Goal: Task Accomplishment & Management: Manage account settings

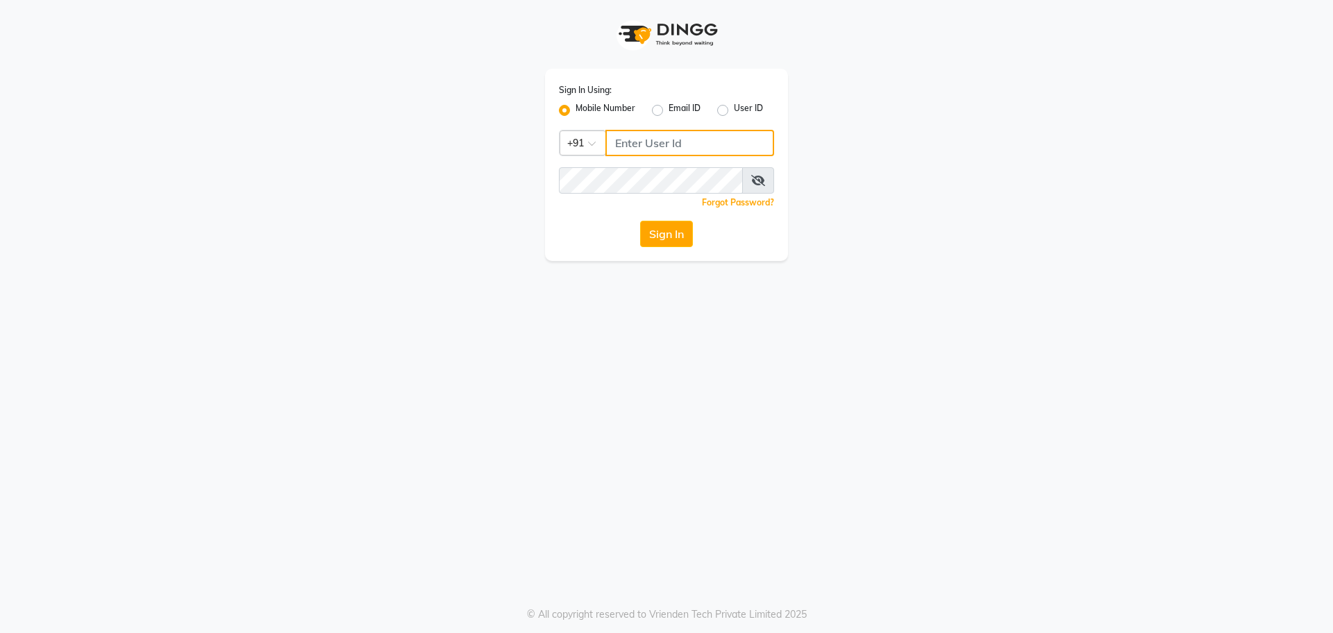
click at [699, 134] on input "Username" at bounding box center [689, 143] width 169 height 26
type input "9820632219"
click at [640, 221] on button "Sign In" at bounding box center [666, 234] width 53 height 26
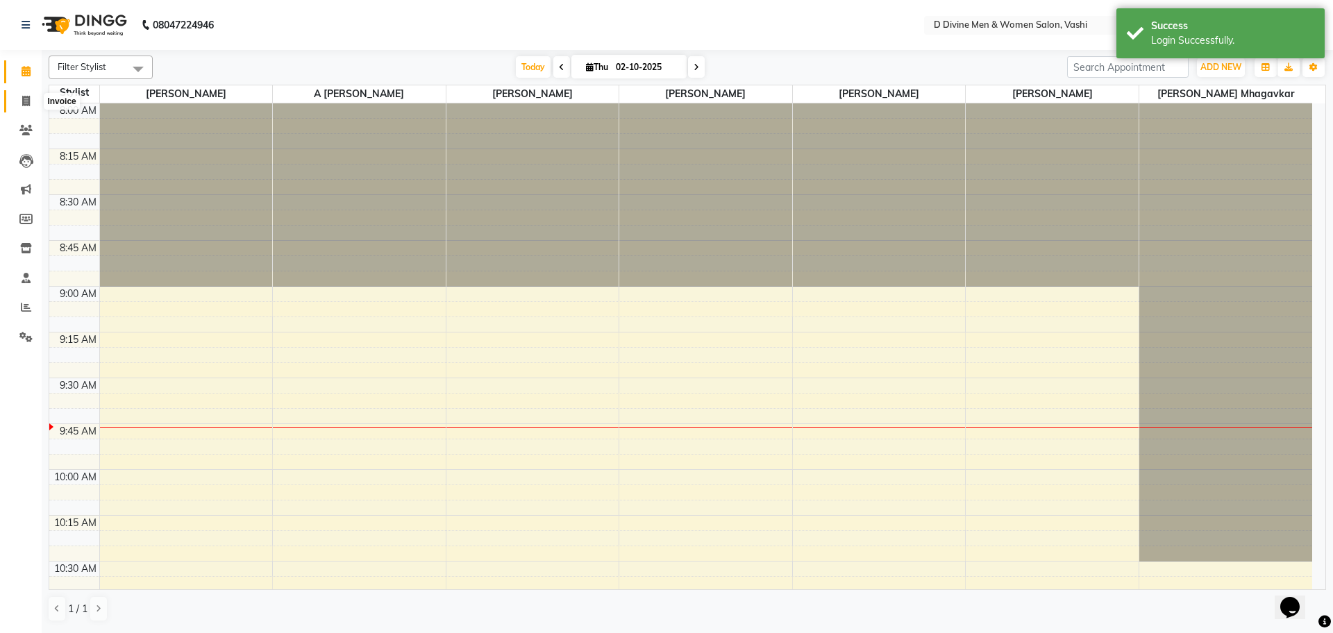
drag, startPoint x: 29, startPoint y: 100, endPoint x: 31, endPoint y: 88, distance: 11.9
click at [29, 100] on icon at bounding box center [26, 101] width 8 height 10
select select "718"
select select "service"
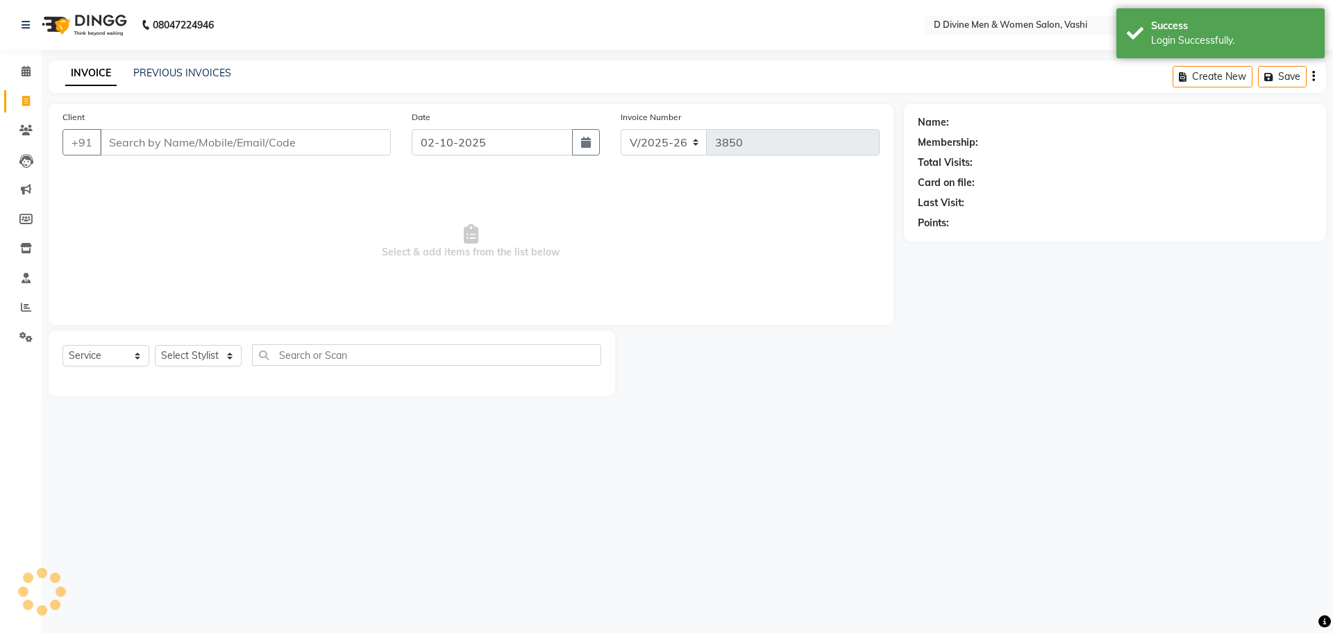
click at [158, 62] on div "INVOICE PREVIOUS INVOICES Create New Save" at bounding box center [688, 76] width 1278 height 33
select select "10981"
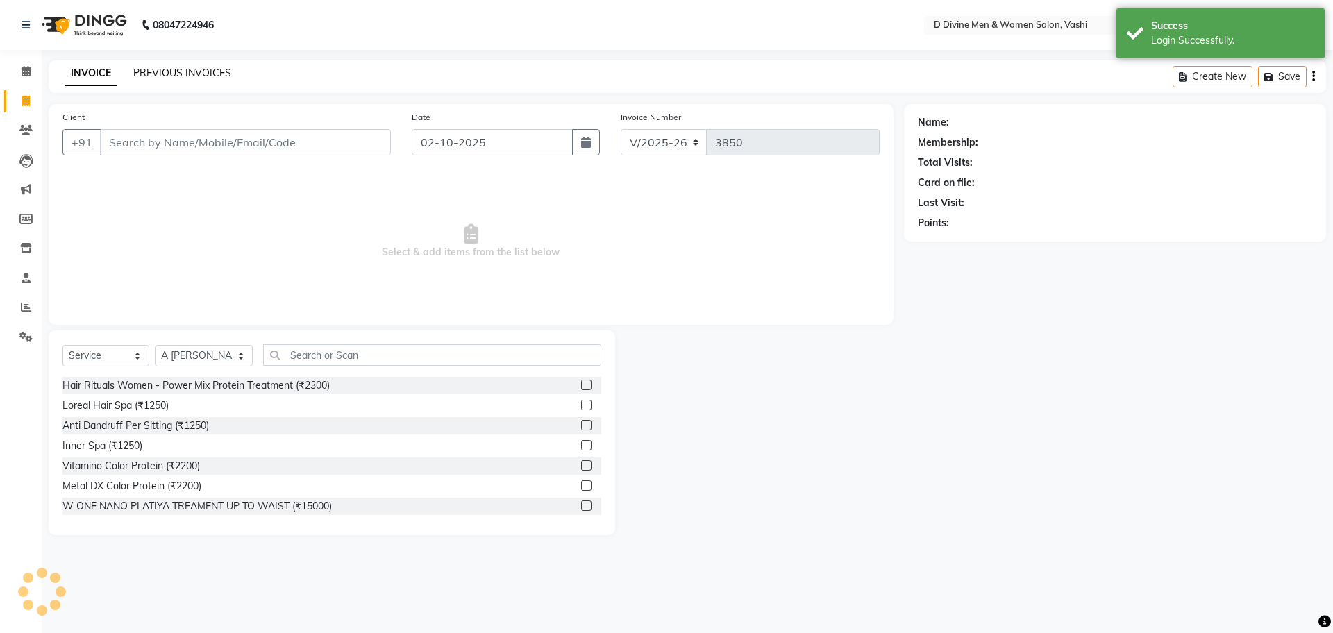
click at [158, 67] on link "PREVIOUS INVOICES" at bounding box center [182, 73] width 98 height 12
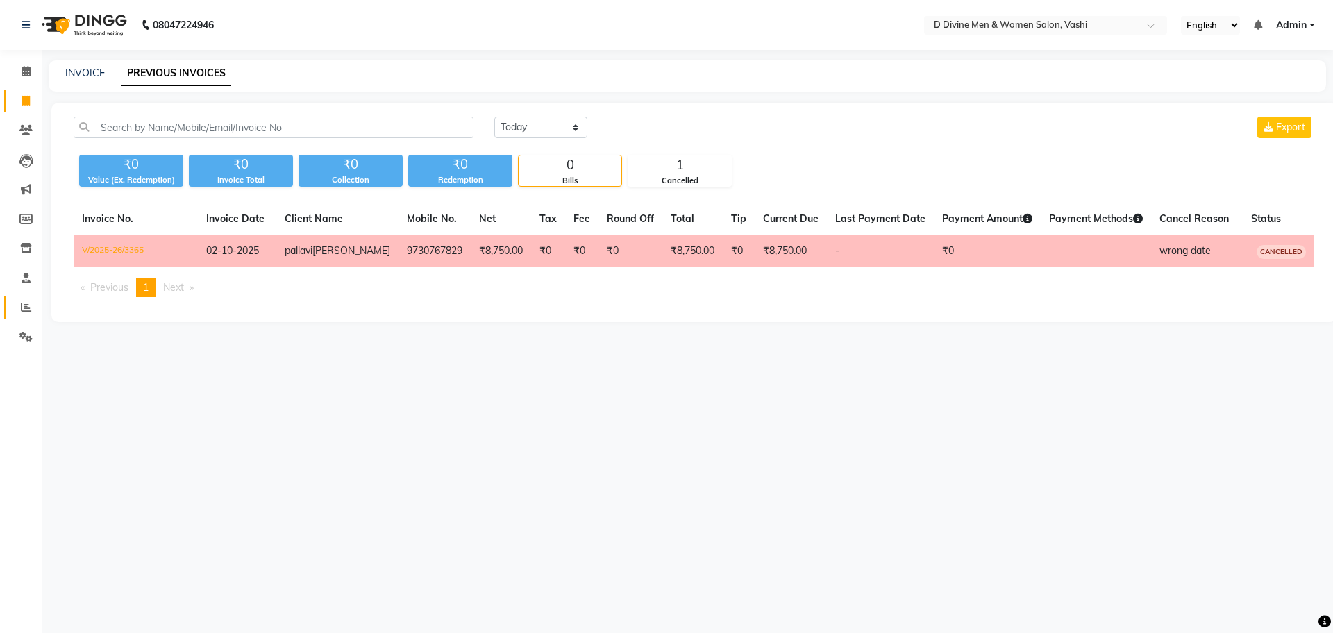
click at [5, 310] on link "Reports" at bounding box center [20, 307] width 33 height 23
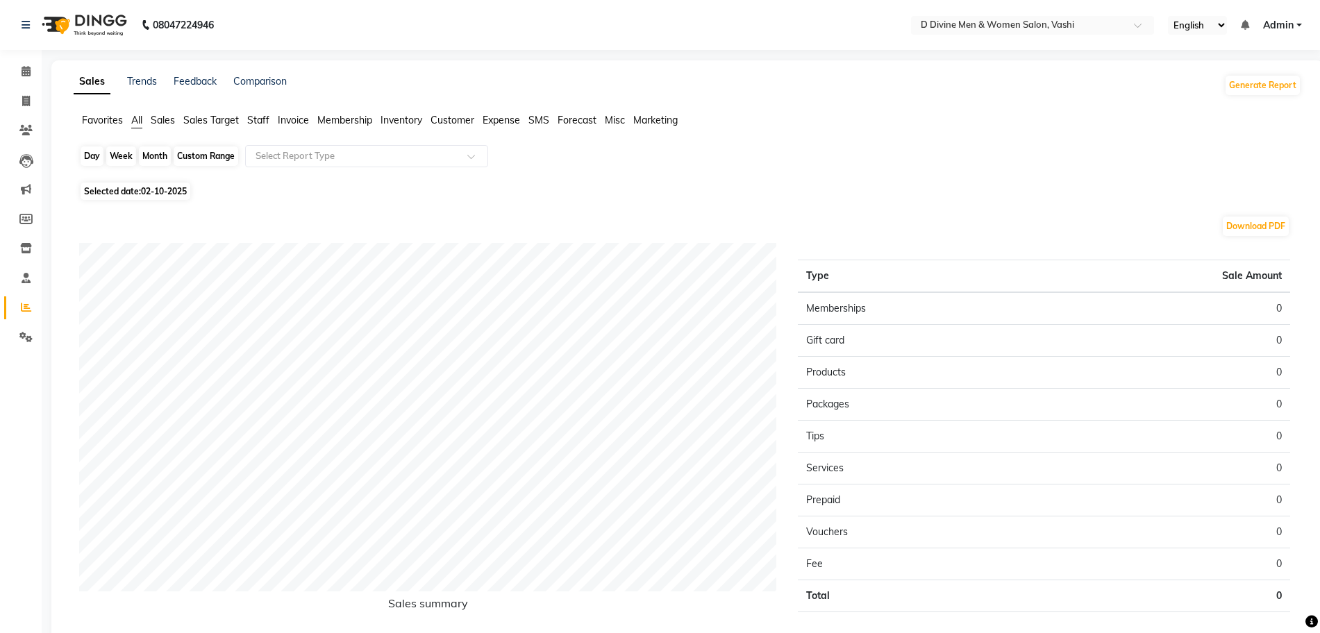
click at [83, 155] on div "Day" at bounding box center [92, 156] width 23 height 19
select select "10"
select select "2025"
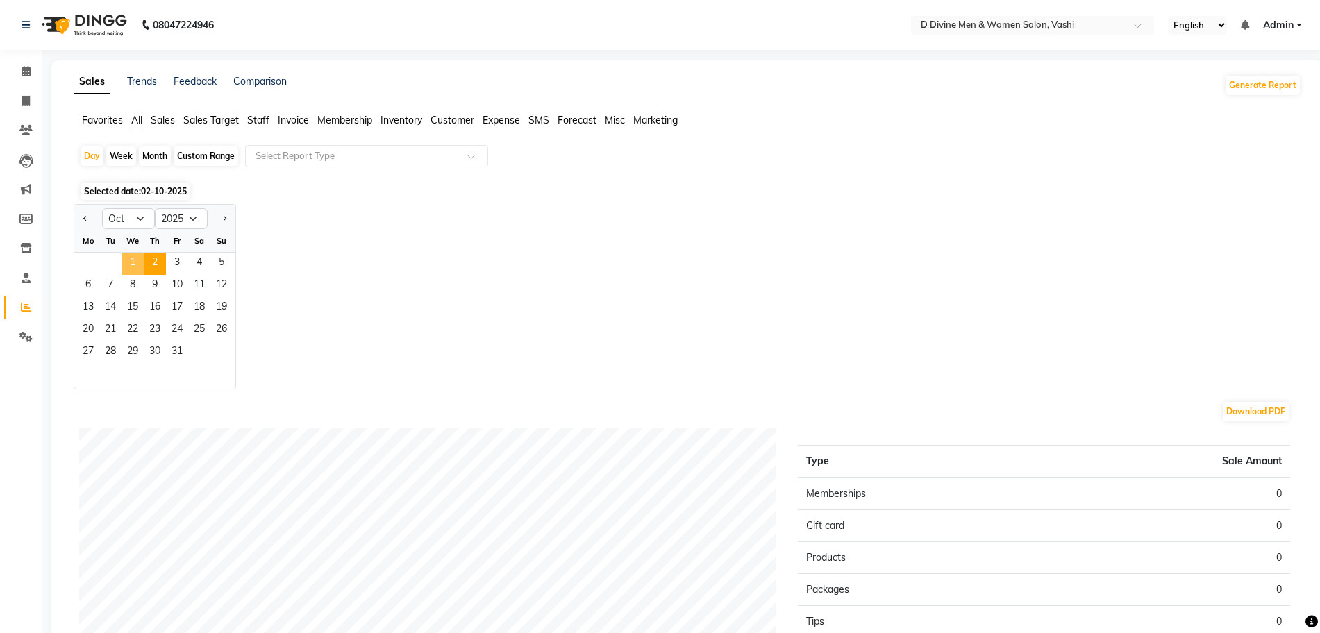
click at [142, 256] on span "1" at bounding box center [133, 264] width 22 height 22
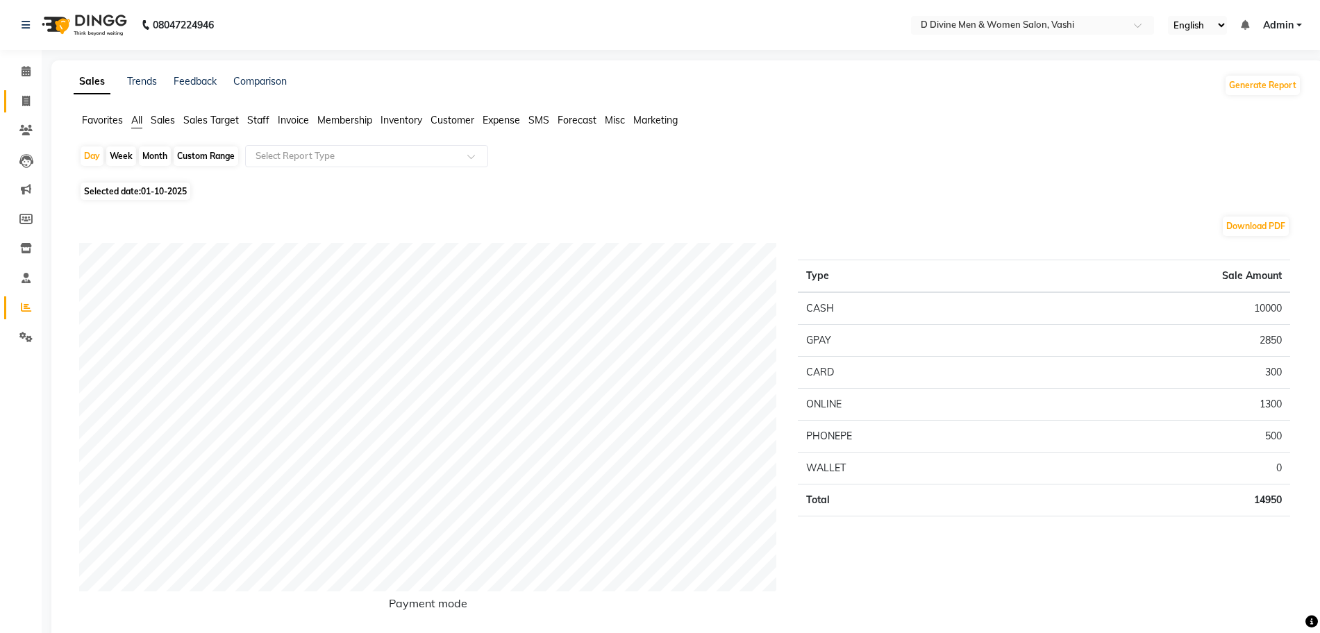
click at [26, 108] on span at bounding box center [26, 102] width 24 height 16
select select "718"
select select "service"
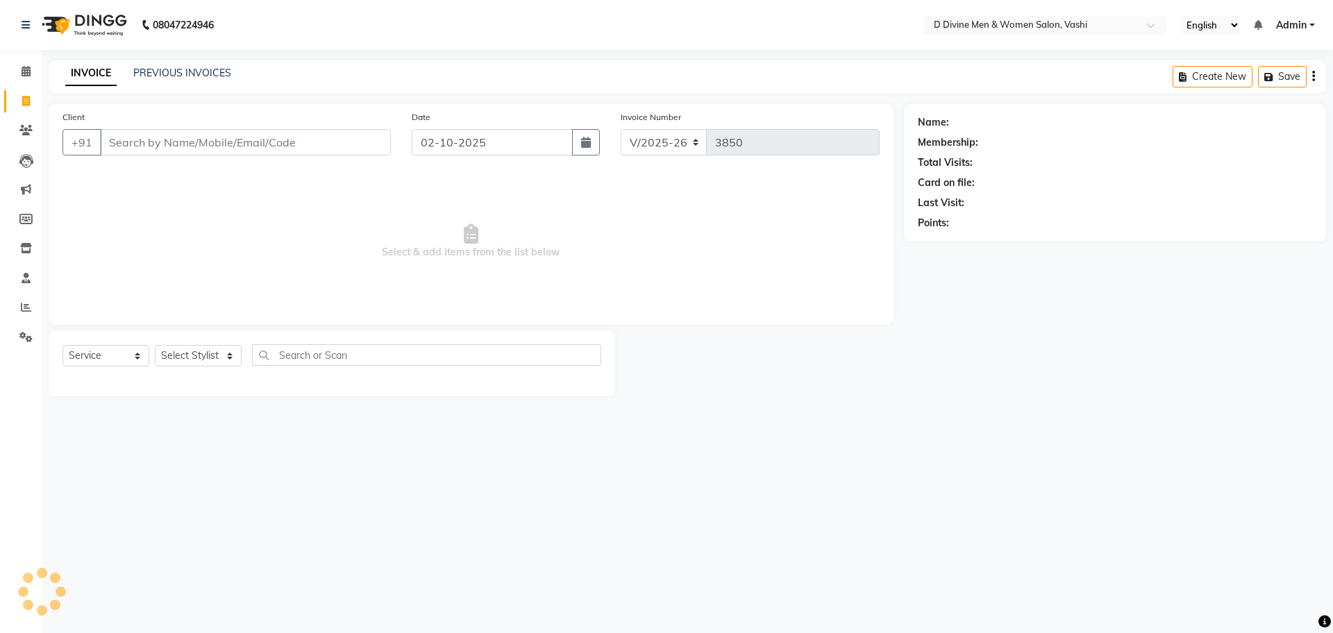
select select "10981"
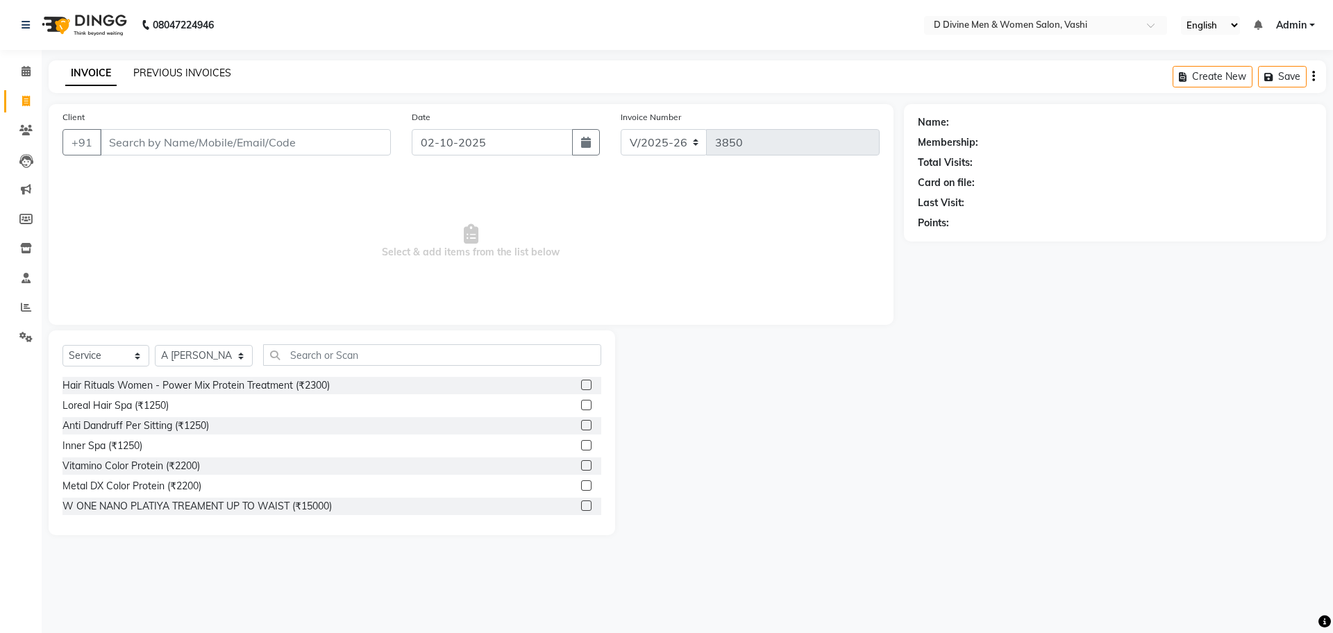
click at [205, 74] on link "PREVIOUS INVOICES" at bounding box center [182, 73] width 98 height 12
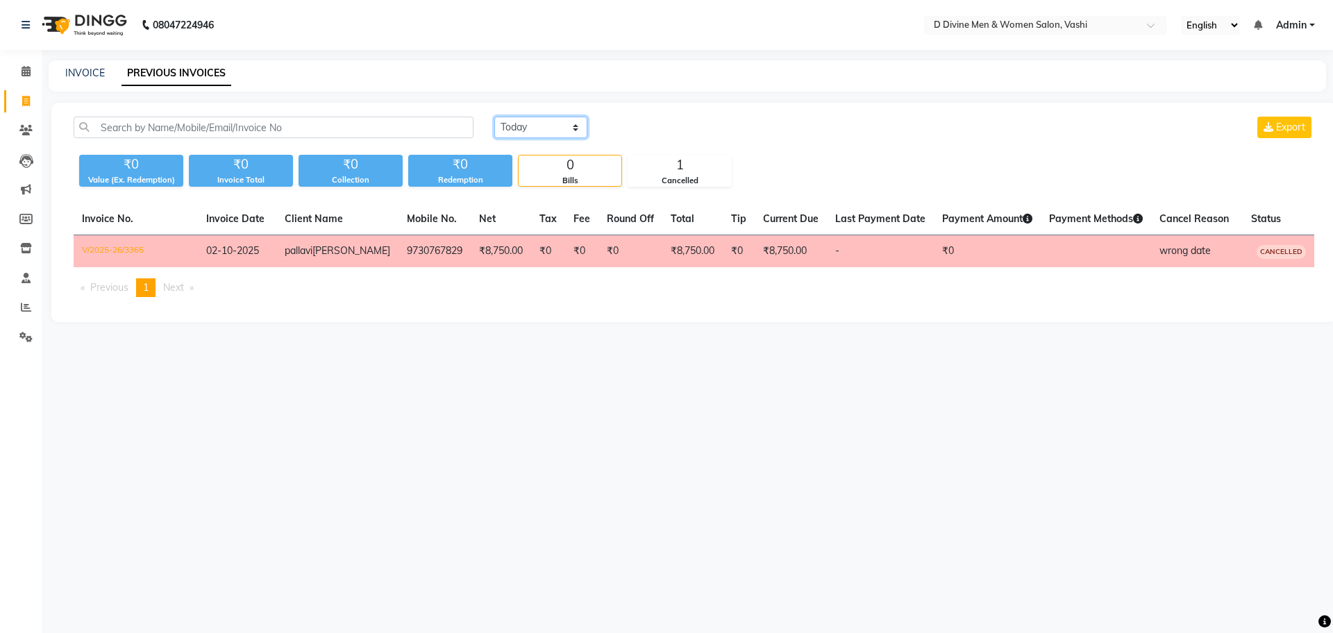
click at [521, 125] on select "[DATE] [DATE] Custom Range" at bounding box center [540, 128] width 93 height 22
select select "[DATE]"
click at [494, 117] on select "[DATE] [DATE] Custom Range" at bounding box center [540, 128] width 93 height 22
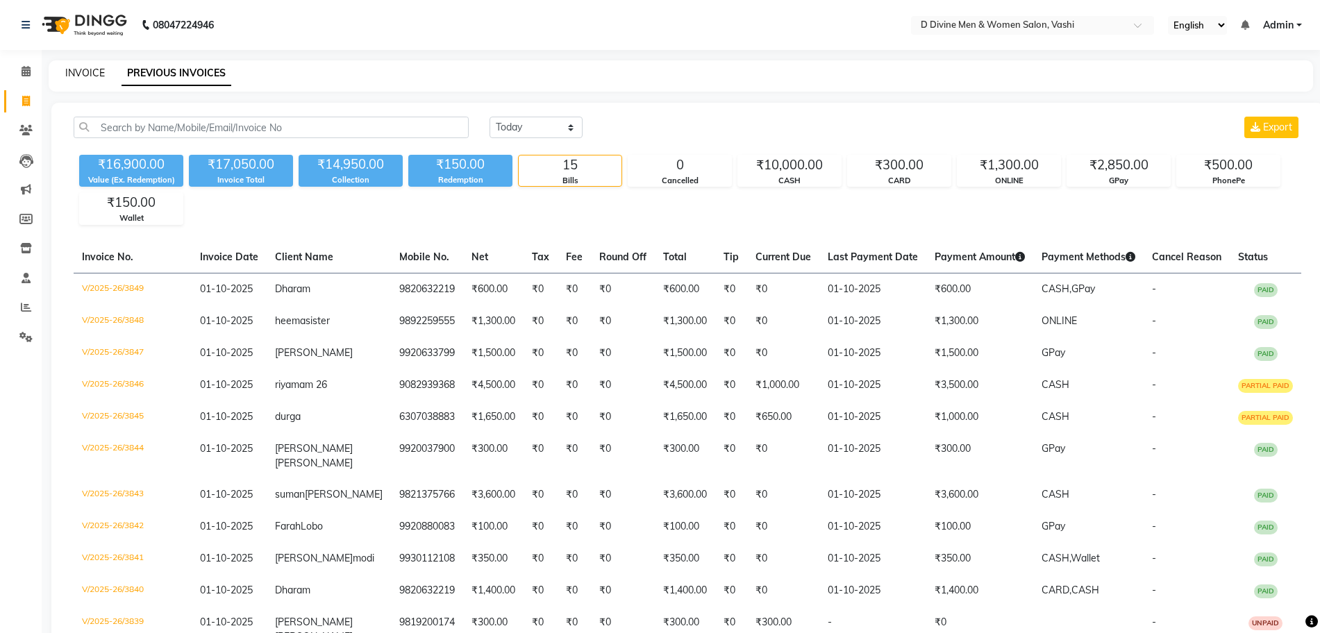
click at [88, 75] on link "INVOICE" at bounding box center [85, 73] width 40 height 12
select select "718"
select select "service"
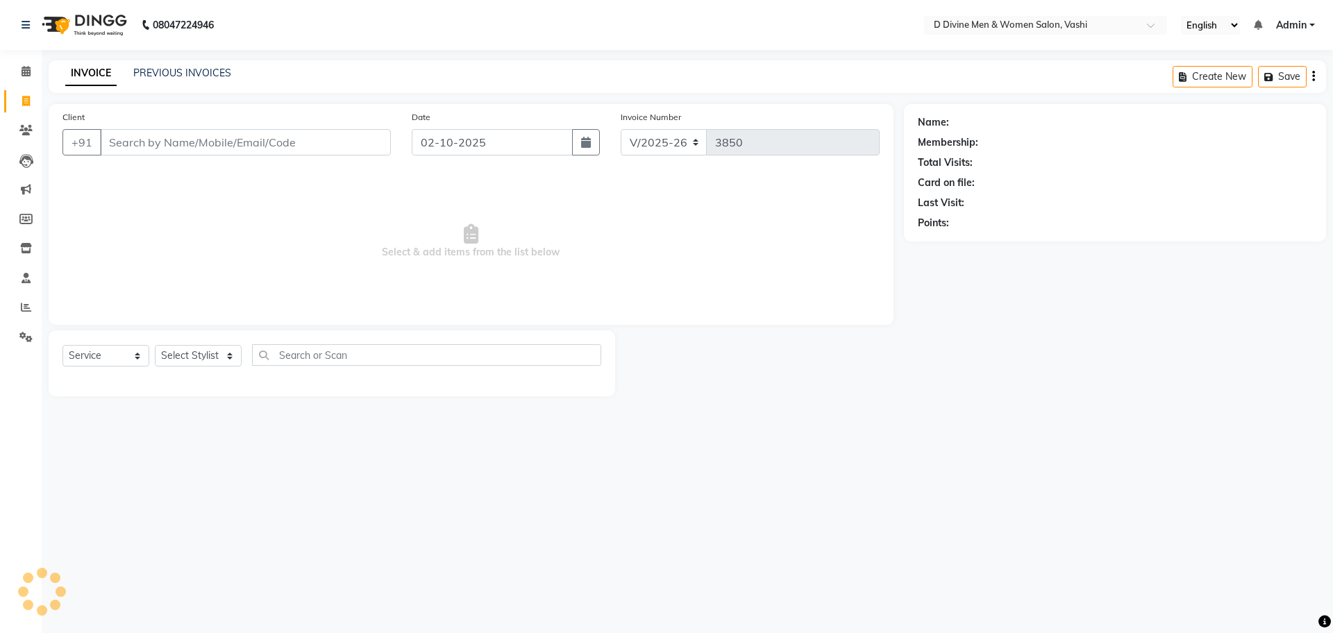
select select "10981"
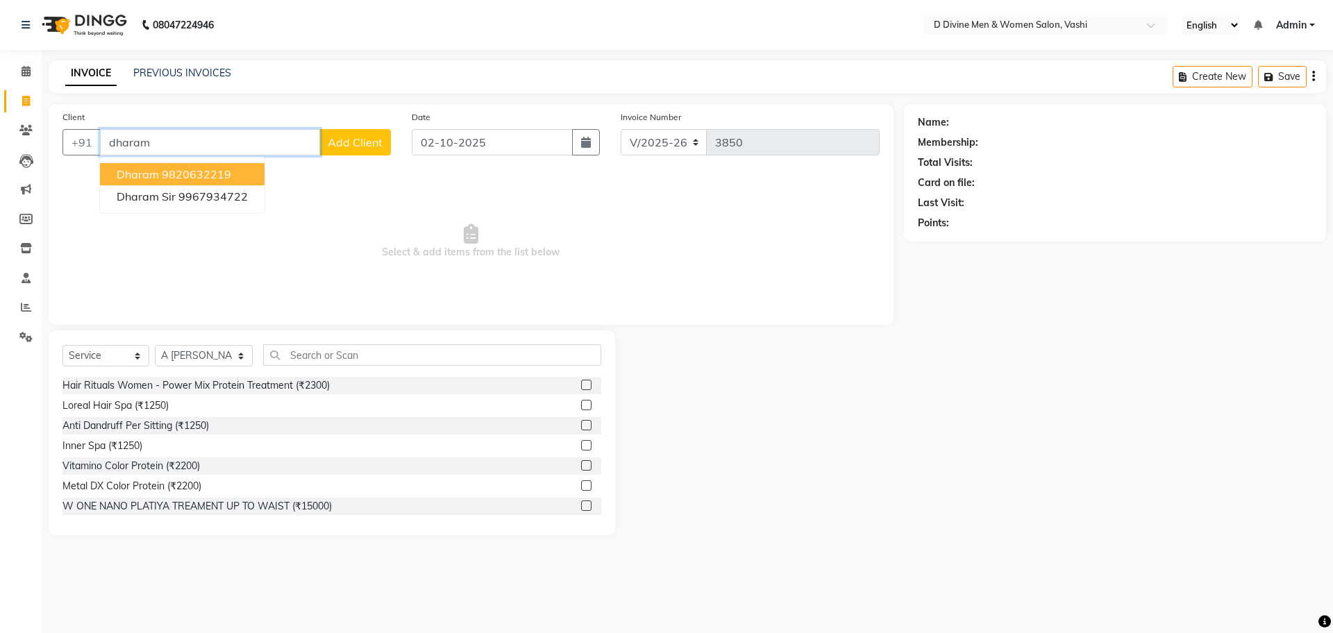
click at [230, 169] on ngb-highlight "9820632219" at bounding box center [196, 174] width 69 height 14
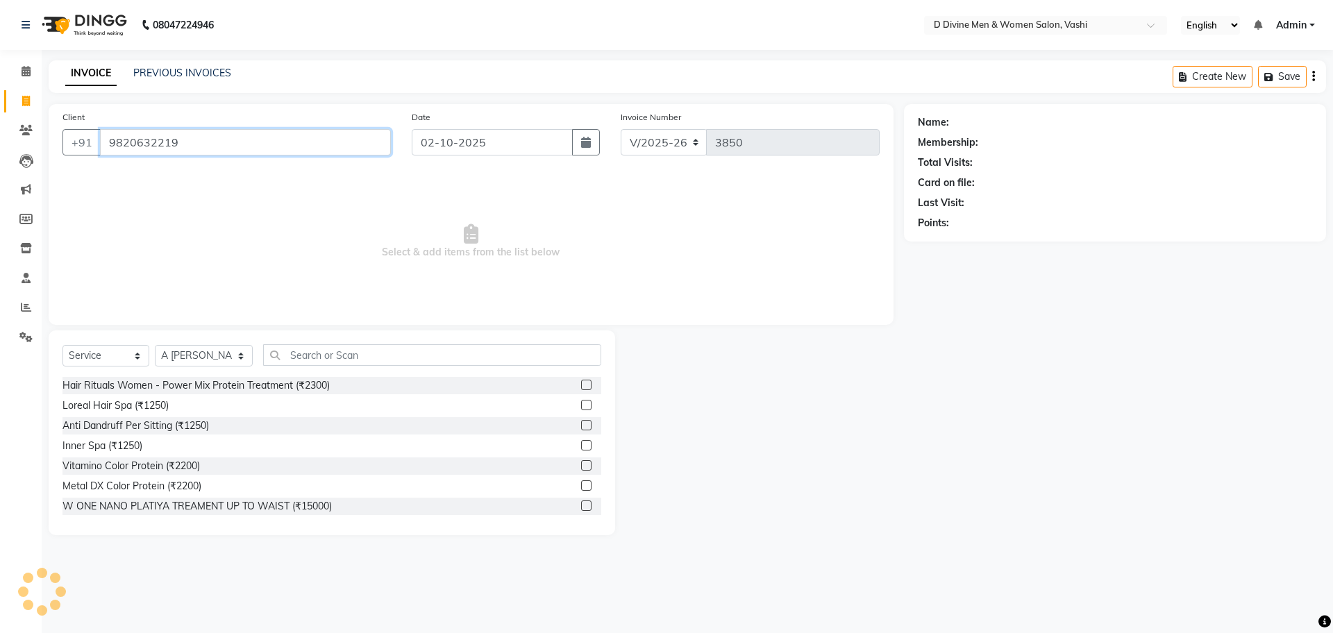
type input "9820632219"
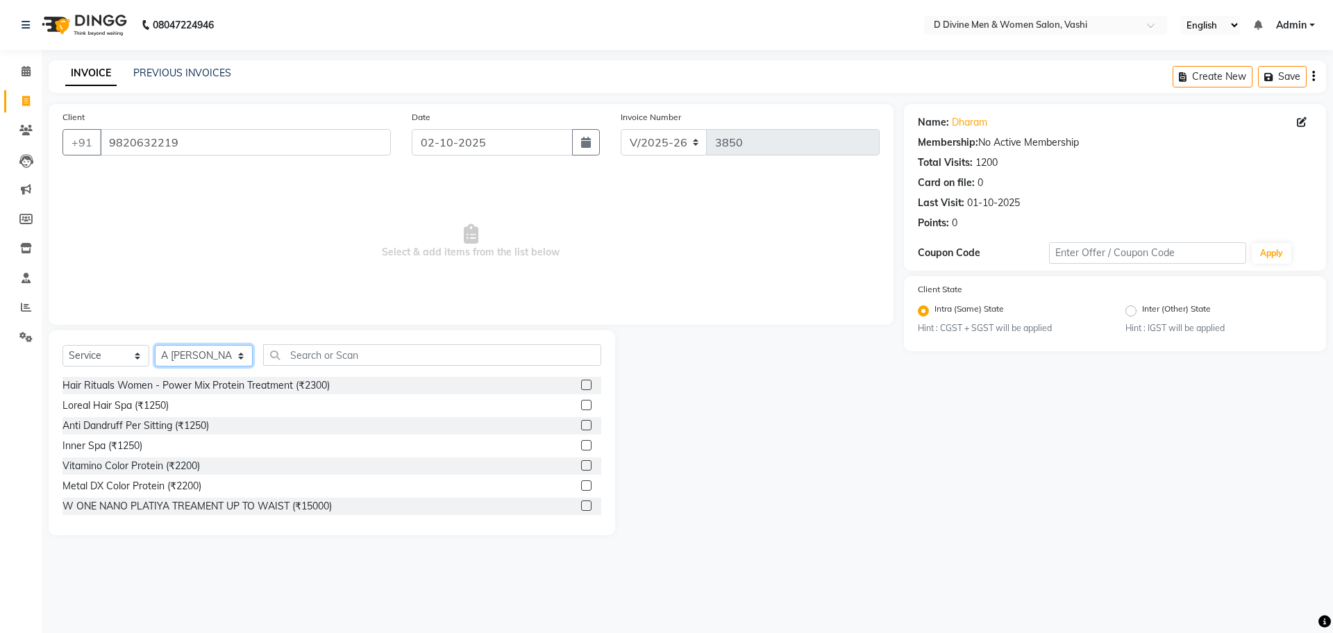
click at [182, 356] on select "Select Stylist A [PERSON_NAME] [PERSON_NAME] Divine salon [PERSON_NAME] [PERSON…" at bounding box center [204, 356] width 98 height 22
select select "10985"
click at [155, 345] on select "Select Stylist A [PERSON_NAME] [PERSON_NAME] Divine salon [PERSON_NAME] [PERSON…" at bounding box center [204, 356] width 98 height 22
click at [527, 148] on input "02-10-2025" at bounding box center [493, 142] width 162 height 26
select select "10"
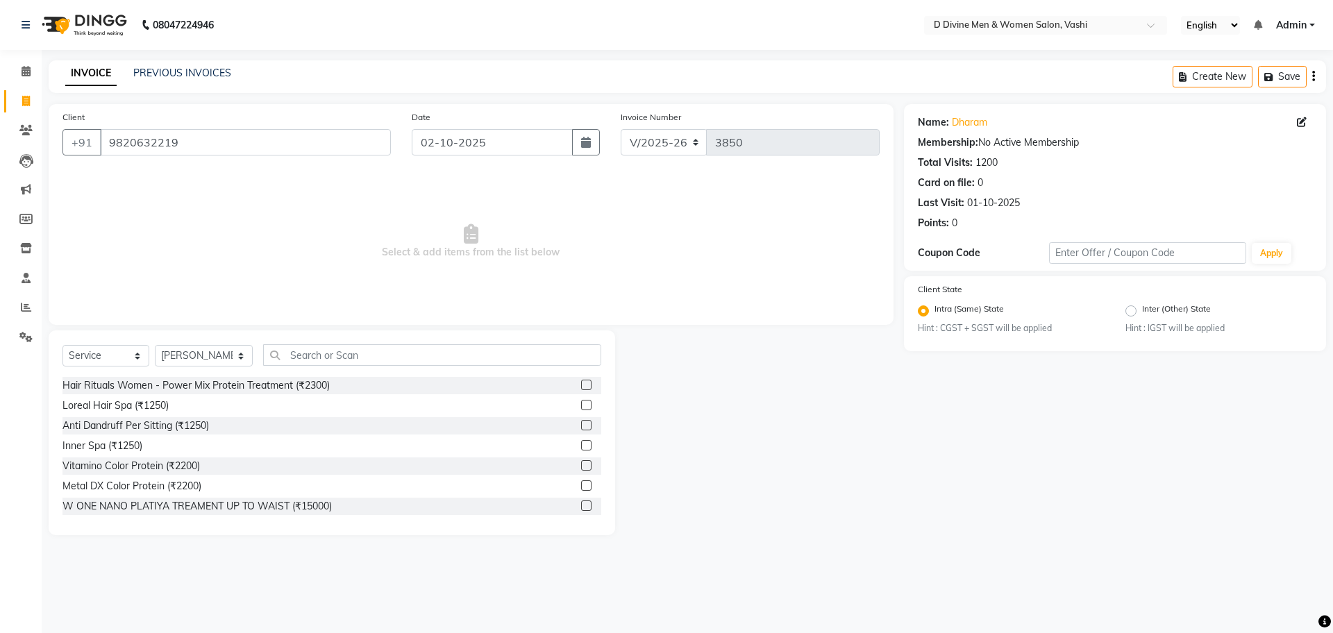
select select "2025"
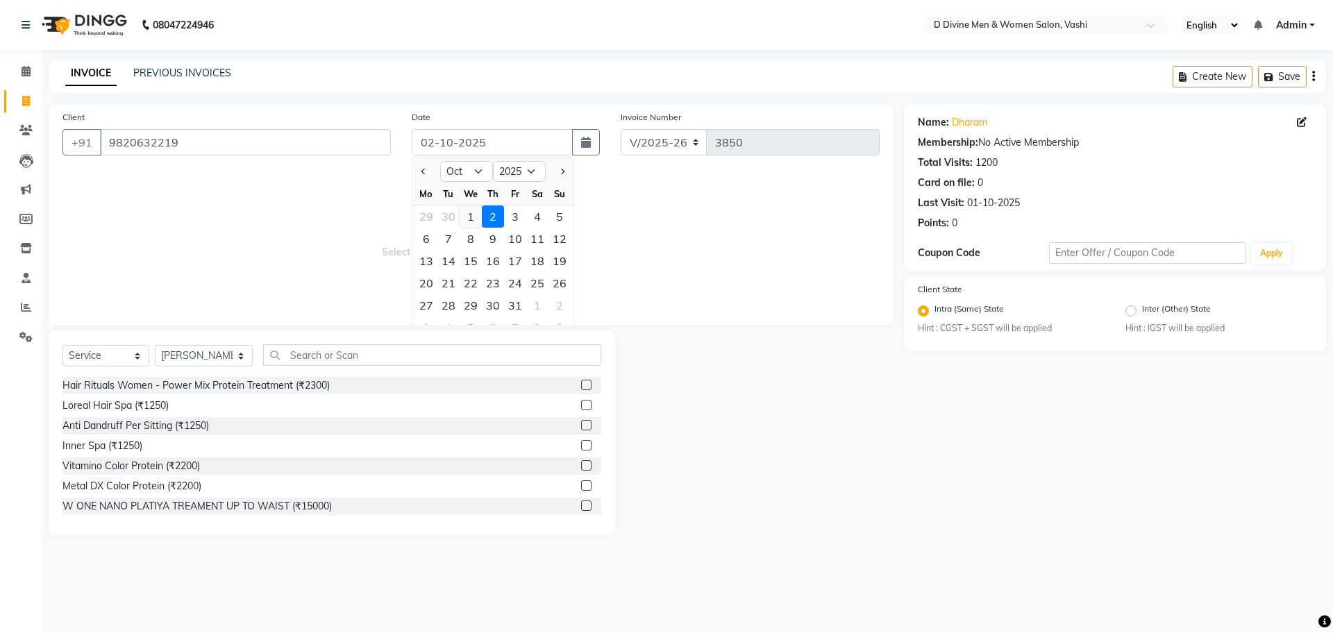
click at [476, 223] on div "1" at bounding box center [471, 217] width 22 height 22
type input "01-10-2025"
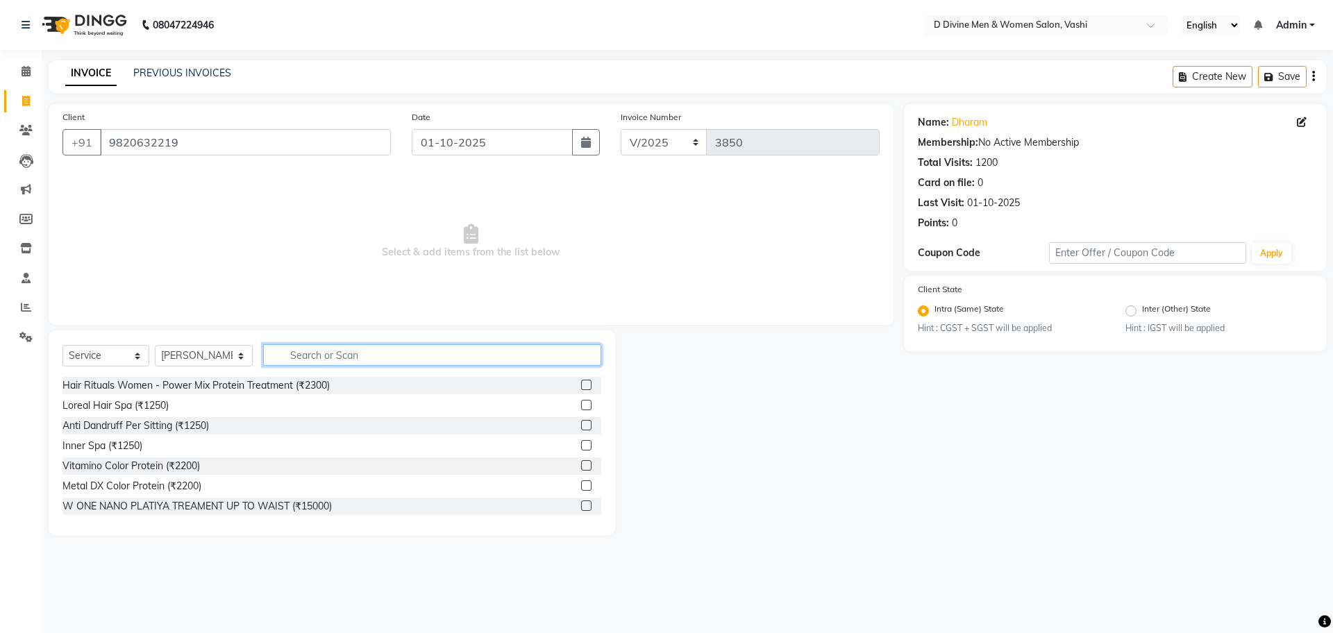
drag, startPoint x: 371, startPoint y: 358, endPoint x: 394, endPoint y: 334, distance: 33.4
click at [369, 360] on input "text" at bounding box center [432, 355] width 338 height 22
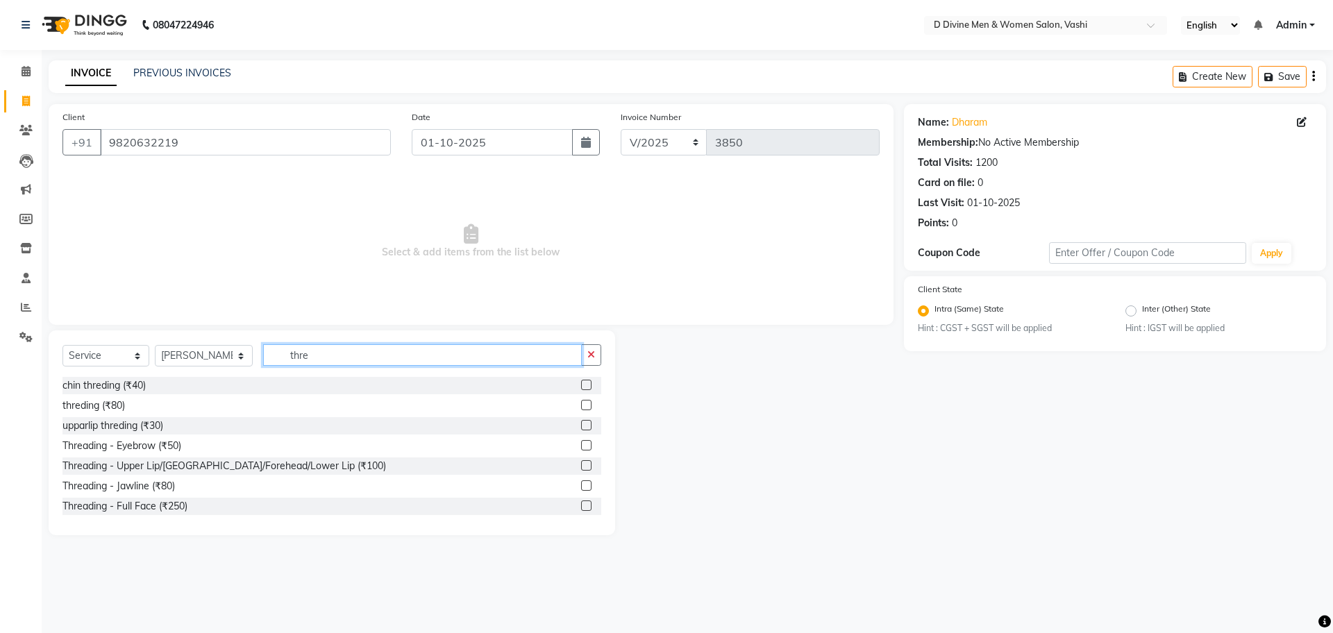
type input "thre"
click at [581, 444] on label at bounding box center [586, 445] width 10 height 10
click at [581, 444] on input "checkbox" at bounding box center [585, 446] width 9 height 9
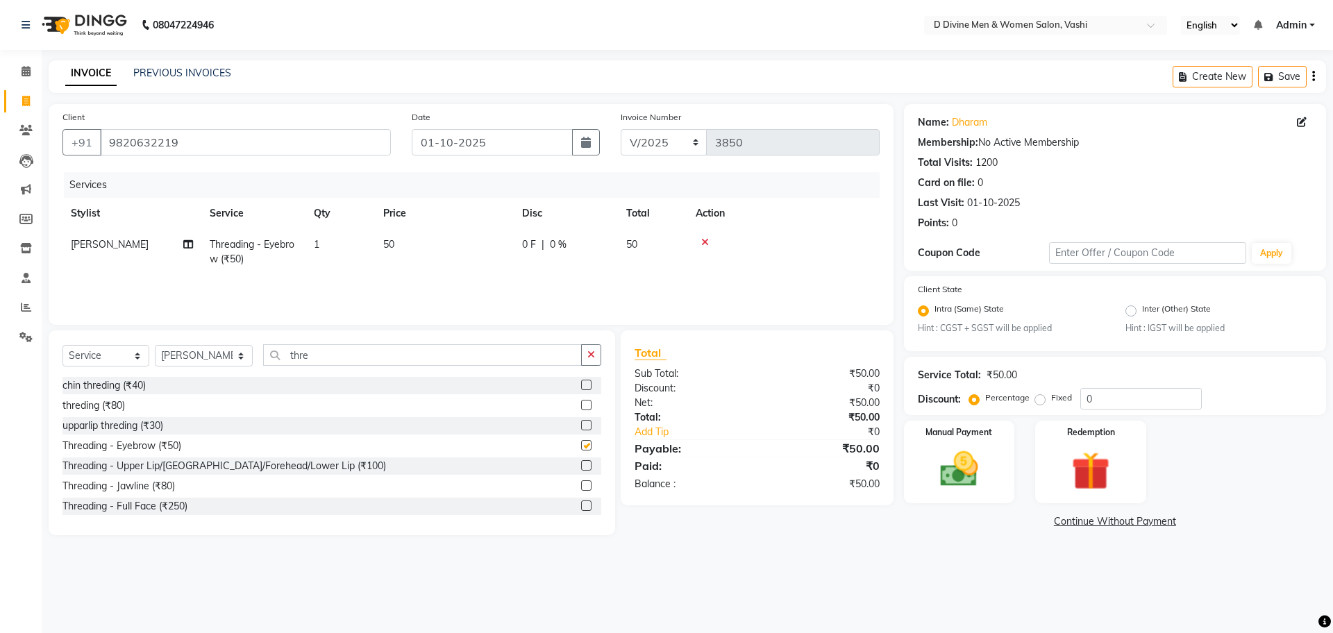
checkbox input "false"
click at [581, 426] on label at bounding box center [586, 425] width 10 height 10
click at [581, 426] on input "checkbox" at bounding box center [585, 425] width 9 height 9
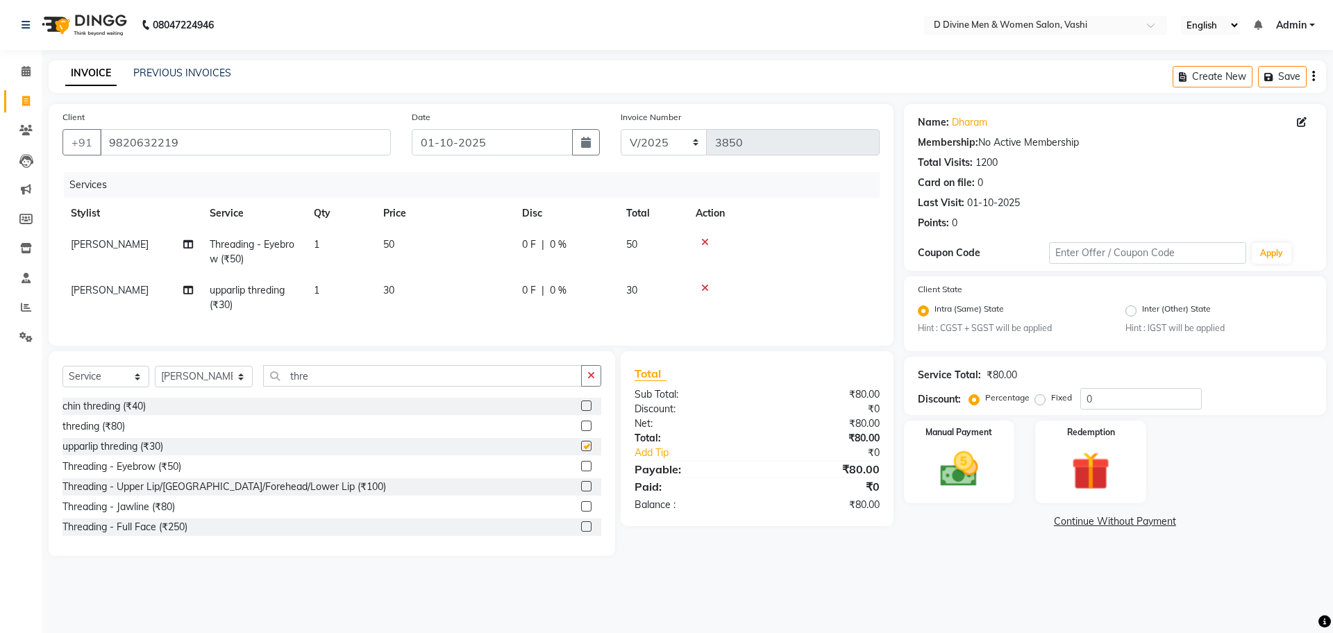
checkbox input "false"
click at [119, 243] on span "[PERSON_NAME]" at bounding box center [110, 244] width 78 height 12
select select "10985"
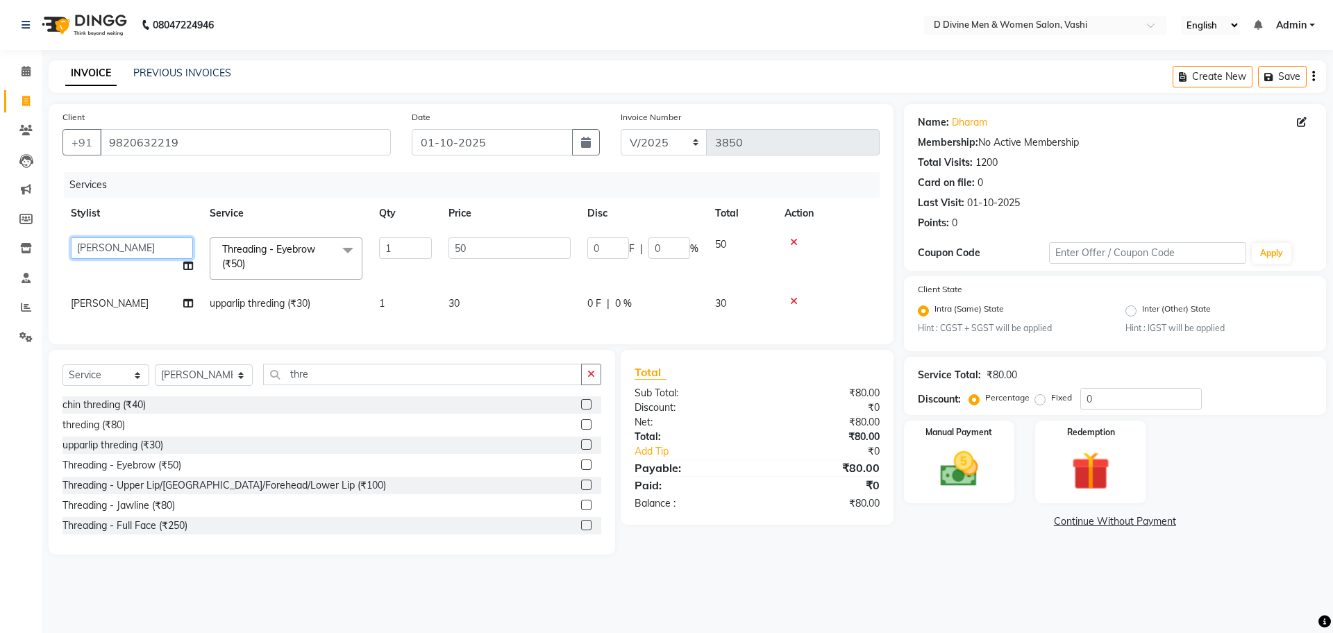
click at [116, 243] on select "A [PERSON_NAME] [PERSON_NAME] Divine salon [PERSON_NAME] [PERSON_NAME] [PERSON_…" at bounding box center [132, 248] width 122 height 22
select select "10984"
click at [594, 276] on td "0 F | 0 %" at bounding box center [643, 258] width 128 height 59
click at [608, 298] on span "|" at bounding box center [608, 303] width 3 height 15
select select "10985"
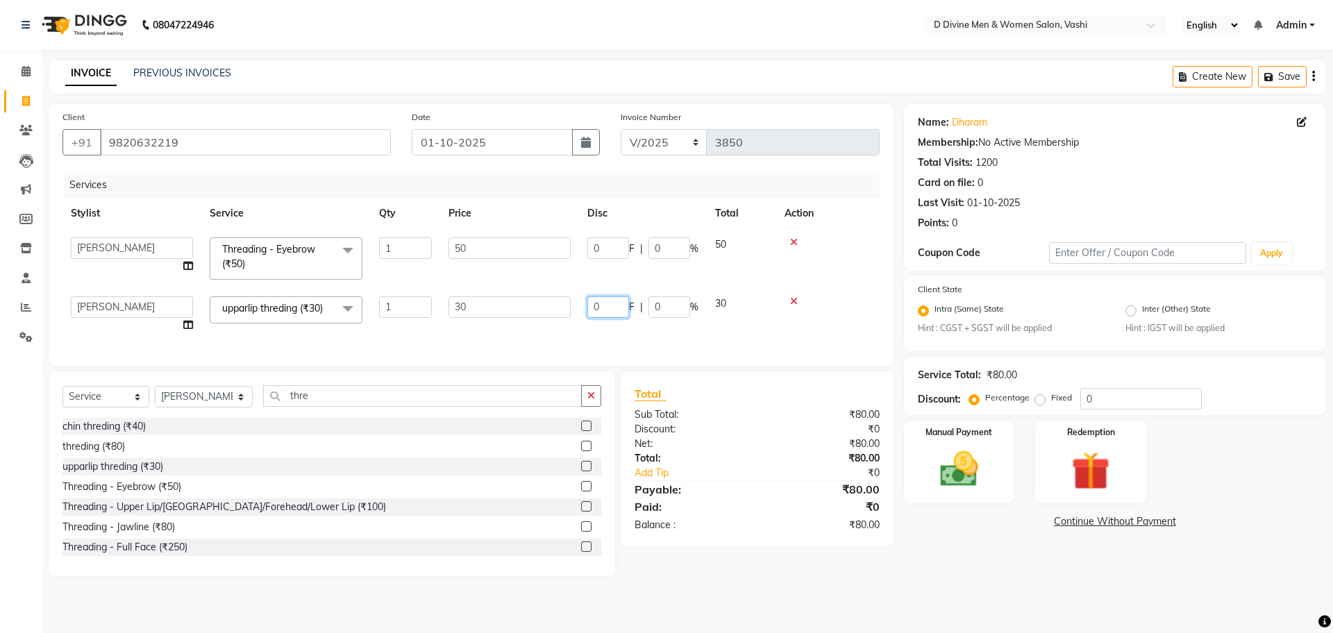
click at [590, 310] on input "0" at bounding box center [608, 307] width 42 height 22
type input "10"
drag, startPoint x: 660, startPoint y: 160, endPoint x: 617, endPoint y: 160, distance: 43.1
click at [657, 162] on div "Invoice Number V/2025 V/[PHONE_NUMBER]" at bounding box center [749, 138] width 279 height 57
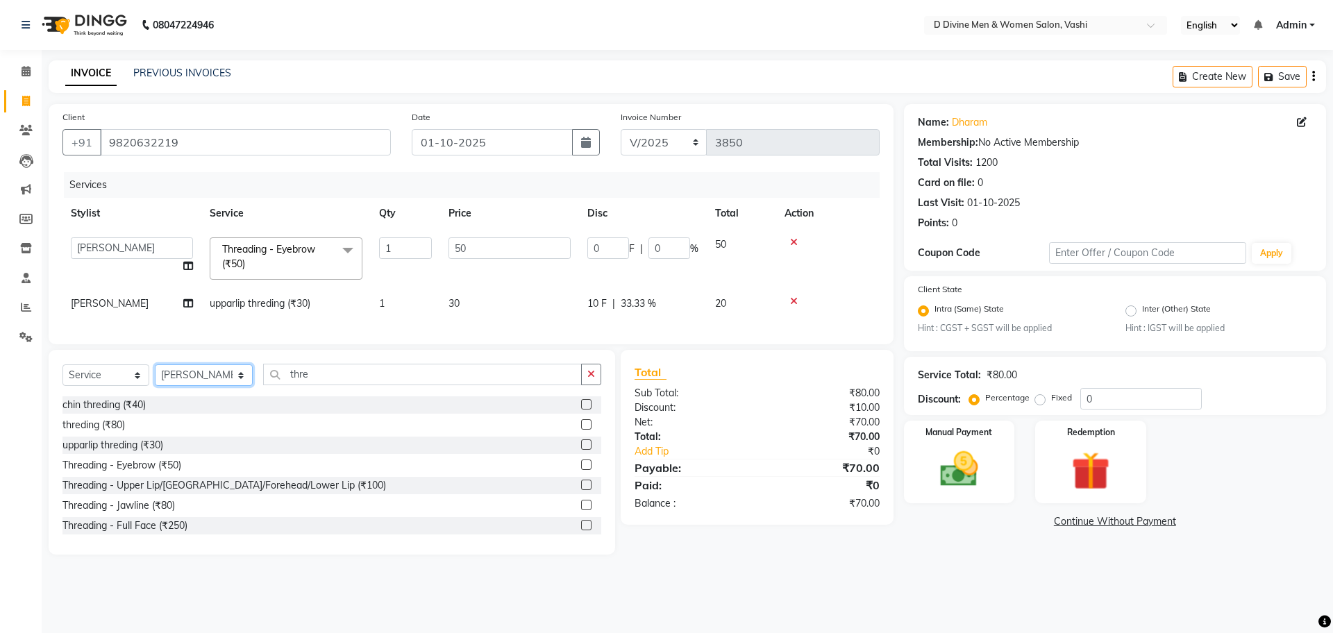
click at [199, 386] on select "Select Stylist A [PERSON_NAME] [PERSON_NAME] Divine salon [PERSON_NAME] [PERSON…" at bounding box center [204, 376] width 98 height 22
select select "10984"
click at [155, 378] on select "Select Stylist A [PERSON_NAME] [PERSON_NAME] Divine salon [PERSON_NAME] [PERSON…" at bounding box center [204, 376] width 98 height 22
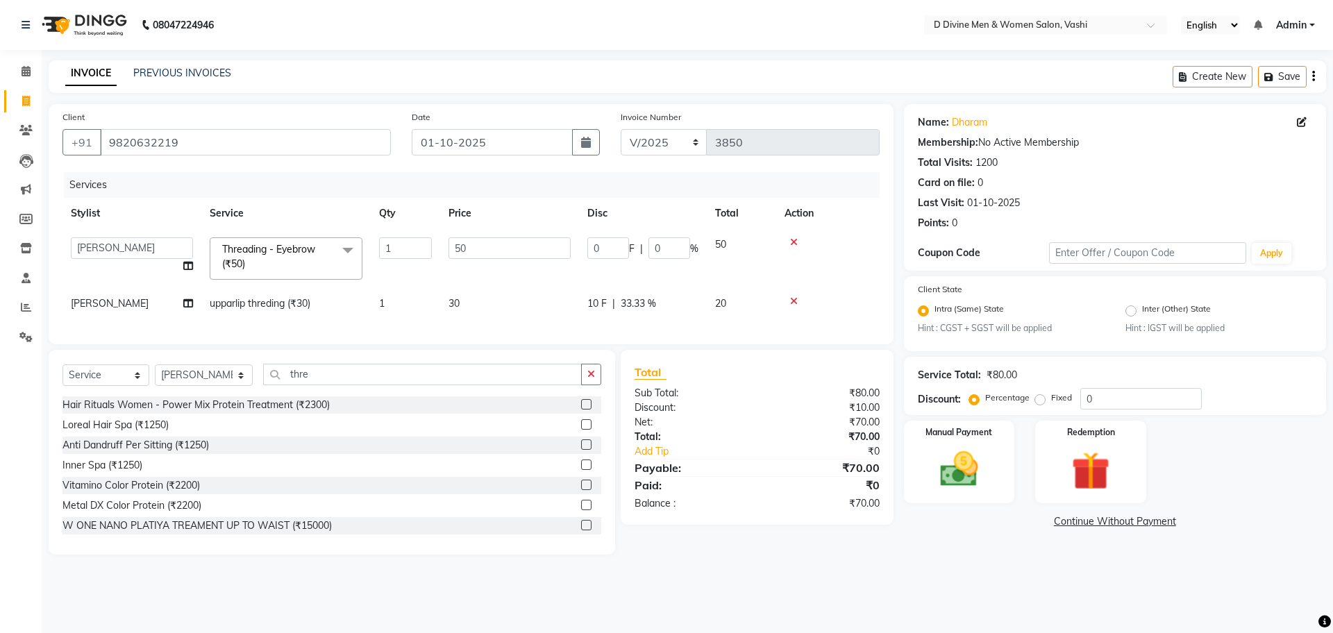
click at [319, 396] on div "Select Service Product Membership Package Voucher Prepaid Gift Card Select Styl…" at bounding box center [331, 380] width 539 height 33
click at [326, 385] on input "thre" at bounding box center [422, 375] width 319 height 22
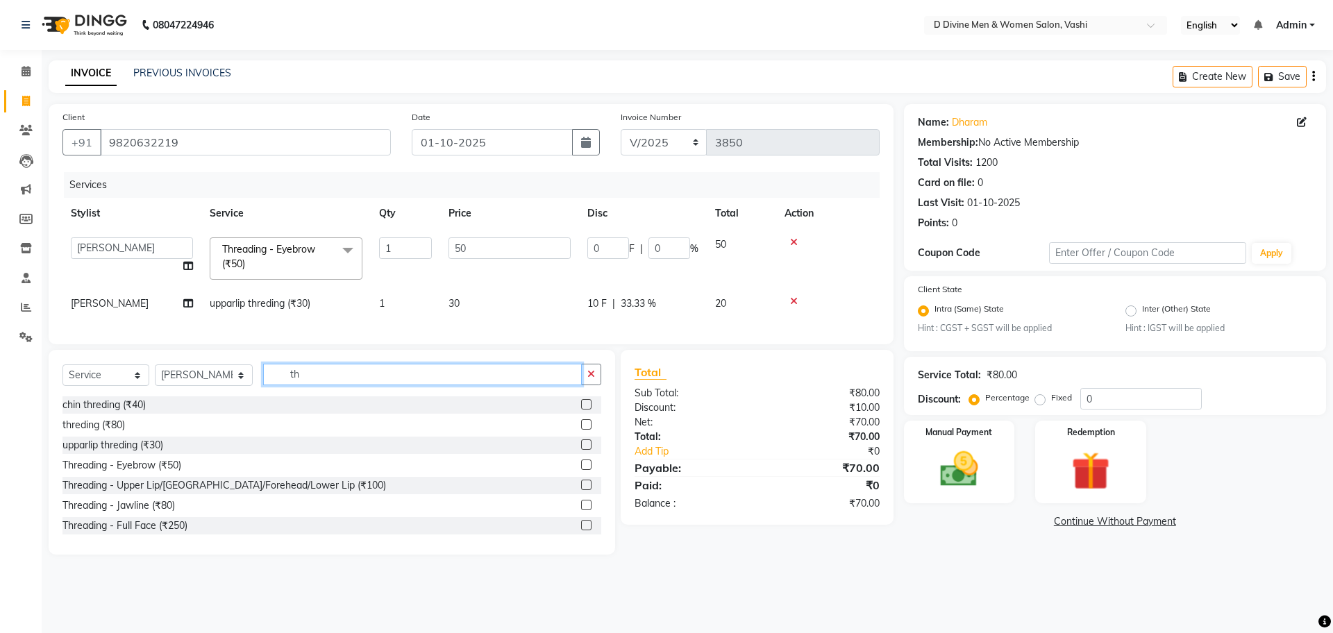
type input "t"
type input "nail"
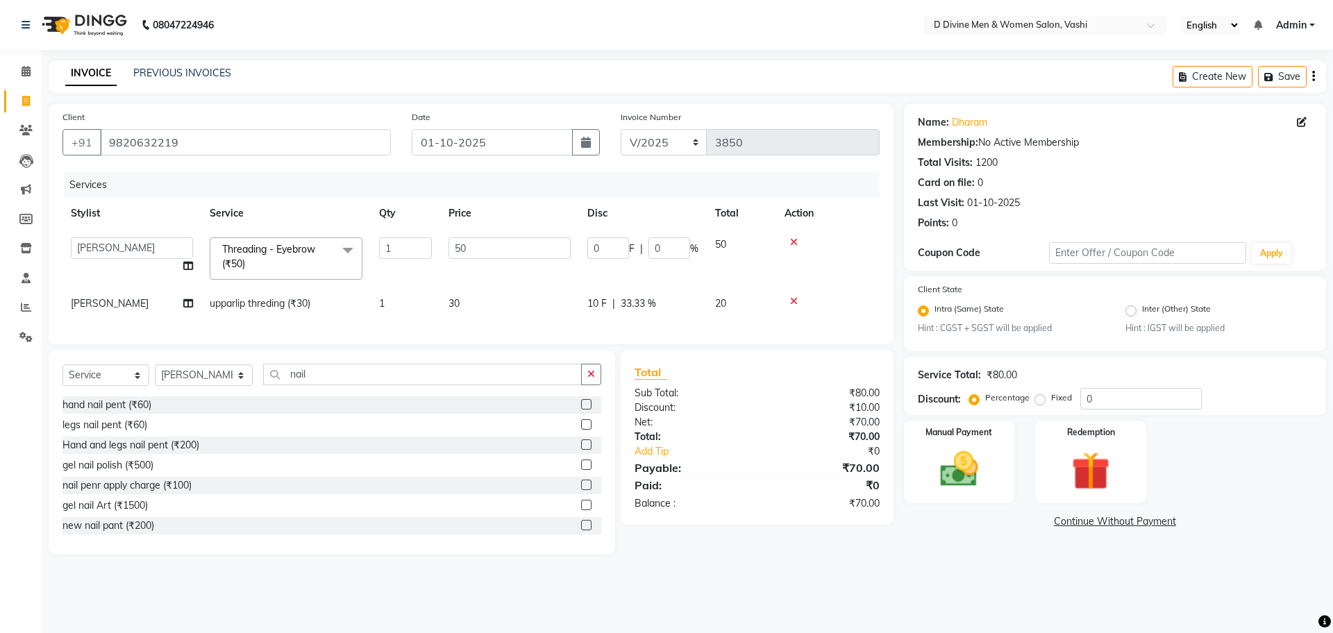
click at [581, 450] on label at bounding box center [586, 445] width 10 height 10
click at [581, 450] on input "checkbox" at bounding box center [585, 445] width 9 height 9
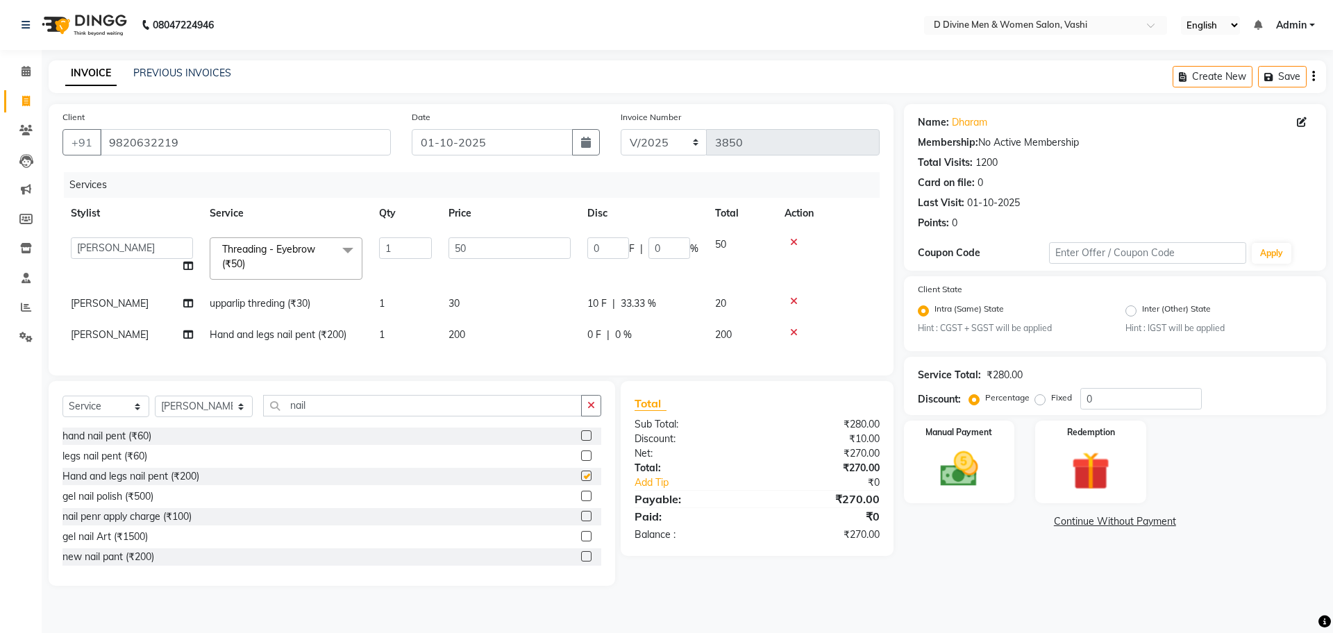
checkbox input "false"
click at [880, 446] on div "₹10.00" at bounding box center [823, 439] width 133 height 15
click at [988, 496] on div "Manual Payment" at bounding box center [958, 461] width 115 height 85
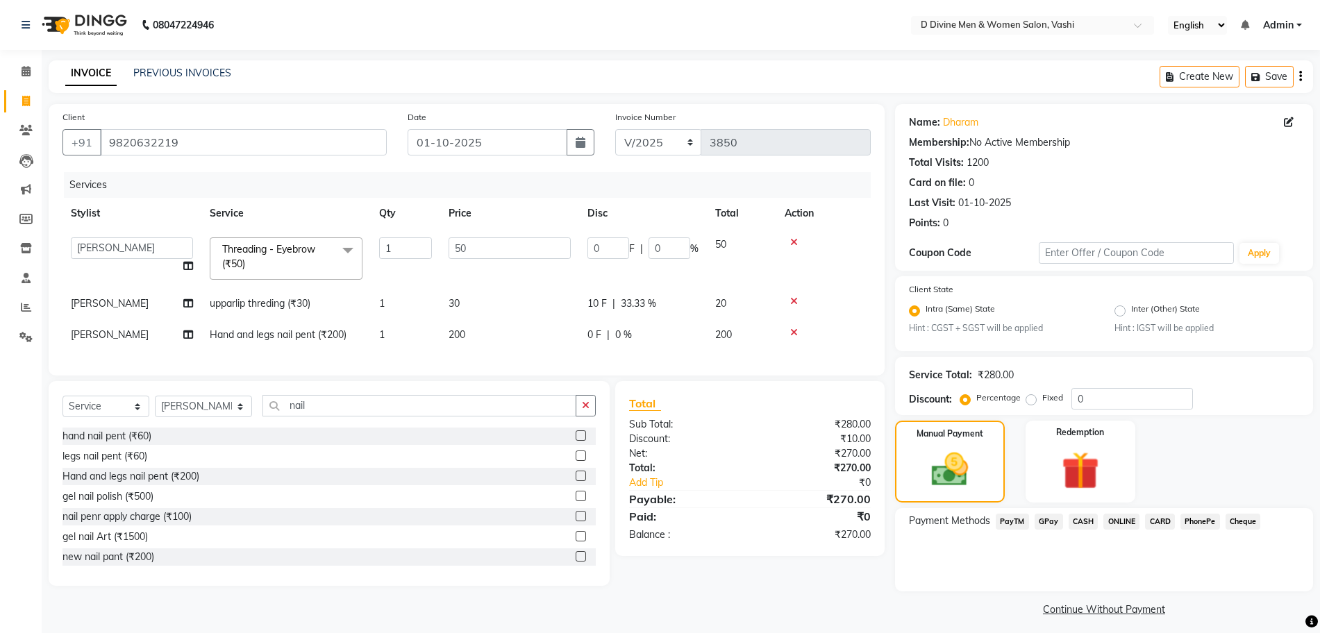
click at [1081, 524] on span "CASH" at bounding box center [1084, 522] width 30 height 16
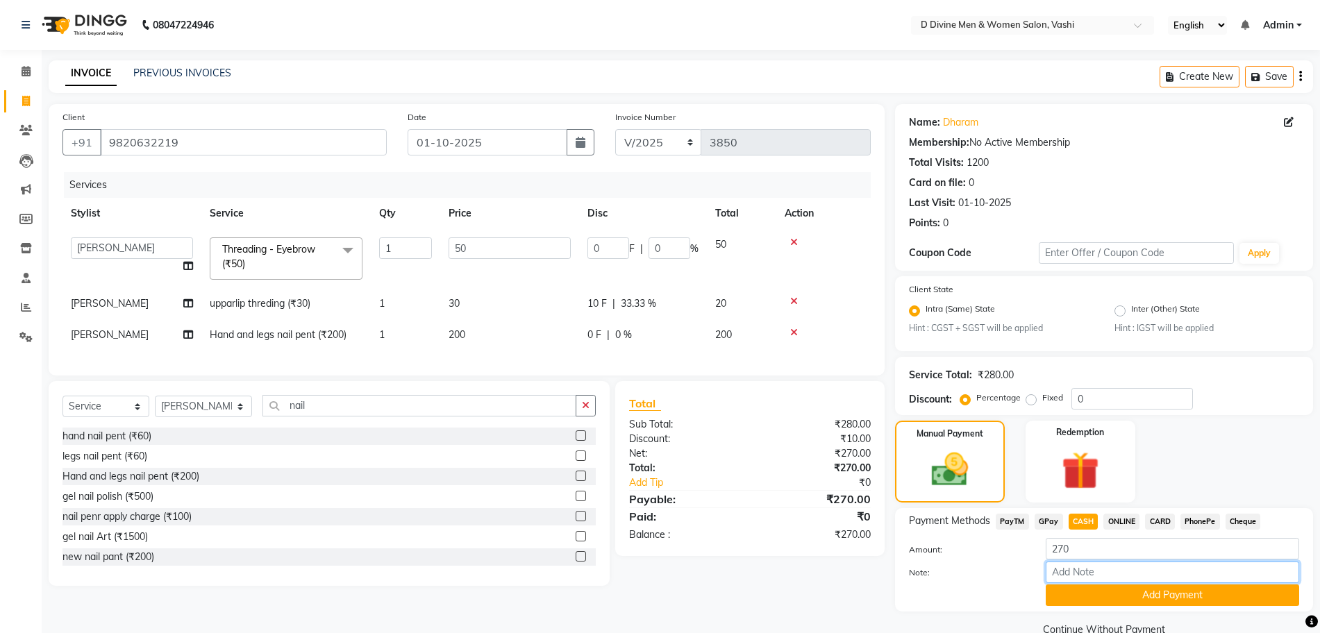
click at [1087, 583] on input "Note:" at bounding box center [1172, 573] width 253 height 22
click at [1086, 592] on button "Add Payment" at bounding box center [1172, 596] width 253 height 22
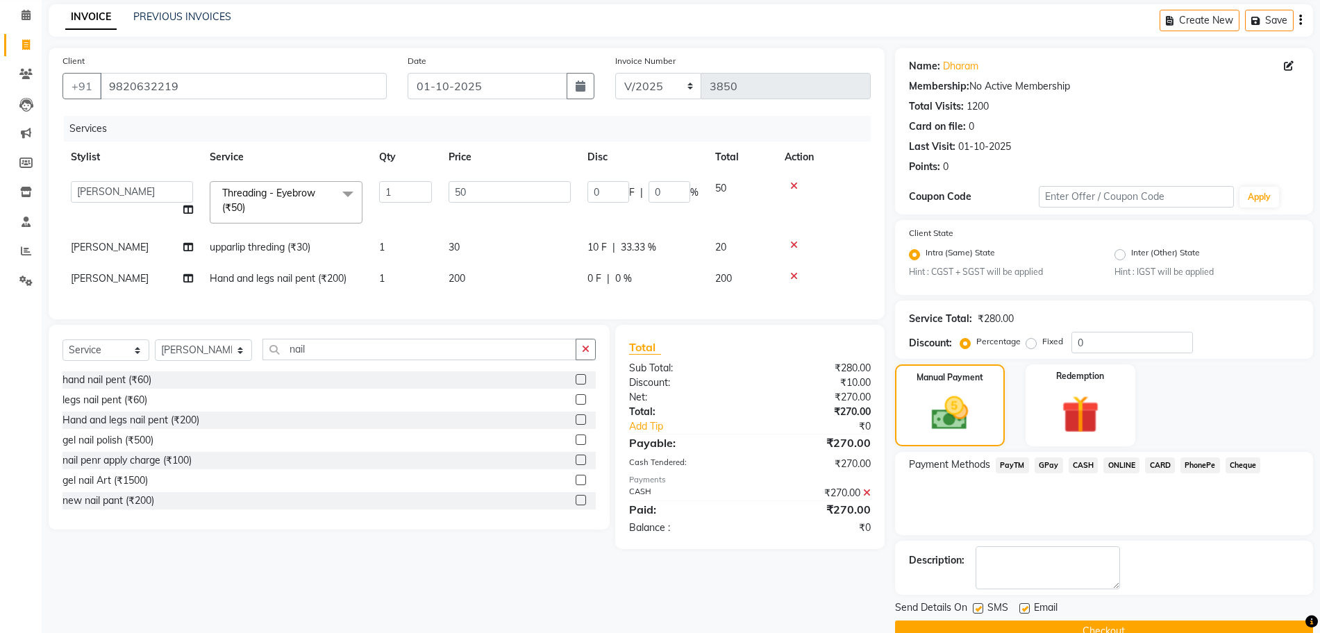
scroll to position [86, 0]
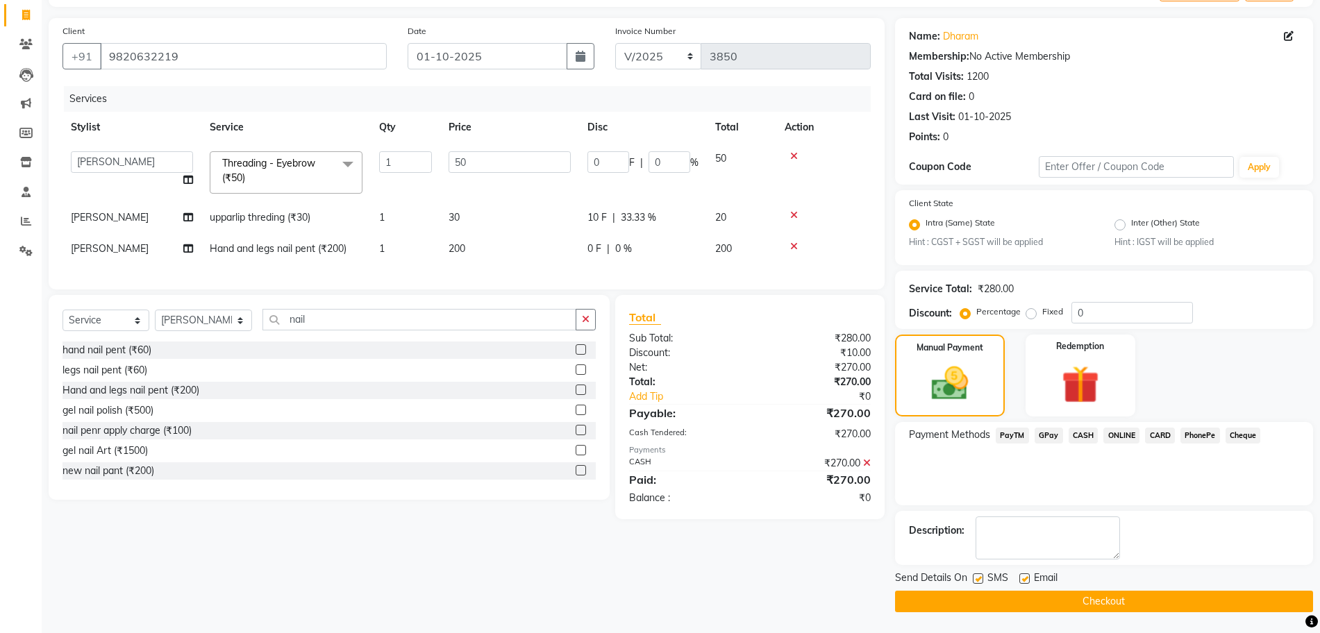
click at [983, 579] on div "SMS" at bounding box center [996, 579] width 47 height 17
click at [983, 579] on label at bounding box center [978, 579] width 10 height 10
click at [982, 579] on input "checkbox" at bounding box center [977, 579] width 9 height 9
checkbox input "false"
click at [1016, 578] on div "SMS" at bounding box center [996, 579] width 47 height 17
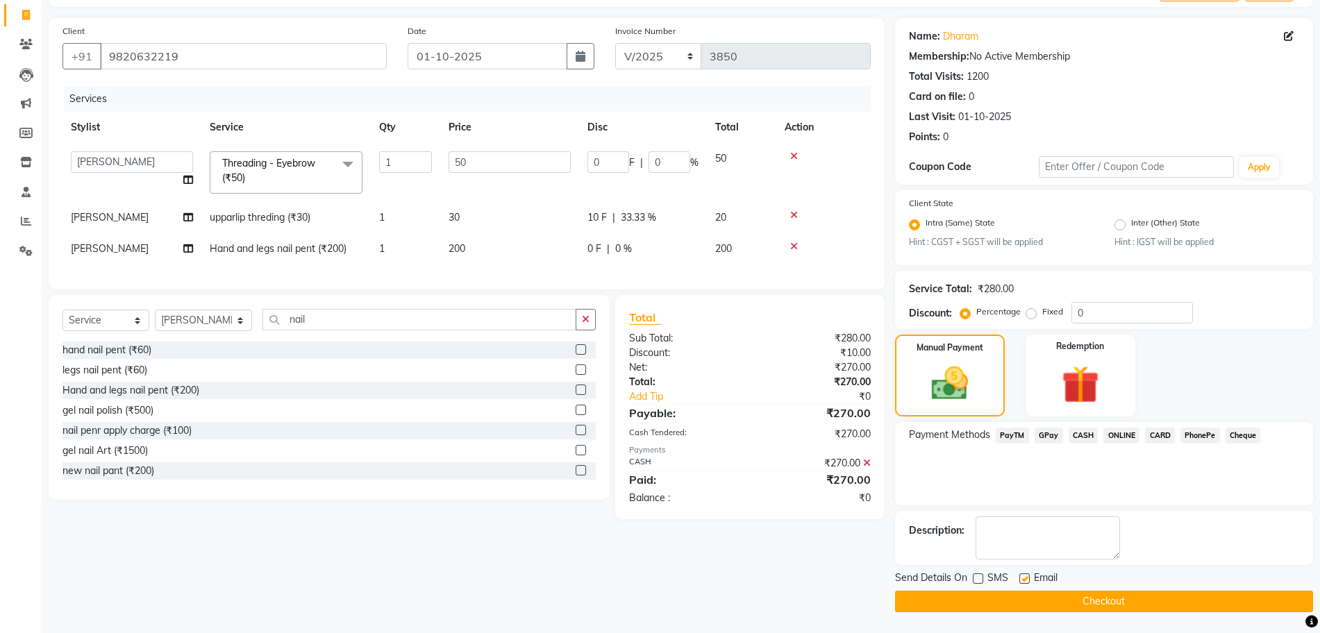
click at [1028, 578] on label at bounding box center [1024, 579] width 10 height 10
click at [1028, 578] on input "checkbox" at bounding box center [1023, 579] width 9 height 9
checkbox input "false"
click at [1017, 593] on button "Checkout" at bounding box center [1104, 602] width 418 height 22
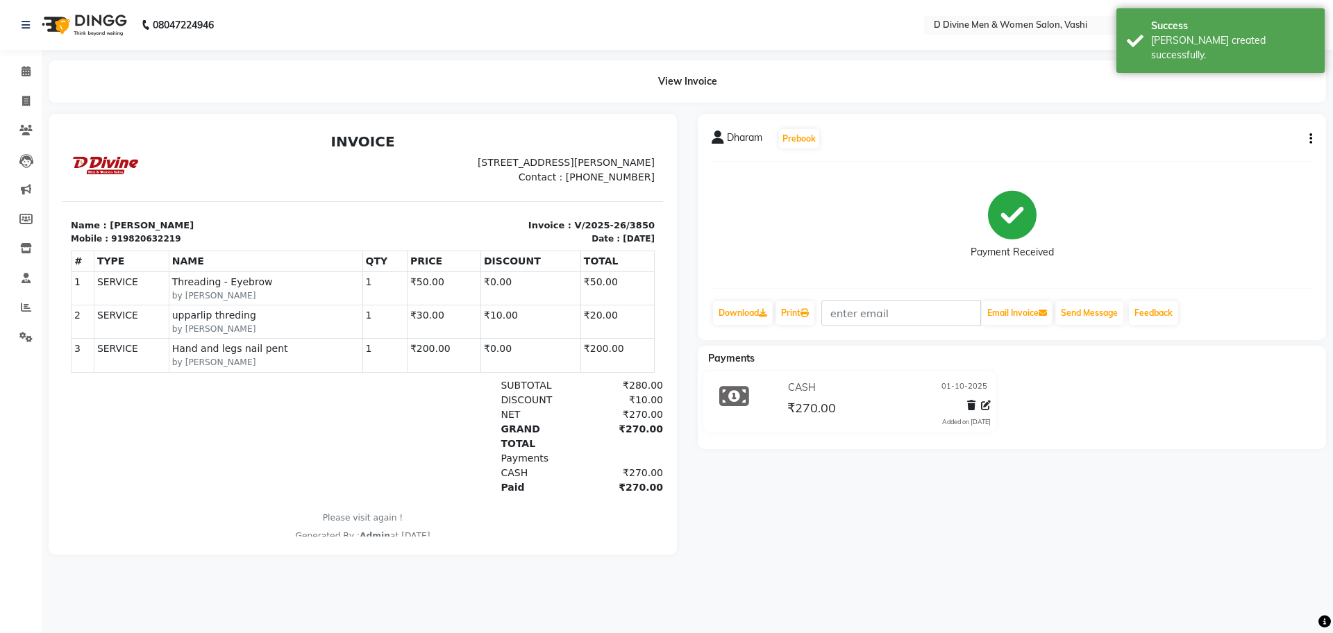
click at [38, 310] on div at bounding box center [362, 334] width 649 height 441
click at [28, 303] on icon at bounding box center [26, 307] width 10 height 10
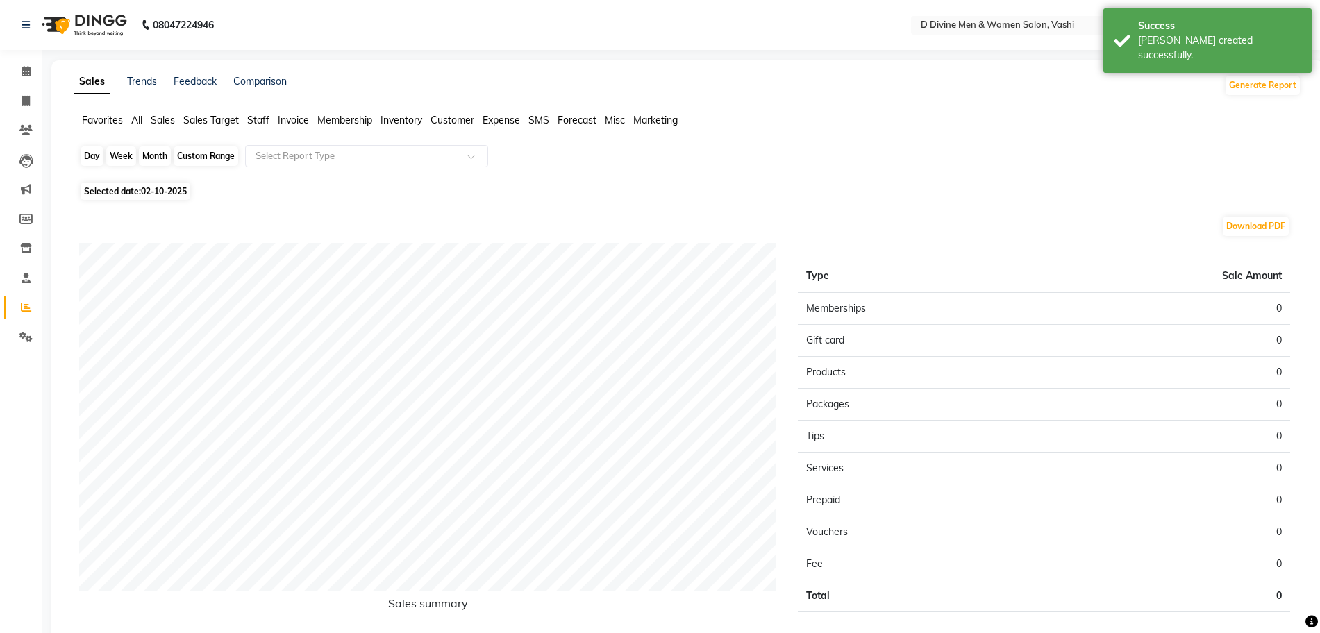
click at [96, 162] on div "Day" at bounding box center [92, 156] width 23 height 19
select select "10"
select select "2025"
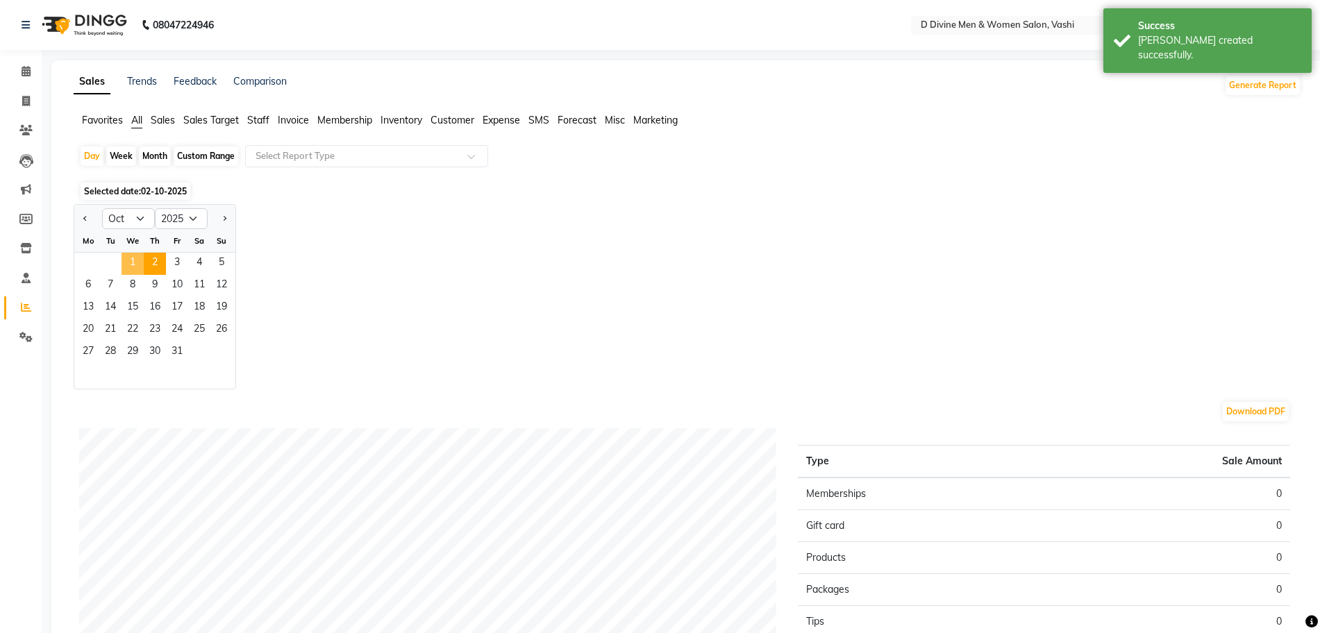
click at [133, 254] on span "1" at bounding box center [133, 264] width 22 height 22
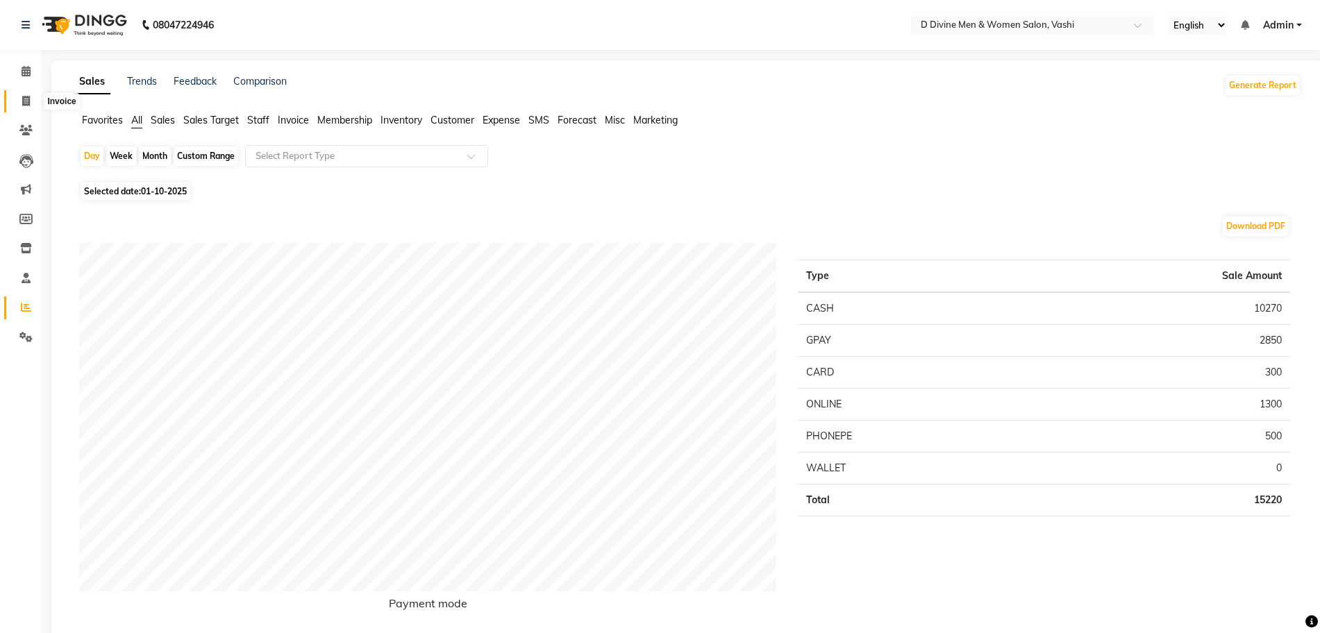
click at [16, 101] on span at bounding box center [26, 102] width 24 height 16
select select "718"
select select "service"
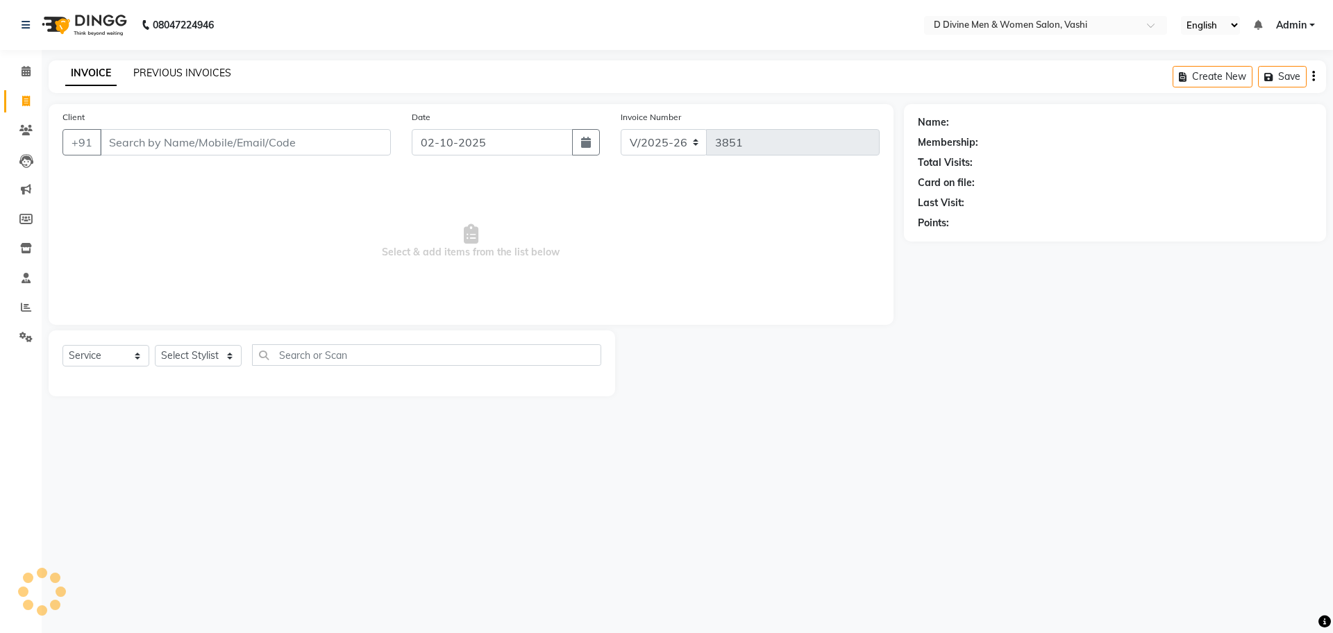
select select "10981"
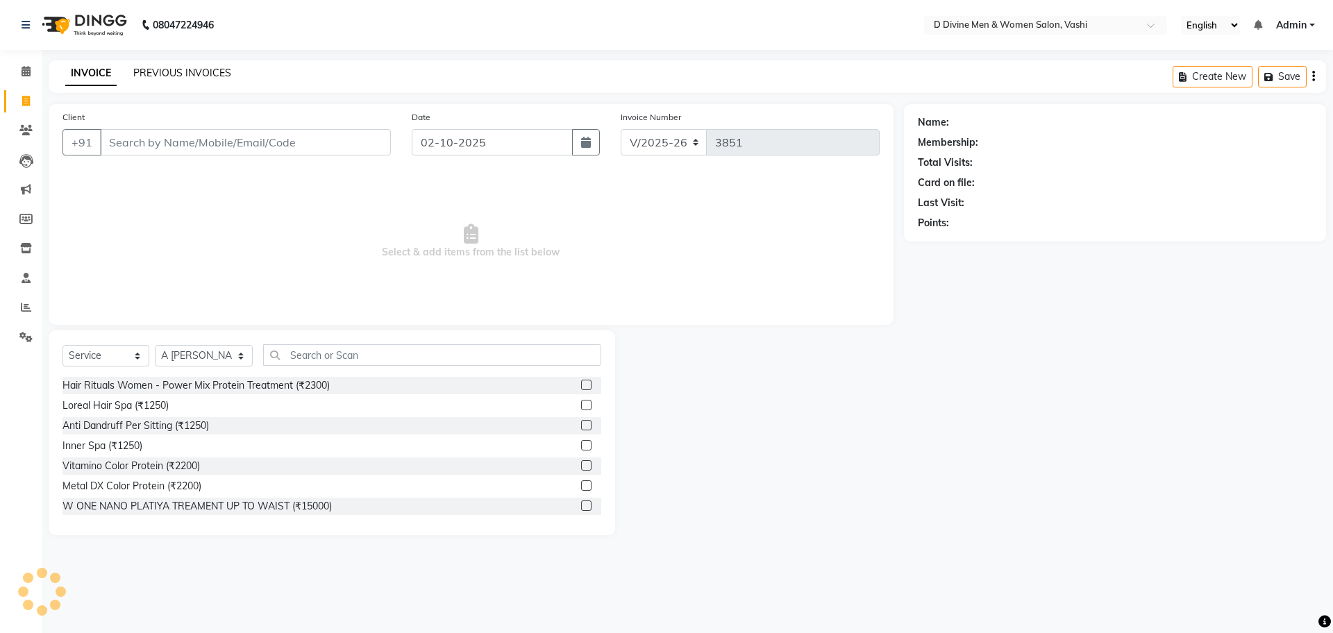
click at [197, 75] on link "PREVIOUS INVOICES" at bounding box center [182, 73] width 98 height 12
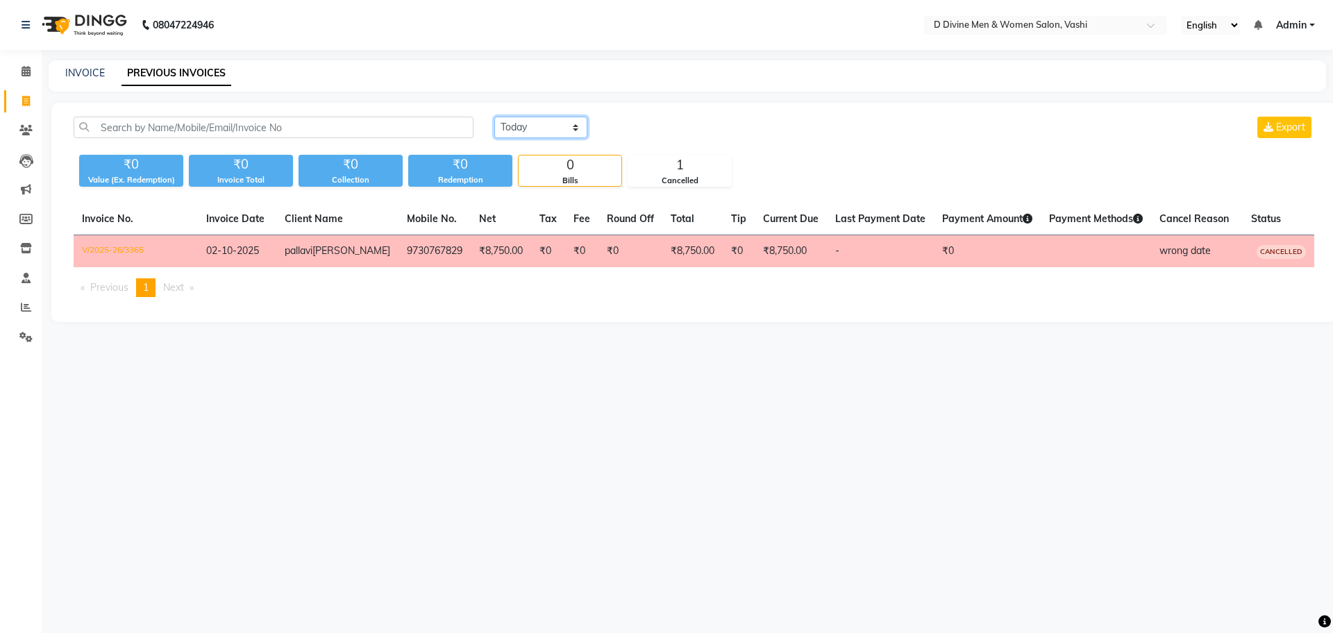
click at [504, 128] on select "[DATE] [DATE] Custom Range" at bounding box center [540, 128] width 93 height 22
select select "[DATE]"
click at [494, 117] on select "[DATE] [DATE] Custom Range" at bounding box center [540, 128] width 93 height 22
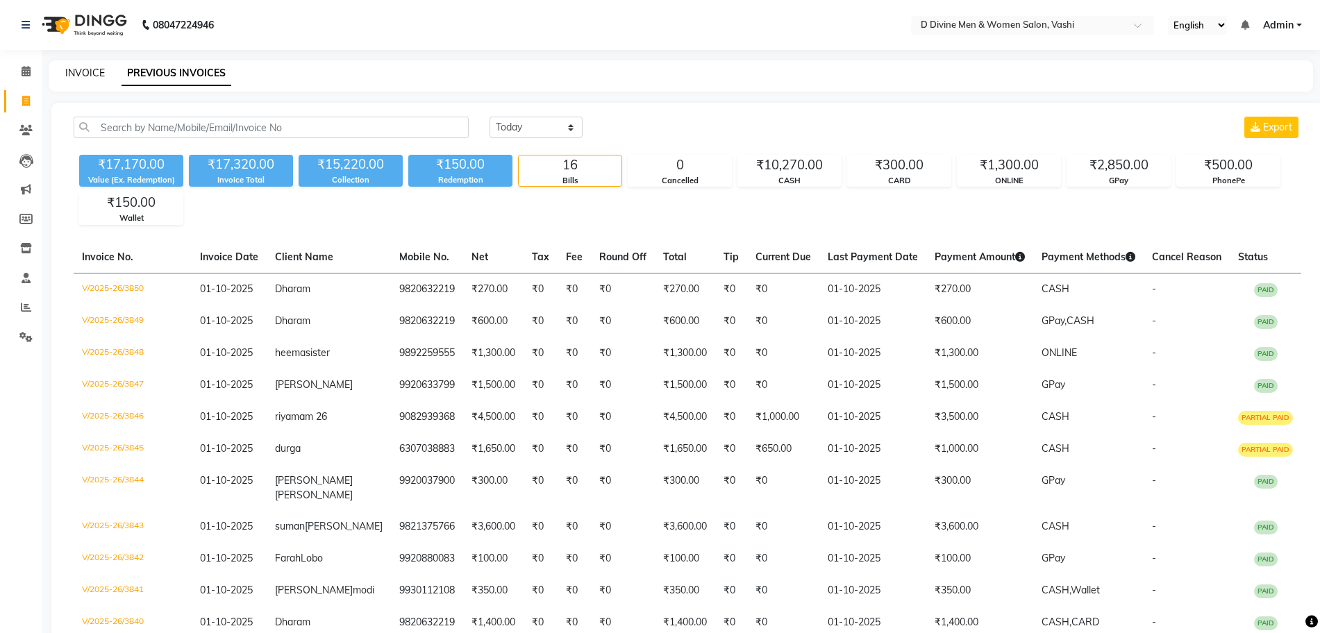
click at [94, 72] on link "INVOICE" at bounding box center [85, 73] width 40 height 12
select select "service"
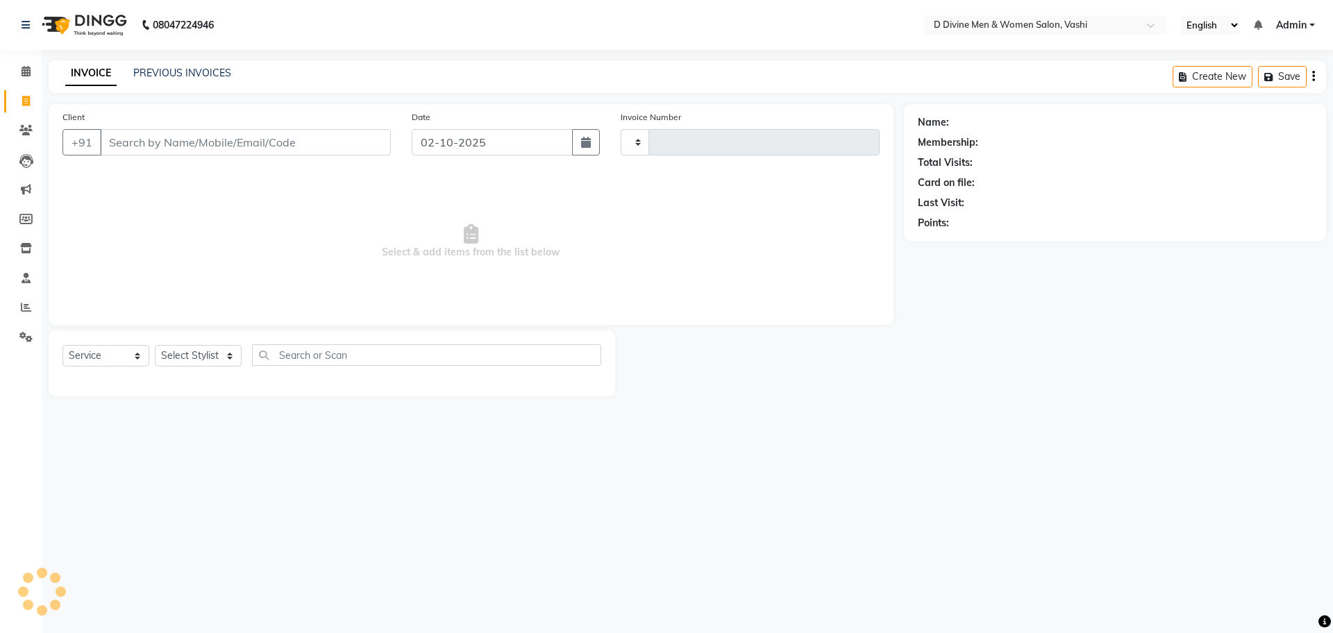
type input "3851"
select select "718"
select select "10981"
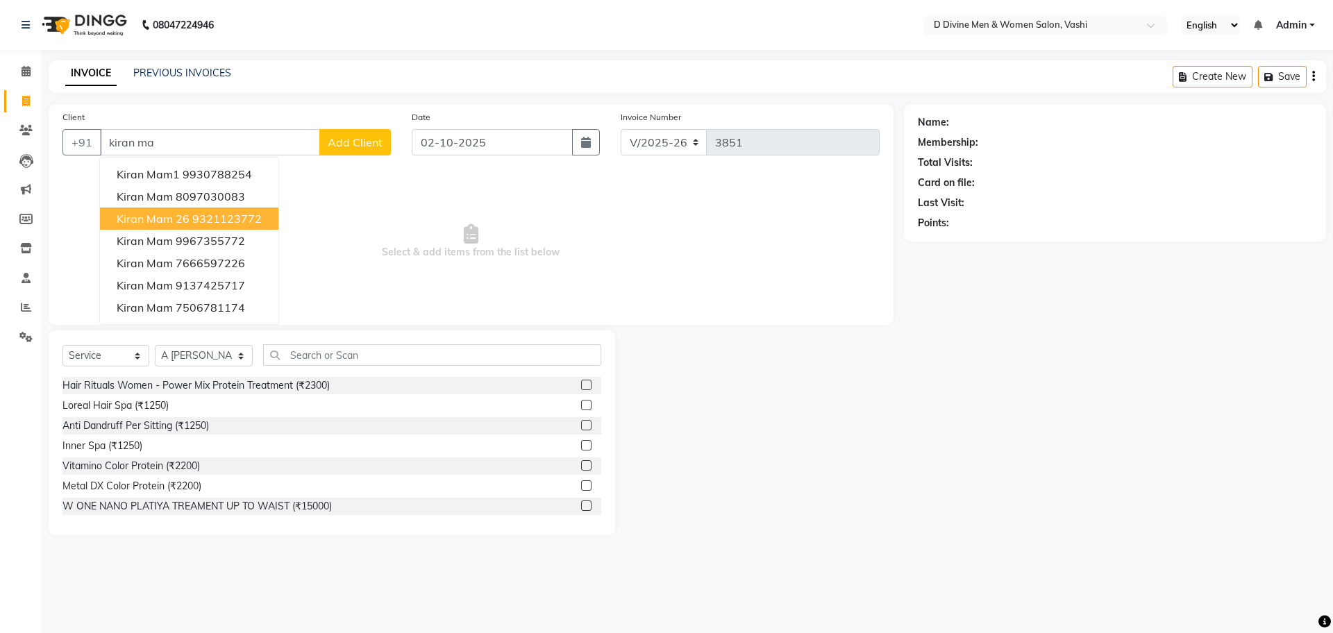
click at [206, 219] on ngb-highlight "9321123772" at bounding box center [226, 219] width 69 height 14
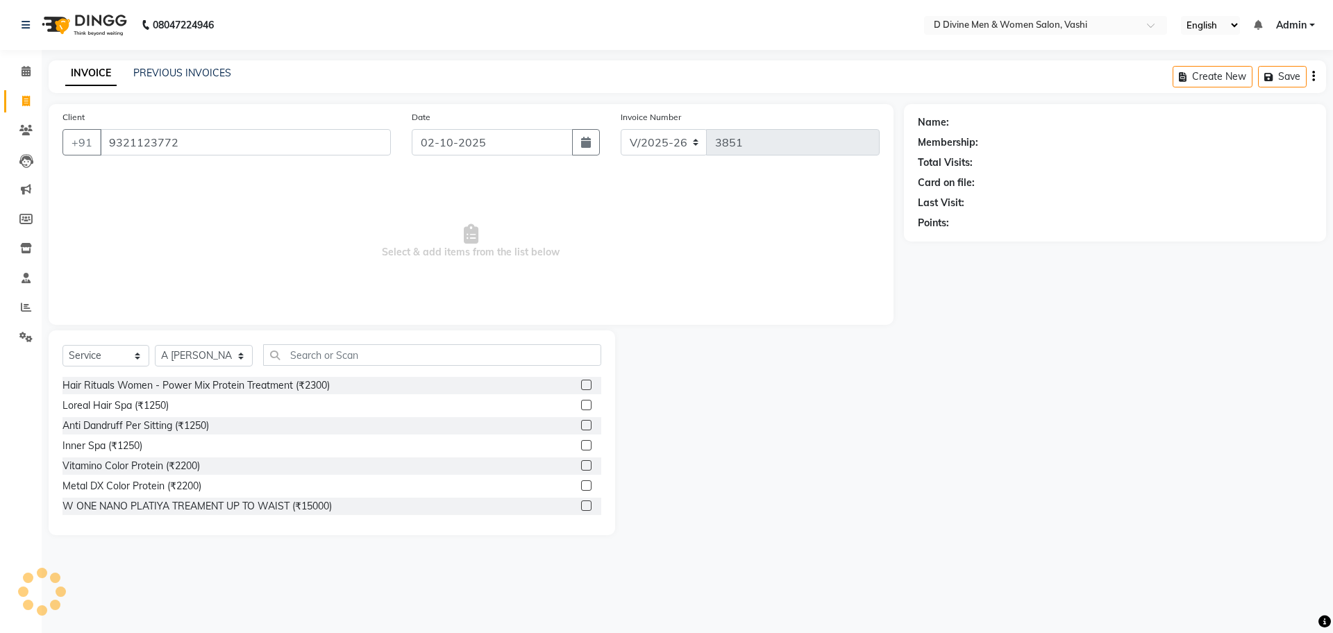
type input "9321123772"
click at [328, 361] on input "text" at bounding box center [432, 355] width 338 height 22
click at [506, 158] on div "Date [DATE]" at bounding box center [506, 138] width 210 height 57
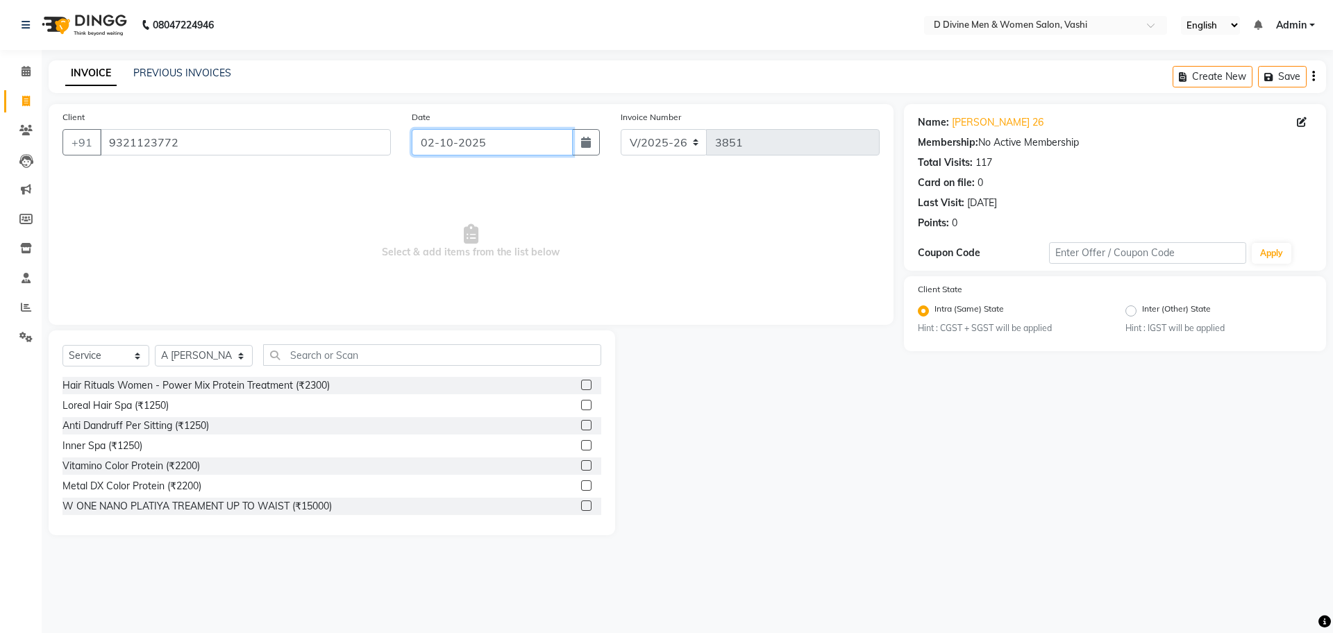
click at [515, 148] on input "02-10-2025" at bounding box center [493, 142] width 162 height 26
select select "10"
select select "2025"
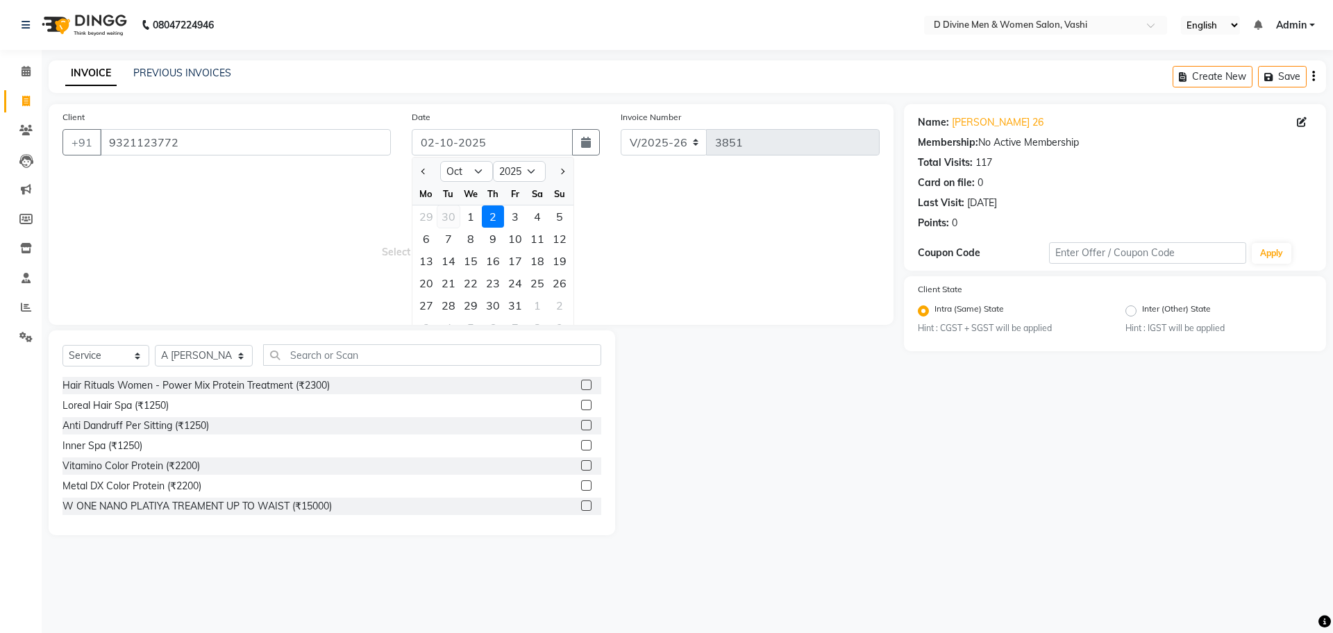
click at [454, 217] on div "30" at bounding box center [448, 217] width 22 height 22
type input "[DATE]"
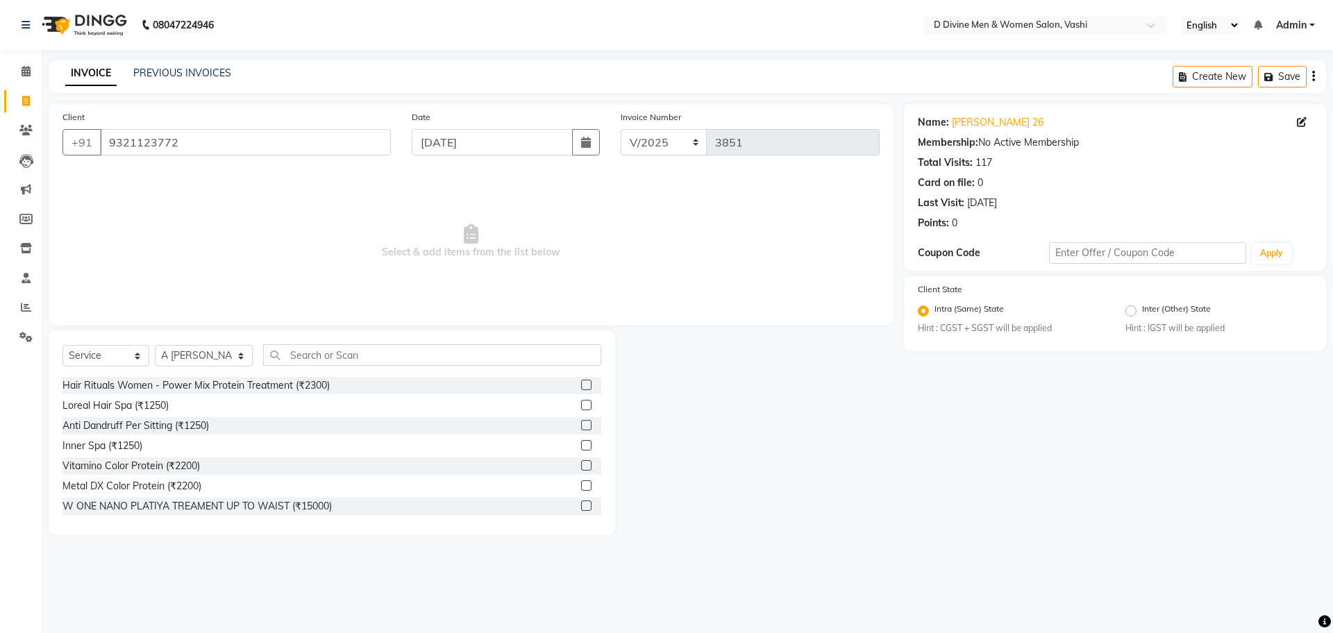
click at [496, 159] on div "Date [DATE]" at bounding box center [506, 138] width 210 height 57
click at [502, 143] on input "[DATE]" at bounding box center [493, 142] width 162 height 26
select select "9"
select select "2025"
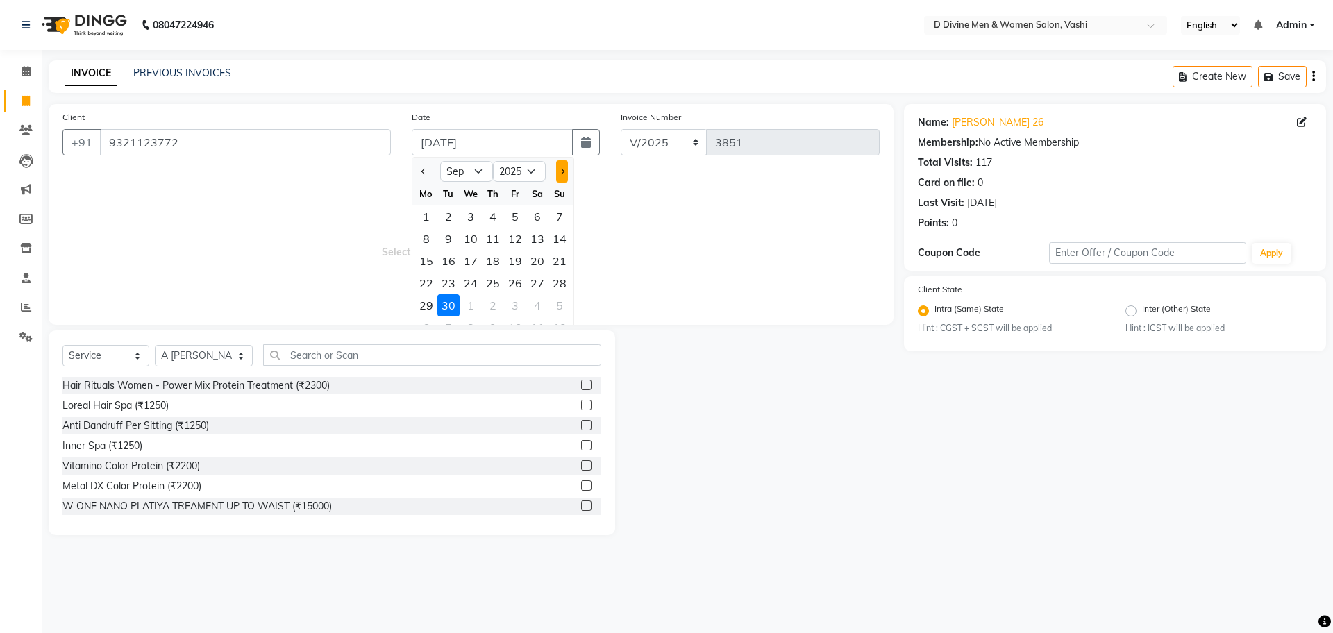
click at [564, 167] on button "Next month" at bounding box center [562, 171] width 12 height 22
select select "10"
click at [470, 217] on div "1" at bounding box center [471, 217] width 22 height 22
type input "01-10-2025"
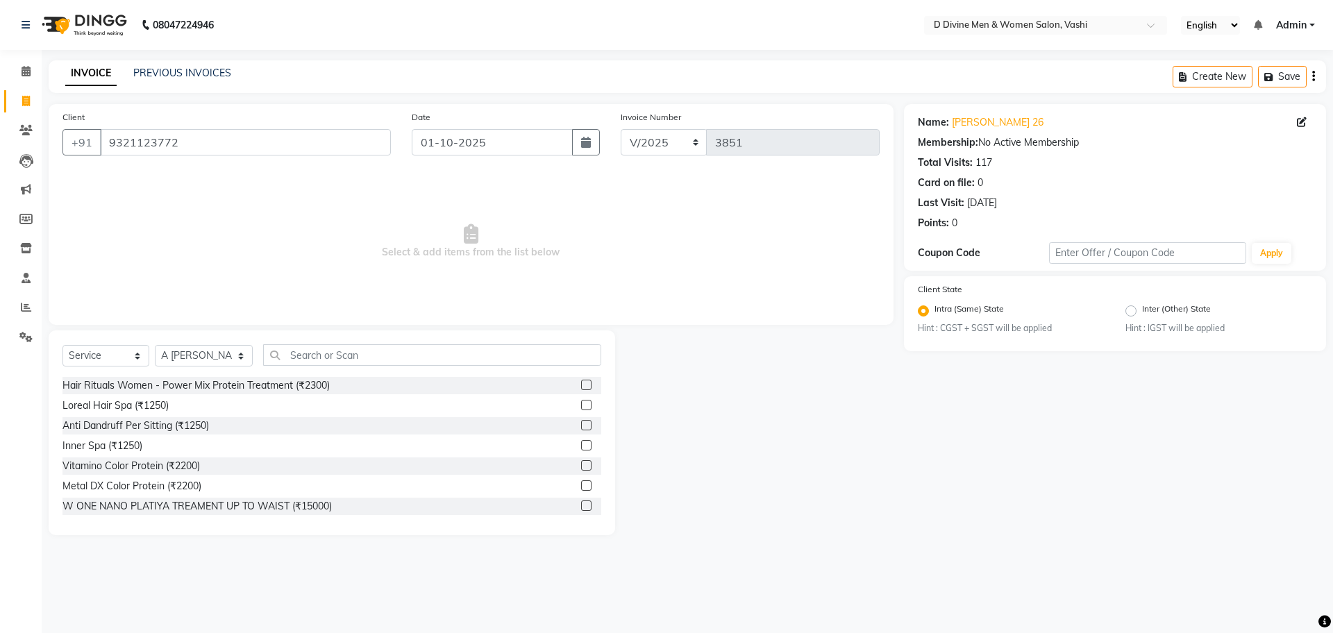
click at [401, 340] on div "Select Service Product Membership Package Voucher Prepaid Gift Card Select Styl…" at bounding box center [332, 433] width 567 height 205
drag, startPoint x: 388, startPoint y: 376, endPoint x: 390, endPoint y: 362, distance: 13.3
click at [388, 377] on div "Hair Rituals Women - Power Mix Protein Treatment (₹2300)" at bounding box center [331, 385] width 539 height 17
click at [390, 362] on input "text" at bounding box center [432, 355] width 338 height 22
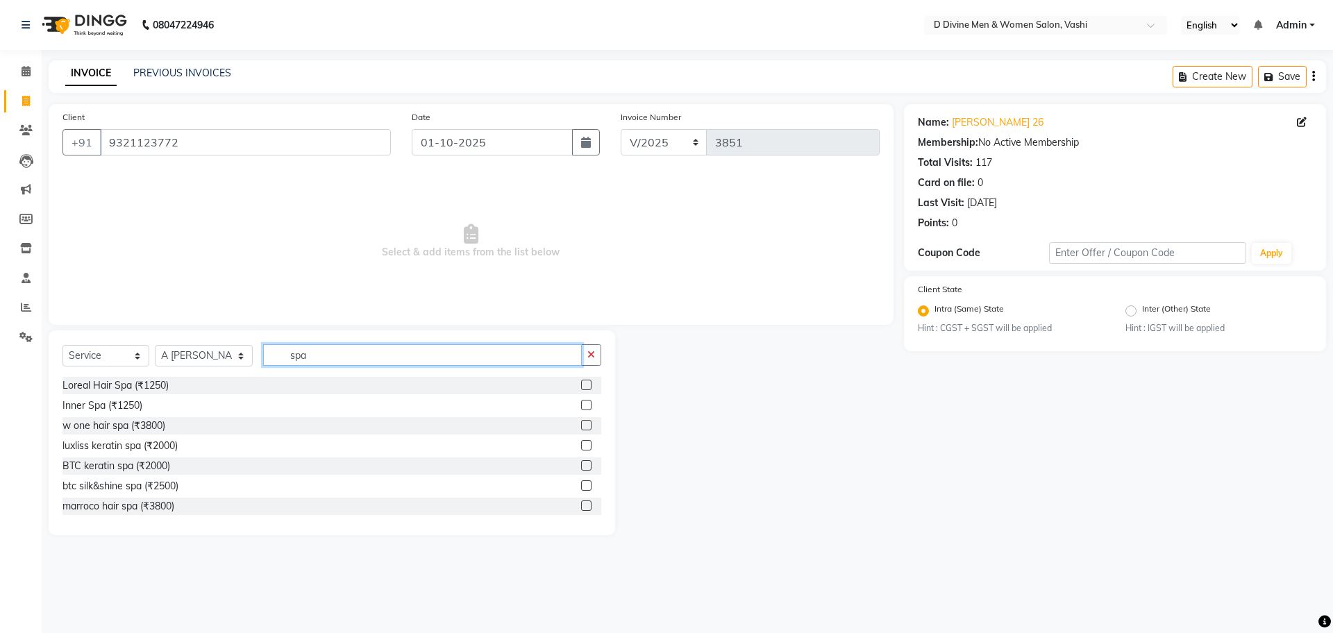
type input "spa"
click at [581, 383] on label at bounding box center [586, 385] width 10 height 10
click at [581, 383] on input "checkbox" at bounding box center [585, 385] width 9 height 9
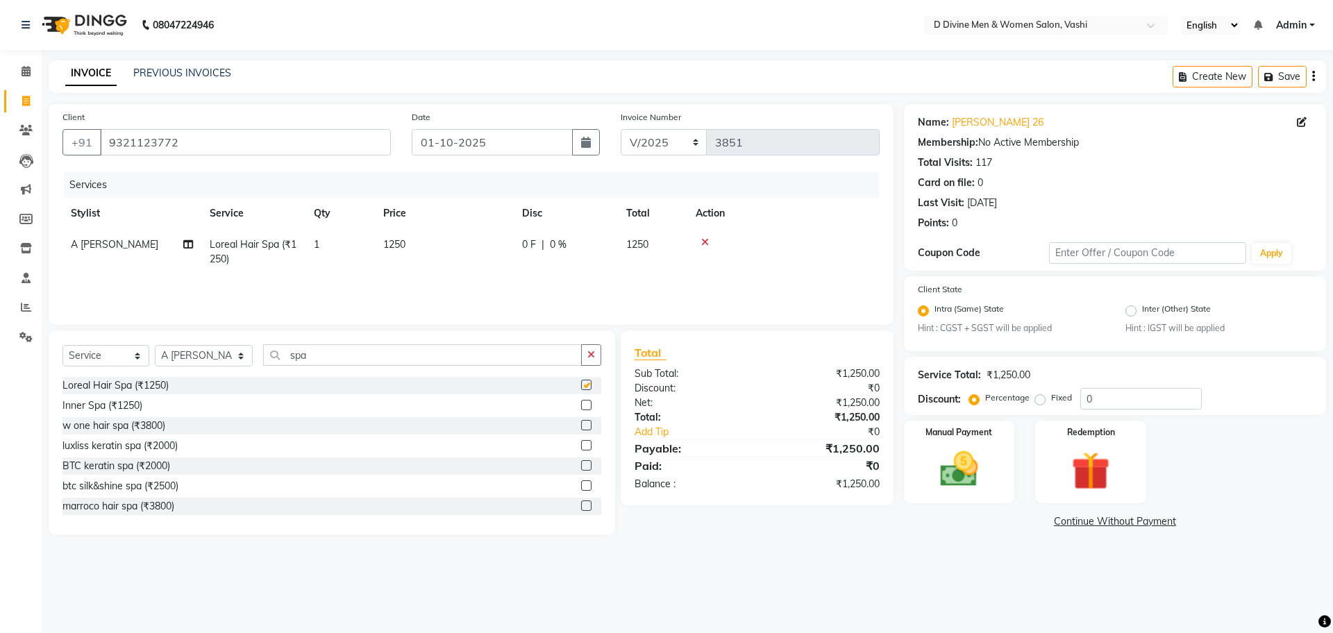
checkbox input "false"
click at [546, 250] on div "0 F | 0 %" at bounding box center [565, 244] width 87 height 15
click at [591, 246] on input "0" at bounding box center [608, 248] width 42 height 22
type input "250"
click at [588, 258] on input "250" at bounding box center [608, 248] width 42 height 22
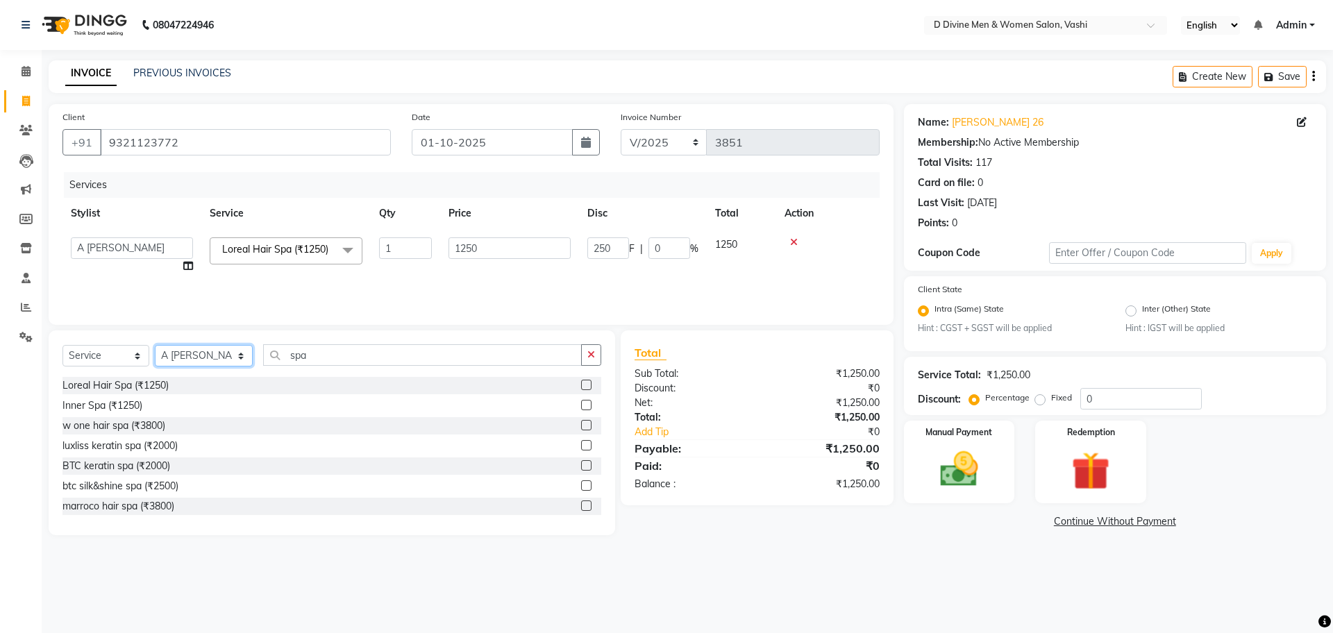
click at [202, 351] on select "Select Stylist A [PERSON_NAME] [PERSON_NAME] Divine salon [PERSON_NAME] [PERSON…" at bounding box center [204, 356] width 98 height 22
select select "10985"
click at [155, 345] on select "Select Stylist A [PERSON_NAME] [PERSON_NAME] Divine salon [PERSON_NAME] [PERSON…" at bounding box center [204, 356] width 98 height 22
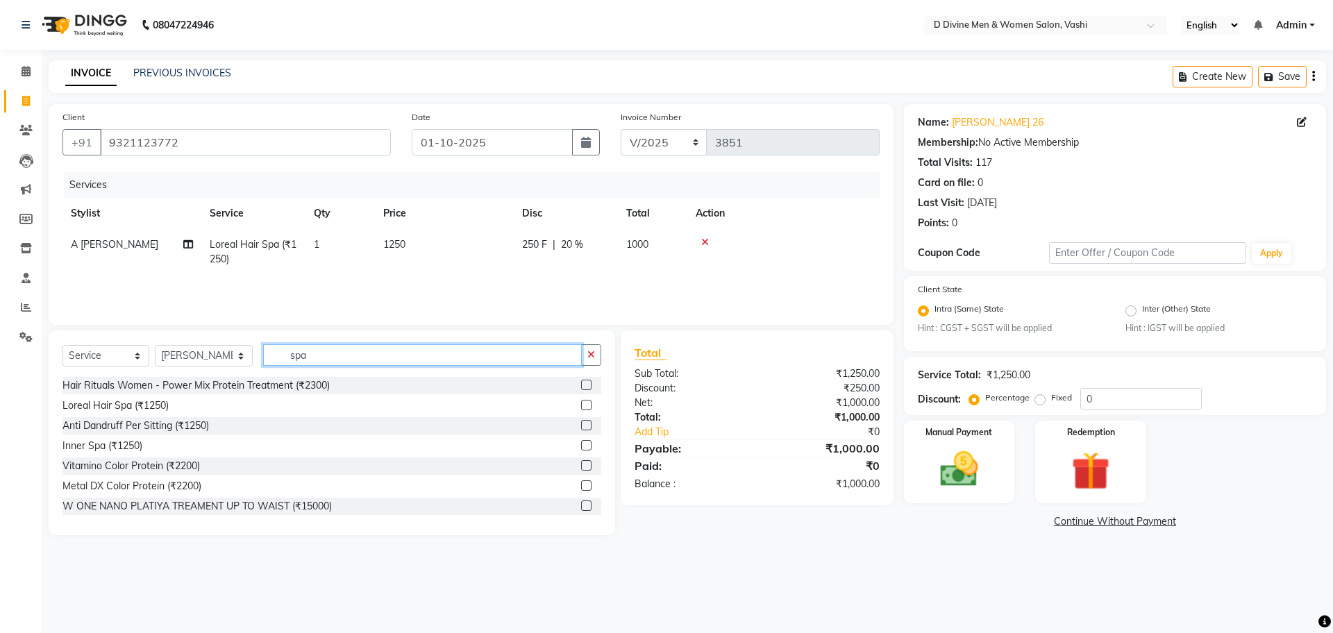
click at [328, 363] on input "spa" at bounding box center [422, 355] width 319 height 22
type input "s"
click at [179, 347] on select "Select Stylist A [PERSON_NAME] [PERSON_NAME] Divine salon [PERSON_NAME] [PERSON…" at bounding box center [204, 356] width 98 height 22
select select "10984"
click at [155, 345] on select "Select Stylist A [PERSON_NAME] [PERSON_NAME] Divine salon [PERSON_NAME] [PERSON…" at bounding box center [204, 356] width 98 height 22
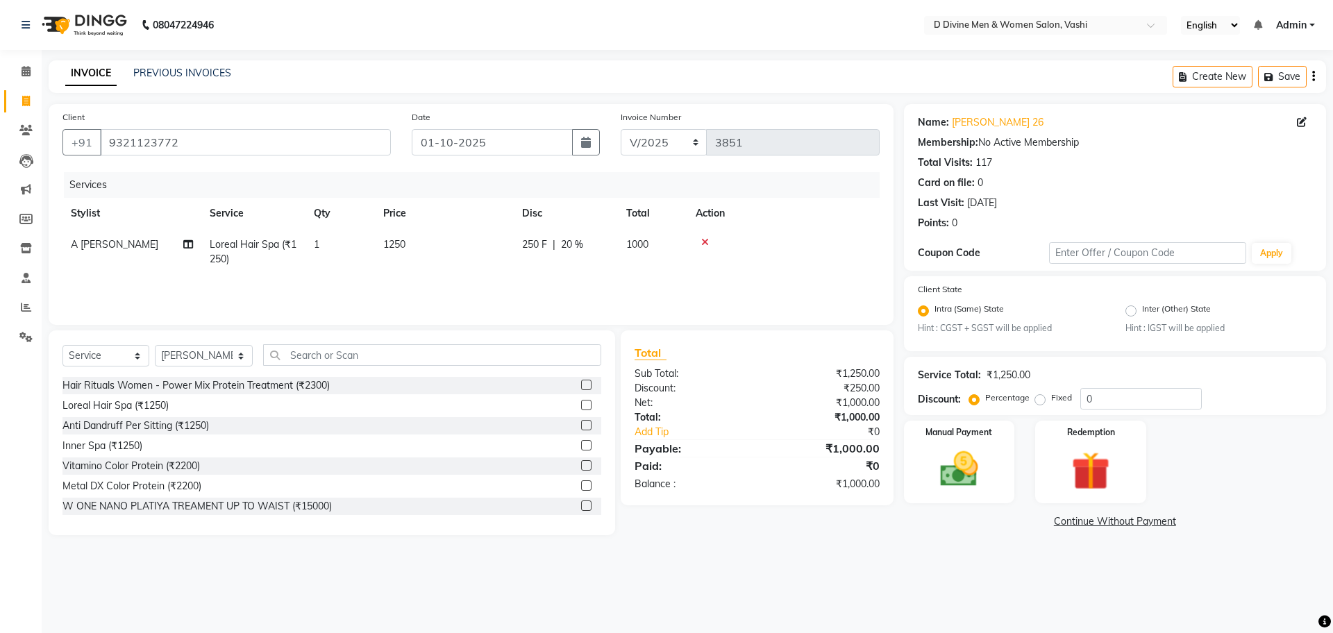
click at [308, 340] on div "Select Service Product Membership Package Voucher Prepaid Gift Card Select Styl…" at bounding box center [332, 433] width 567 height 205
click at [306, 355] on input "text" at bounding box center [432, 355] width 338 height 22
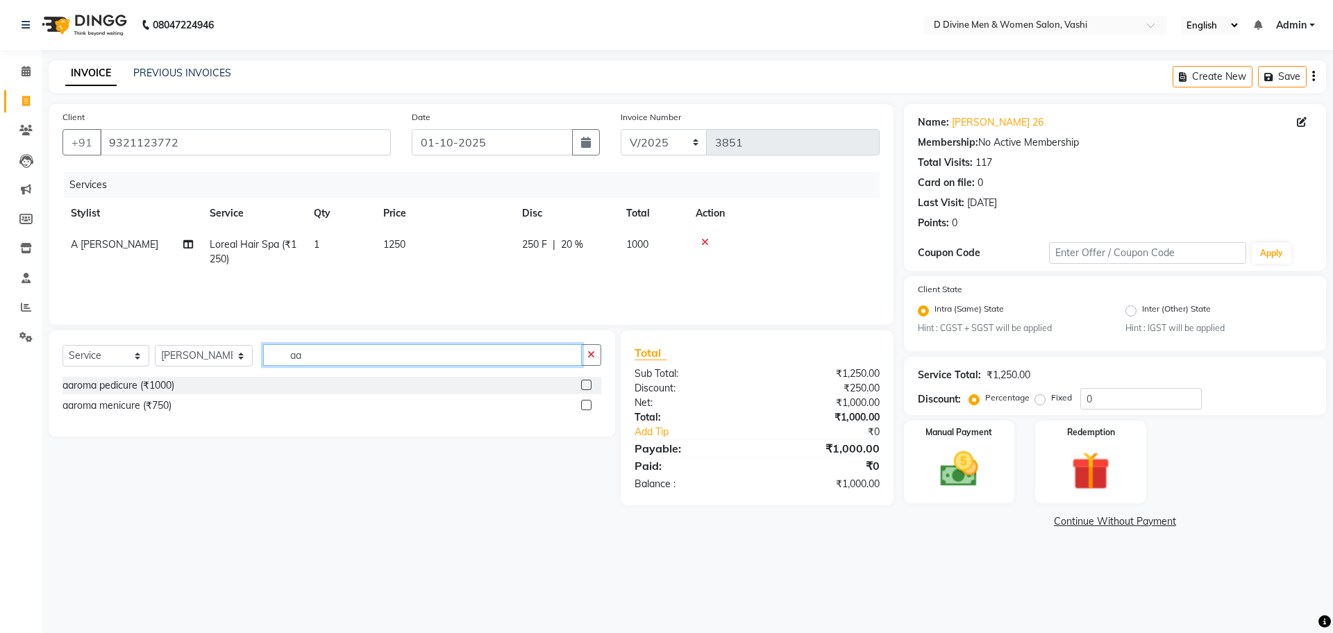
type input "a"
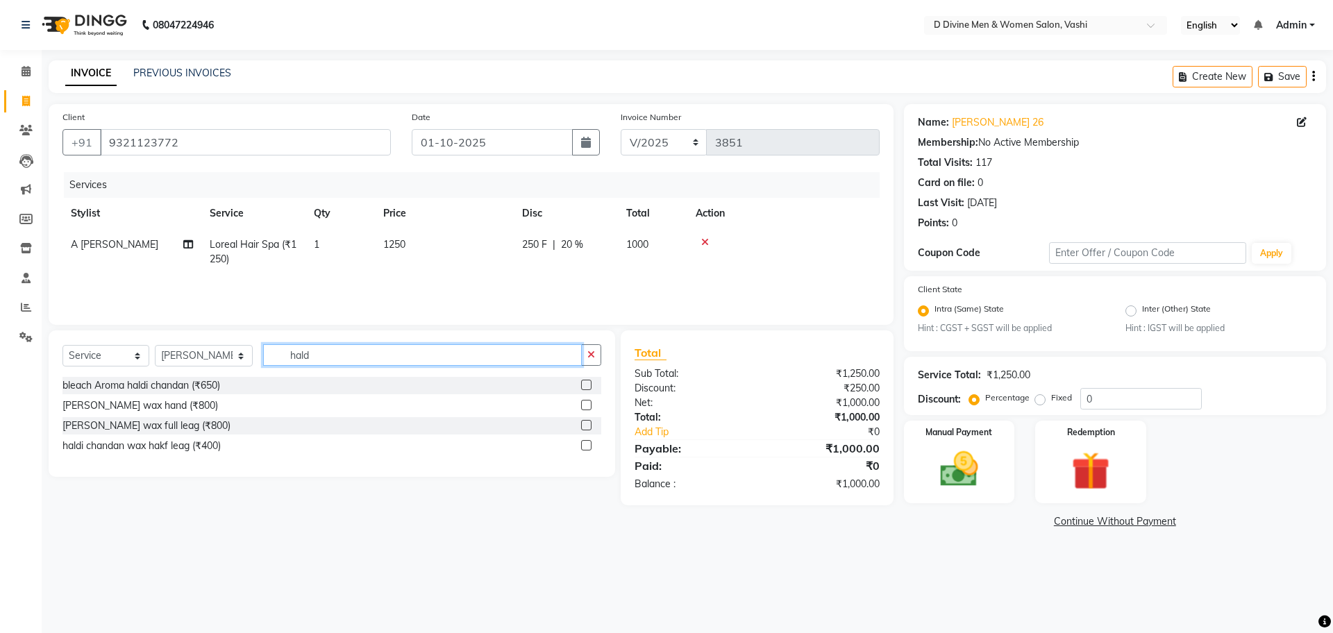
type input "hald"
click at [585, 387] on label at bounding box center [586, 385] width 10 height 10
click at [585, 387] on input "checkbox" at bounding box center [585, 385] width 9 height 9
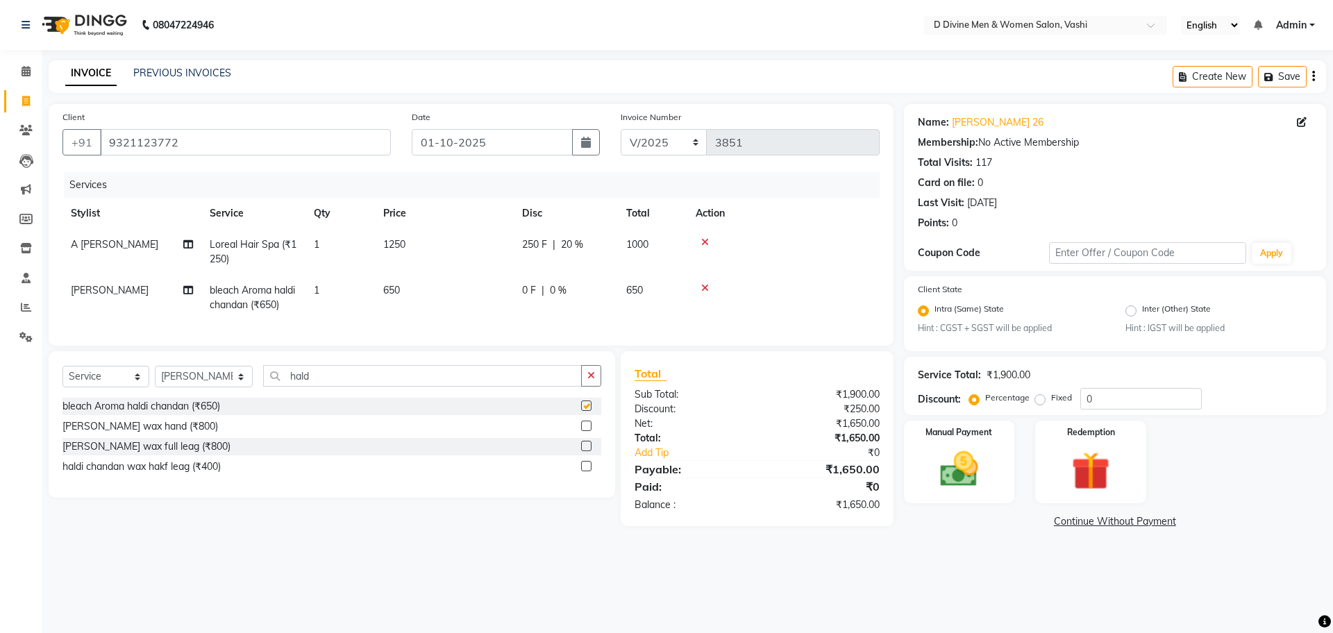
checkbox input "false"
click at [364, 387] on input "hald" at bounding box center [422, 376] width 319 height 22
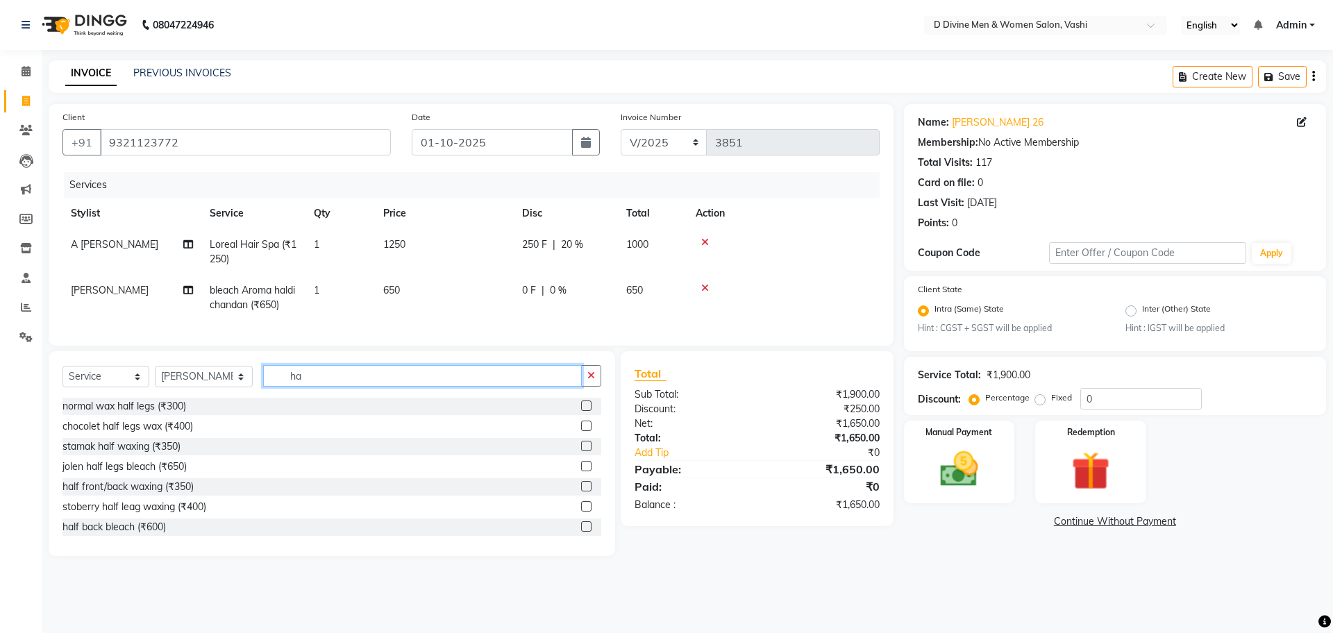
type input "h"
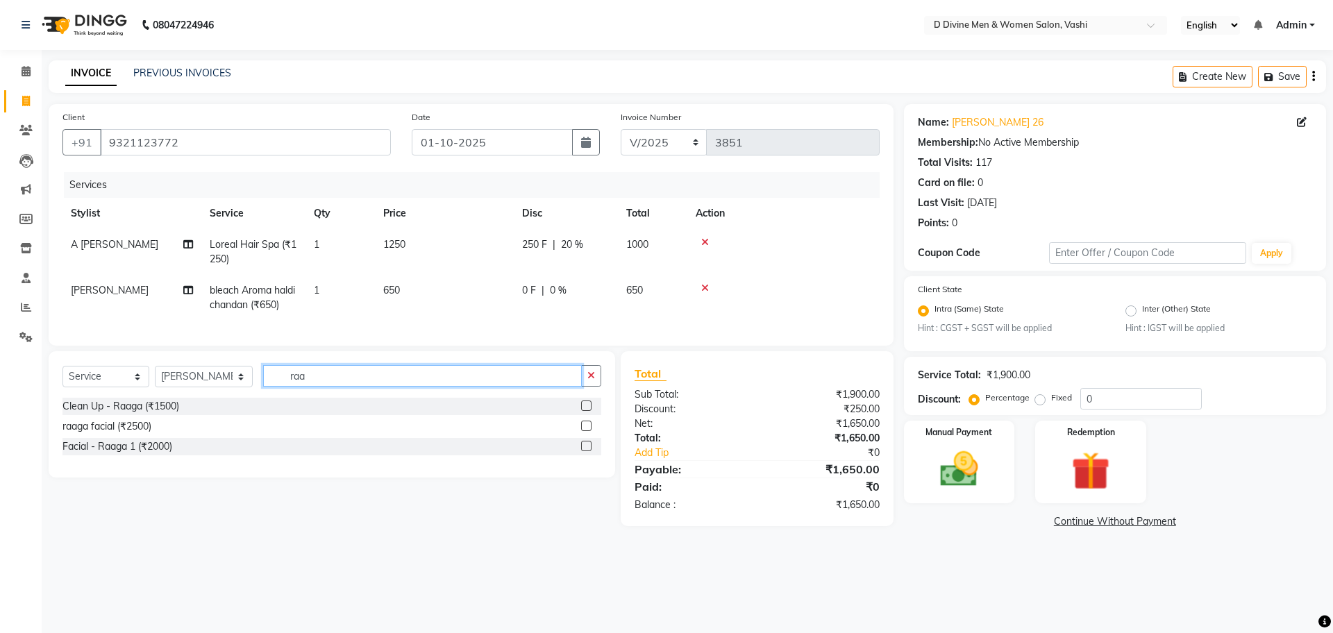
type input "raa"
click at [583, 431] on label at bounding box center [586, 426] width 10 height 10
click at [583, 431] on input "checkbox" at bounding box center [585, 426] width 9 height 9
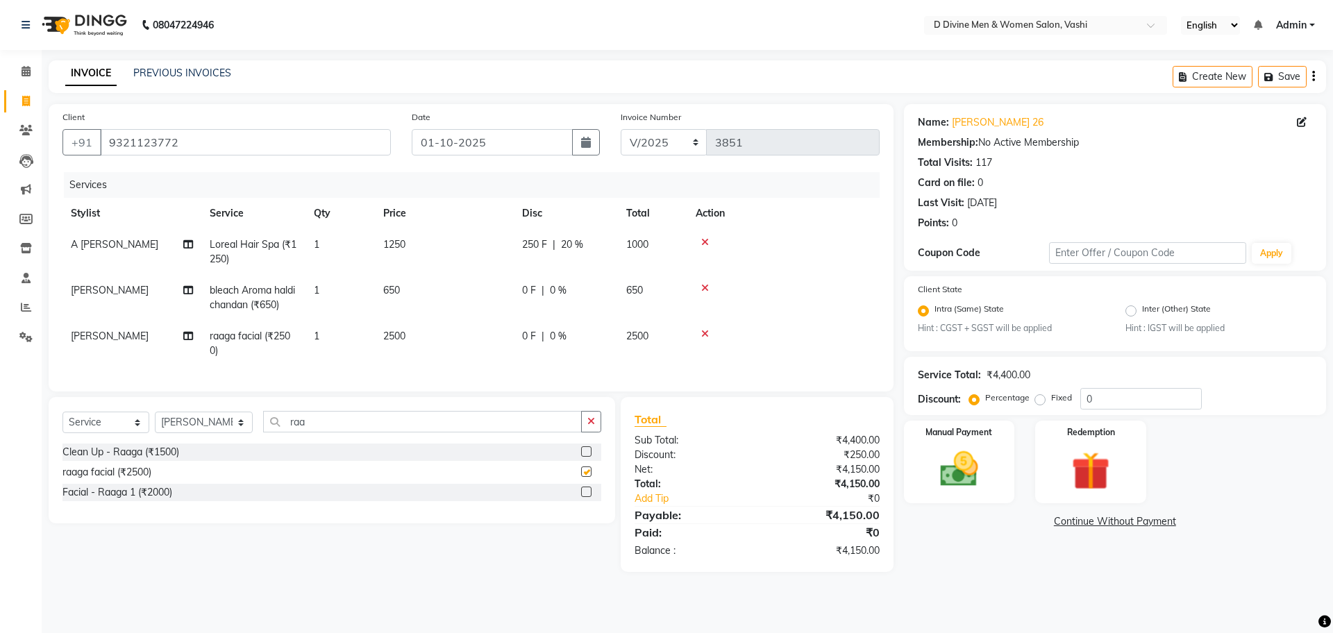
checkbox input "false"
click at [980, 466] on img at bounding box center [959, 470] width 65 height 46
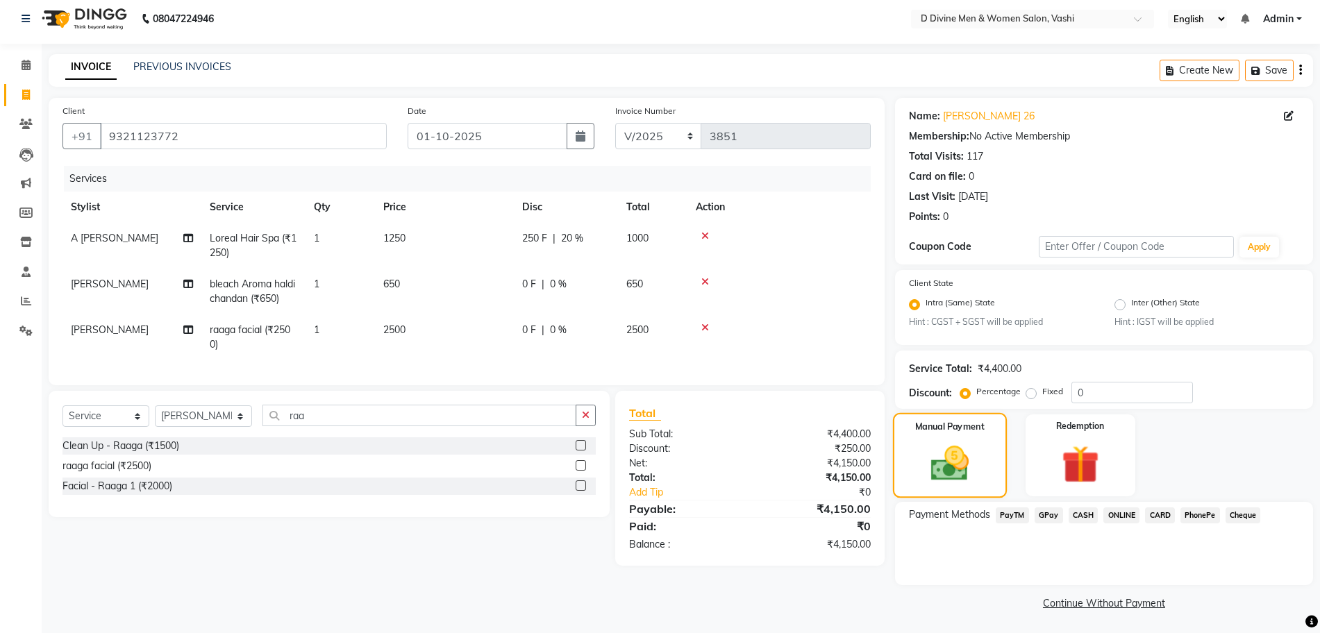
scroll to position [8, 0]
click at [1155, 512] on span "CARD" at bounding box center [1160, 514] width 30 height 16
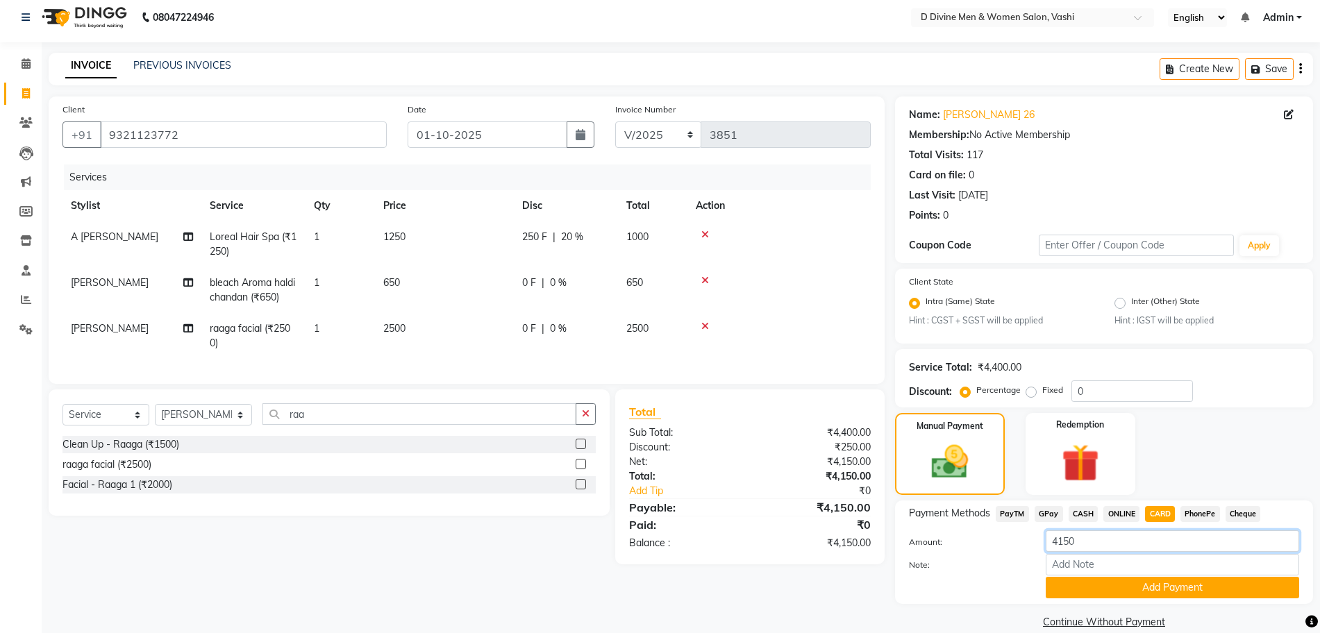
click at [1065, 544] on input "4150" at bounding box center [1172, 541] width 253 height 22
click at [1096, 547] on input "50" at bounding box center [1172, 541] width 253 height 22
type input "500"
click at [1120, 580] on button "Add Payment" at bounding box center [1172, 588] width 253 height 22
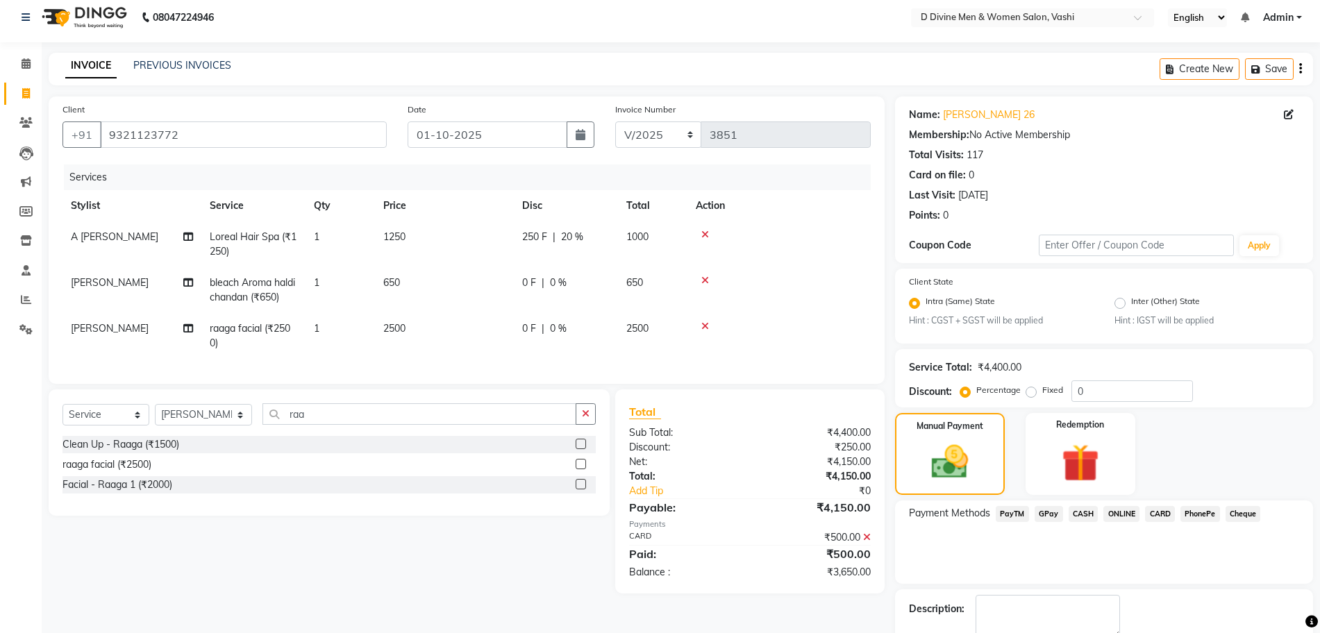
click at [1089, 514] on span "CASH" at bounding box center [1084, 514] width 30 height 16
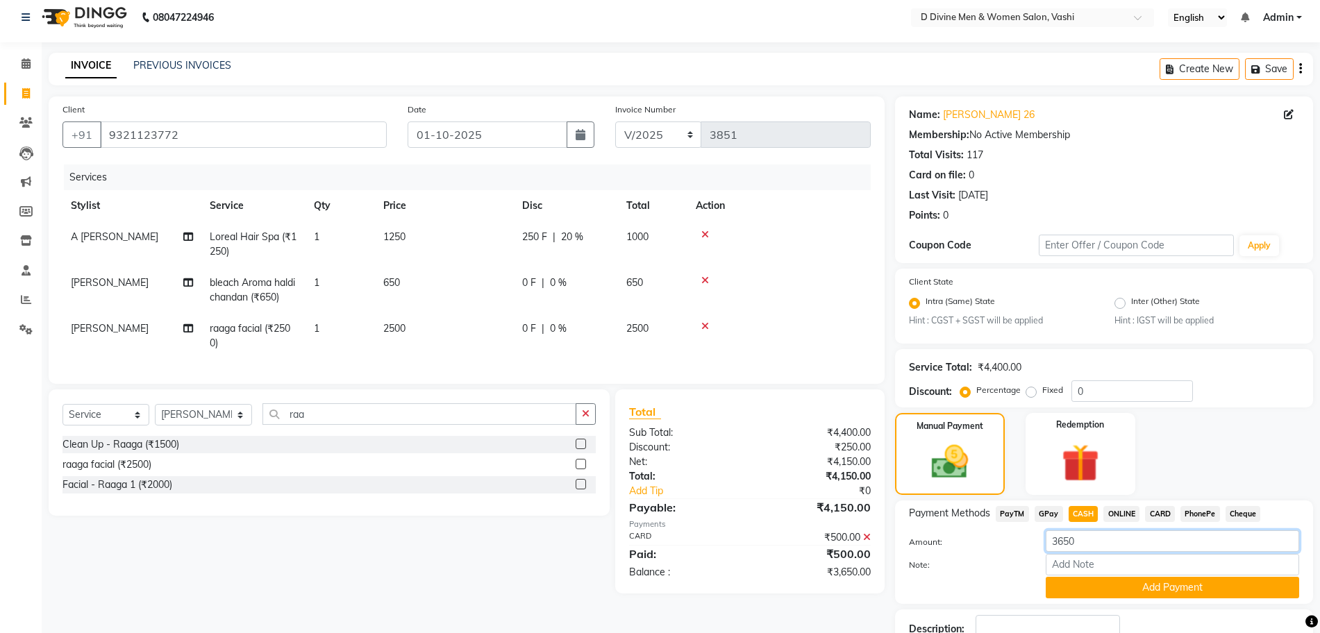
click at [1082, 546] on input "3650" at bounding box center [1172, 541] width 253 height 22
type input "3"
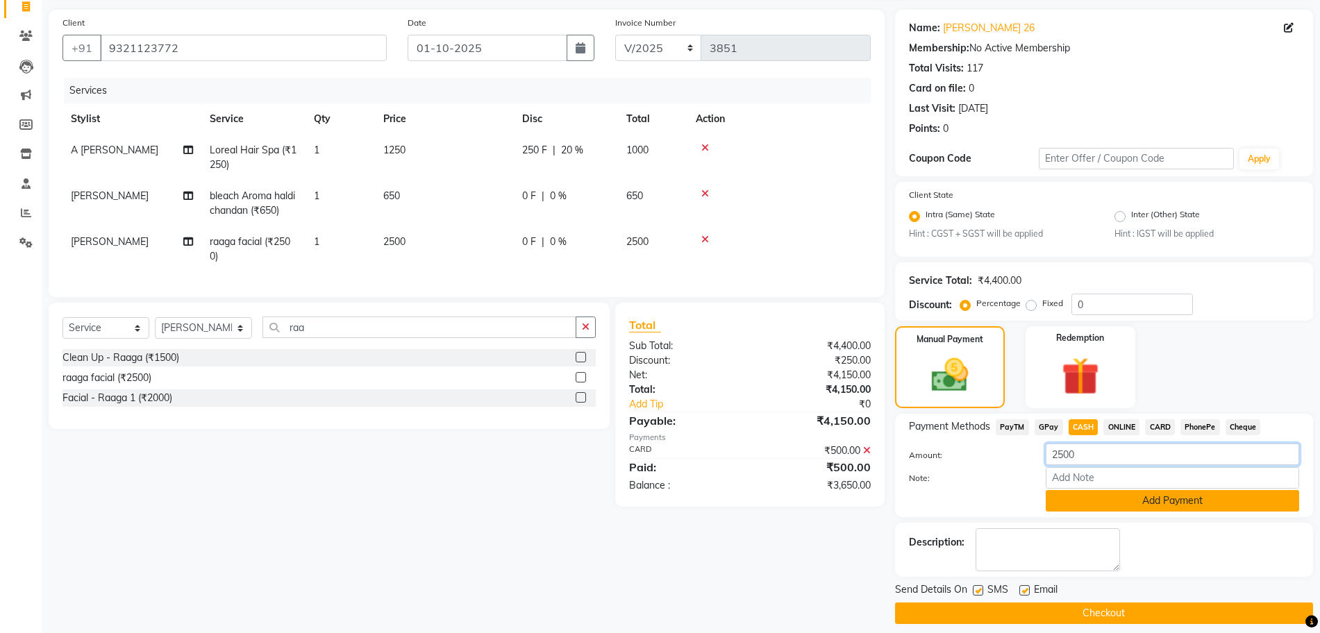
type input "2500"
click at [1101, 500] on button "Add Payment" at bounding box center [1172, 501] width 253 height 22
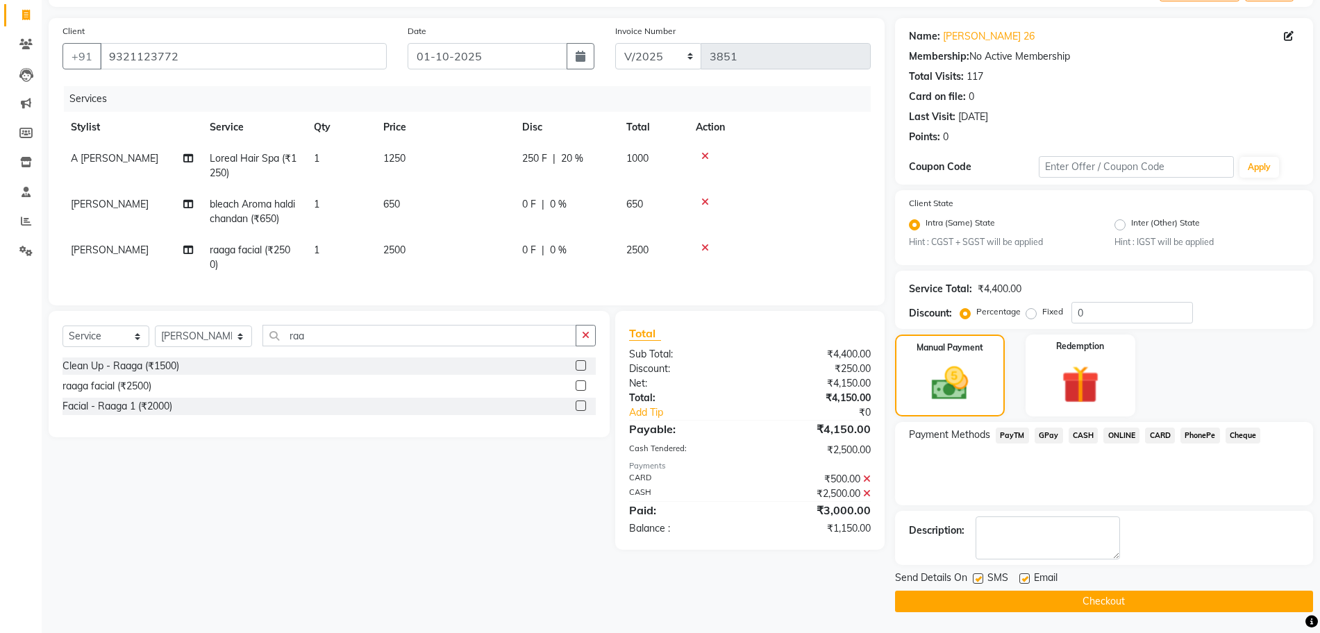
click at [867, 499] on icon at bounding box center [867, 494] width 8 height 10
click at [1085, 440] on span "CASH" at bounding box center [1084, 436] width 30 height 16
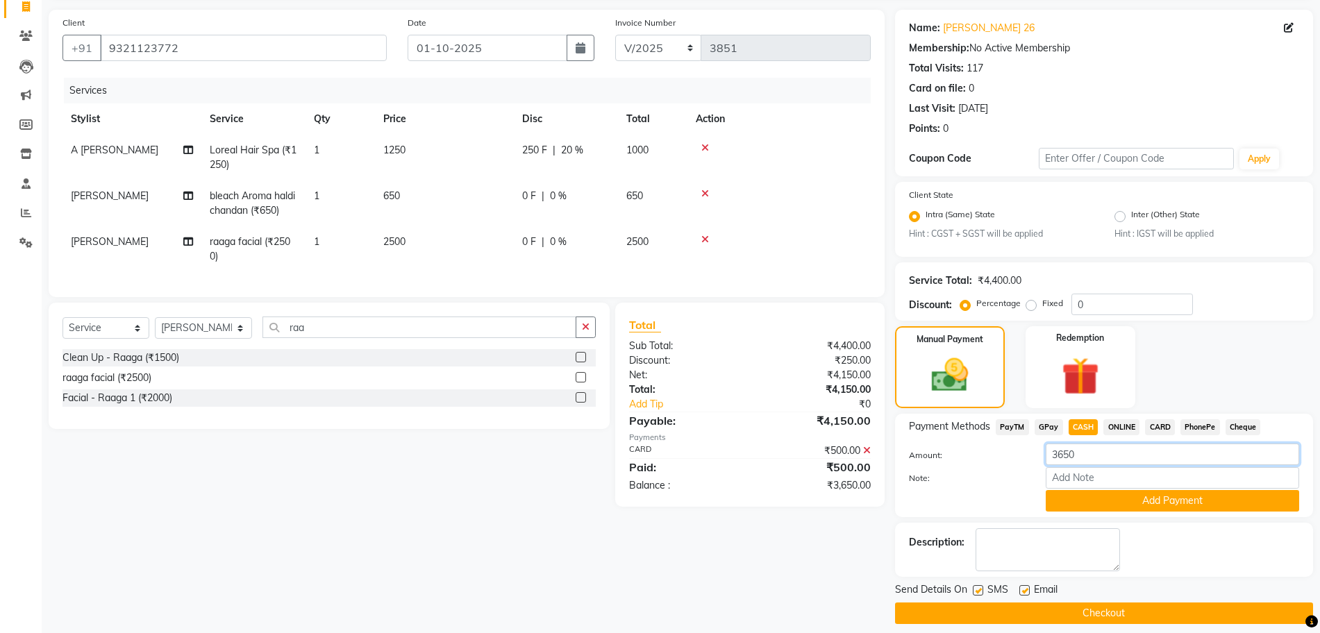
click at [1070, 457] on input "3650" at bounding box center [1172, 455] width 253 height 22
type input "1500"
click at [1078, 505] on button "Add Payment" at bounding box center [1172, 501] width 253 height 22
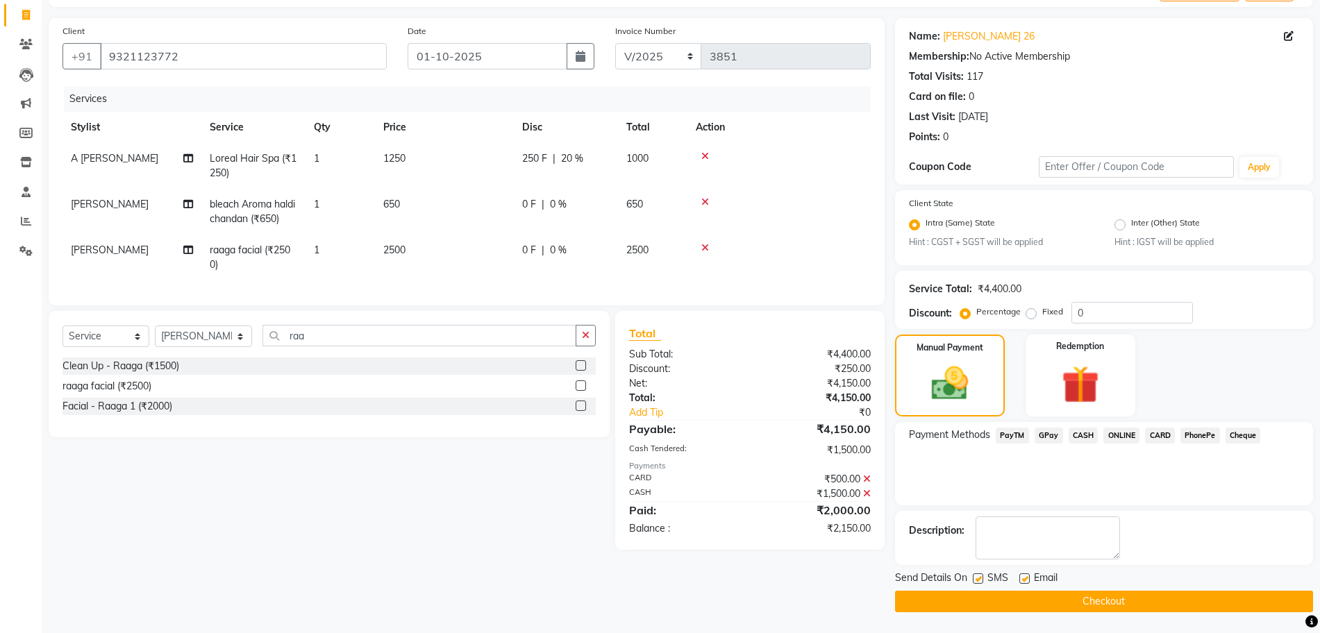
click at [978, 579] on label at bounding box center [978, 579] width 10 height 10
click at [978, 579] on input "checkbox" at bounding box center [977, 579] width 9 height 9
checkbox input "false"
click at [1027, 580] on label at bounding box center [1024, 579] width 10 height 10
click at [1027, 580] on input "checkbox" at bounding box center [1023, 579] width 9 height 9
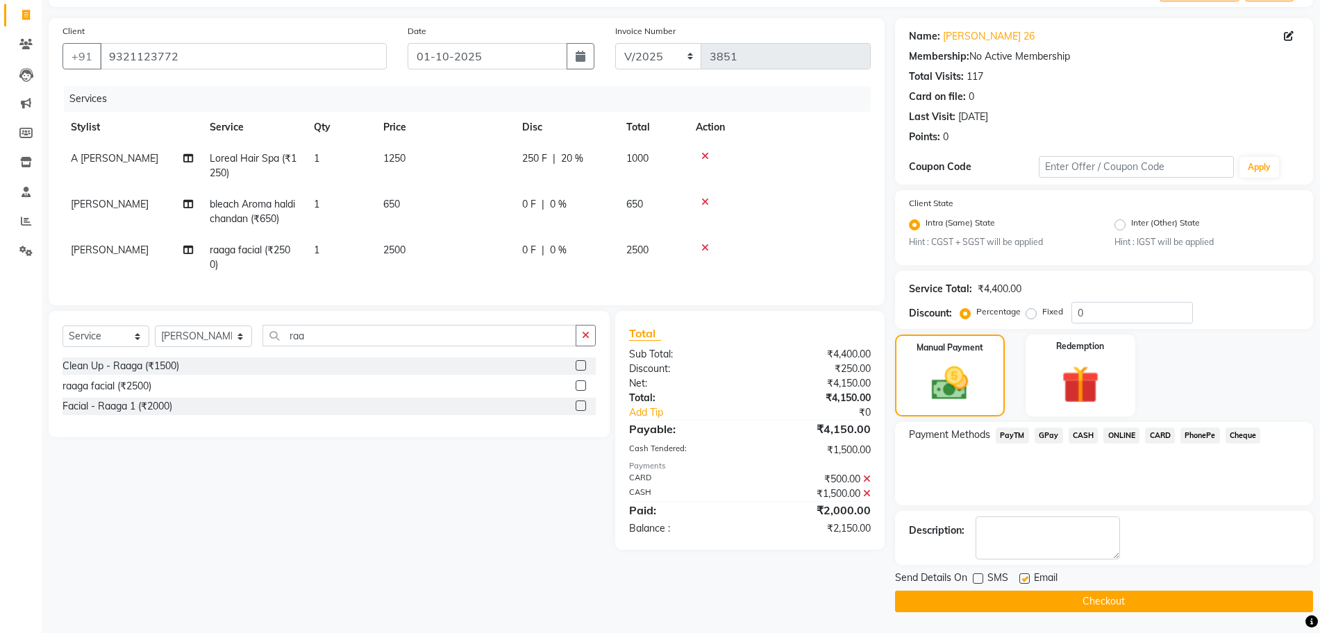
checkbox input "false"
click at [1027, 597] on button "Checkout" at bounding box center [1104, 602] width 418 height 22
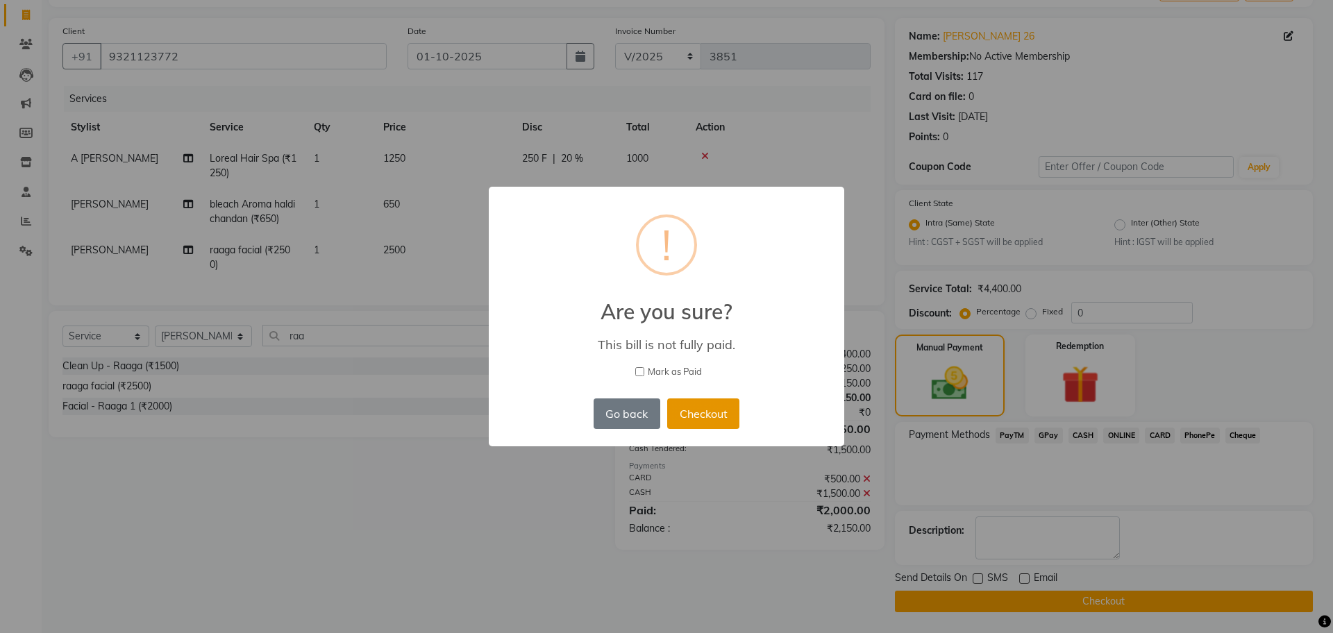
click at [700, 405] on button "Checkout" at bounding box center [703, 414] width 72 height 31
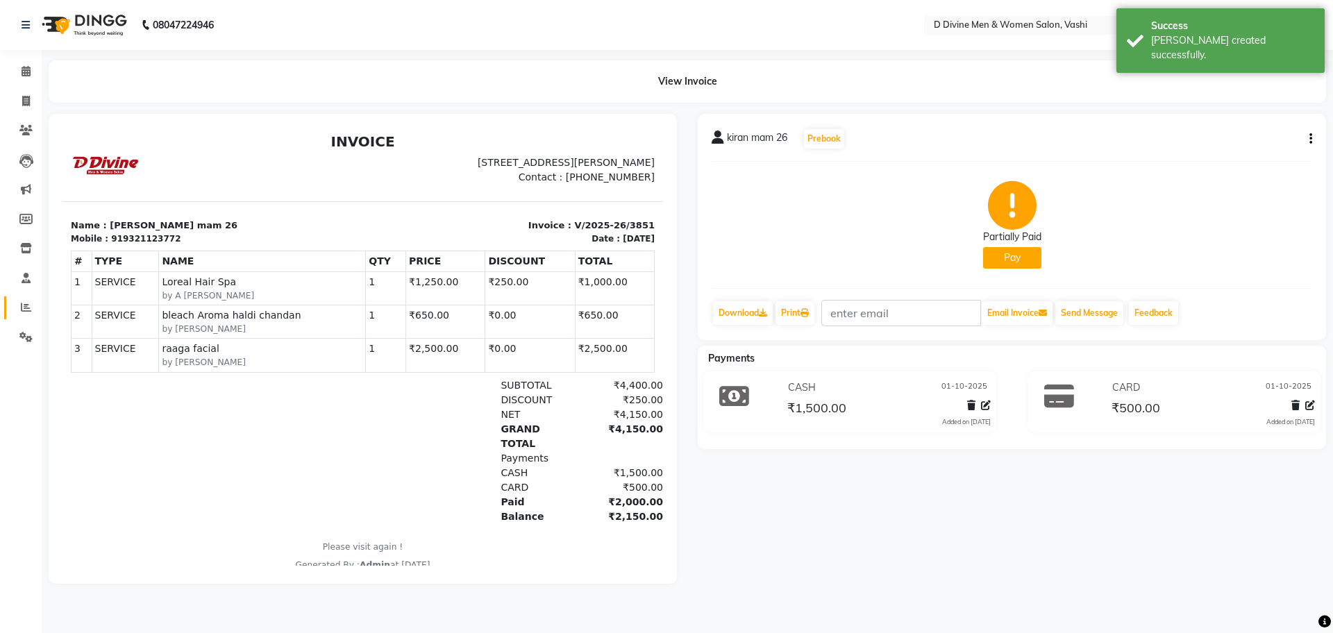
click at [22, 317] on link "Reports" at bounding box center [20, 307] width 33 height 23
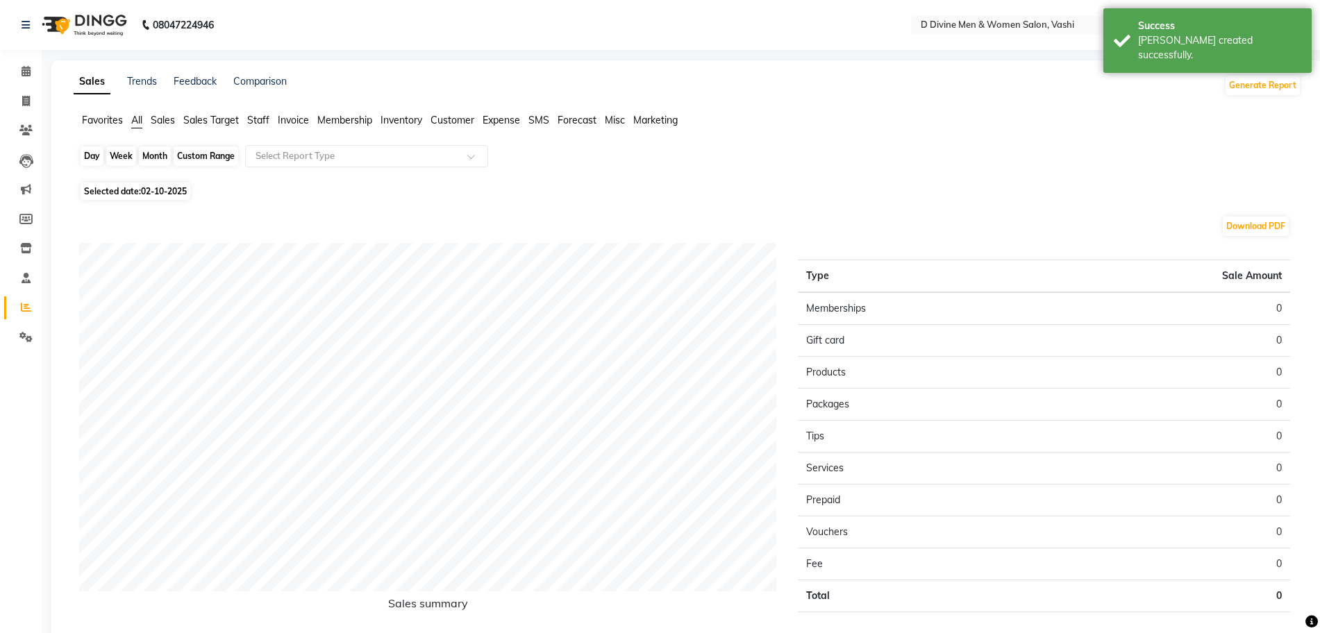
click at [89, 161] on div "Day" at bounding box center [92, 156] width 23 height 19
select select "10"
select select "2025"
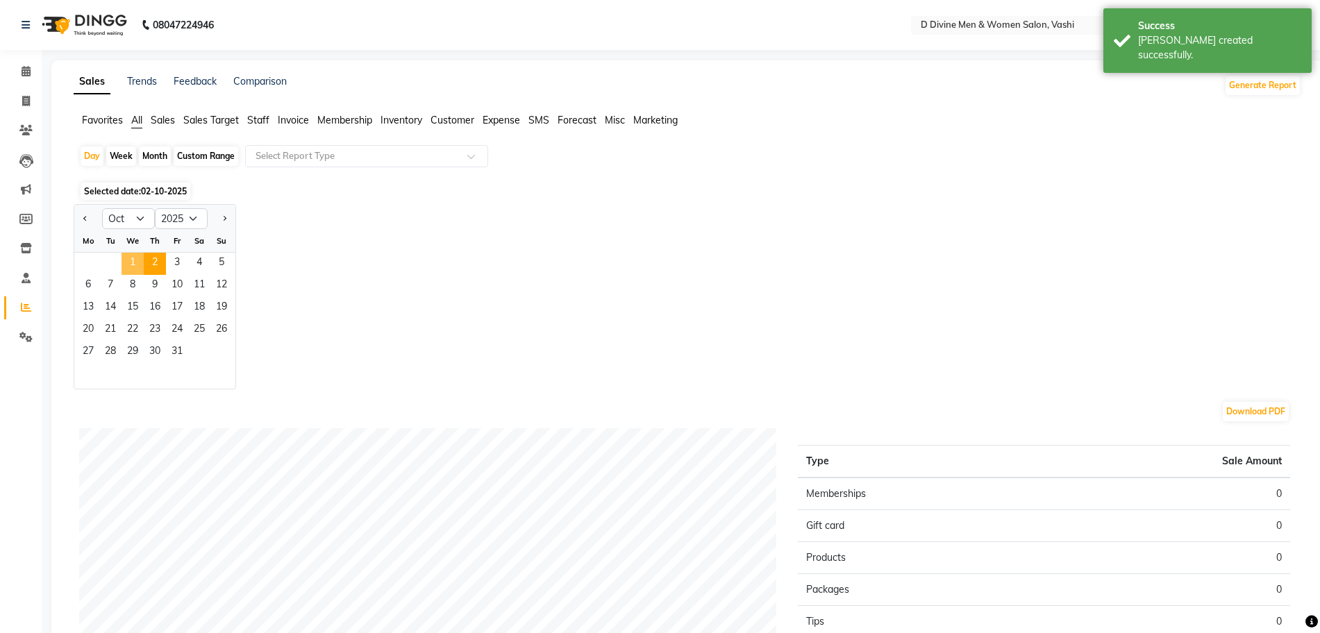
click at [133, 263] on span "1" at bounding box center [133, 264] width 22 height 22
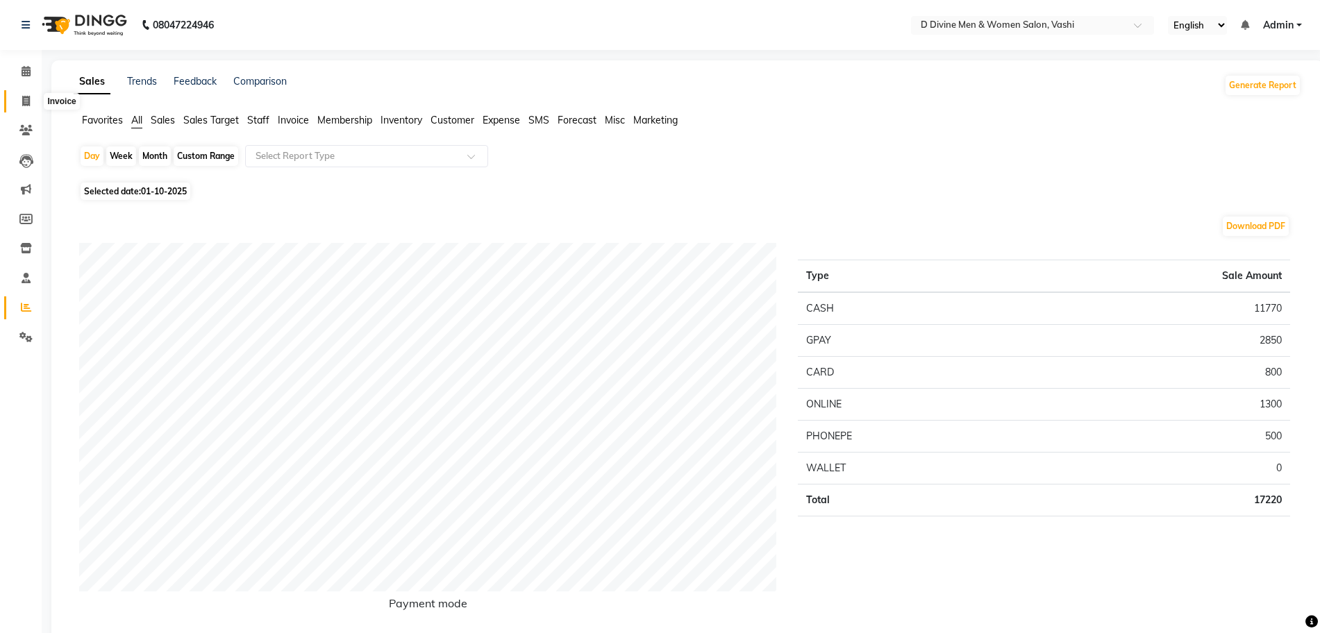
click at [16, 105] on span at bounding box center [26, 102] width 24 height 16
select select "718"
select select "service"
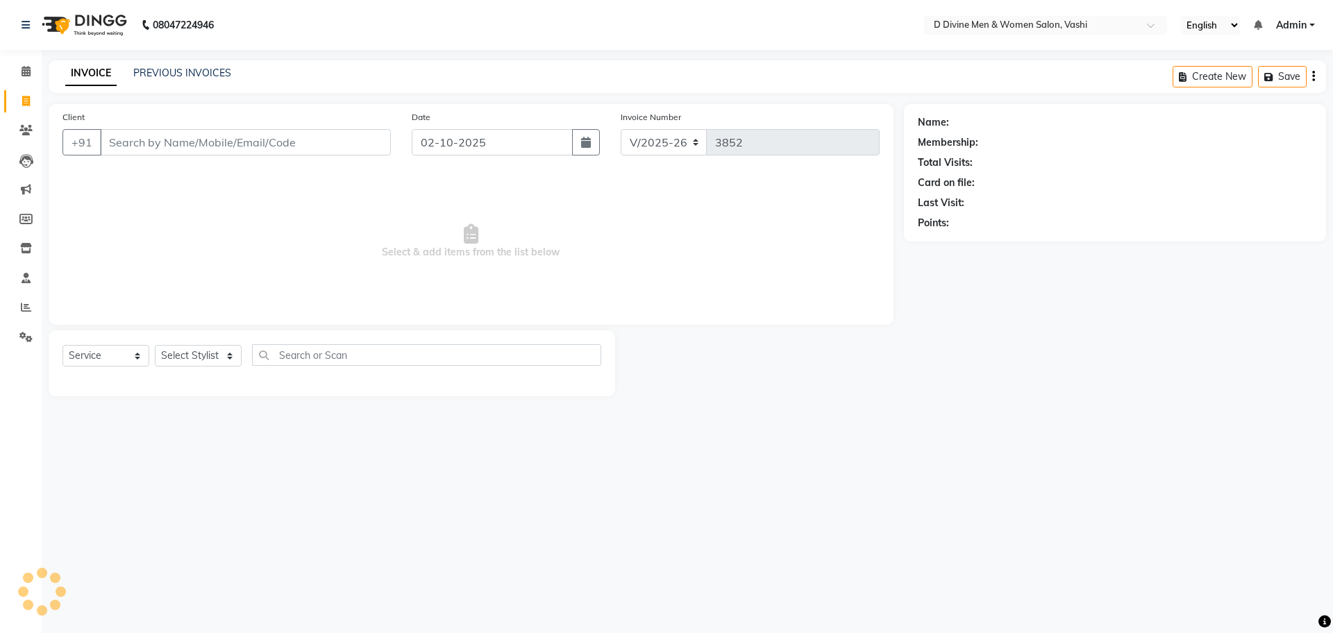
select select "10981"
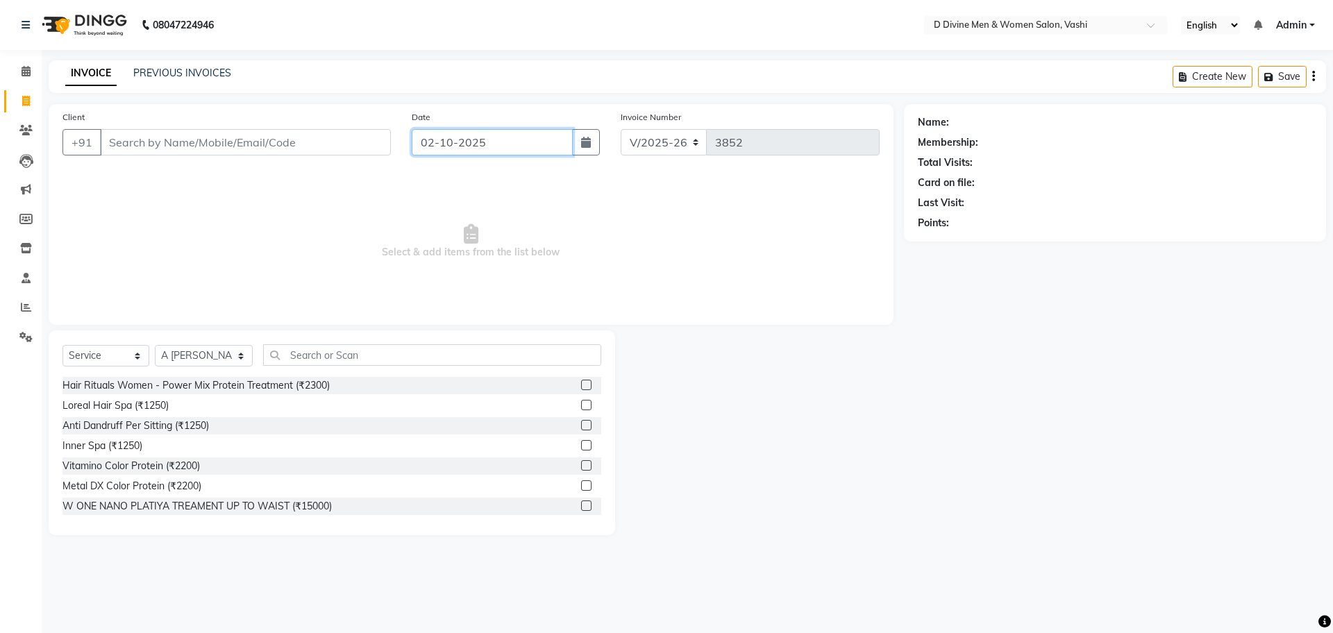
click at [548, 147] on input "02-10-2025" at bounding box center [493, 142] width 162 height 26
select select "10"
select select "2025"
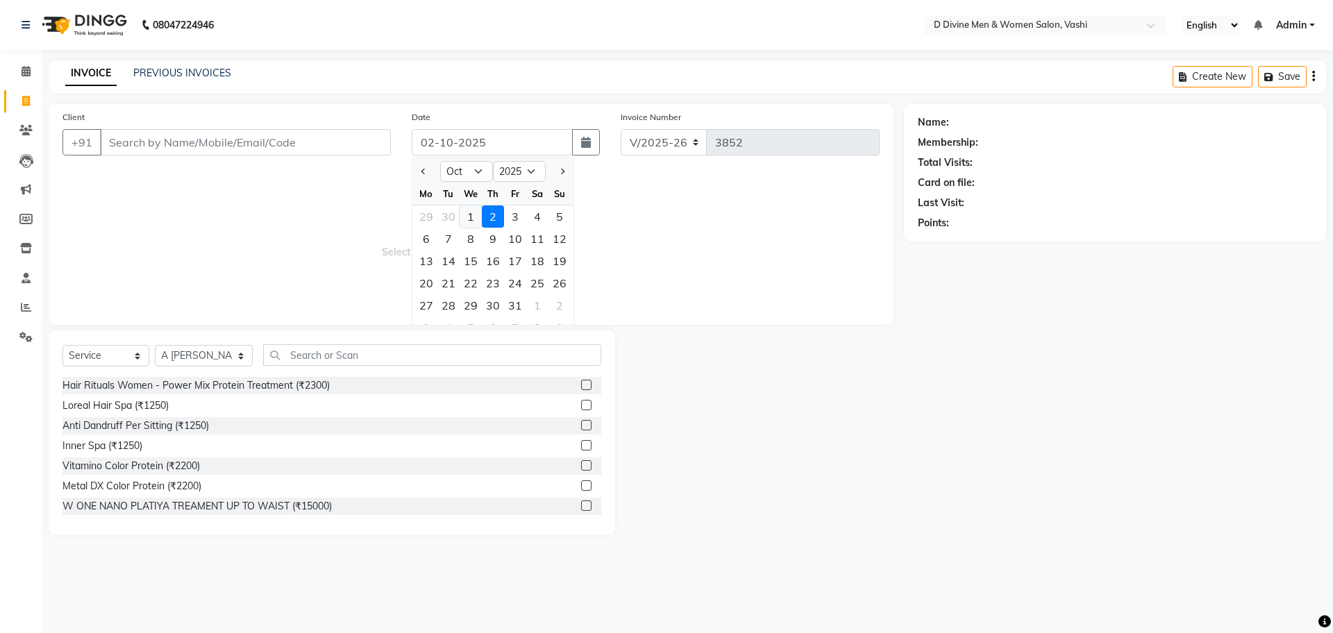
click at [474, 214] on div "1" at bounding box center [471, 217] width 22 height 22
type input "01-10-2025"
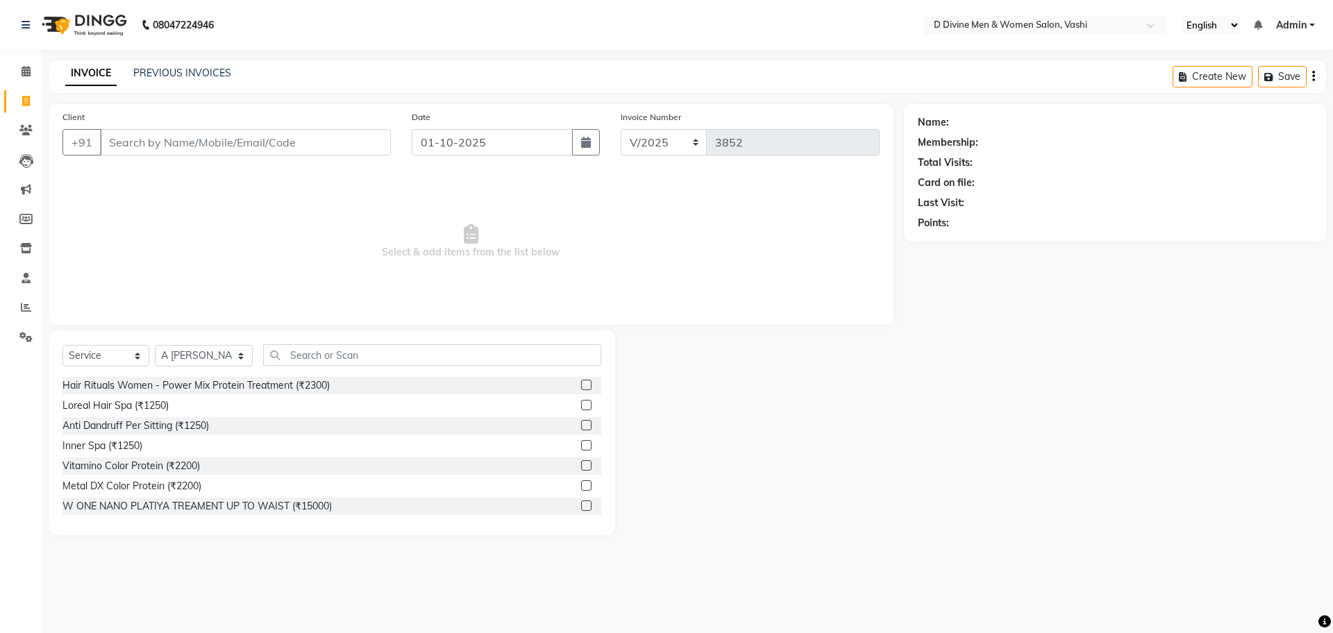
click at [306, 158] on div "Client +91" at bounding box center [226, 138] width 349 height 57
click at [328, 142] on input "Client" at bounding box center [245, 142] width 291 height 26
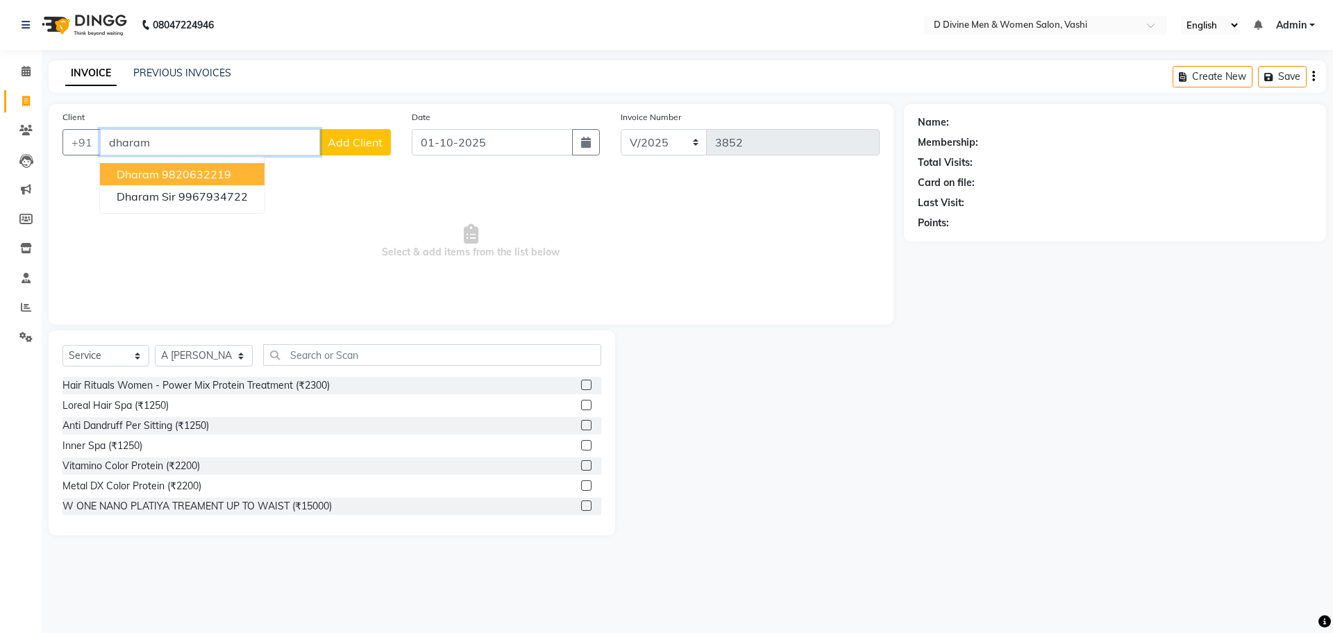
click at [237, 169] on button "Dharam 9820632219" at bounding box center [182, 174] width 165 height 22
type input "9820632219"
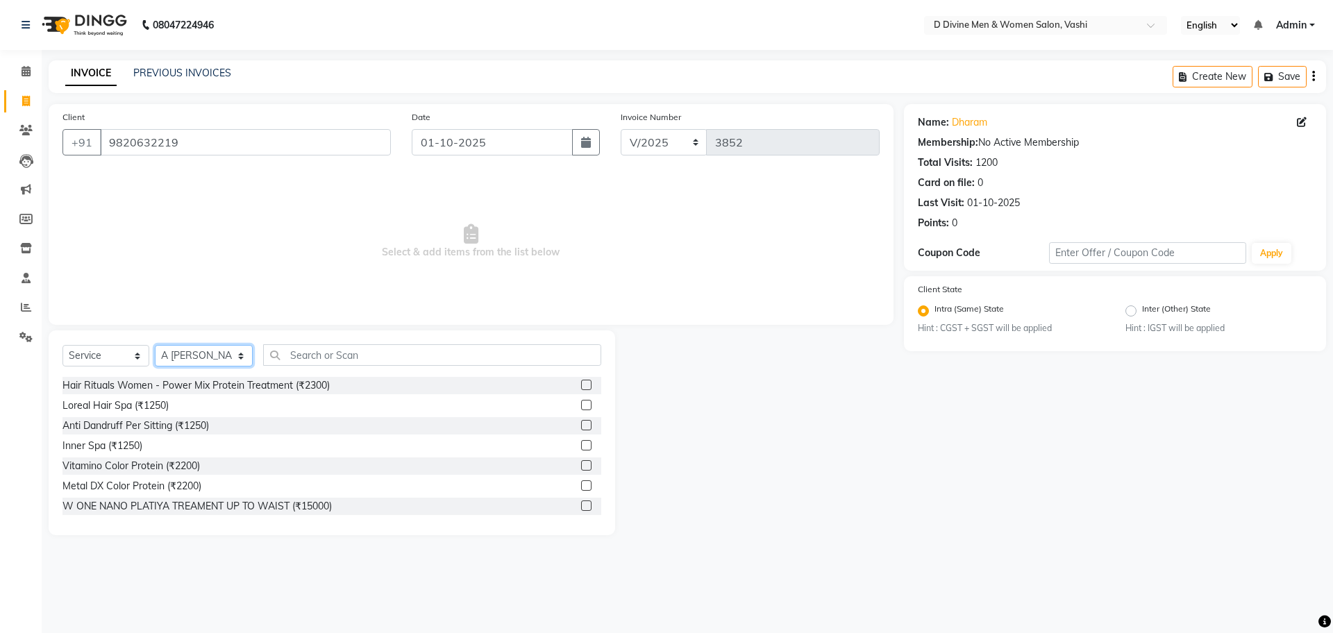
click at [222, 356] on select "Select Stylist A [PERSON_NAME] [PERSON_NAME] Divine salon [PERSON_NAME] [PERSON…" at bounding box center [204, 356] width 98 height 22
select select "10987"
click at [155, 345] on select "Select Stylist A [PERSON_NAME] [PERSON_NAME] Divine salon [PERSON_NAME] [PERSON…" at bounding box center [204, 356] width 98 height 22
click at [317, 366] on div "Select Service Product Membership Package Voucher Prepaid Gift Card Select Styl…" at bounding box center [331, 360] width 539 height 33
click at [320, 359] on input "text" at bounding box center [432, 355] width 338 height 22
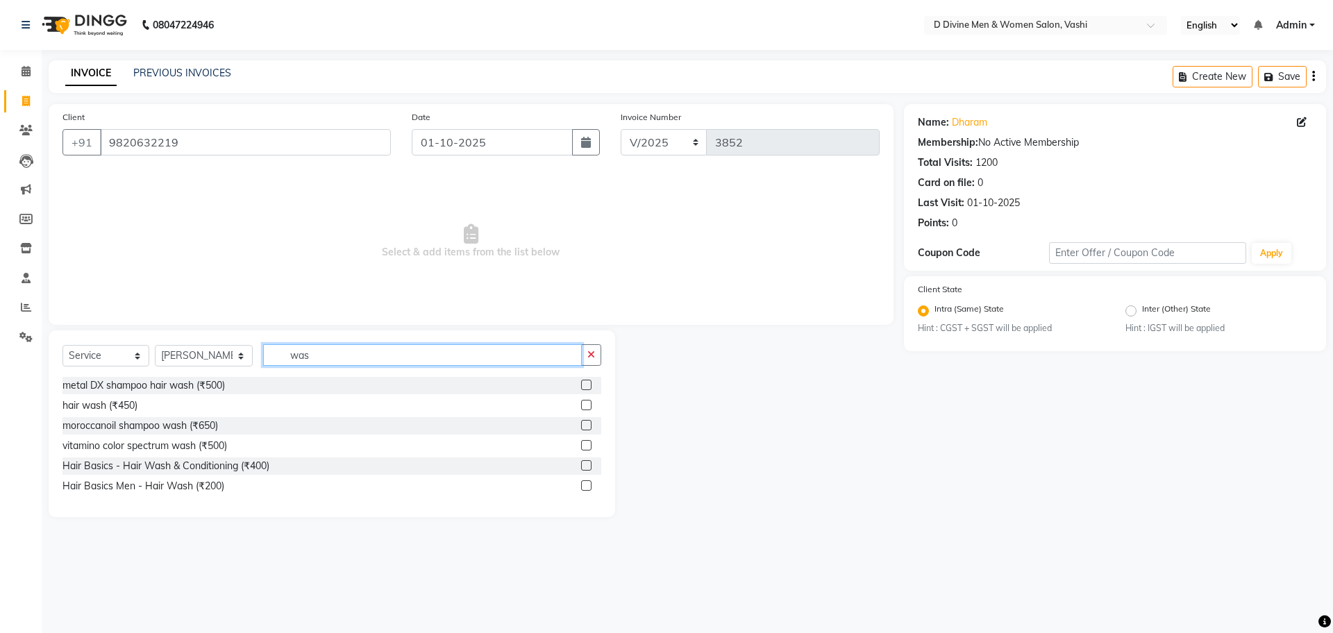
type input "was"
click at [580, 469] on div "Hair Basics - Hair Wash & Conditioning (₹400)" at bounding box center [331, 466] width 539 height 17
click at [581, 463] on label at bounding box center [586, 465] width 10 height 10
click at [581, 463] on input "checkbox" at bounding box center [585, 466] width 9 height 9
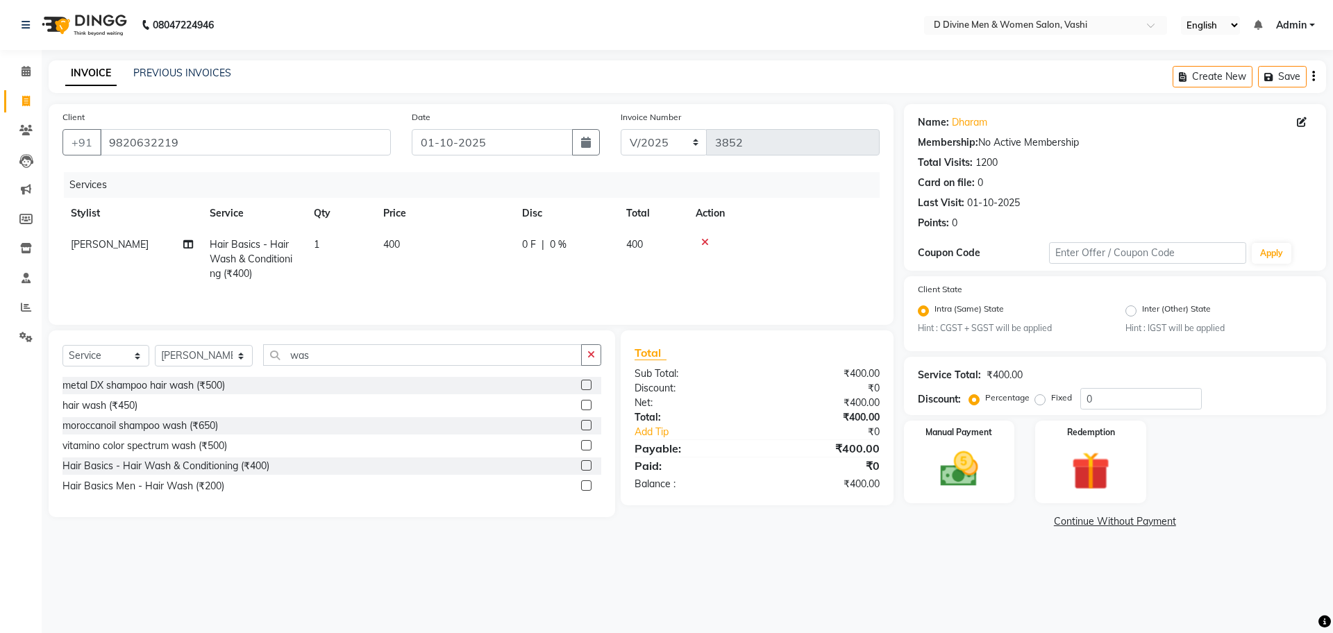
checkbox input "false"
click at [577, 257] on td "0 F | 0 %" at bounding box center [566, 259] width 104 height 60
select select "10987"
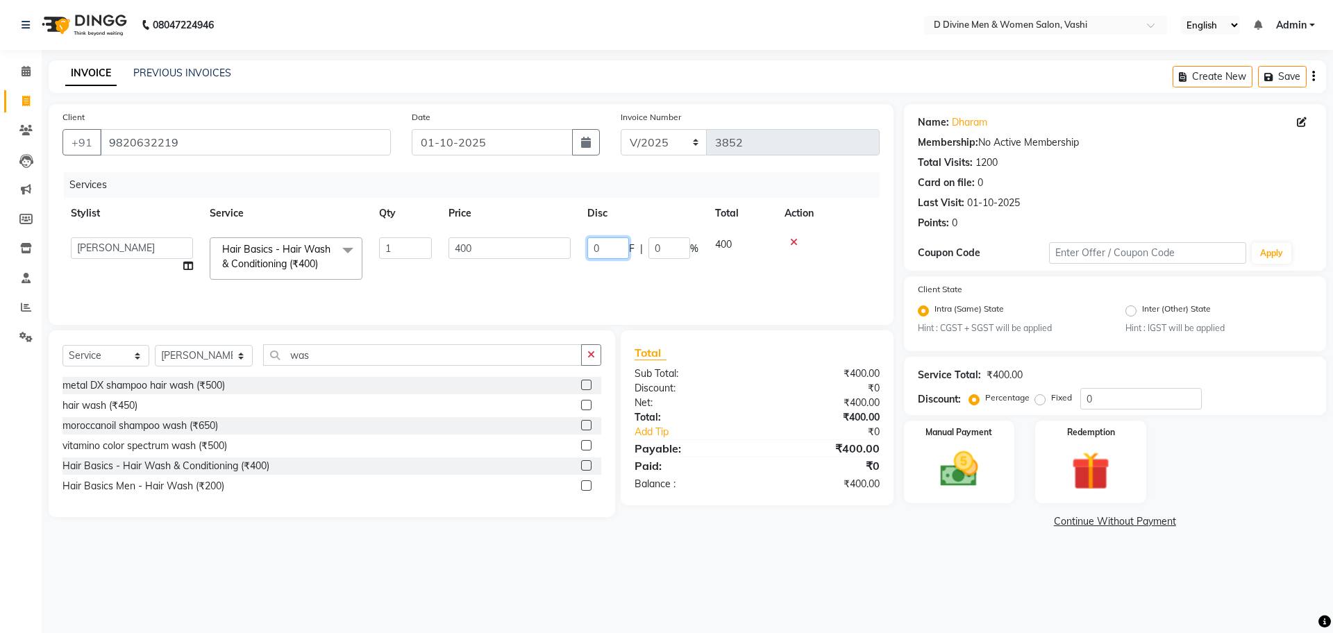
click at [592, 244] on input "0" at bounding box center [608, 248] width 42 height 22
type input "50"
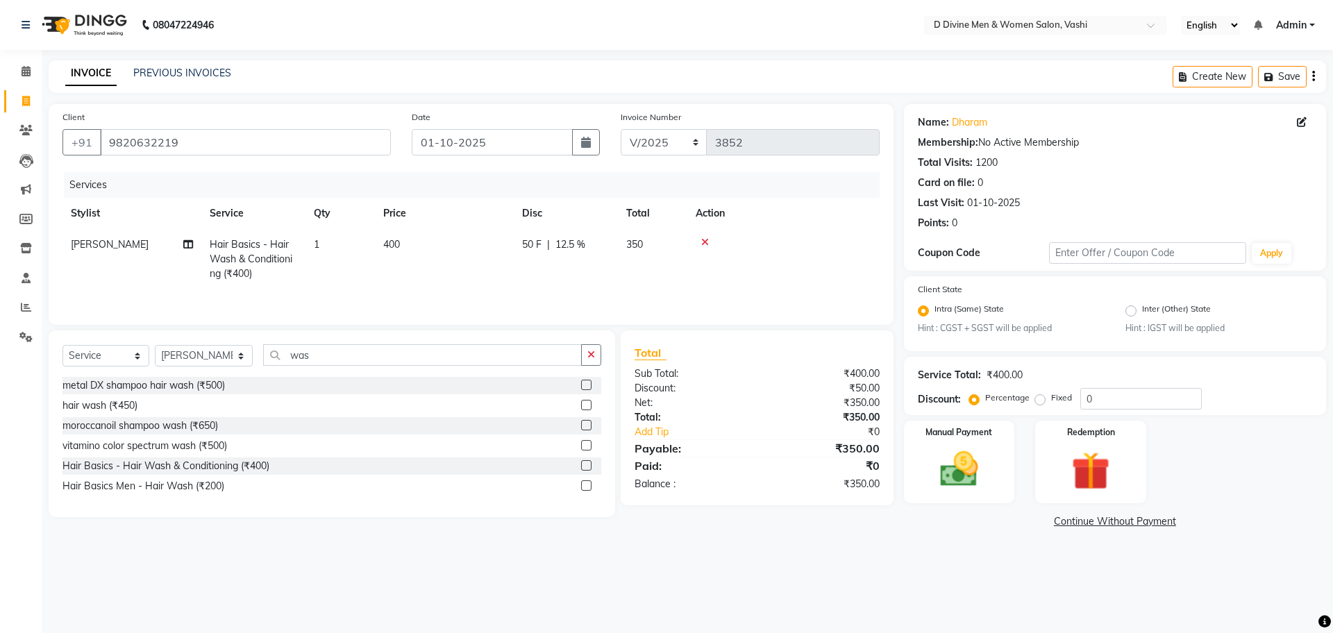
drag, startPoint x: 591, startPoint y: 197, endPoint x: 621, endPoint y: 210, distance: 32.6
click at [596, 201] on div "Services Stylist Service Qty Price Disc Total Action [PERSON_NAME] Hair Basics …" at bounding box center [470, 241] width 817 height 139
click at [976, 467] on img at bounding box center [959, 470] width 65 height 46
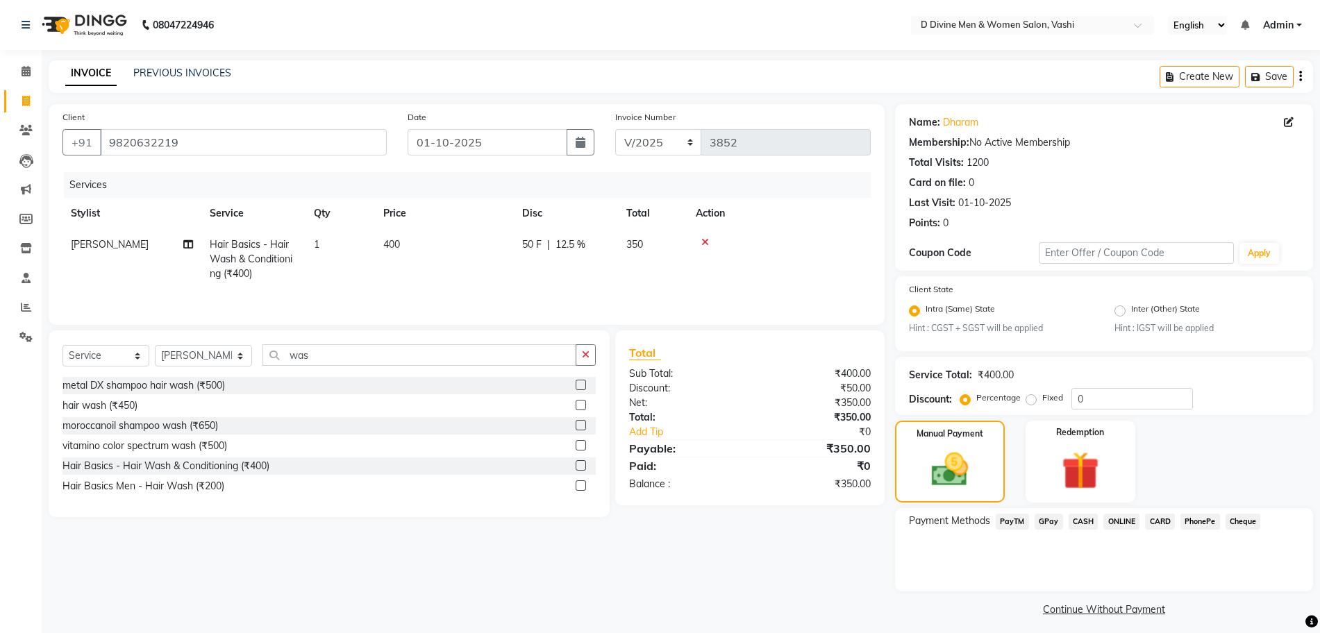
click at [1078, 531] on div "CASH" at bounding box center [1080, 523] width 35 height 19
click at [1082, 521] on span "CASH" at bounding box center [1084, 522] width 30 height 16
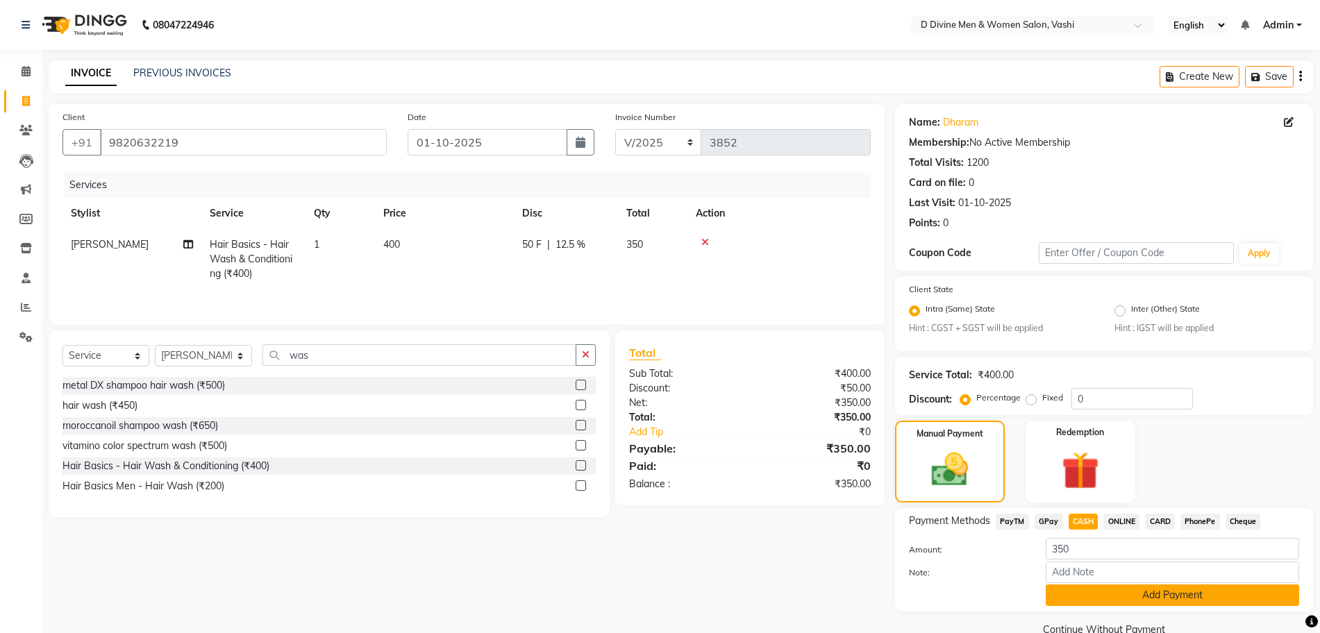
click at [1100, 598] on button "Add Payment" at bounding box center [1172, 596] width 253 height 22
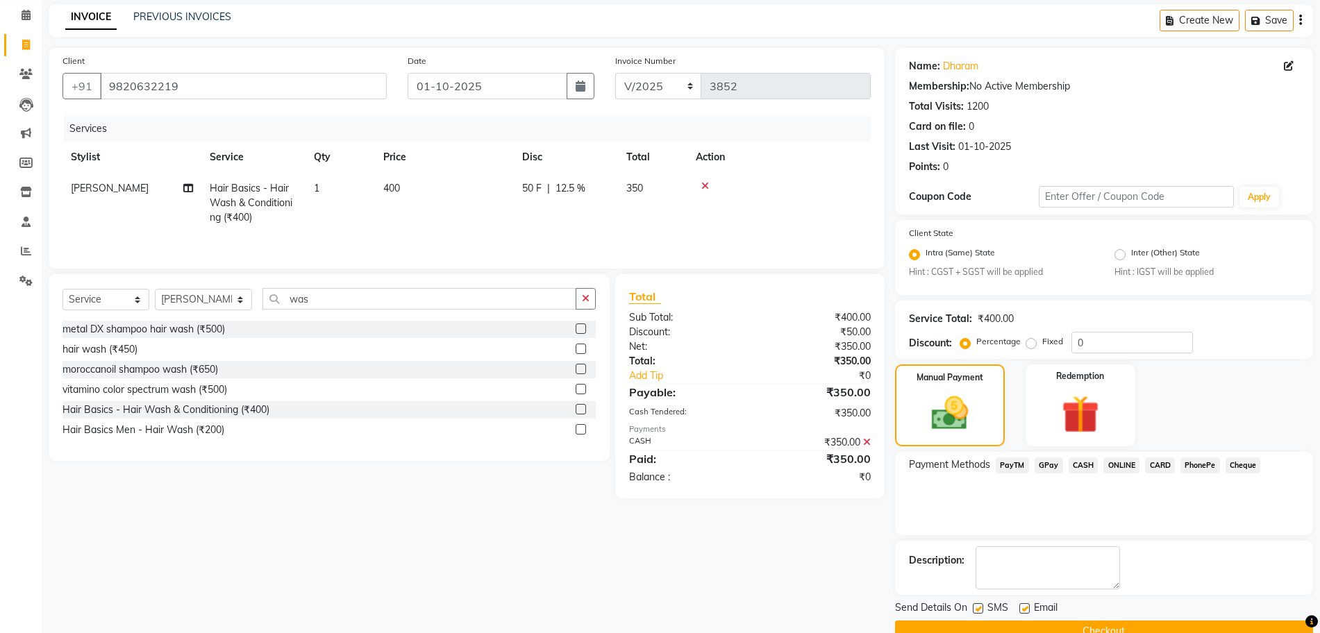
scroll to position [86, 0]
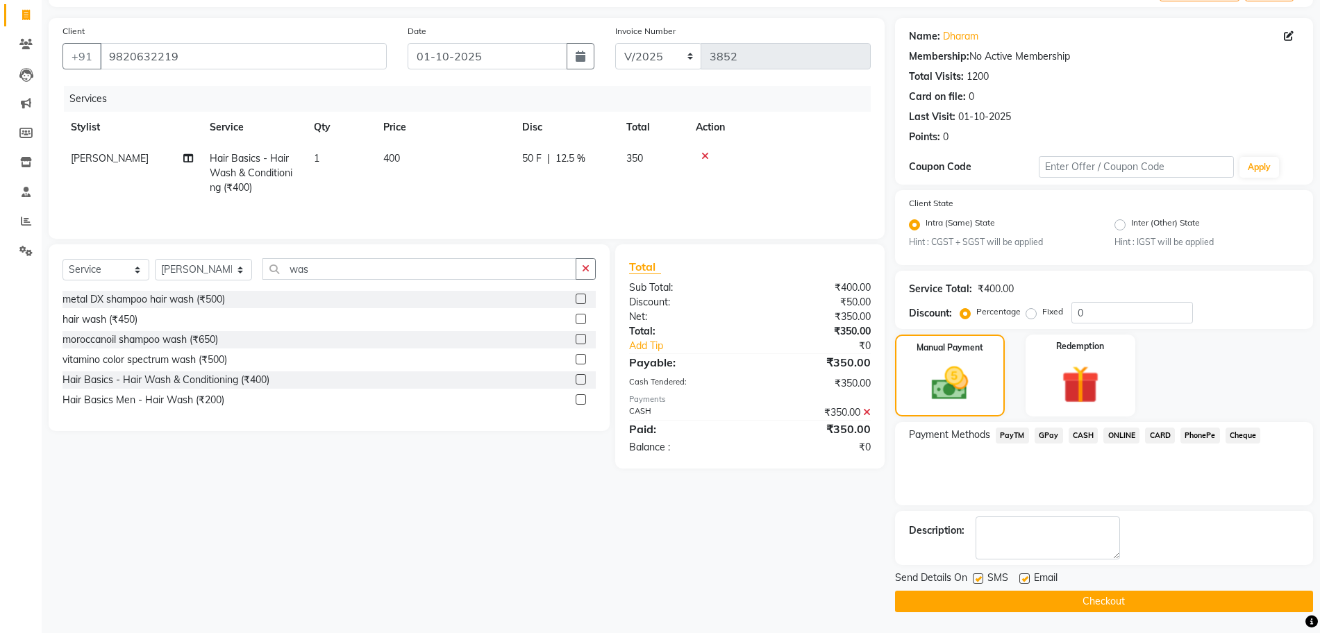
click at [1023, 576] on label at bounding box center [1024, 579] width 10 height 10
click at [1023, 576] on input "checkbox" at bounding box center [1023, 579] width 9 height 9
checkbox input "false"
click at [983, 578] on label at bounding box center [978, 579] width 10 height 10
click at [982, 578] on input "checkbox" at bounding box center [977, 579] width 9 height 9
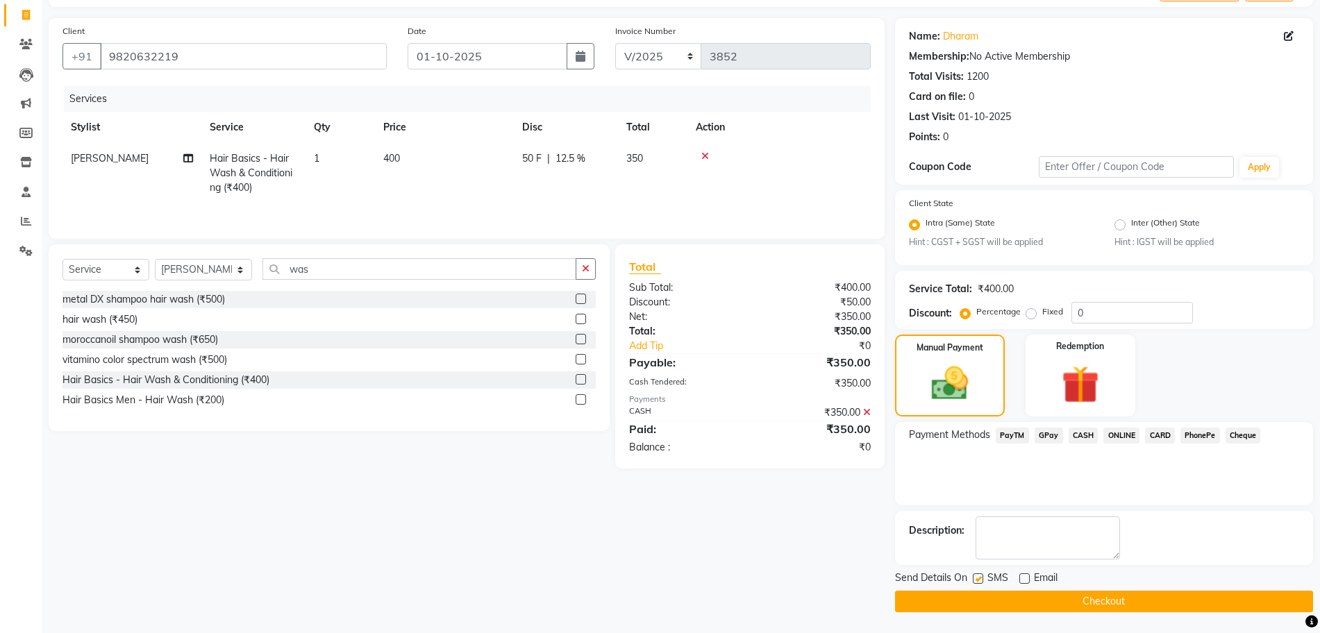
checkbox input "false"
click at [987, 603] on button "Checkout" at bounding box center [1104, 602] width 418 height 22
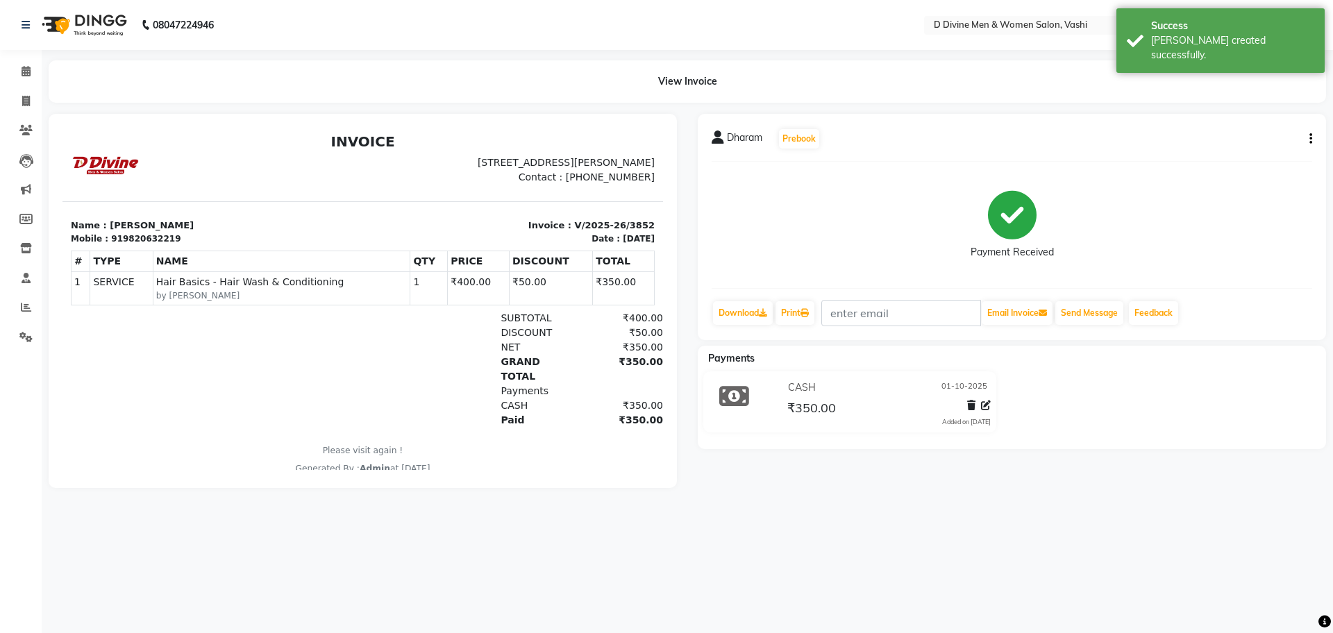
click at [1313, 142] on div "Dharam Prebook Payment Received Download Print Email Invoice Send Message Feedb…" at bounding box center [1012, 227] width 628 height 226
click at [1309, 135] on button "button" at bounding box center [1308, 139] width 8 height 15
click at [1251, 126] on div "Split Service Amount" at bounding box center [1241, 121] width 95 height 17
select select "10987"
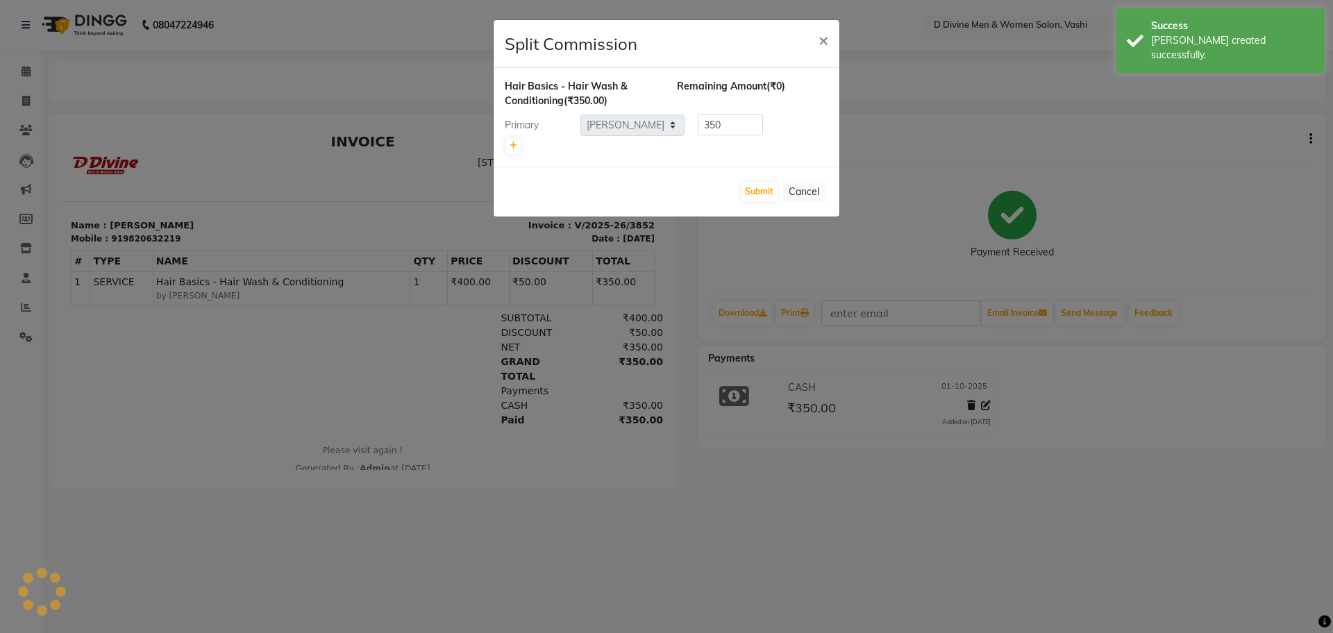
click at [505, 147] on div at bounding box center [667, 145] width 324 height 19
click at [507, 145] on link at bounding box center [513, 145] width 15 height 17
type input "175"
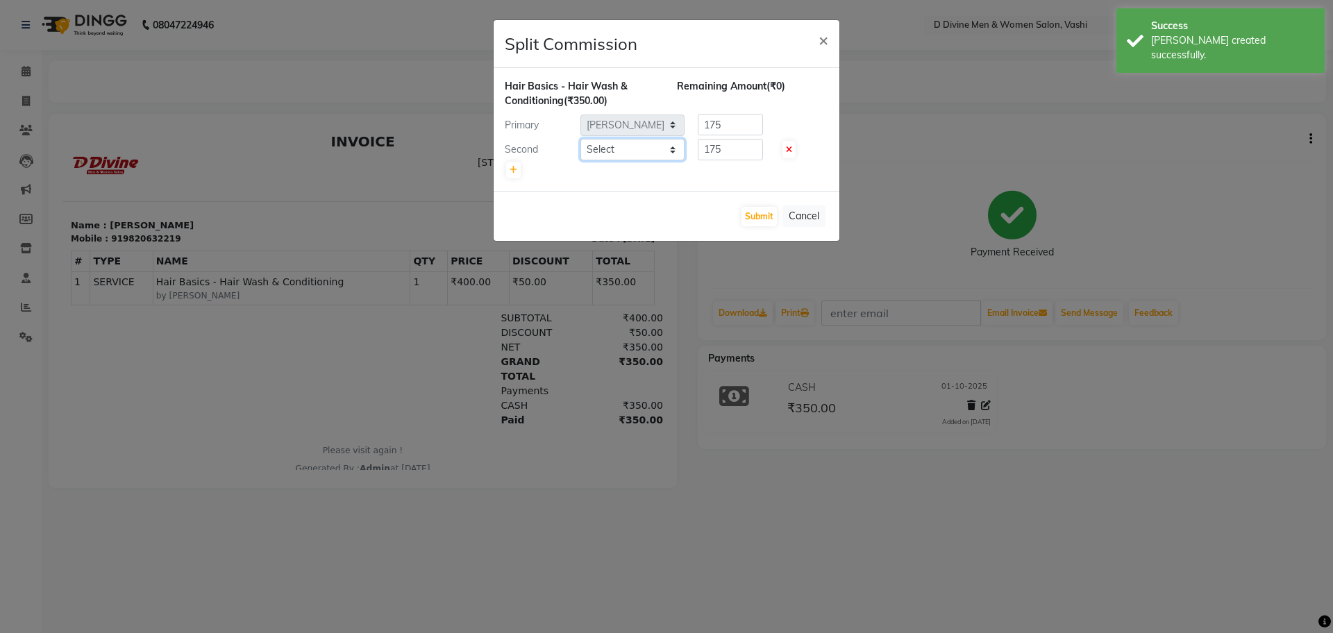
click at [645, 149] on select "Select A [PERSON_NAME] [PERSON_NAME] Divine salon [PERSON_NAME] [PERSON_NAME] […" at bounding box center [632, 150] width 104 height 22
select select "10981"
click at [580, 139] on select "Select A [PERSON_NAME] [PERSON_NAME] Divine salon [PERSON_NAME] [PERSON_NAME] […" at bounding box center [632, 150] width 104 height 22
click at [750, 221] on button "Submit" at bounding box center [759, 216] width 35 height 19
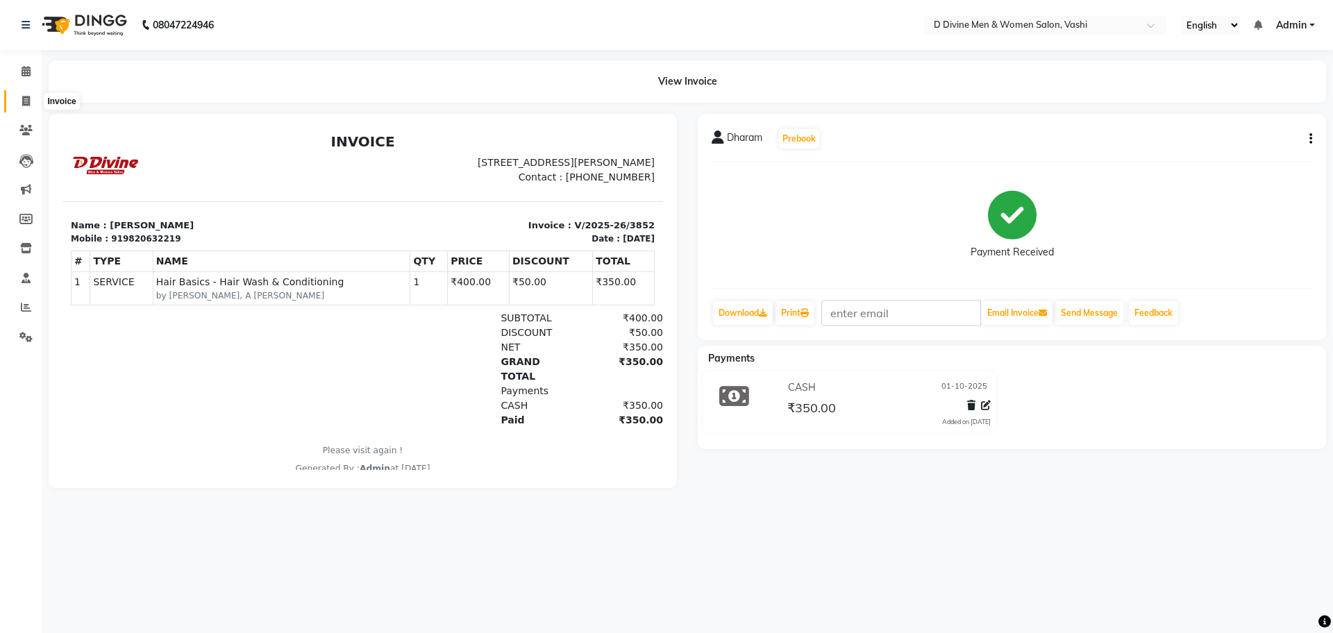
click at [16, 97] on span at bounding box center [26, 102] width 24 height 16
select select "service"
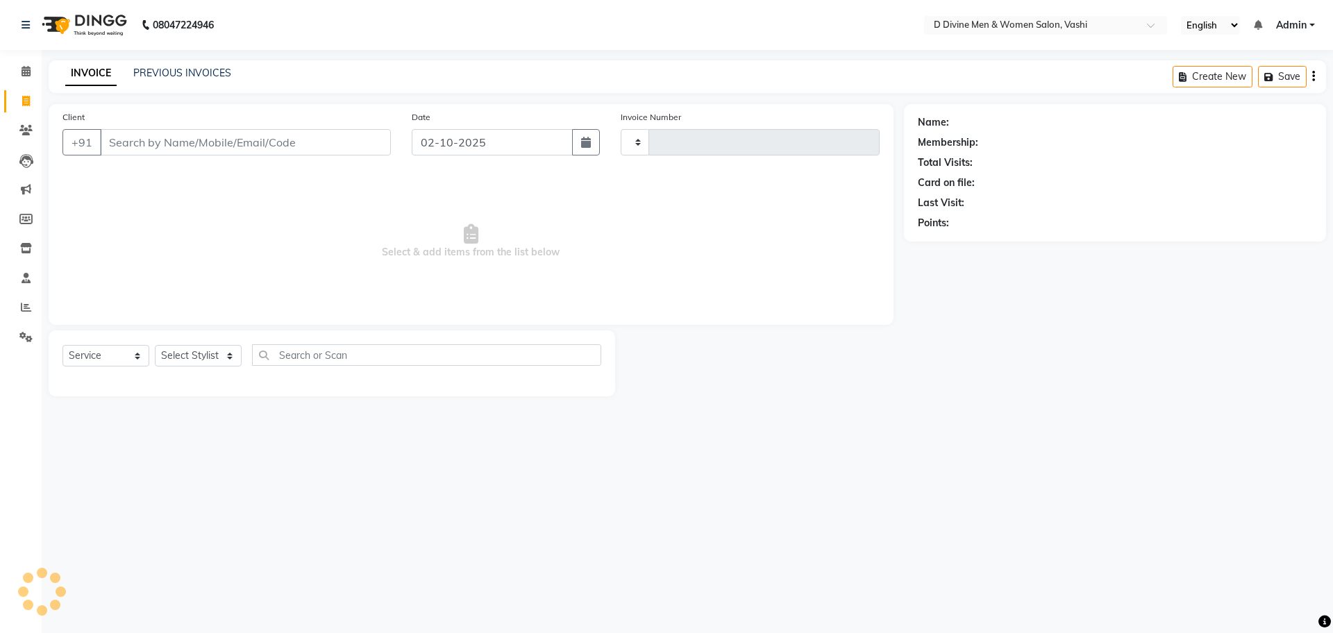
type input "3853"
select select "718"
select select "10981"
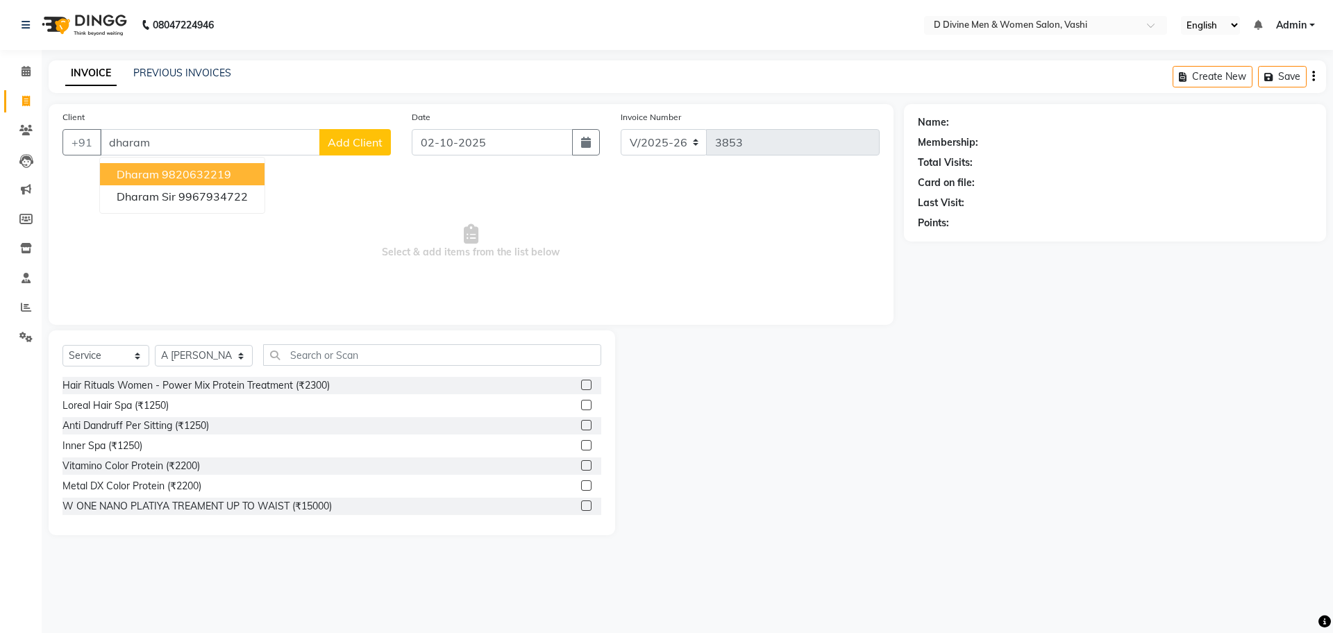
click at [164, 166] on button "Dharam 9820632219" at bounding box center [182, 174] width 165 height 22
type input "9820632219"
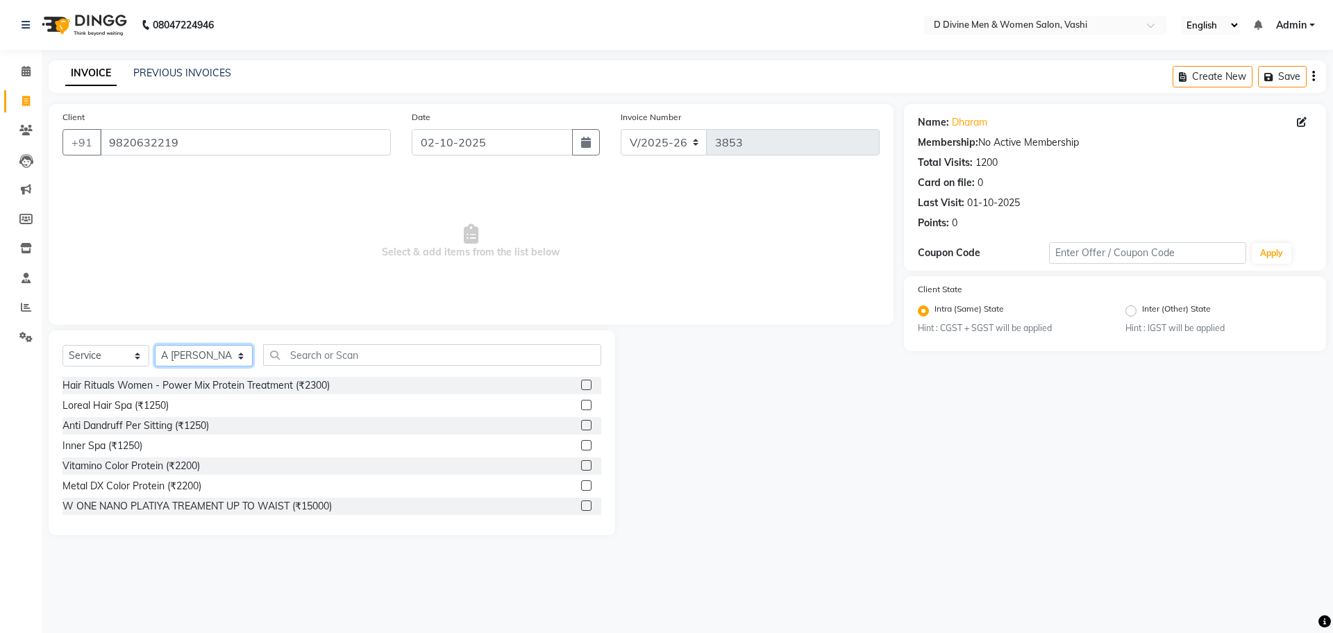
click at [172, 349] on select "Select Stylist A [PERSON_NAME] [PERSON_NAME] Divine salon [PERSON_NAME] [PERSON…" at bounding box center [204, 356] width 98 height 22
click at [265, 348] on input "text" at bounding box center [432, 355] width 338 height 22
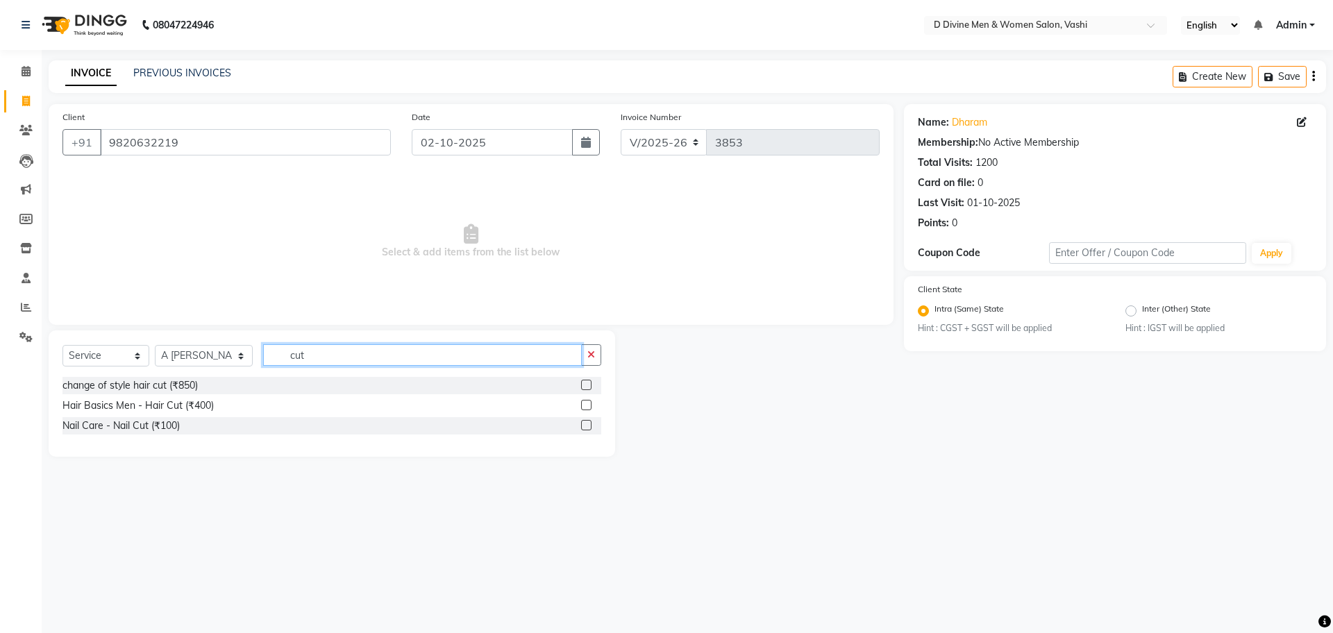
type input "cut"
click at [584, 387] on label at bounding box center [586, 385] width 10 height 10
click at [584, 387] on input "checkbox" at bounding box center [585, 385] width 9 height 9
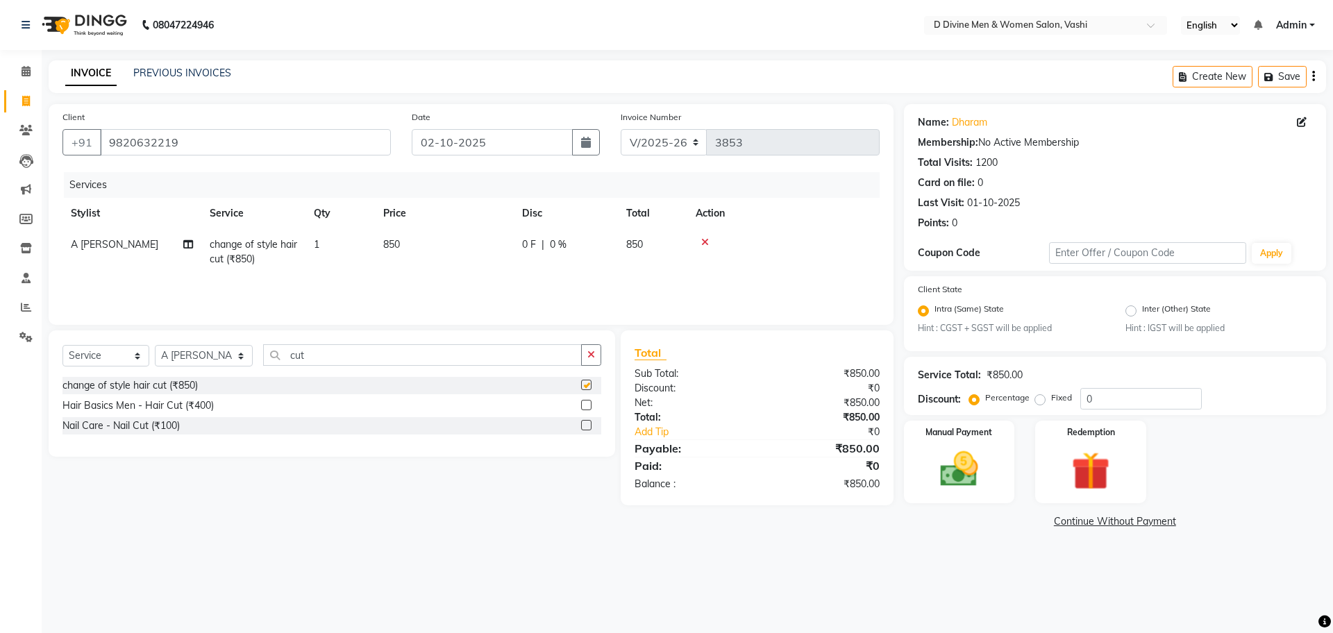
checkbox input "false"
click at [585, 407] on label at bounding box center [586, 405] width 10 height 10
click at [585, 407] on input "checkbox" at bounding box center [585, 405] width 9 height 9
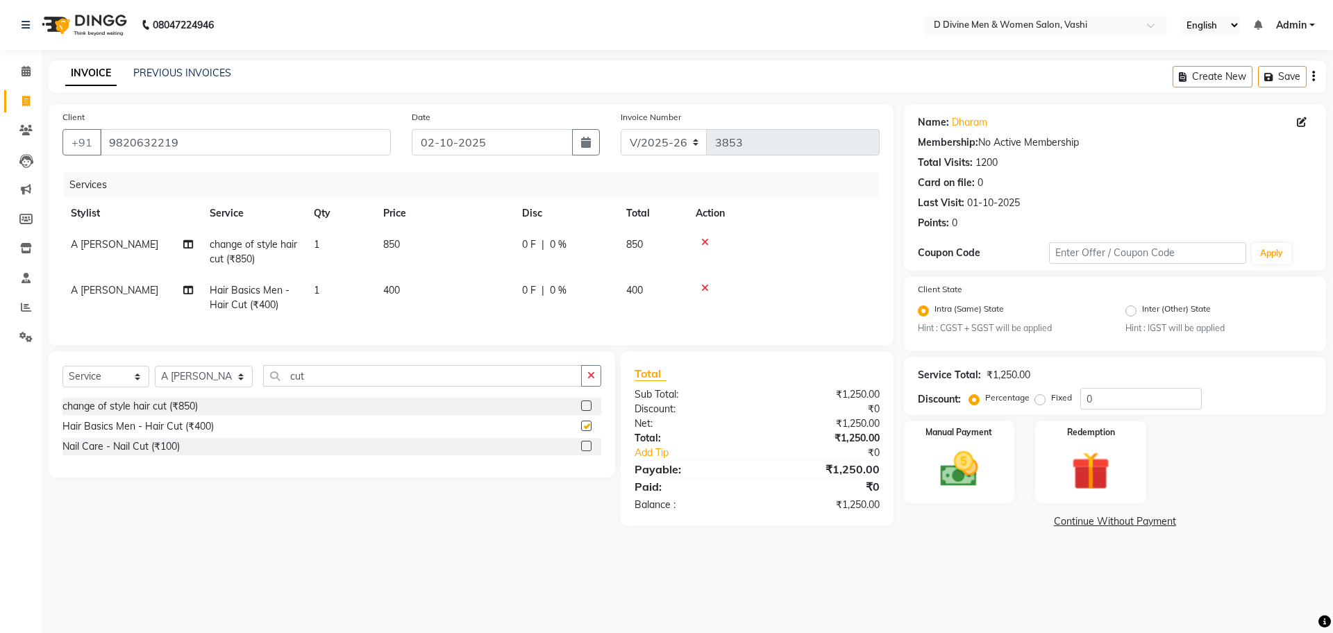
checkbox input "false"
click at [544, 243] on span "|" at bounding box center [543, 244] width 3 height 15
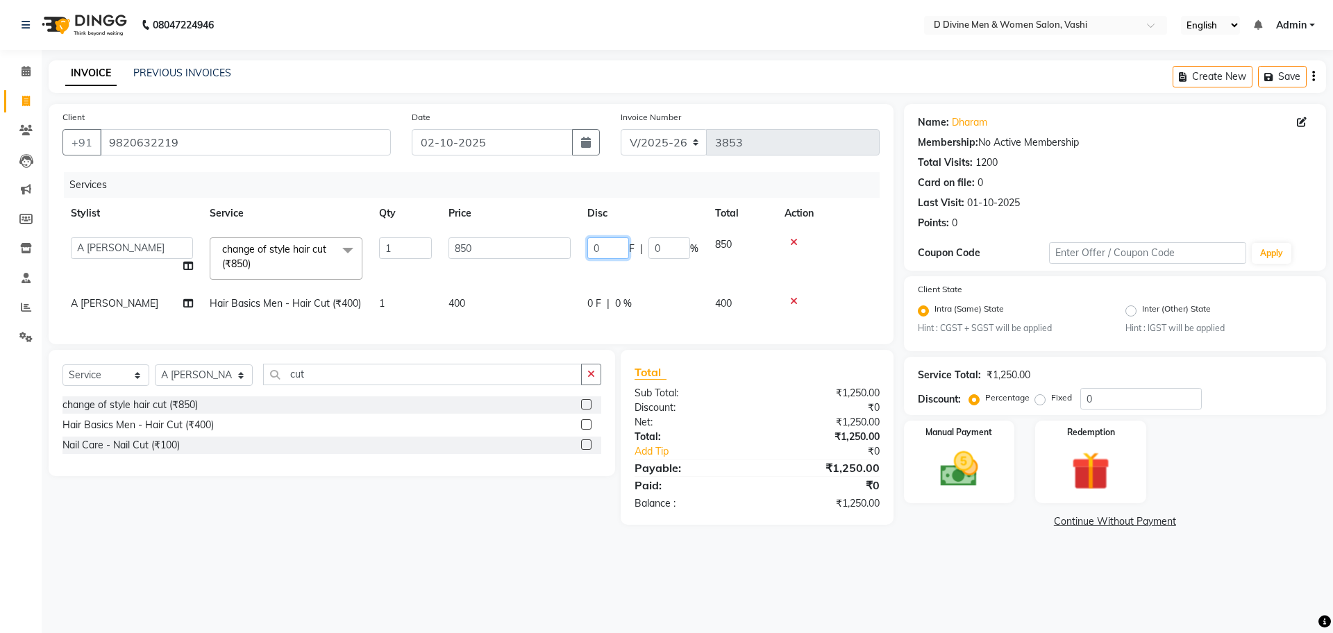
click at [587, 249] on input "0" at bounding box center [608, 248] width 42 height 22
type input "150"
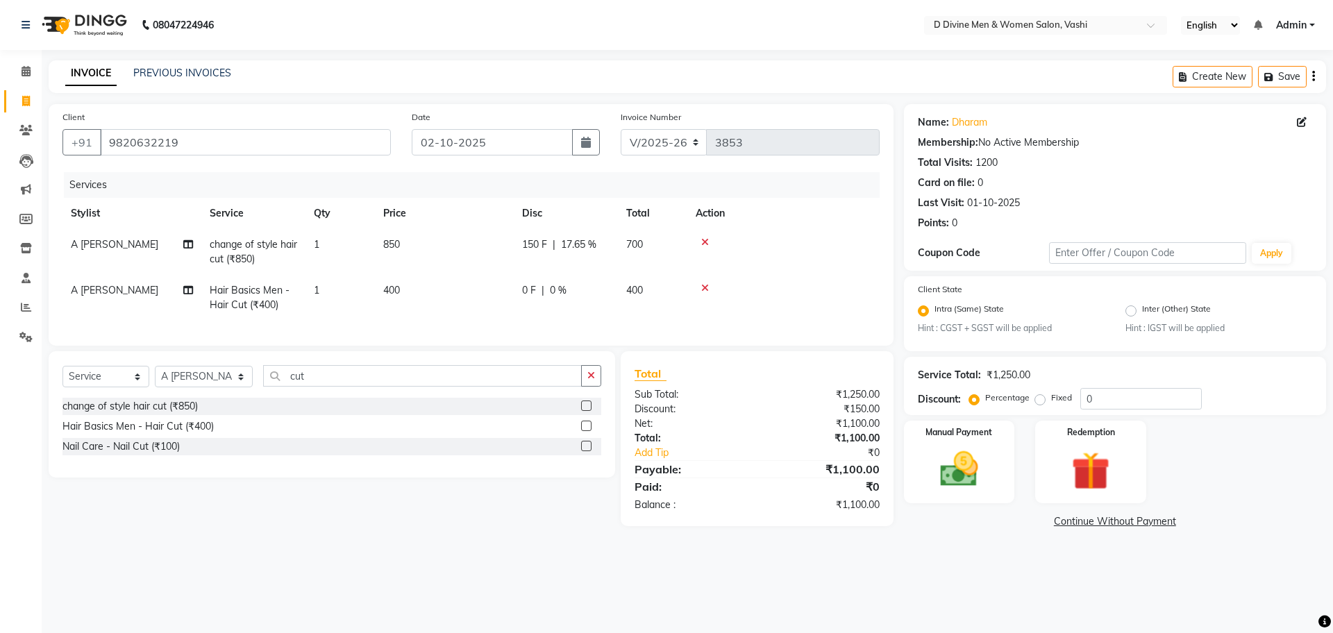
click at [558, 279] on tbody "A [PERSON_NAME] change of style hair cut (₹850) 1 850 150 F | 17.65 % 700 A [PE…" at bounding box center [470, 275] width 817 height 92
click at [570, 297] on div "0 F | 0 %" at bounding box center [565, 290] width 87 height 15
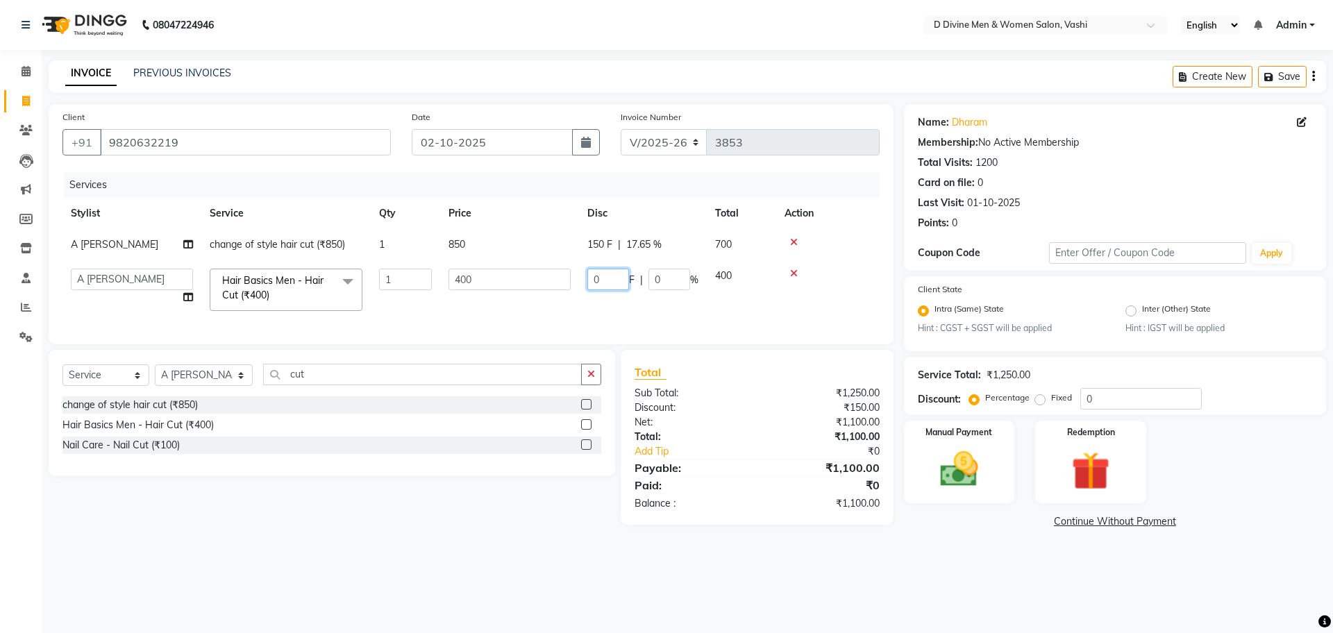
click at [591, 275] on input "0" at bounding box center [608, 280] width 42 height 22
type input "150"
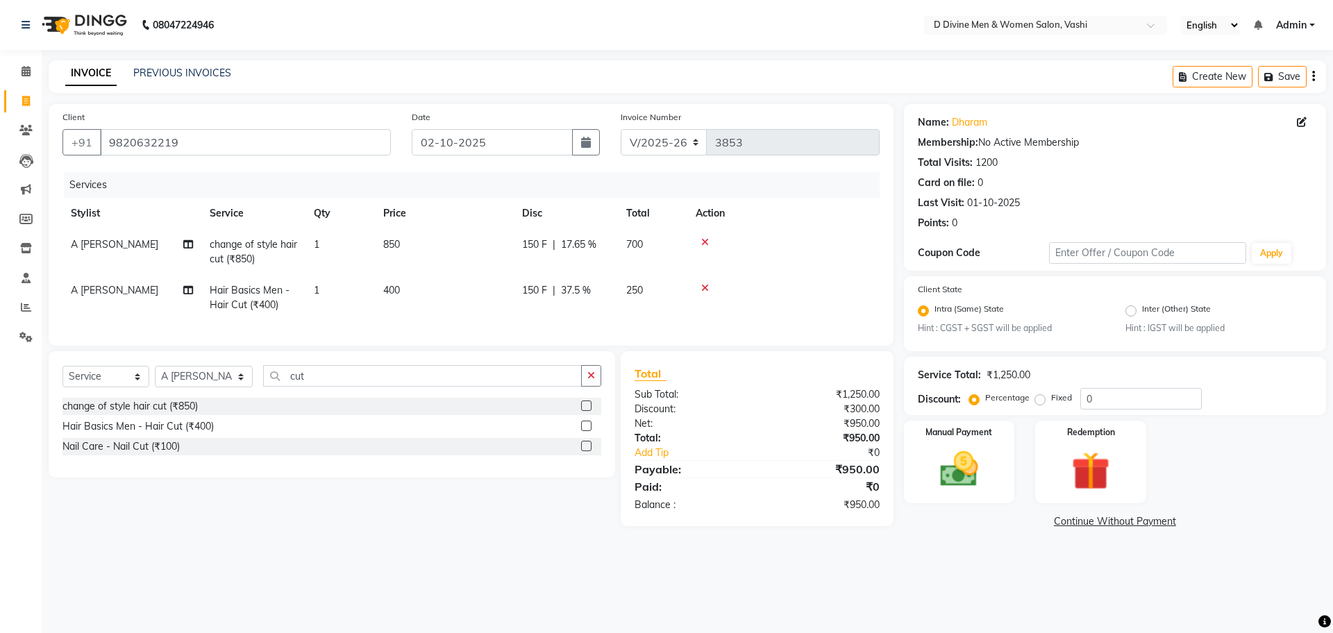
click at [585, 283] on td "150 F | 37.5 %" at bounding box center [566, 298] width 104 height 46
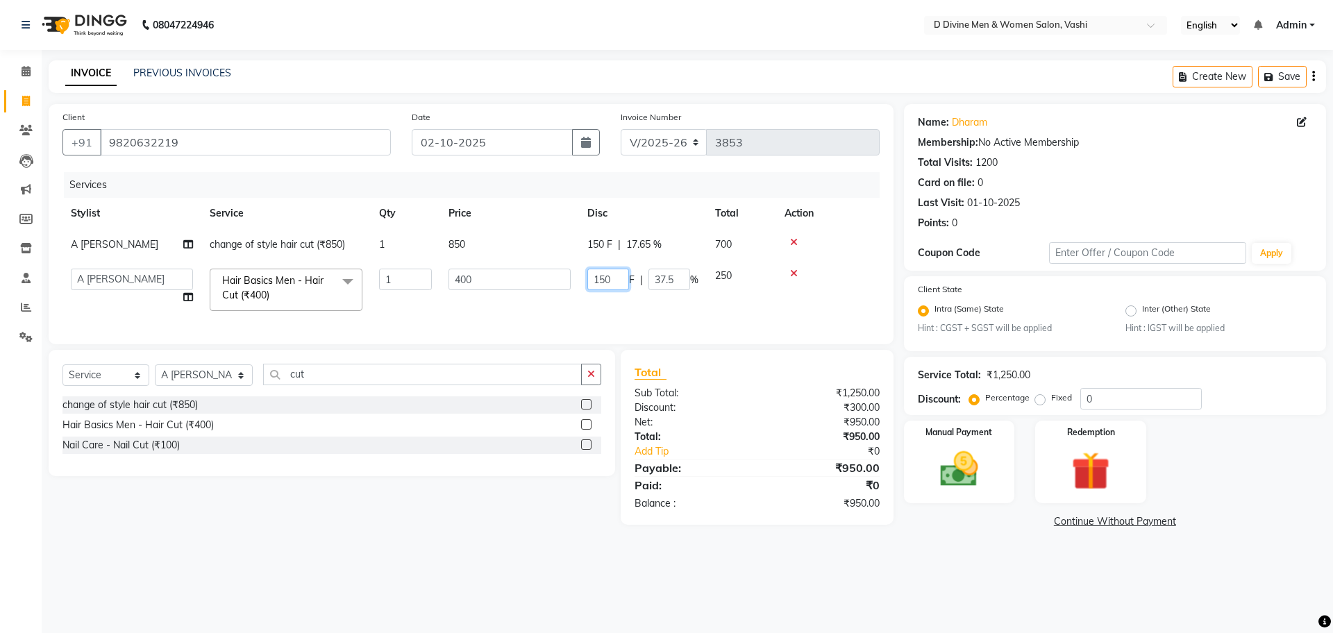
click at [605, 283] on input "150" at bounding box center [608, 280] width 42 height 22
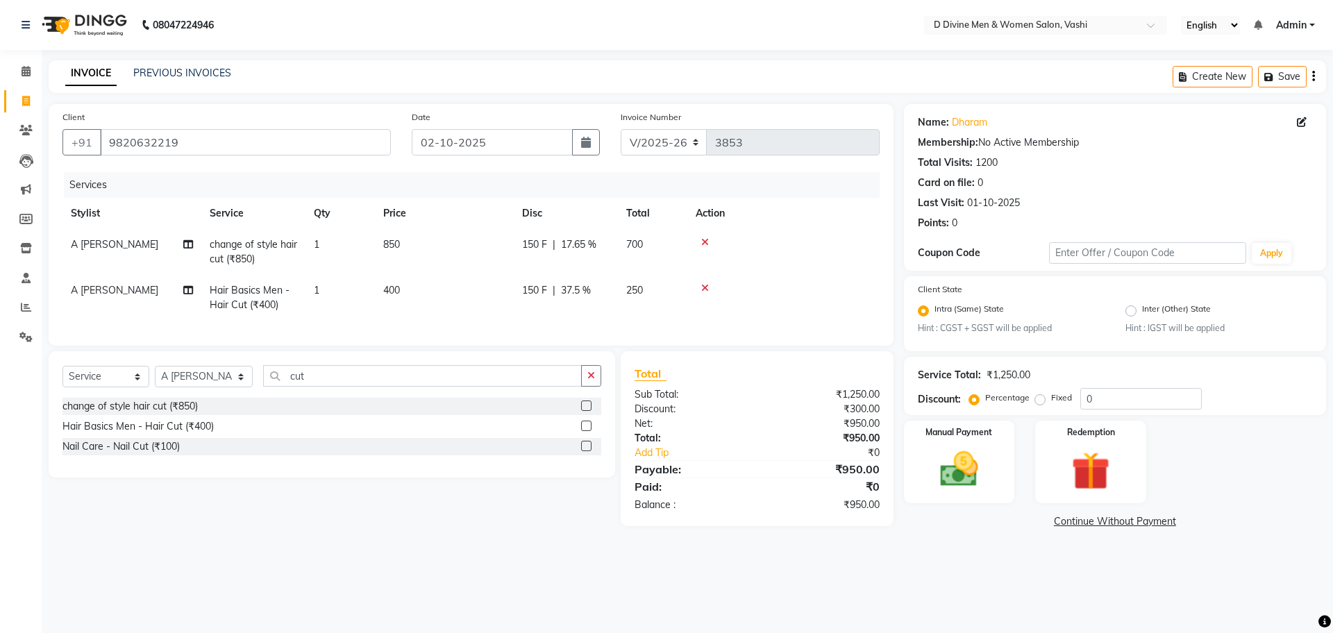
click at [605, 246] on div "150 F | 17.65 %" at bounding box center [565, 244] width 87 height 15
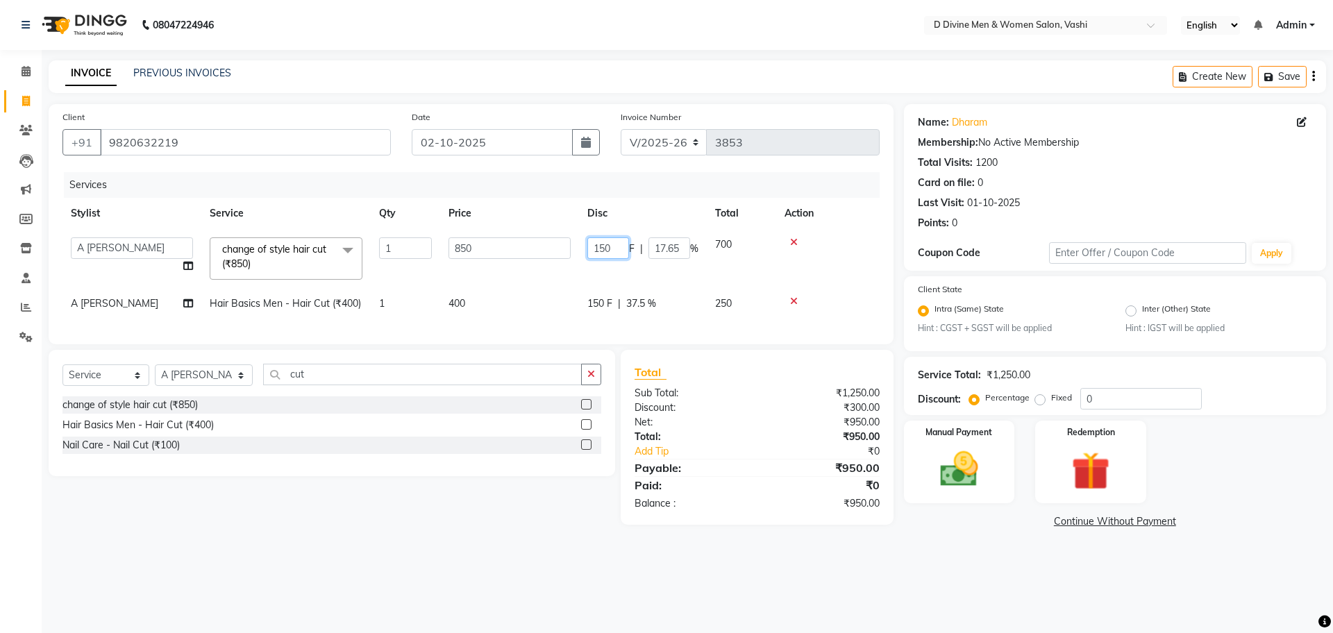
click at [605, 244] on input "150" at bounding box center [608, 248] width 42 height 22
type input "200"
click at [595, 297] on div "150 F | 37.5 %" at bounding box center [642, 303] width 111 height 15
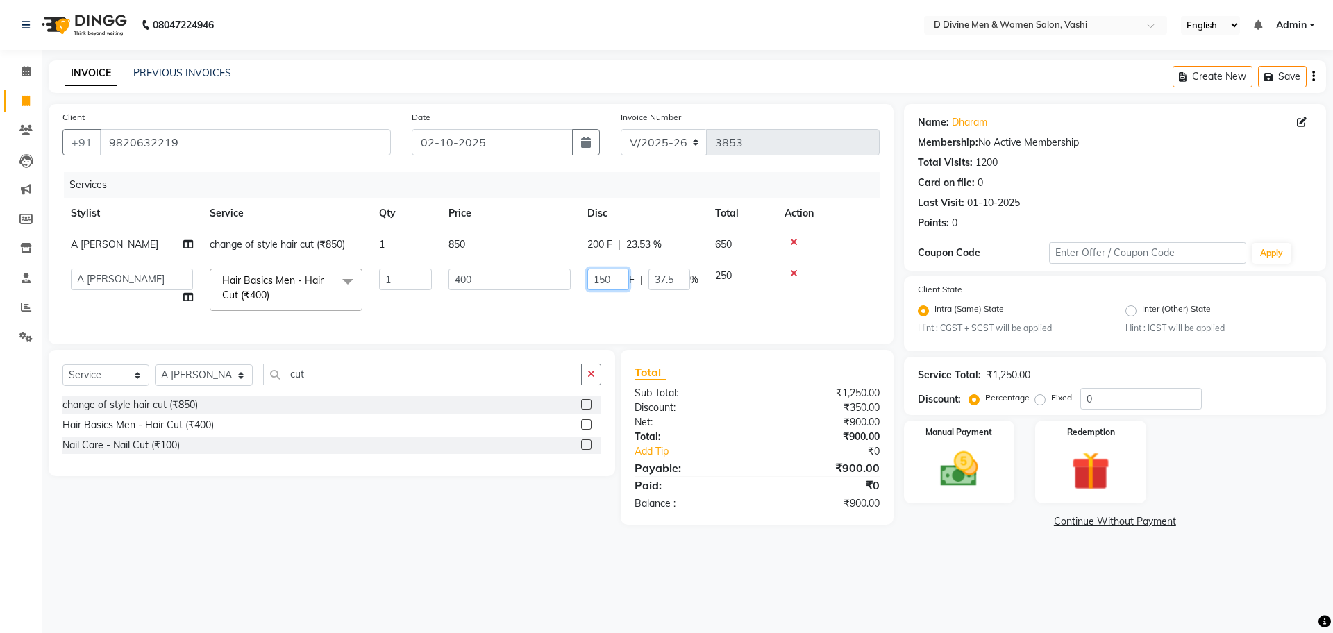
click at [603, 279] on input "150" at bounding box center [608, 280] width 42 height 22
type input "100"
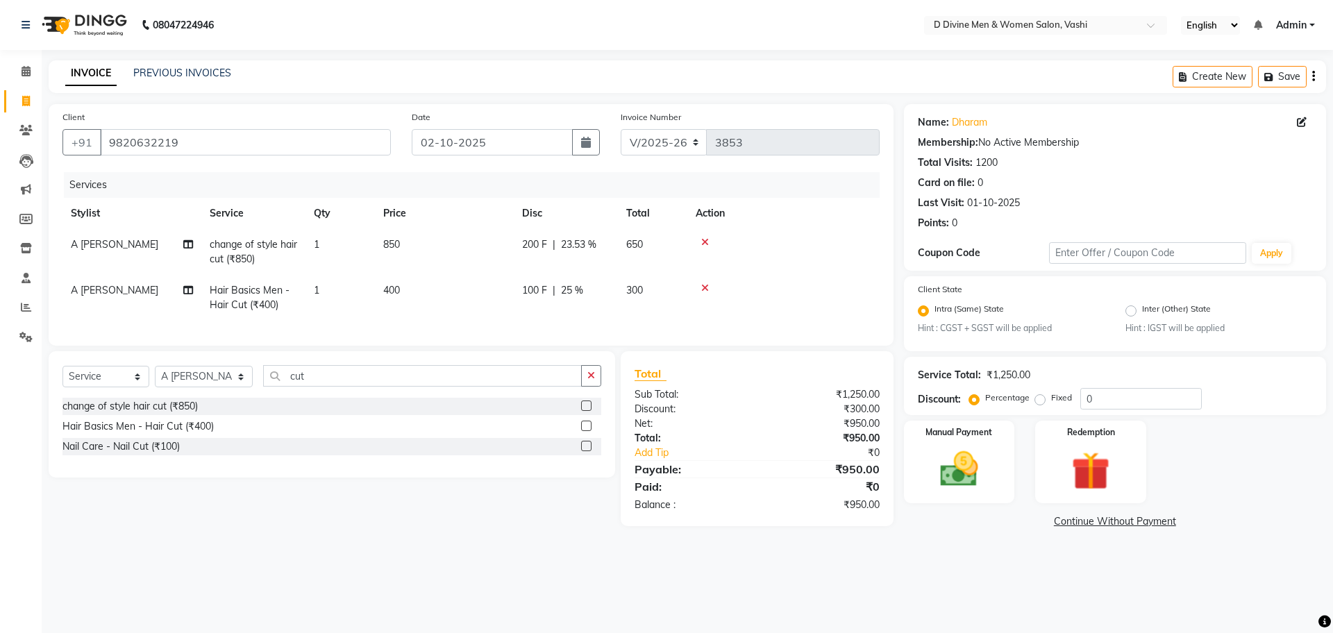
click at [587, 303] on td "100 F | 25 %" at bounding box center [566, 298] width 104 height 46
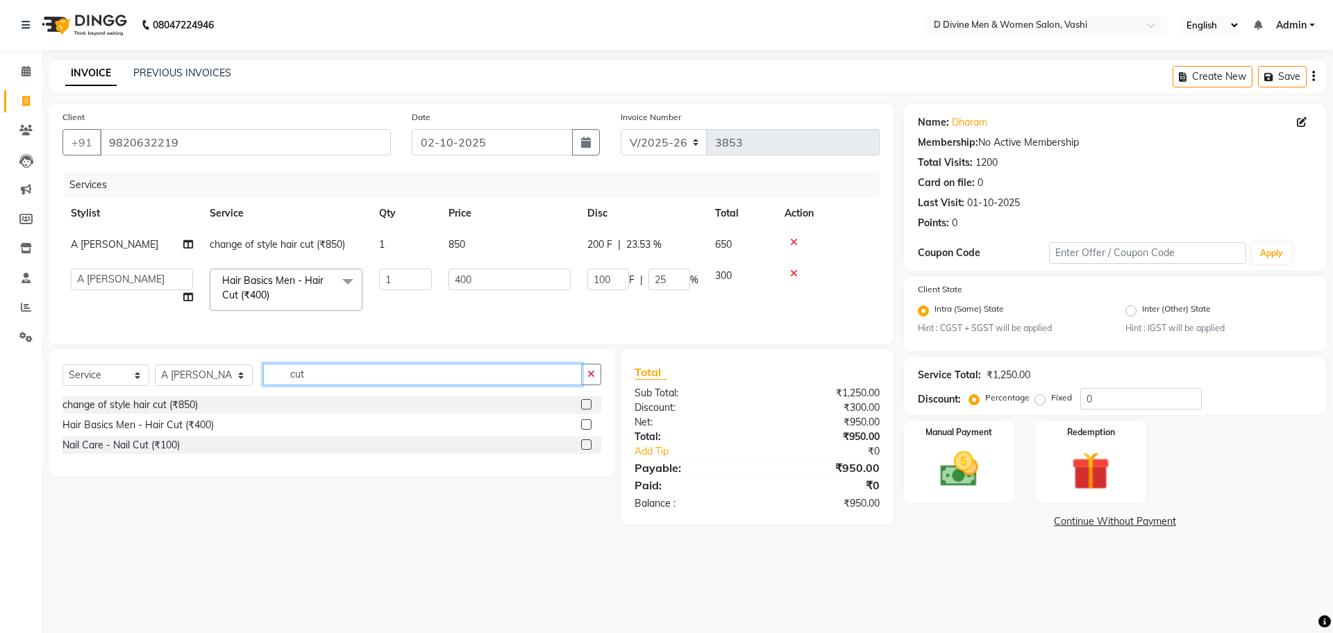
click at [364, 385] on input "cut" at bounding box center [422, 375] width 319 height 22
type input "c"
type input "oil"
click at [585, 410] on label at bounding box center [586, 404] width 10 height 10
click at [585, 410] on input "checkbox" at bounding box center [585, 405] width 9 height 9
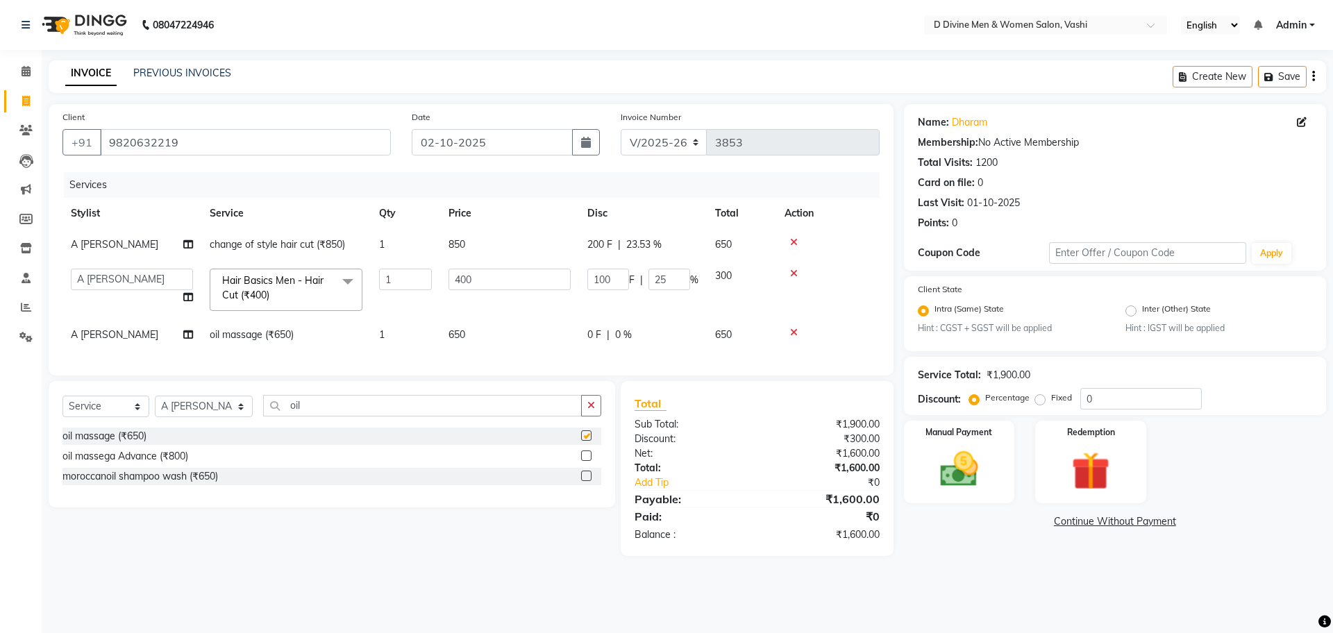
checkbox input "false"
click at [422, 408] on input "oil" at bounding box center [422, 406] width 319 height 22
type input "o"
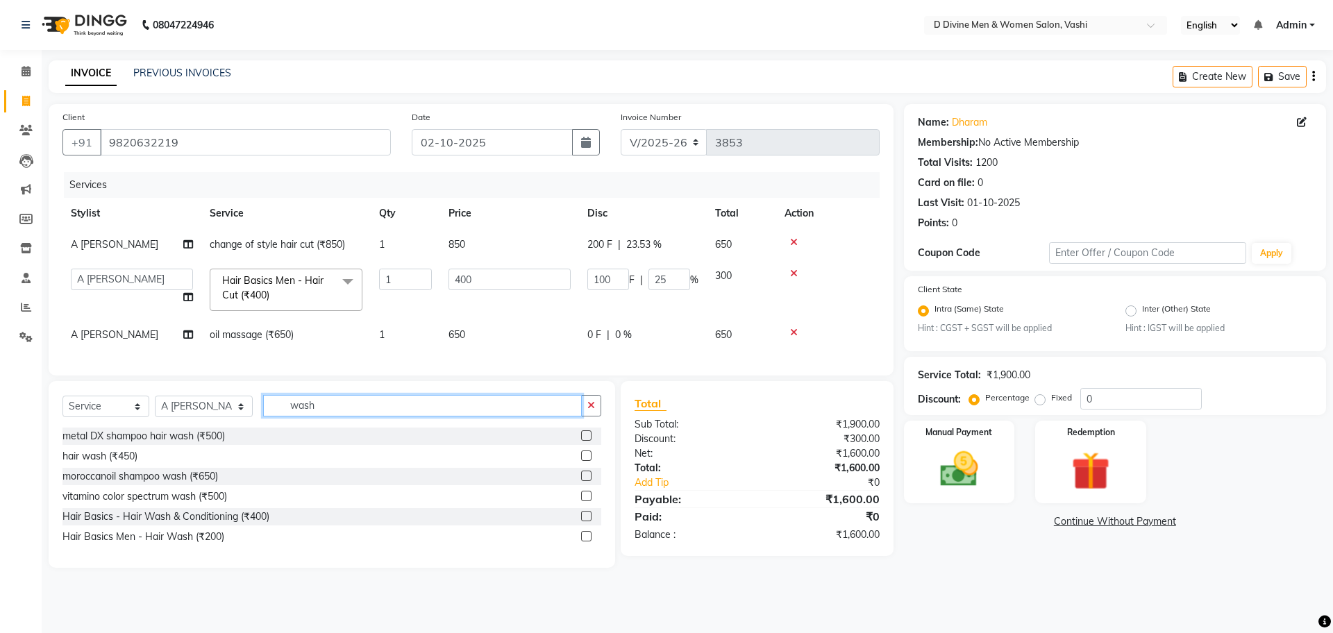
type input "wash"
click at [589, 521] on label at bounding box center [586, 516] width 10 height 10
click at [589, 521] on input "checkbox" at bounding box center [585, 516] width 9 height 9
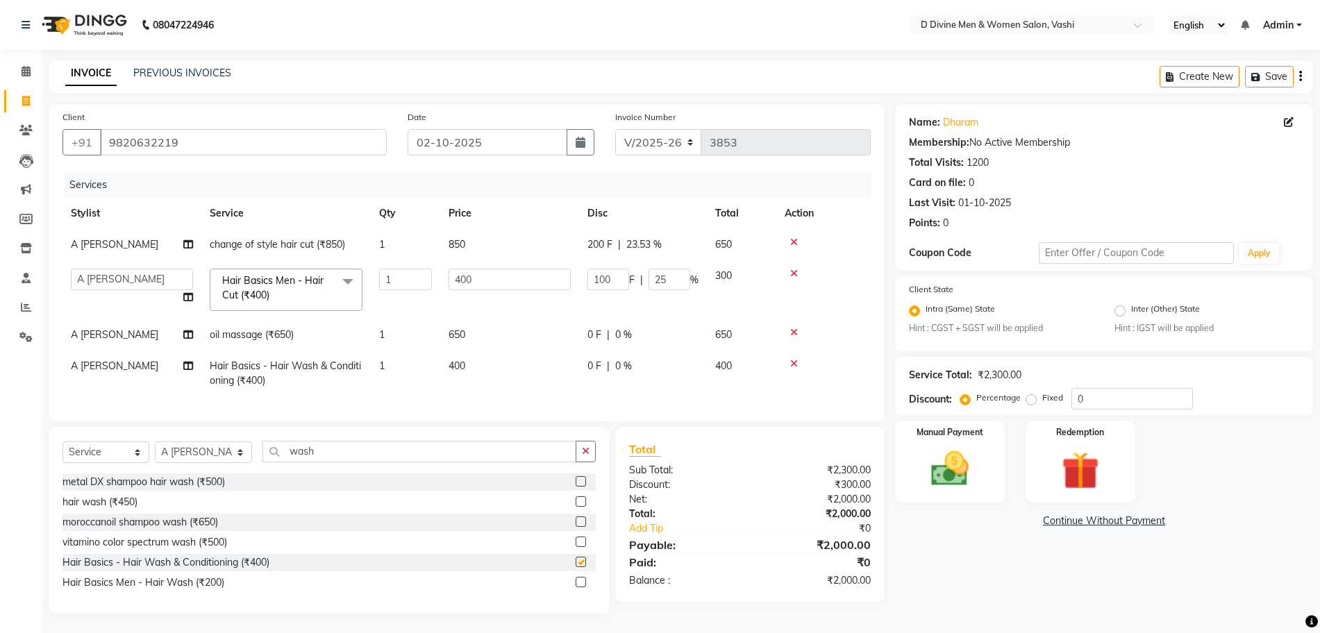
checkbox input "false"
click at [607, 358] on span "|" at bounding box center [608, 365] width 3 height 15
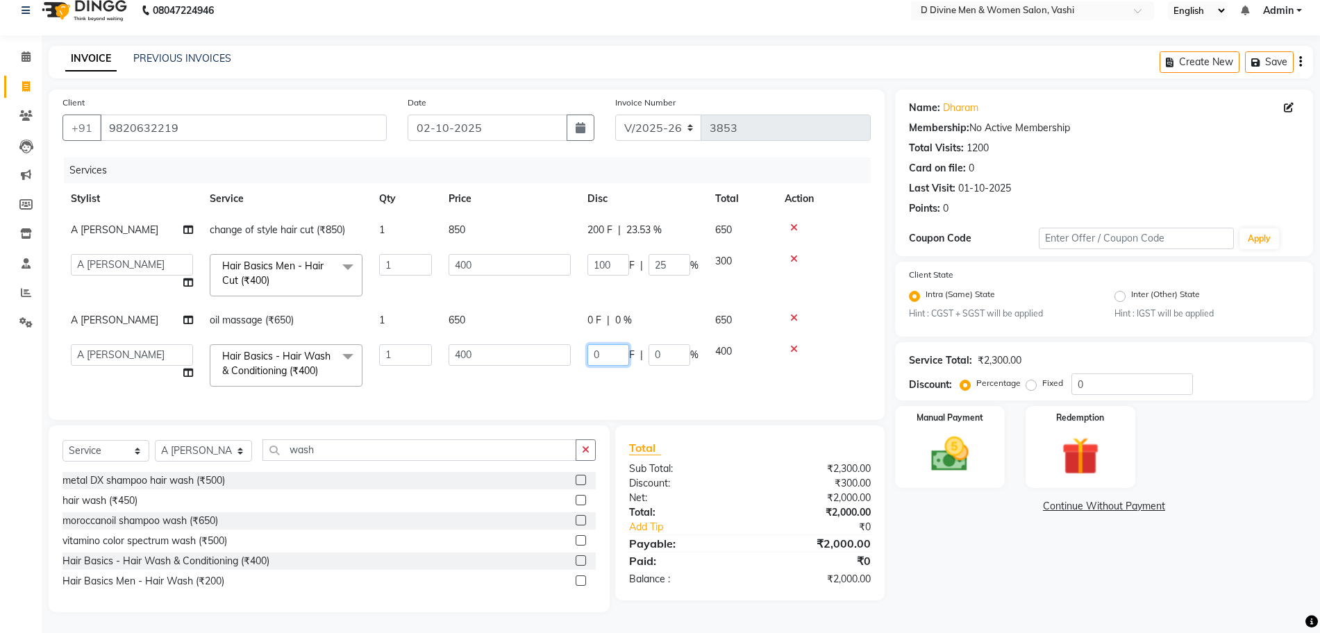
click at [592, 362] on input "0" at bounding box center [608, 355] width 42 height 22
type input "50"
click at [580, 336] on td "50 F | 0 %" at bounding box center [643, 365] width 128 height 59
click at [208, 446] on select "Select Stylist A [PERSON_NAME] [PERSON_NAME] Divine salon [PERSON_NAME] [PERSON…" at bounding box center [203, 451] width 97 height 22
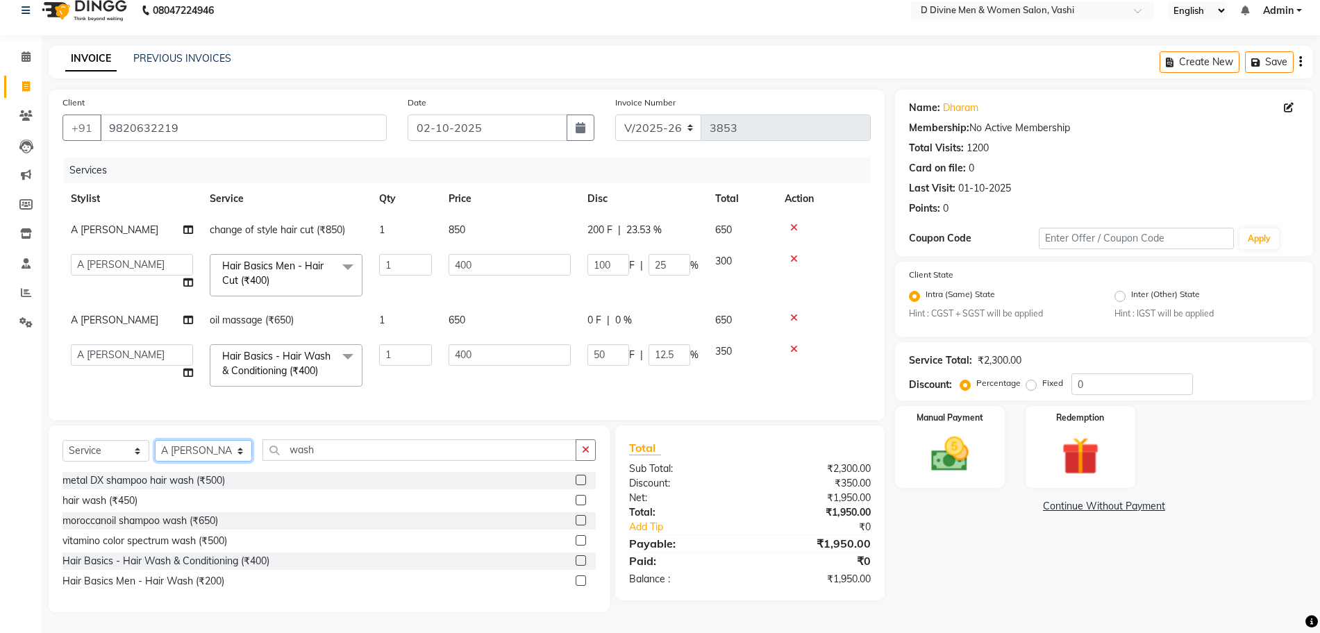
select select "10987"
click at [155, 440] on select "Select Stylist A [PERSON_NAME] [PERSON_NAME] Divine salon [PERSON_NAME] [PERSON…" at bounding box center [203, 451] width 97 height 22
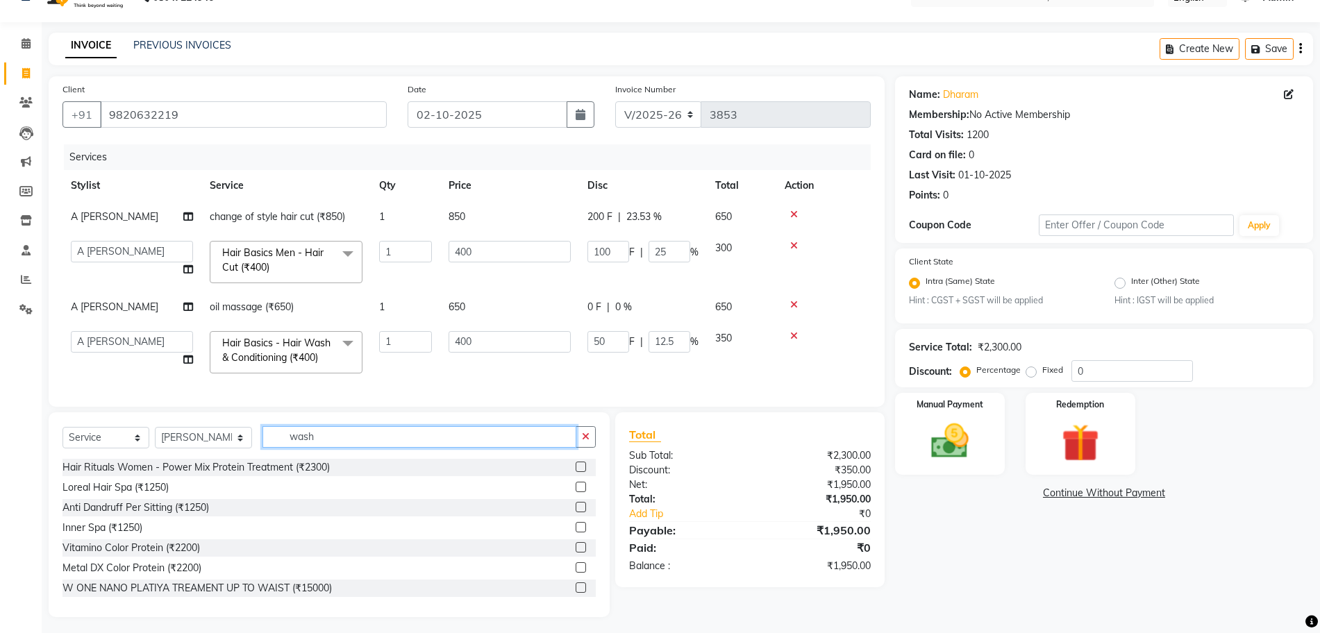
click at [340, 446] on input "wash" at bounding box center [418, 437] width 313 height 22
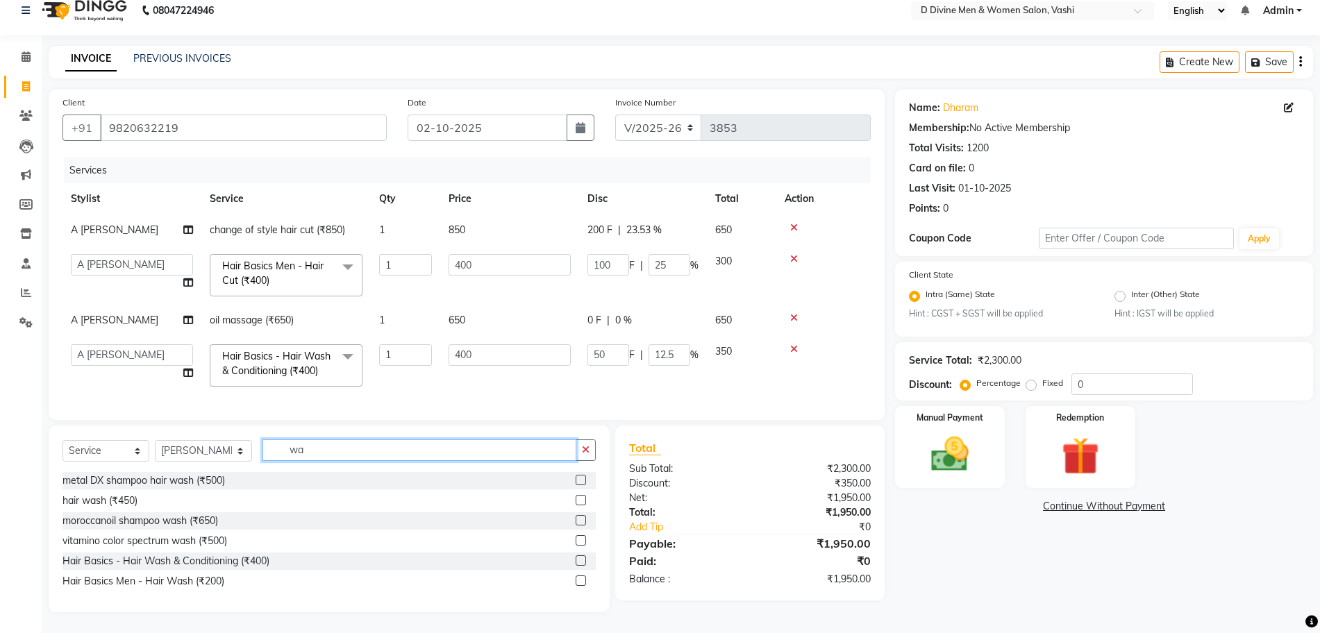
type input "w"
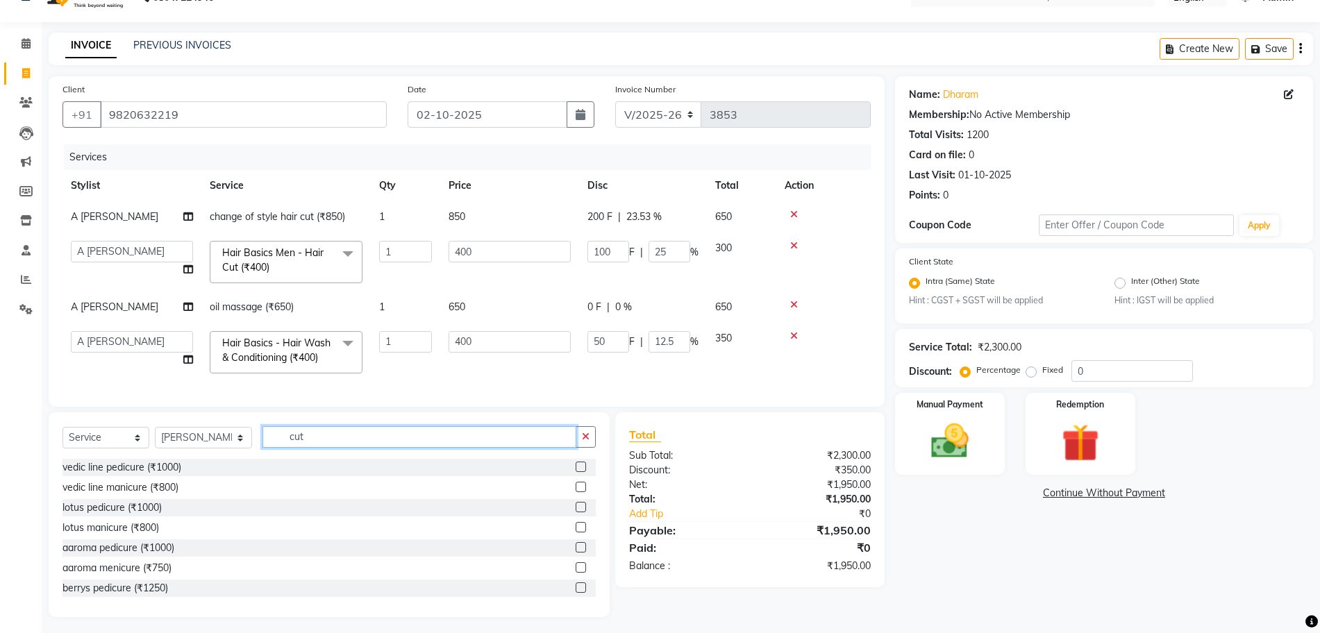
scroll to position [16, 0]
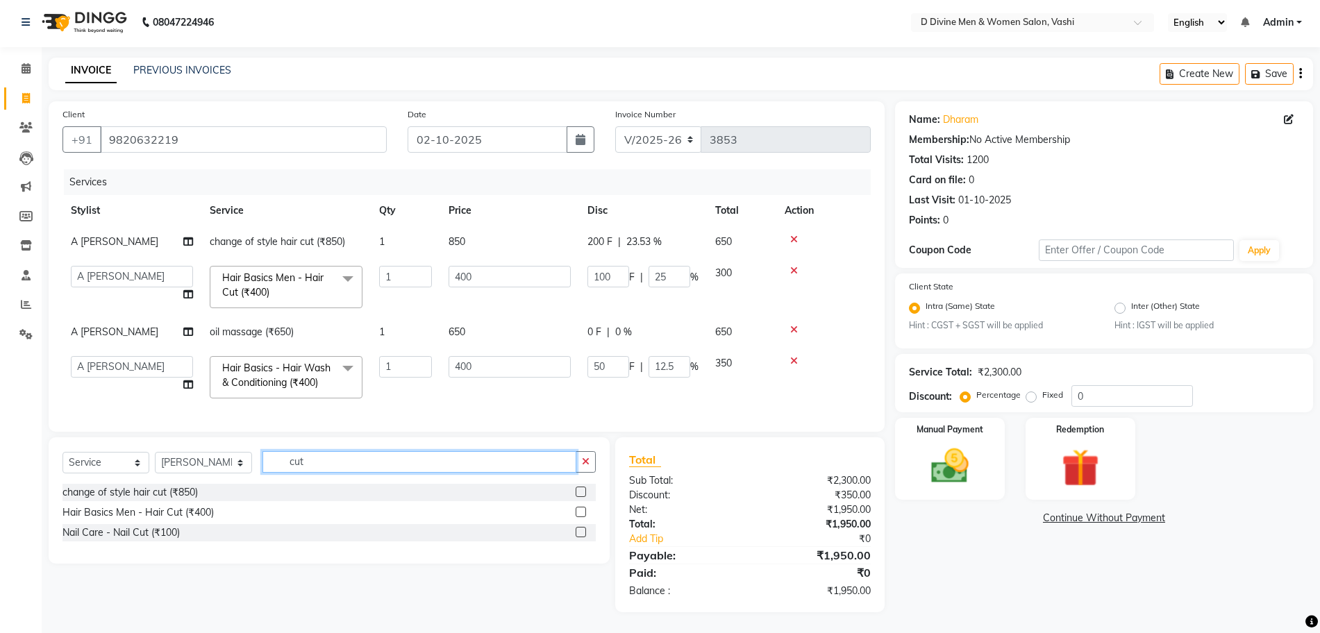
type input "cut"
click at [580, 511] on label at bounding box center [581, 512] width 10 height 10
click at [580, 511] on input "checkbox" at bounding box center [580, 512] width 9 height 9
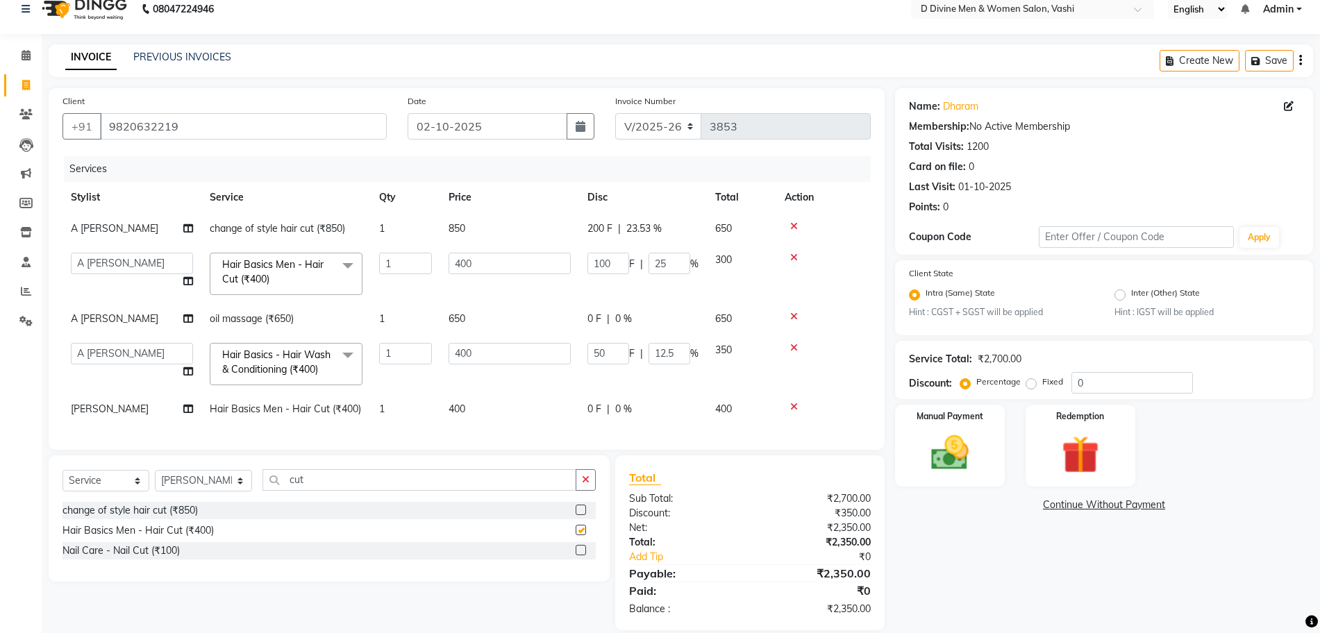
scroll to position [47, 0]
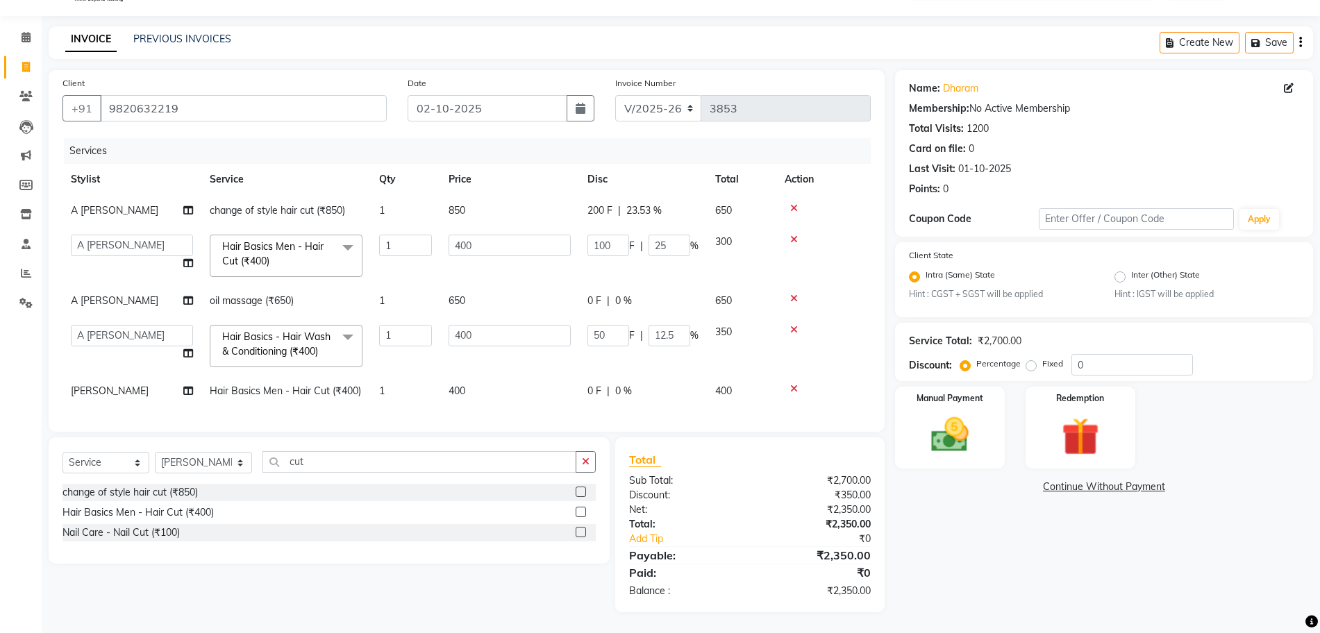
checkbox input "false"
click at [596, 387] on td "0 F | 0 %" at bounding box center [643, 391] width 128 height 31
select select "10987"
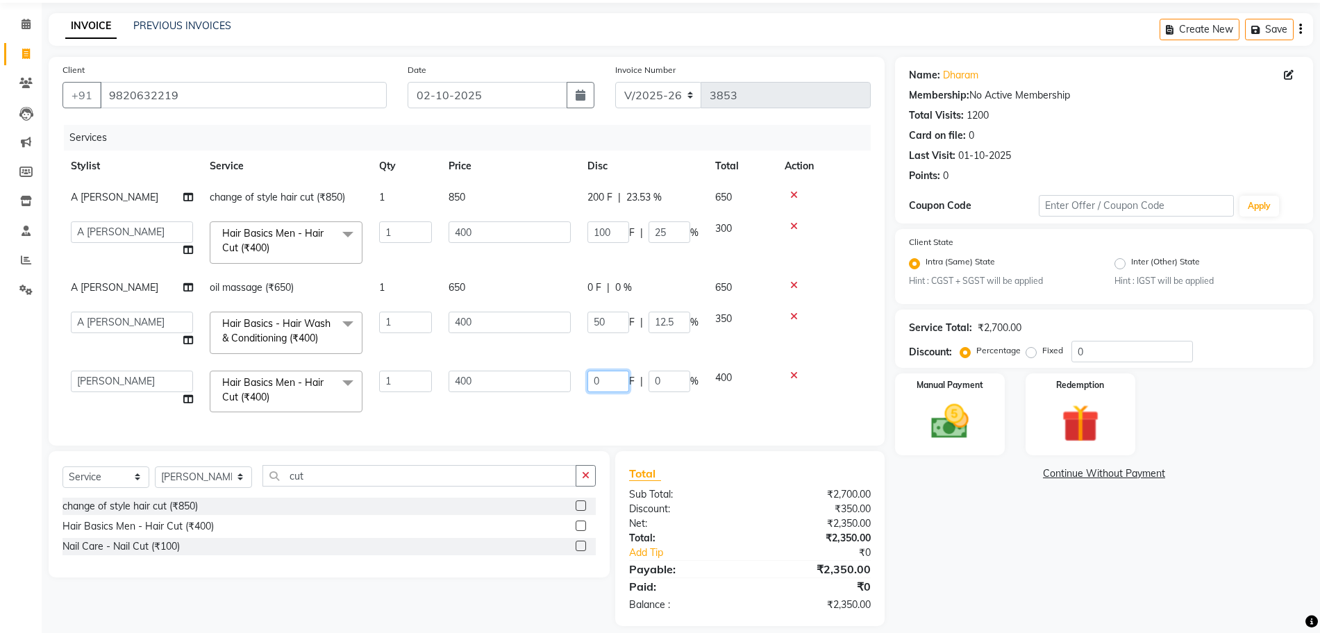
click at [595, 387] on input "0" at bounding box center [608, 382] width 42 height 22
type input "100"
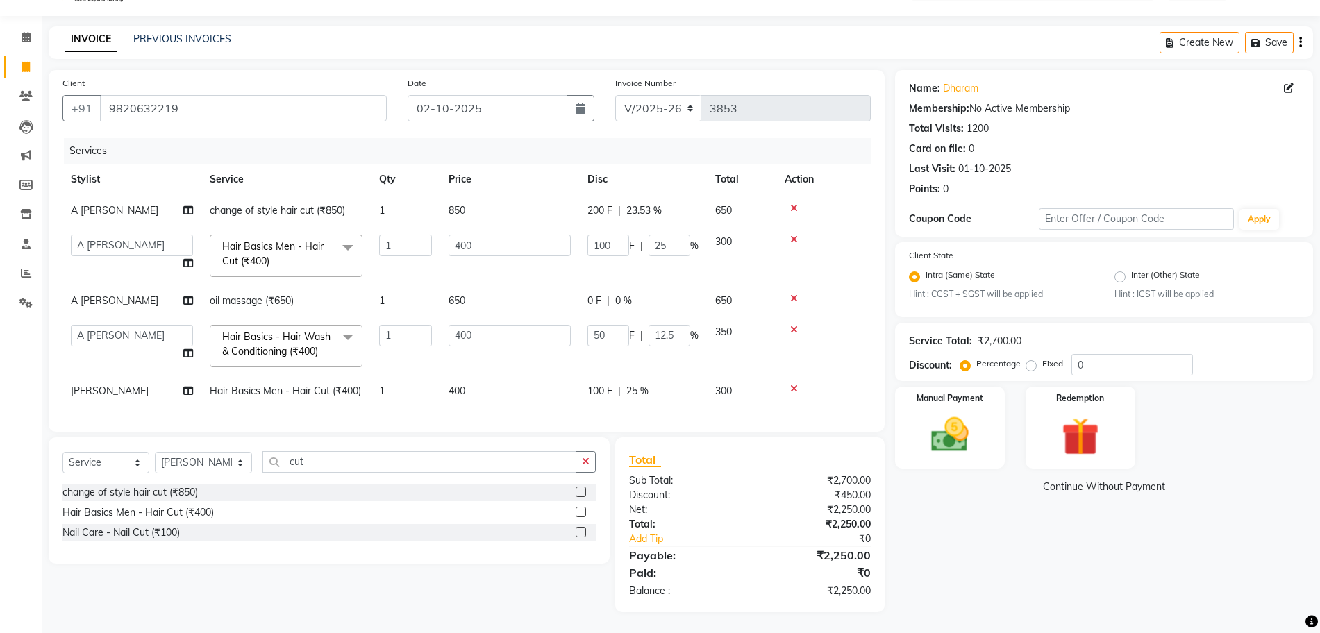
click at [592, 355] on td "50 F | 12.5 %" at bounding box center [643, 346] width 128 height 59
click at [967, 449] on div "Manual Payment" at bounding box center [950, 427] width 114 height 85
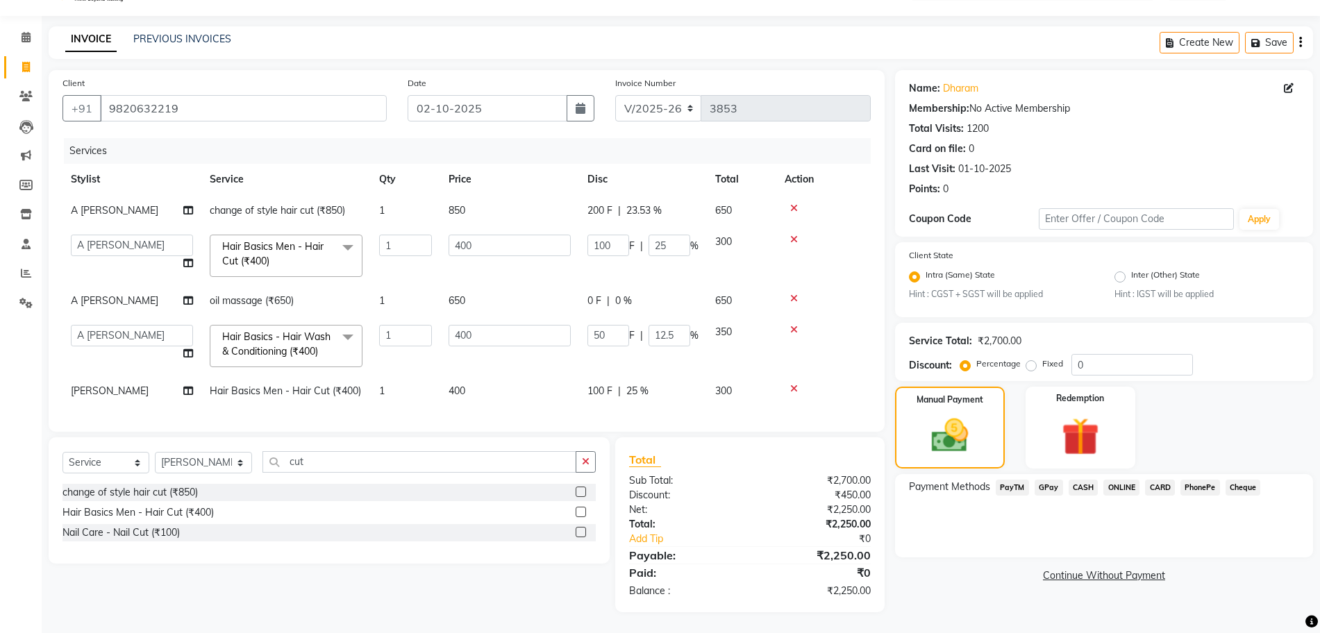
click at [1088, 480] on span "CASH" at bounding box center [1084, 488] width 30 height 16
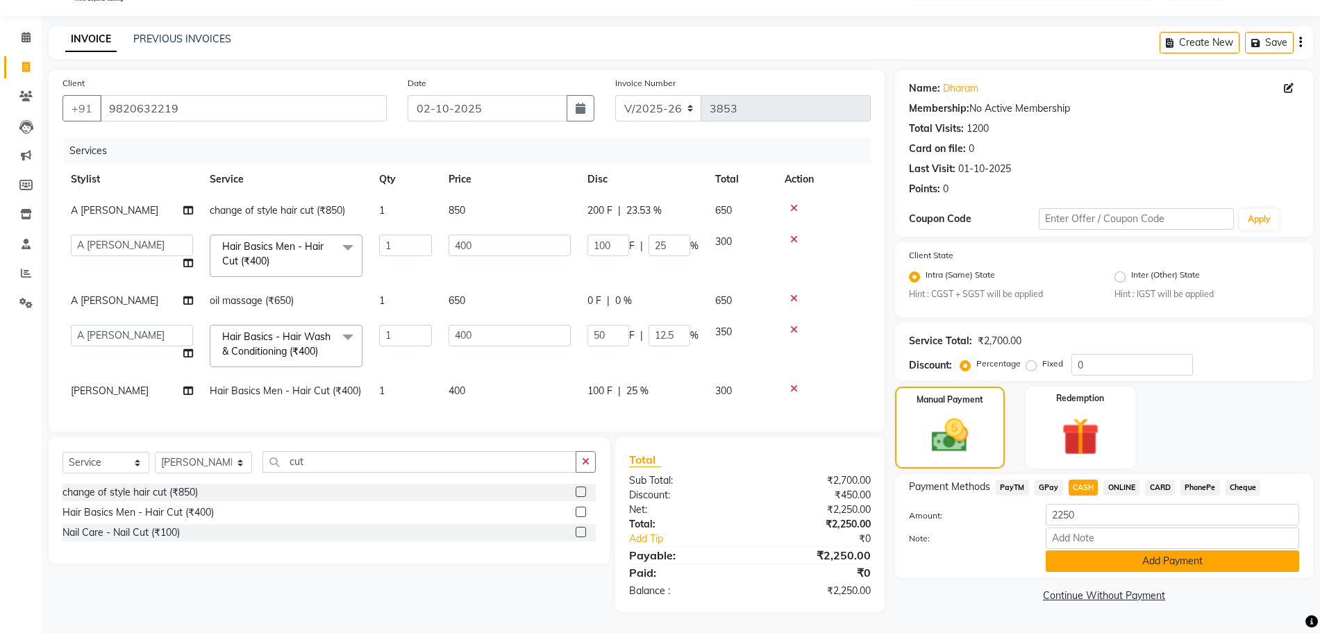
click at [1084, 551] on button "Add Payment" at bounding box center [1172, 562] width 253 height 22
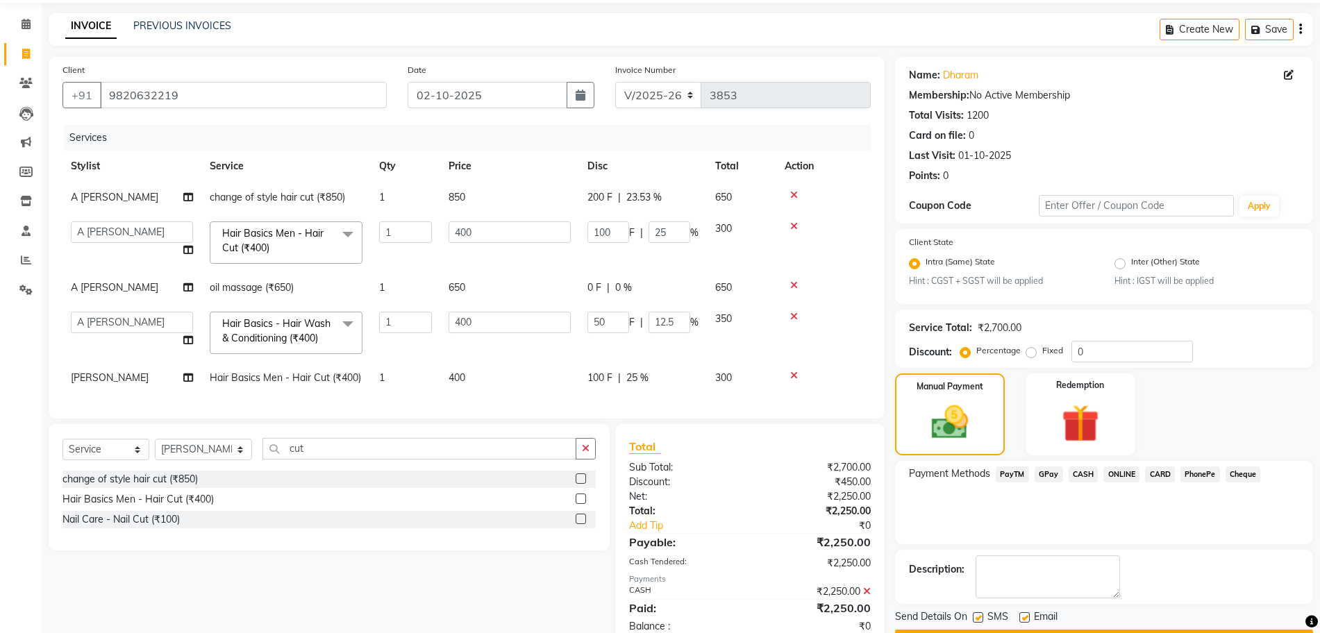
scroll to position [96, 0]
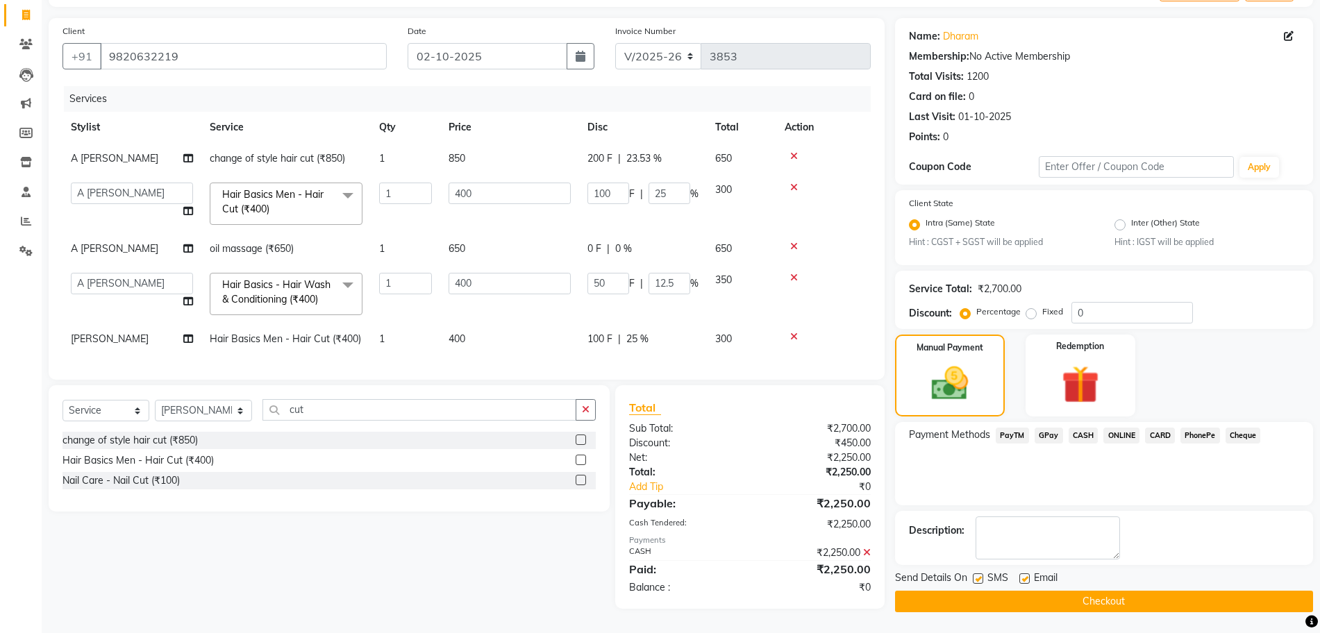
click at [980, 574] on label at bounding box center [978, 579] width 10 height 10
click at [980, 575] on input "checkbox" at bounding box center [977, 579] width 9 height 9
checkbox input "false"
click at [1022, 574] on label at bounding box center [1024, 579] width 10 height 10
click at [1022, 575] on input "checkbox" at bounding box center [1023, 579] width 9 height 9
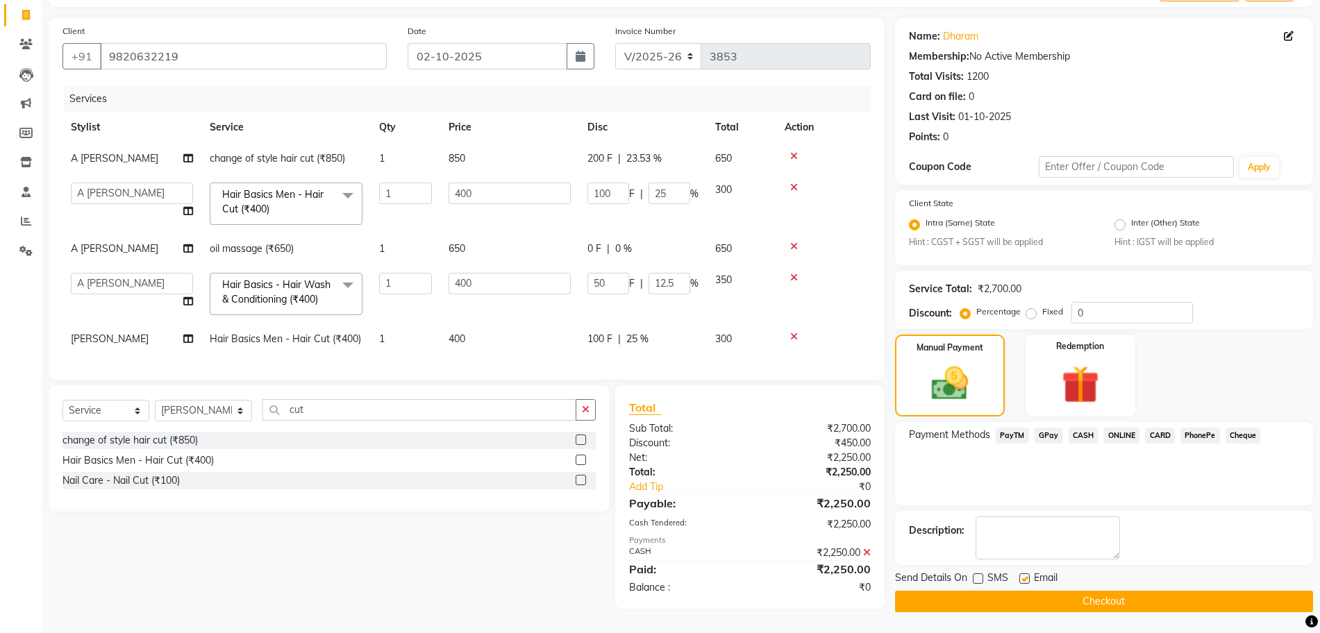
checkbox input "false"
click at [536, 47] on input "02-10-2025" at bounding box center [487, 56] width 159 height 26
select select "10"
select select "2025"
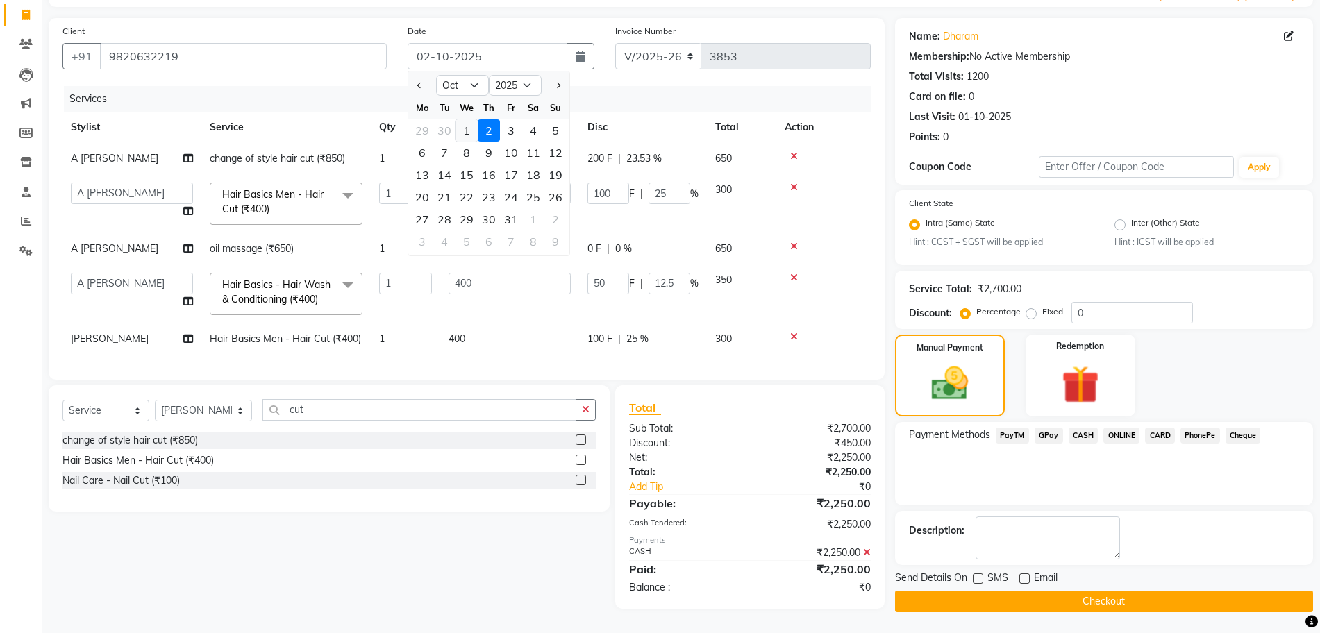
click at [469, 119] on div "1" at bounding box center [466, 130] width 22 height 22
type input "01-10-2025"
type input "0"
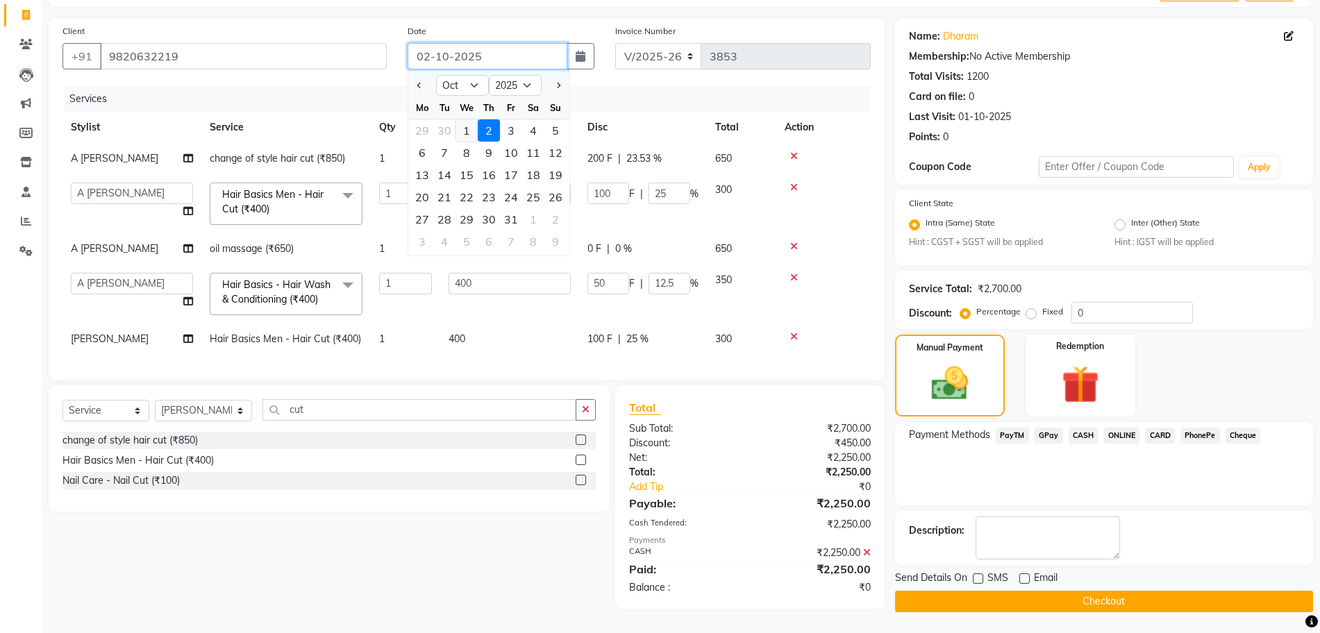
type input "0"
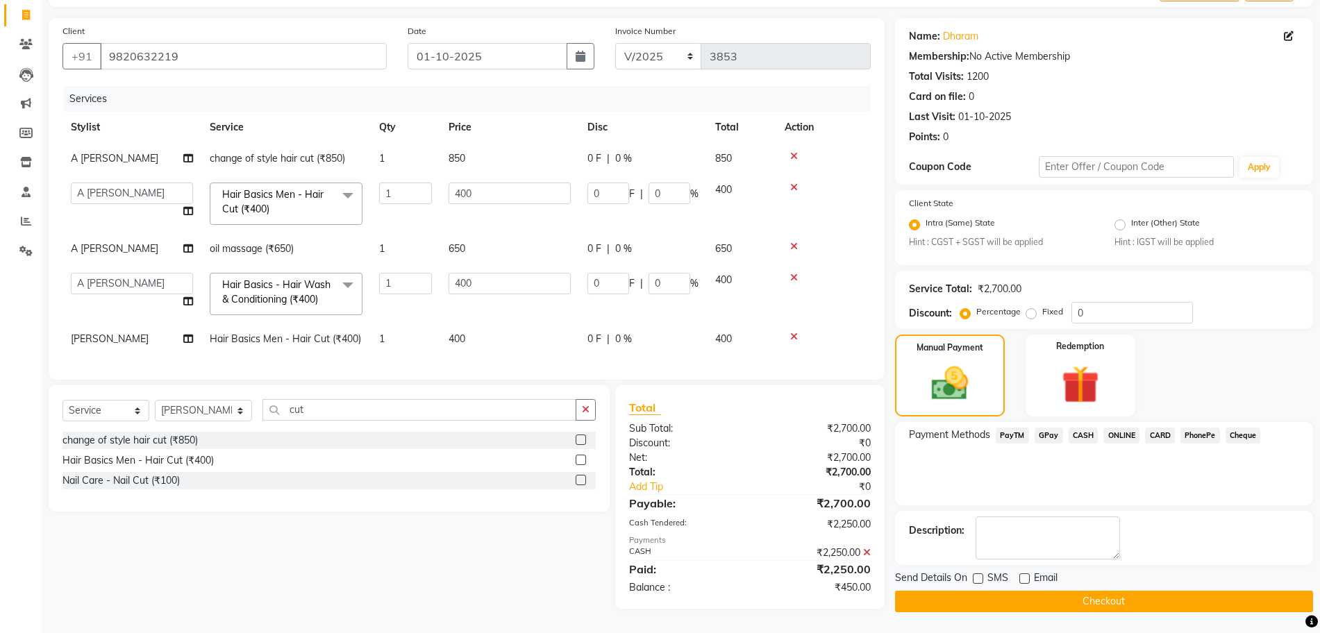
click at [585, 144] on td "0 F | 0 %" at bounding box center [643, 158] width 128 height 31
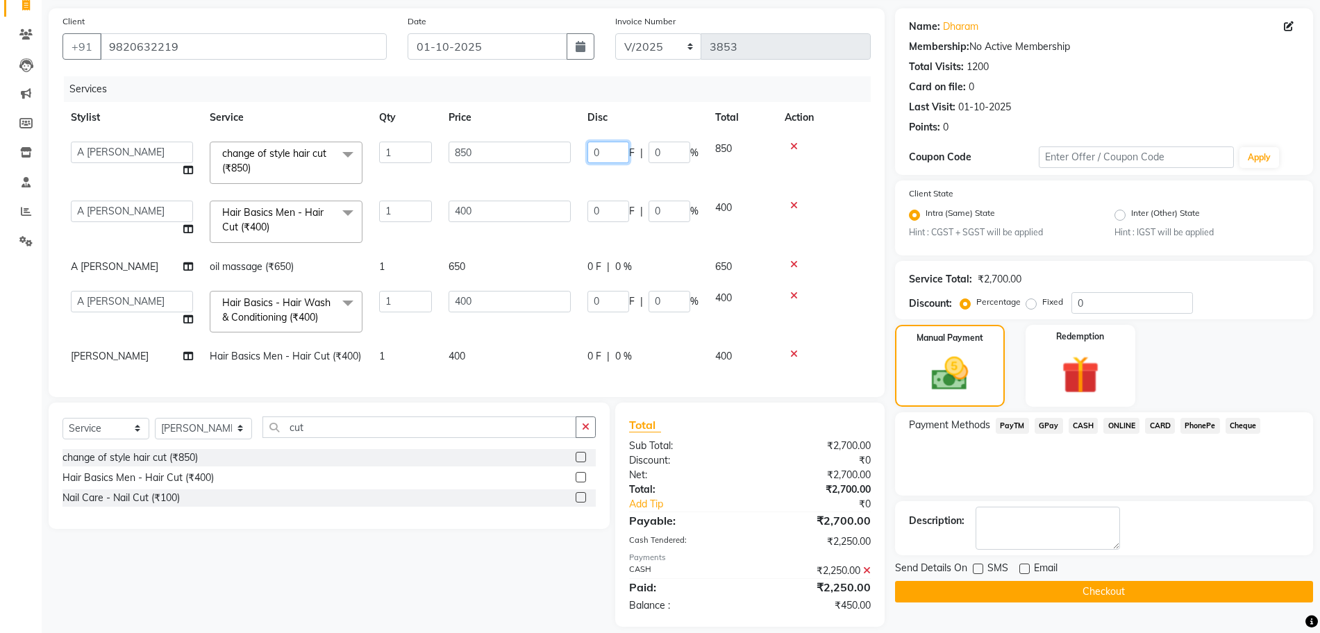
click at [594, 151] on input "0" at bounding box center [608, 153] width 42 height 22
type input "200"
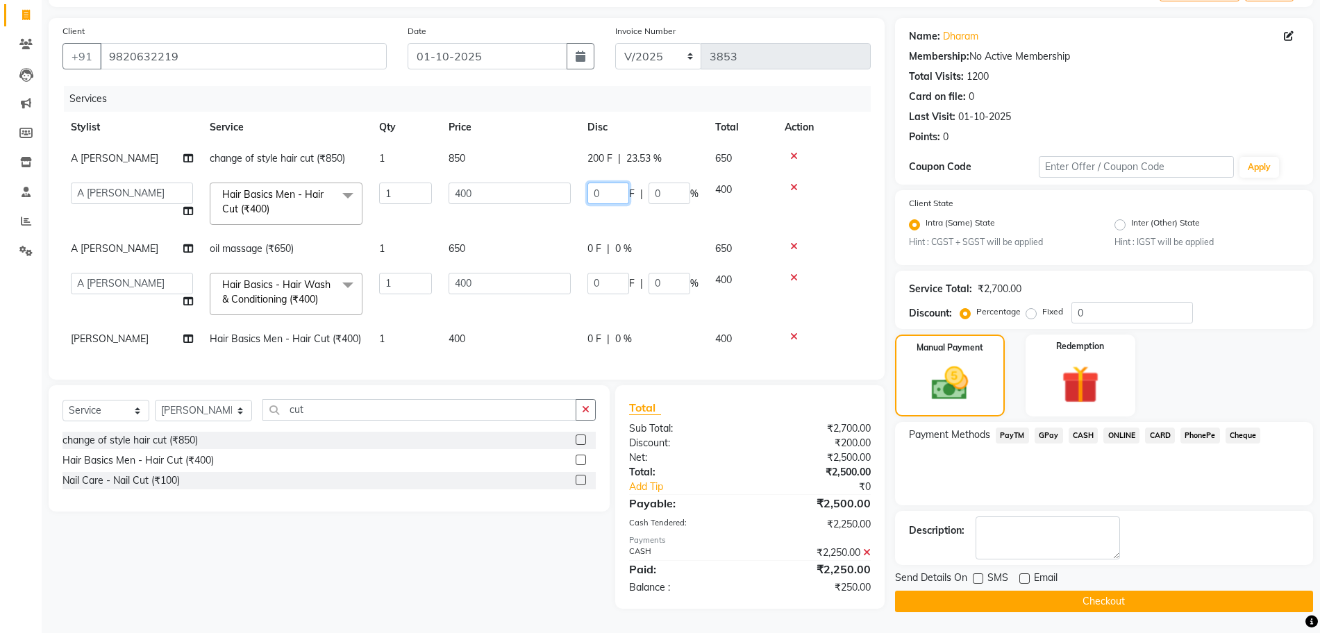
click at [589, 216] on td "0 F | 0 %" at bounding box center [643, 203] width 128 height 59
type input "100"
click at [565, 233] on td "650" at bounding box center [509, 248] width 139 height 31
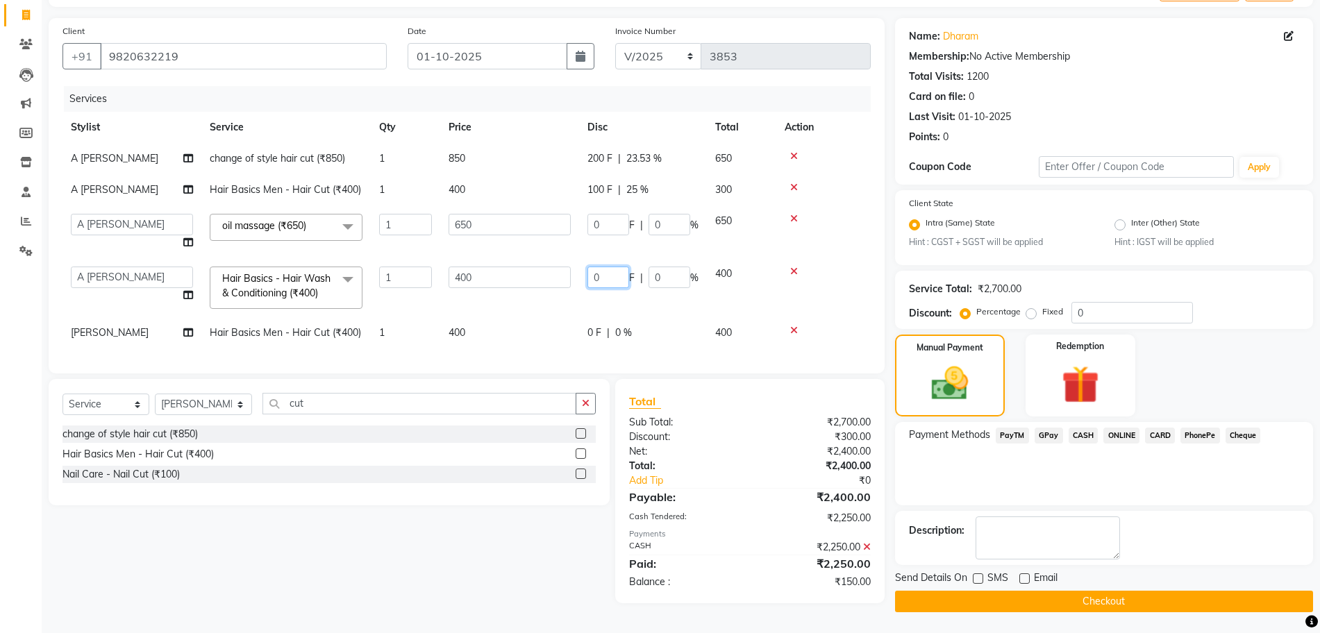
click at [595, 276] on input "0" at bounding box center [608, 278] width 42 height 22
type input "50"
click at [494, 309] on tbody "A [PERSON_NAME] change of style hair cut (₹850) 1 850 200 F | 23.53 % 650 A [PE…" at bounding box center [466, 246] width 808 height 206
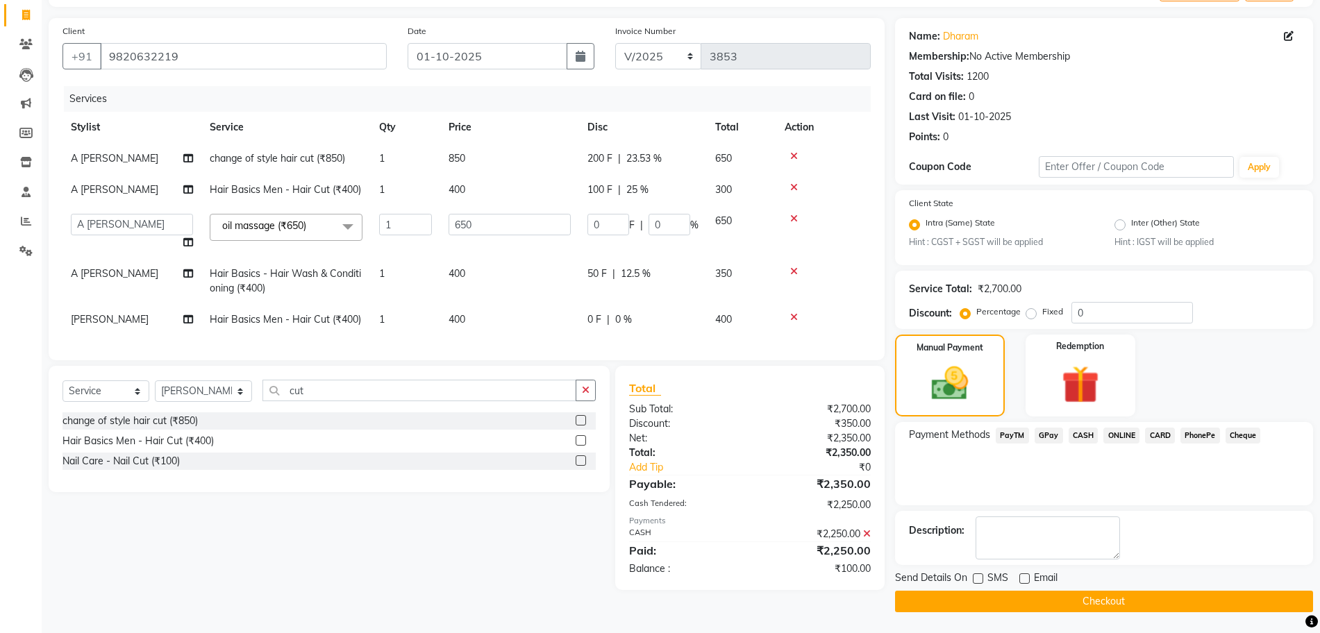
click at [595, 326] on span "0 F" at bounding box center [594, 319] width 14 height 15
select select "10987"
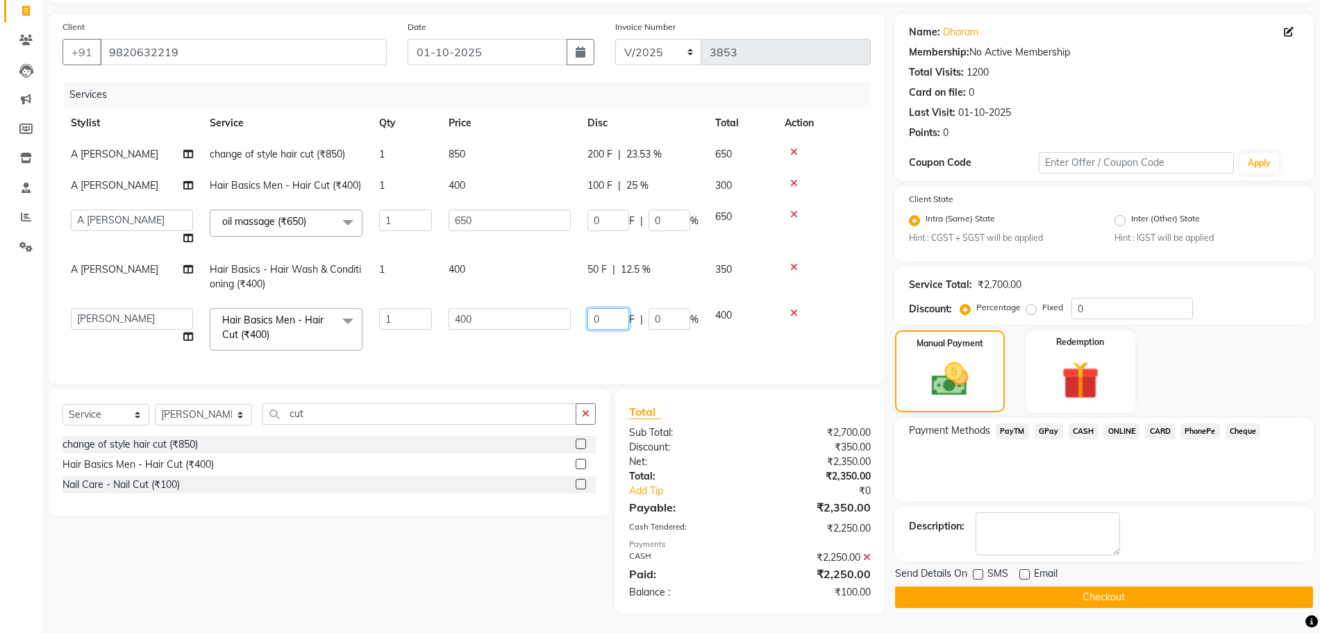
click at [595, 324] on input "0" at bounding box center [608, 319] width 42 height 22
type input "100"
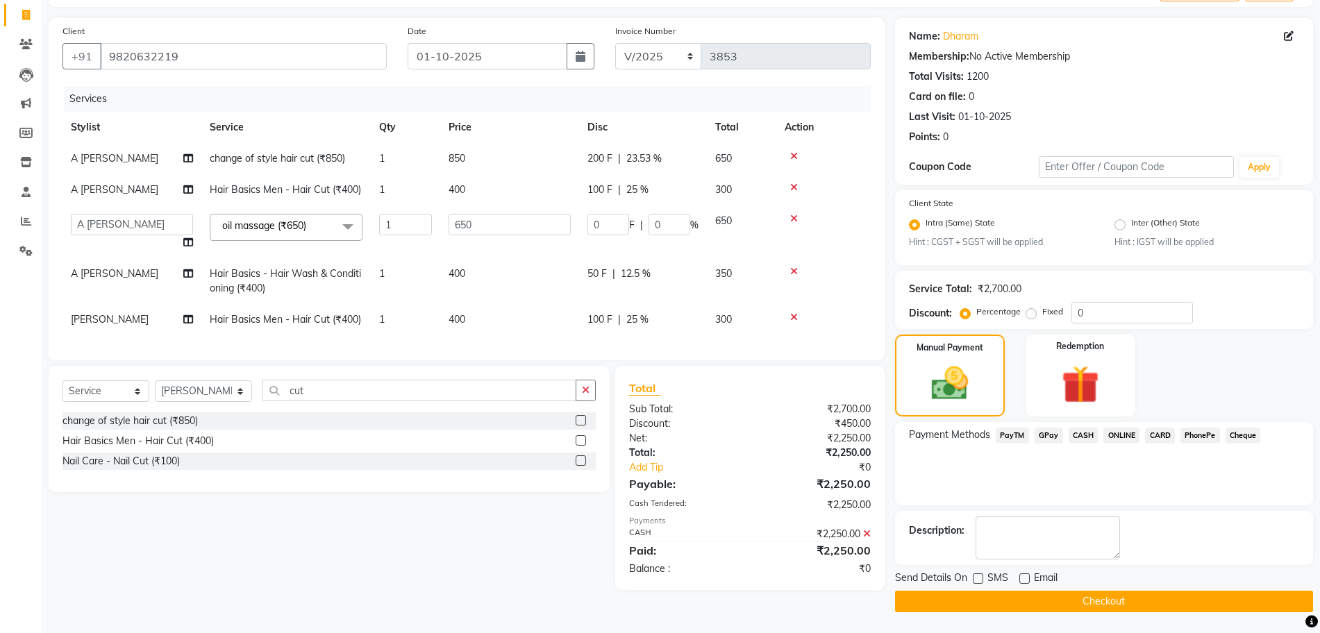
click at [569, 128] on th "Price" at bounding box center [509, 127] width 139 height 31
click at [1043, 612] on main "INVOICE PREVIOUS INVOICES Create New Save Client [PHONE_NUMBER] Date [DATE] Inv…" at bounding box center [681, 303] width 1278 height 659
click at [1037, 607] on button "Checkout" at bounding box center [1104, 602] width 418 height 22
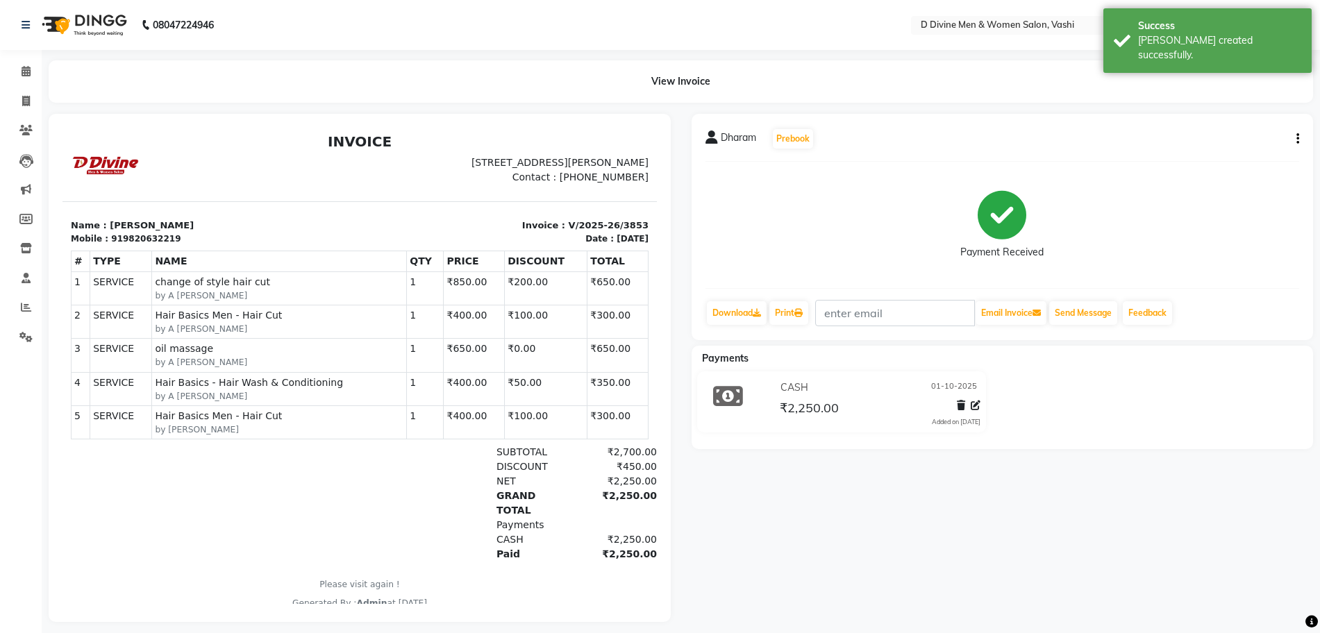
click at [19, 295] on li "Reports" at bounding box center [21, 308] width 42 height 30
drag, startPoint x: 26, startPoint y: 307, endPoint x: 40, endPoint y: 284, distance: 26.4
click at [25, 307] on icon at bounding box center [26, 307] width 10 height 10
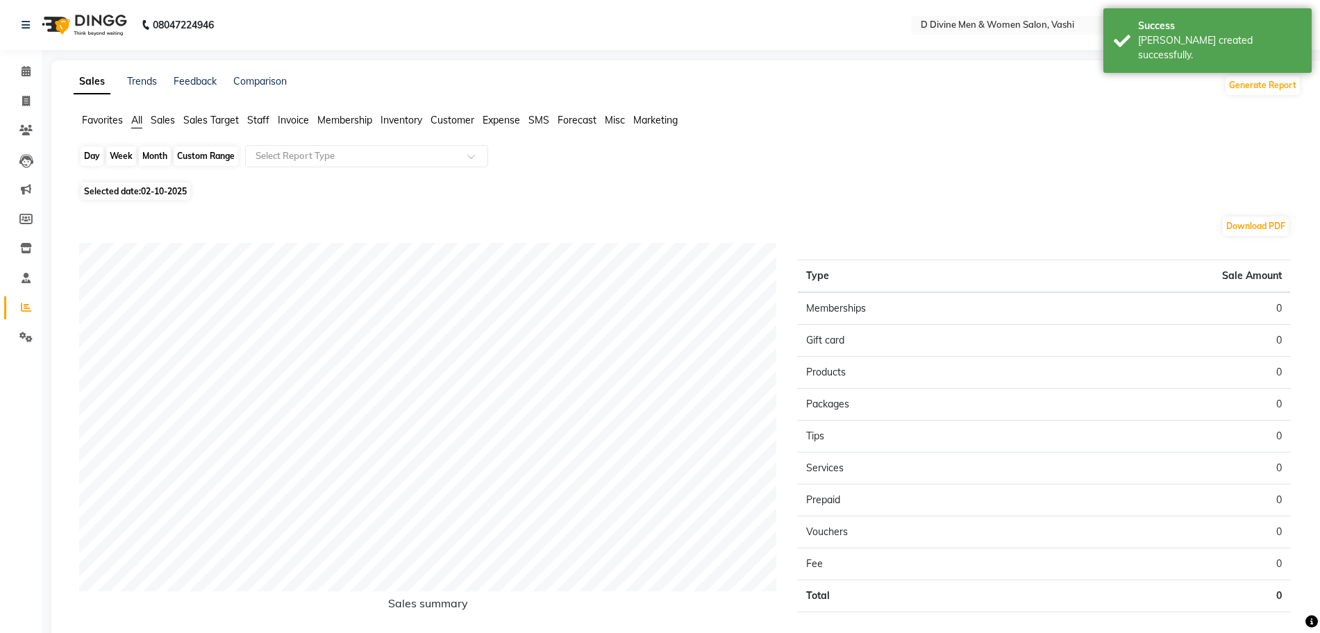
click at [87, 160] on div "Day" at bounding box center [92, 156] width 23 height 19
select select "10"
select select "2025"
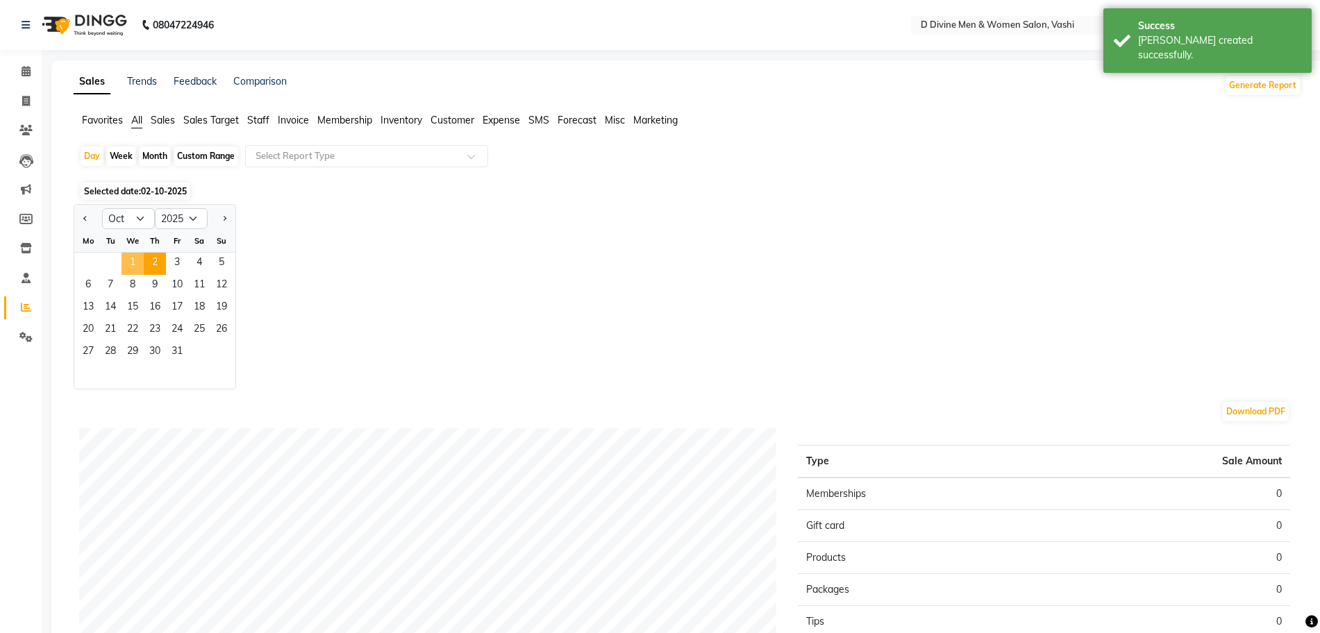
click at [143, 258] on span "1" at bounding box center [133, 264] width 22 height 22
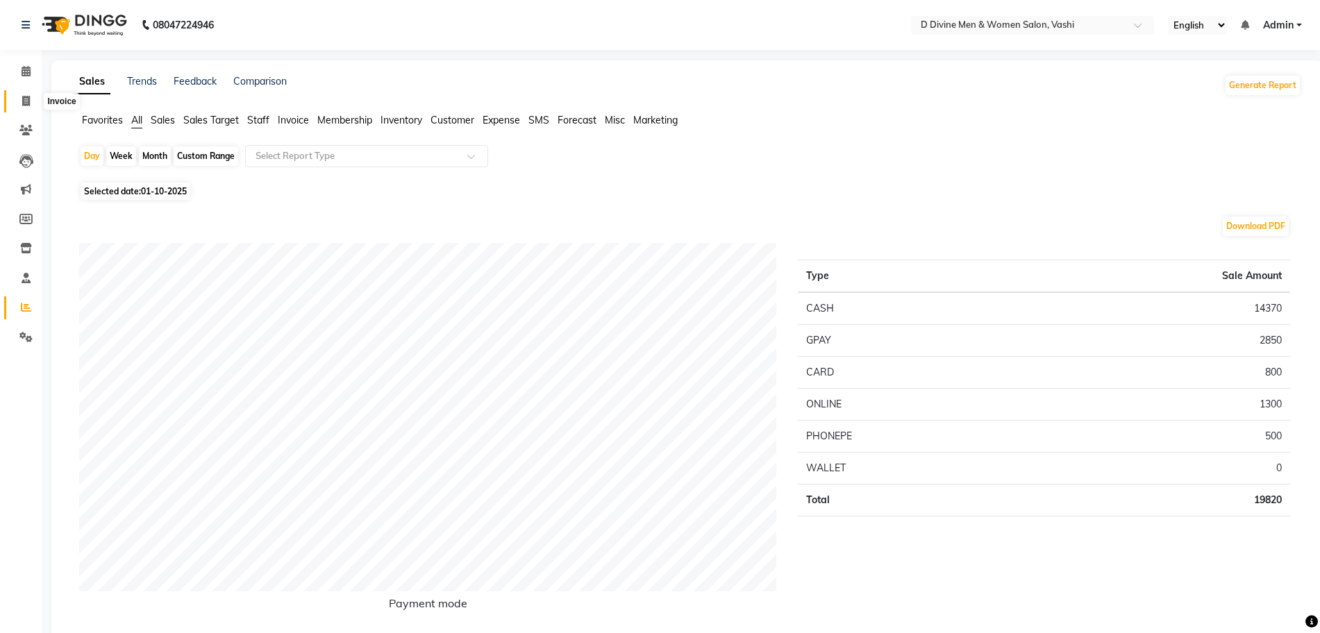
click at [31, 100] on span at bounding box center [26, 102] width 24 height 16
select select "718"
select select "service"
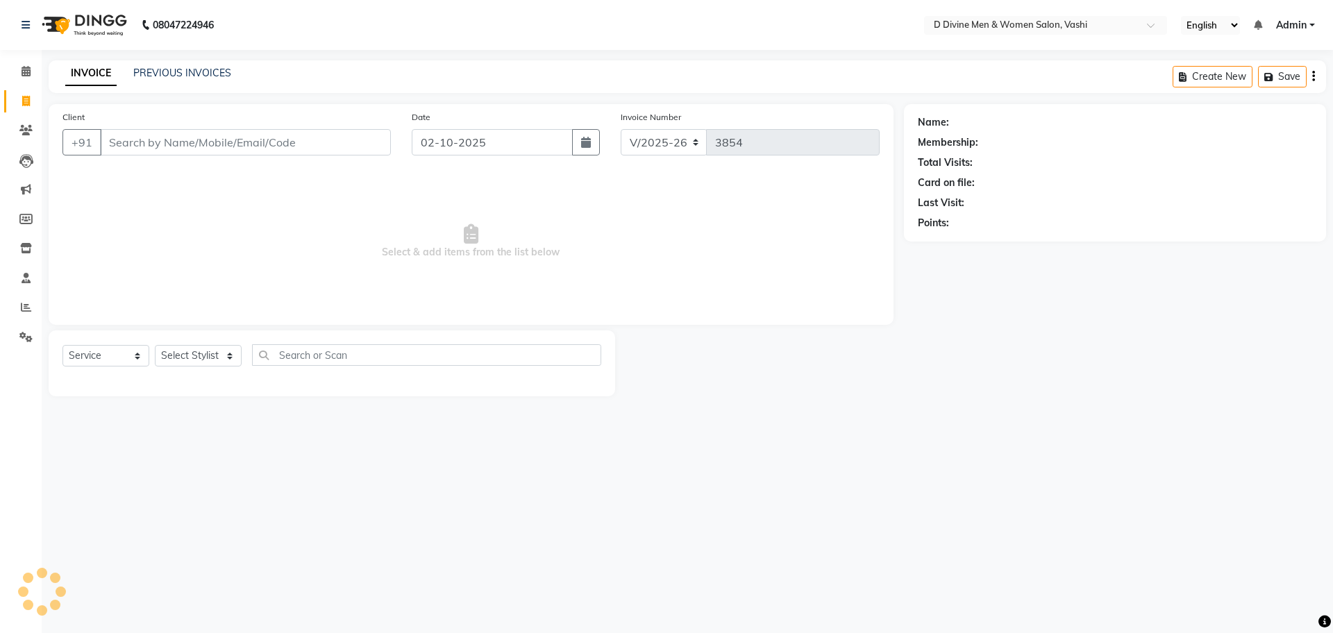
select select "10981"
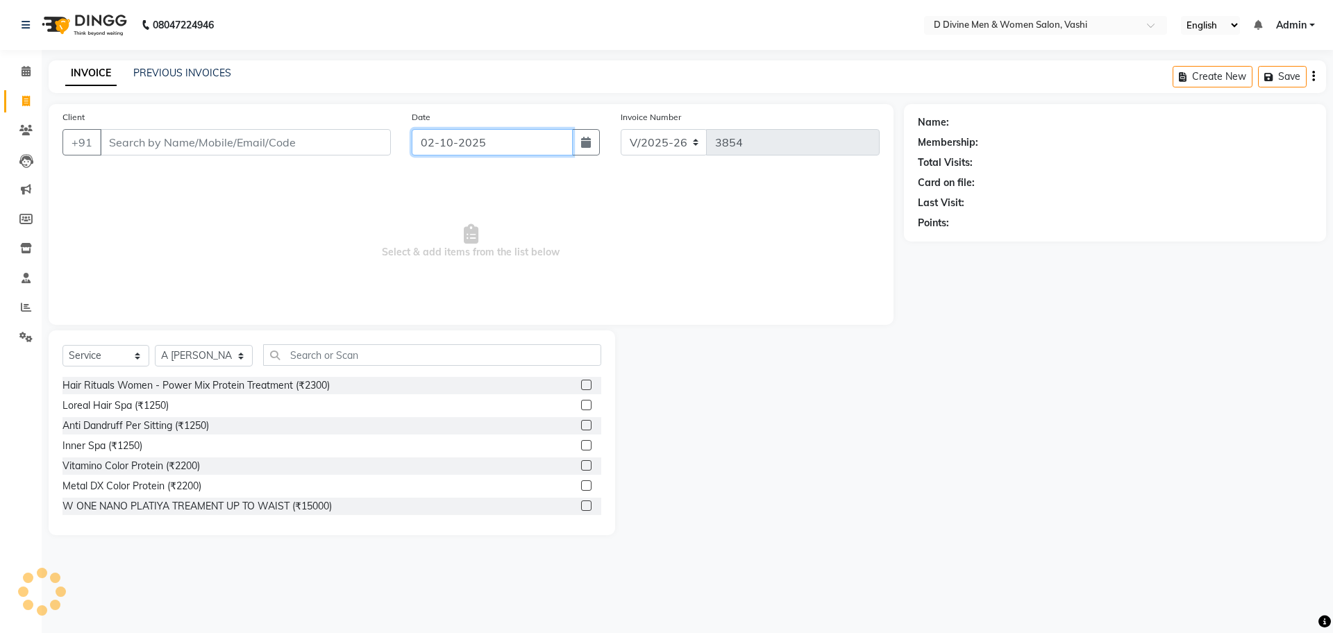
click at [535, 149] on input "02-10-2025" at bounding box center [493, 142] width 162 height 26
select select "10"
select select "2025"
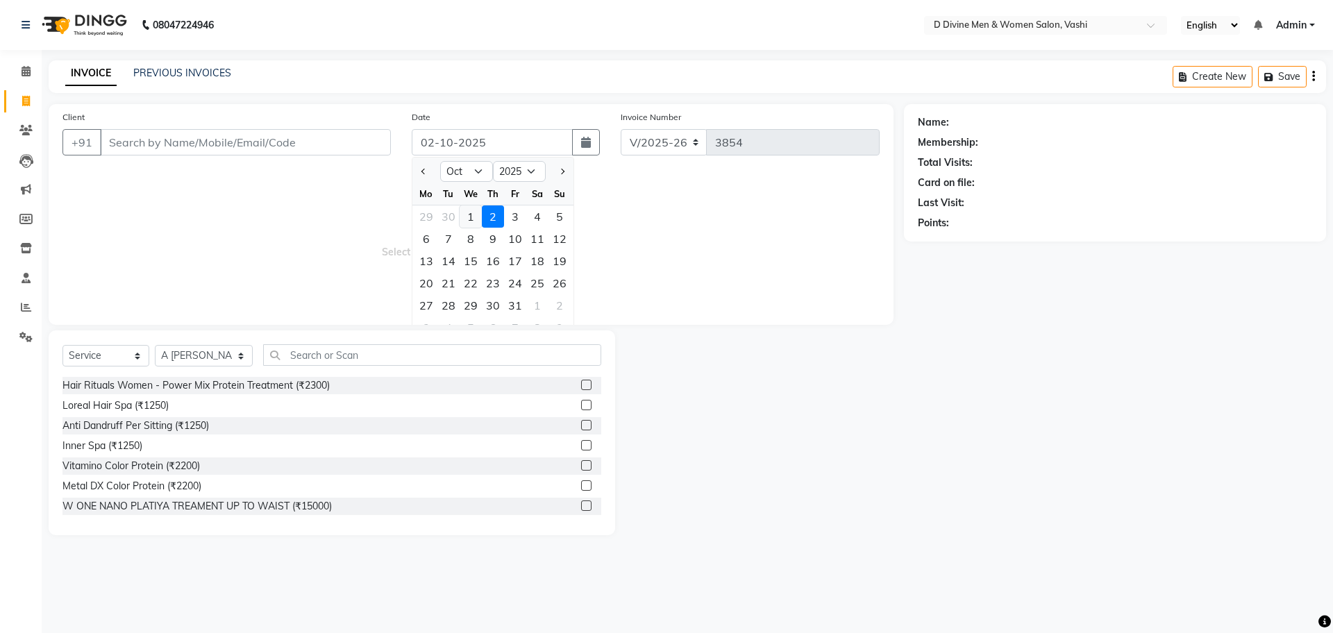
click at [467, 215] on div "1" at bounding box center [471, 217] width 22 height 22
type input "01-10-2025"
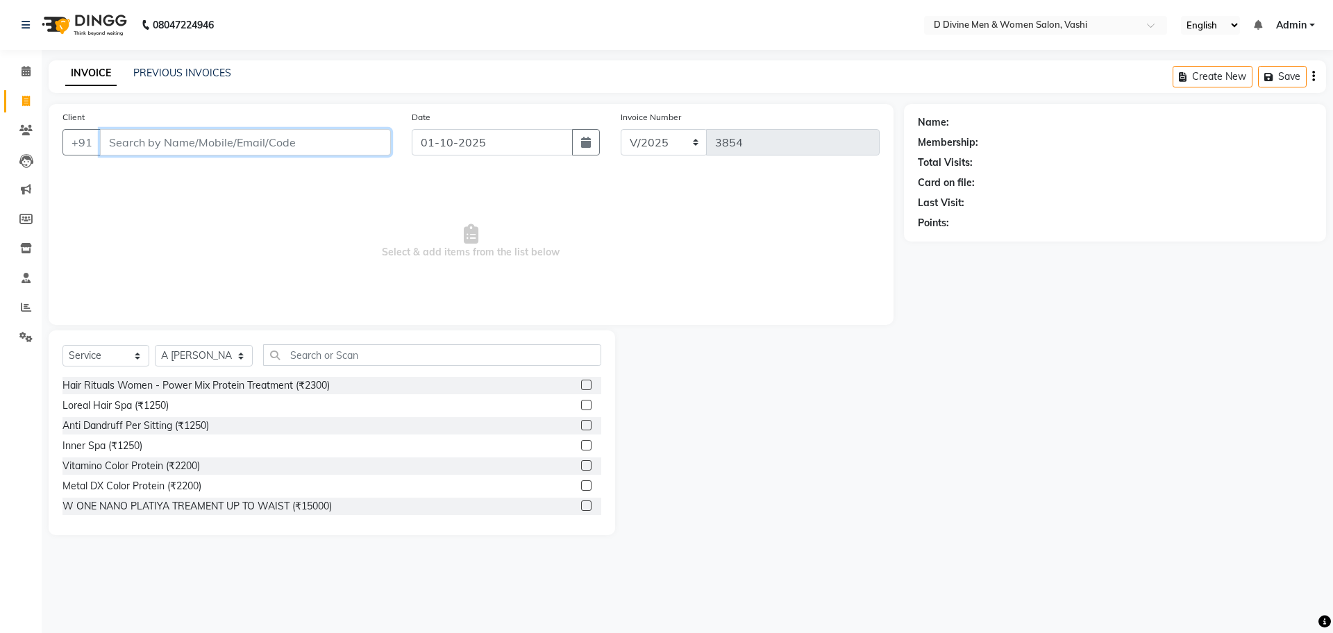
click at [373, 151] on input "Client" at bounding box center [245, 142] width 291 height 26
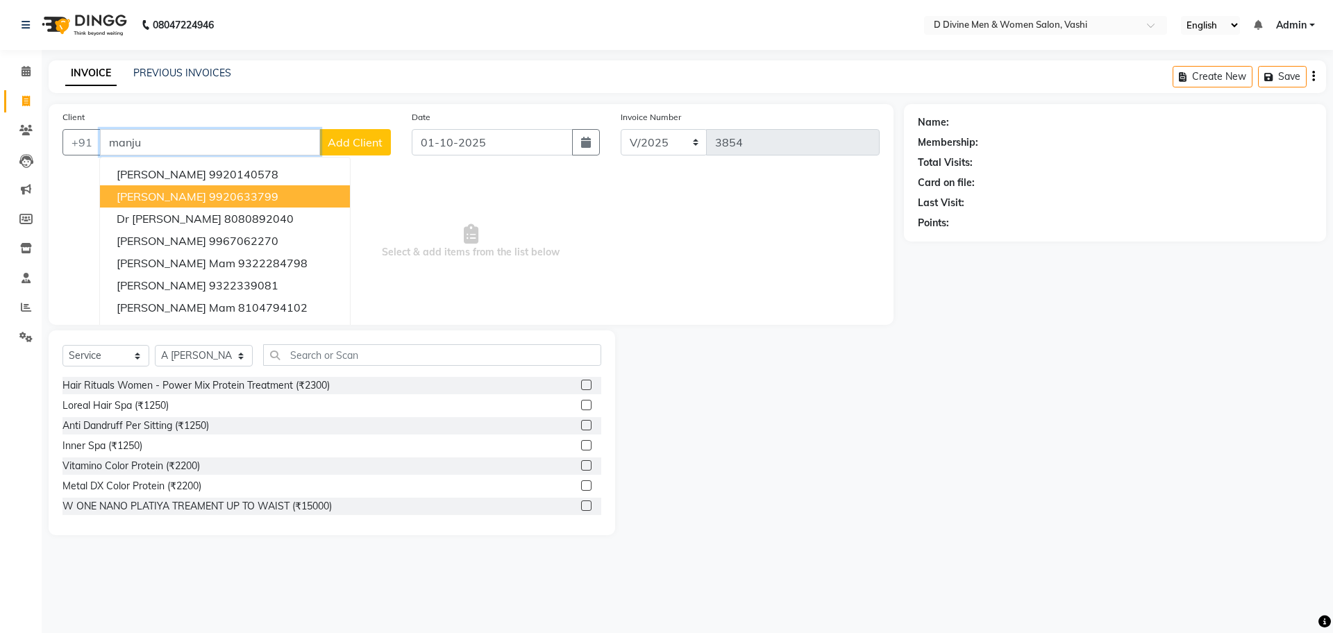
click at [209, 191] on ngb-highlight "9920633799" at bounding box center [243, 197] width 69 height 14
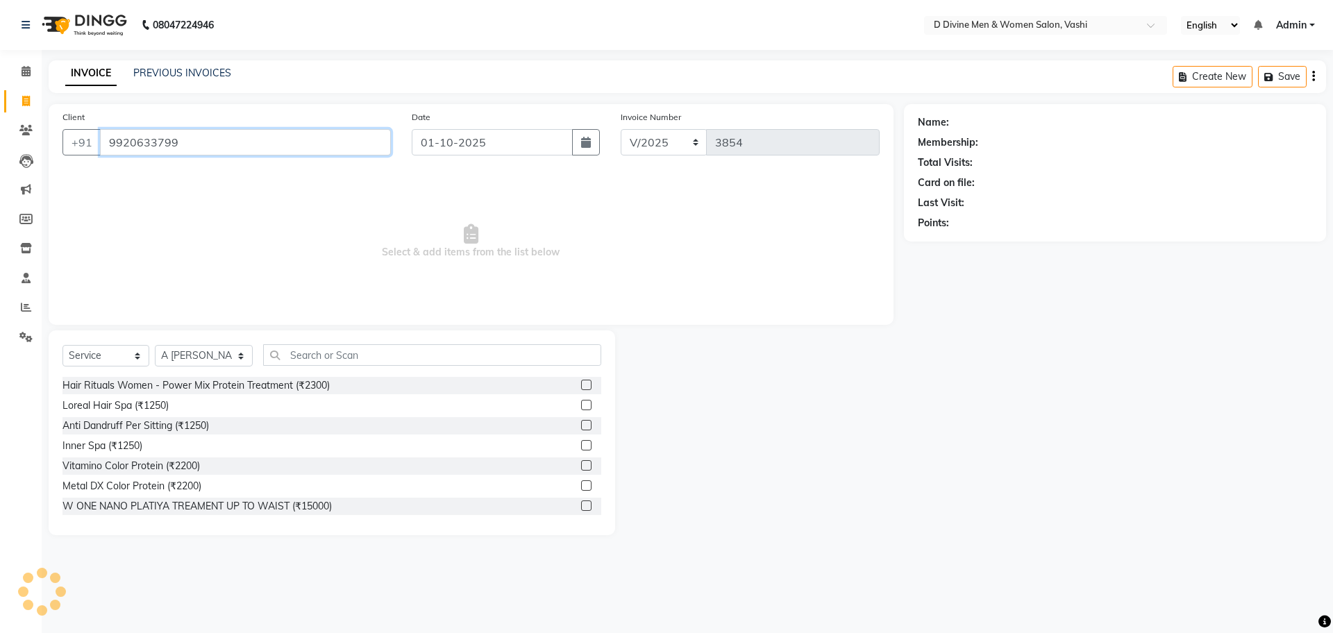
type input "9920633799"
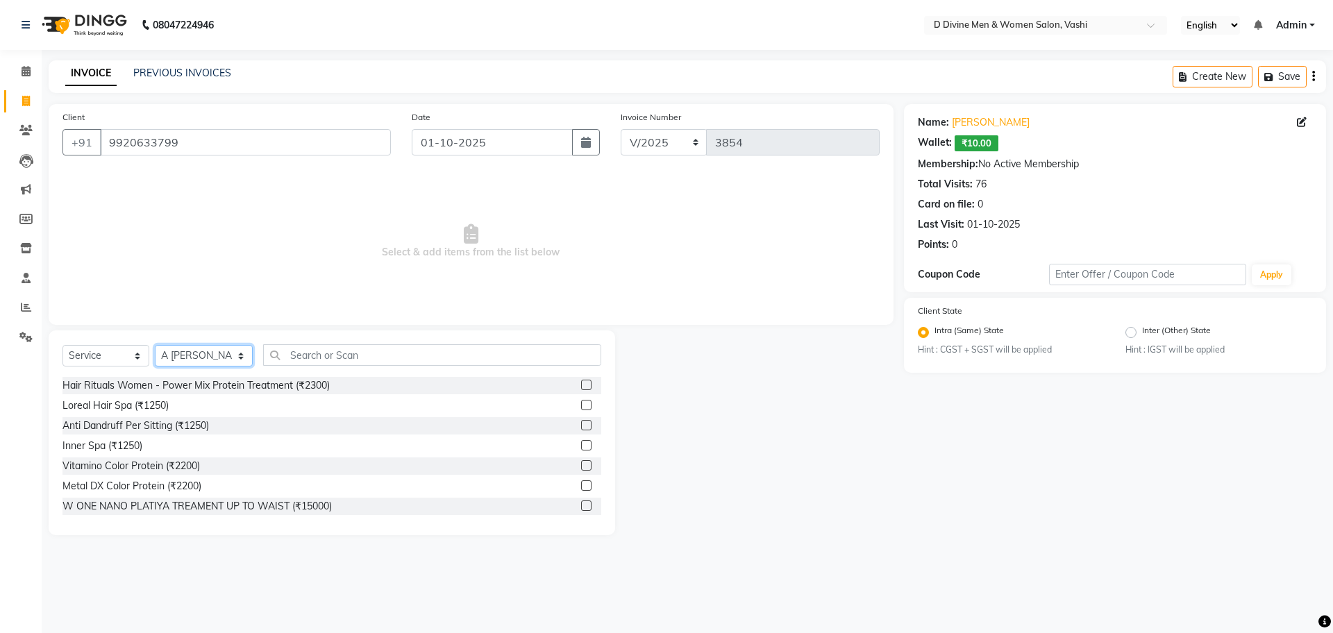
click at [201, 356] on select "Select Stylist A [PERSON_NAME] [PERSON_NAME] Divine salon [PERSON_NAME] [PERSON…" at bounding box center [204, 356] width 98 height 22
select select "10987"
click at [155, 345] on select "Select Stylist A [PERSON_NAME] [PERSON_NAME] Divine salon [PERSON_NAME] [PERSON…" at bounding box center [204, 356] width 98 height 22
click at [340, 354] on input "text" at bounding box center [432, 355] width 338 height 22
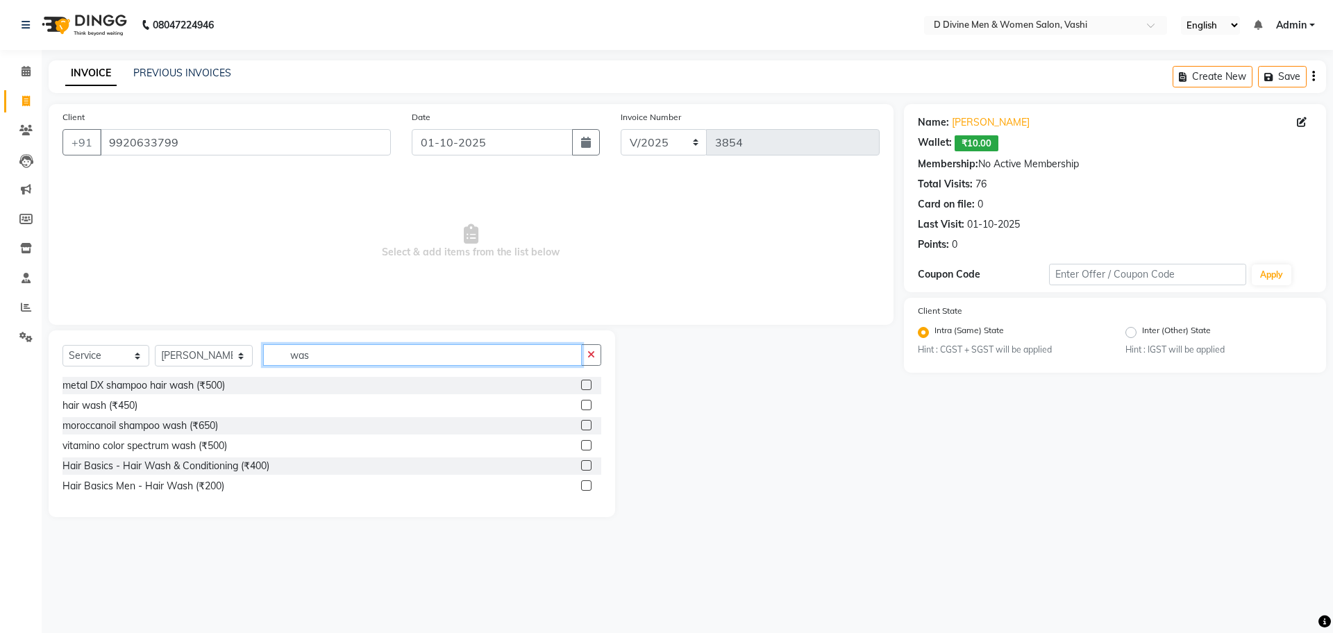
type input "was"
click at [589, 465] on label at bounding box center [586, 465] width 10 height 10
click at [589, 465] on input "checkbox" at bounding box center [585, 466] width 9 height 9
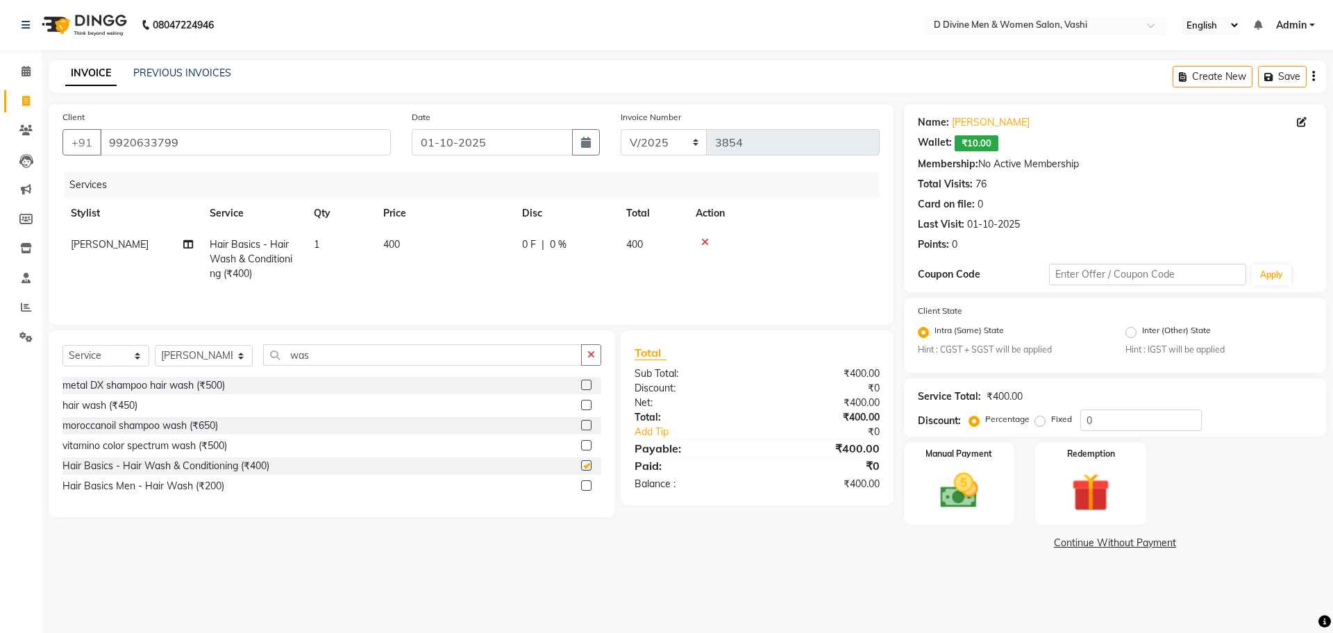
click at [589, 465] on label at bounding box center [586, 465] width 10 height 10
click at [589, 465] on input "checkbox" at bounding box center [585, 466] width 9 height 9
checkbox input "false"
click at [557, 261] on td "0 F | 0 %" at bounding box center [566, 259] width 104 height 60
select select "10987"
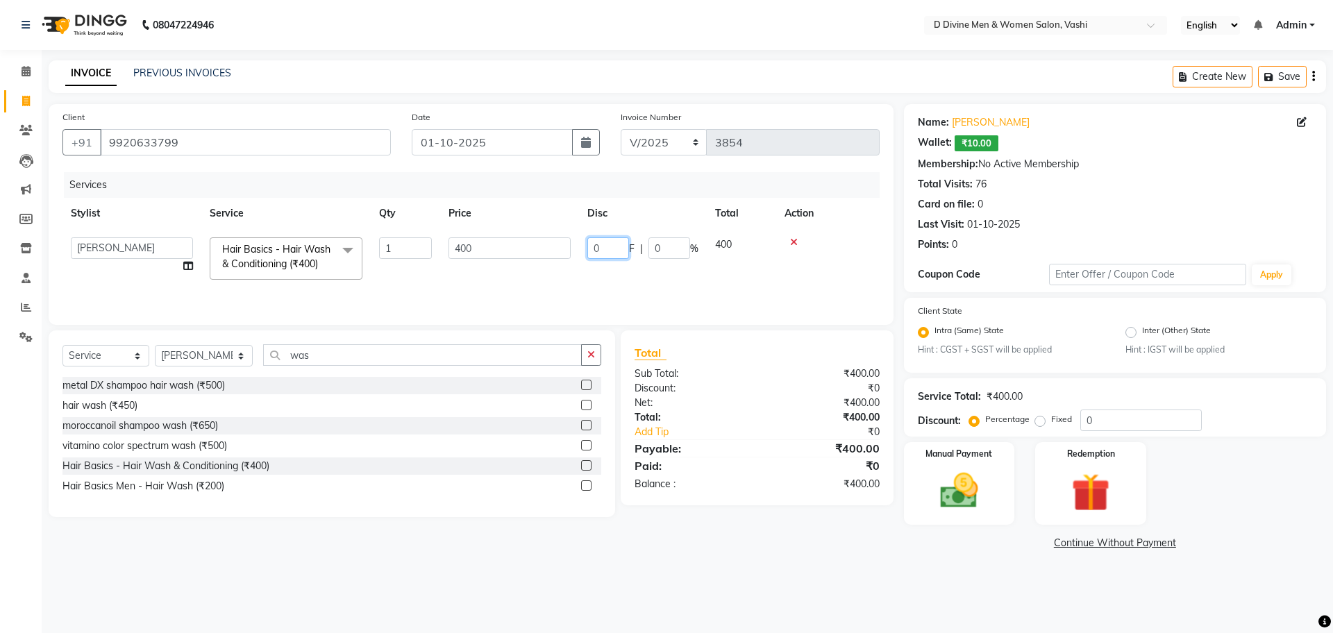
click at [596, 249] on input "0" at bounding box center [608, 248] width 42 height 22
type input "100"
click at [591, 250] on input "100" at bounding box center [608, 248] width 42 height 22
click at [470, 289] on div "Services Stylist Service Qty Price Disc Total Action A [PERSON_NAME] [PERSON_NA…" at bounding box center [470, 241] width 817 height 139
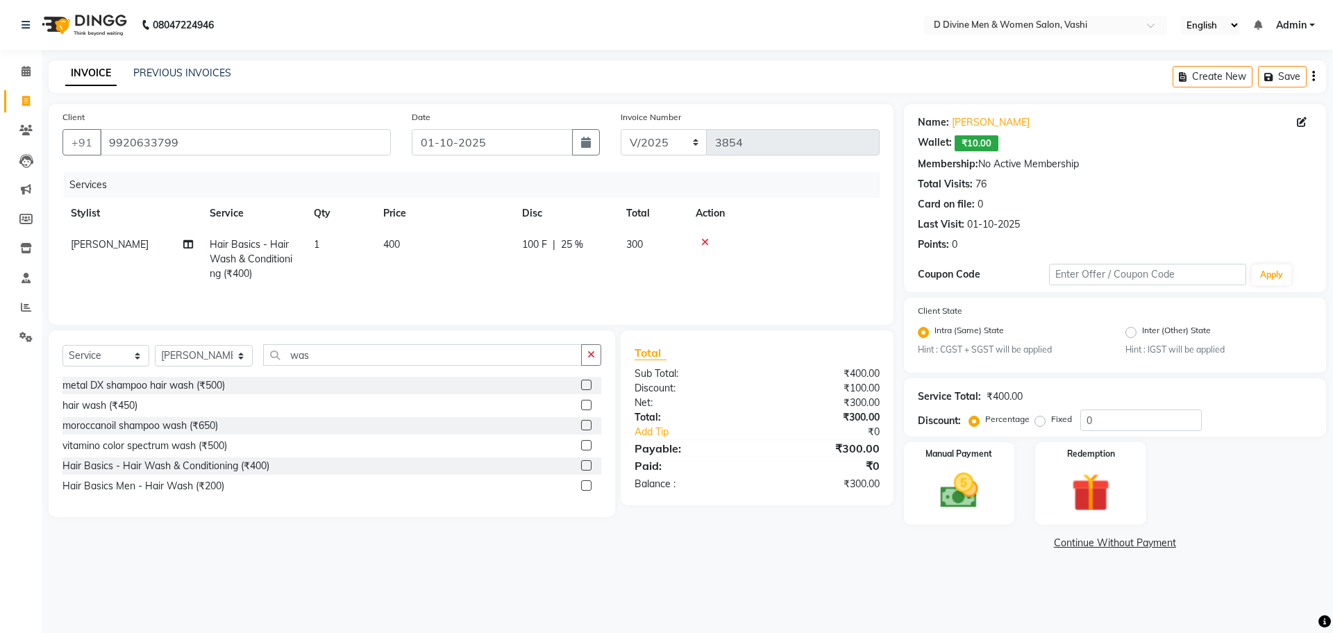
click at [536, 254] on td "100 F | 25 %" at bounding box center [566, 259] width 104 height 60
select select "10987"
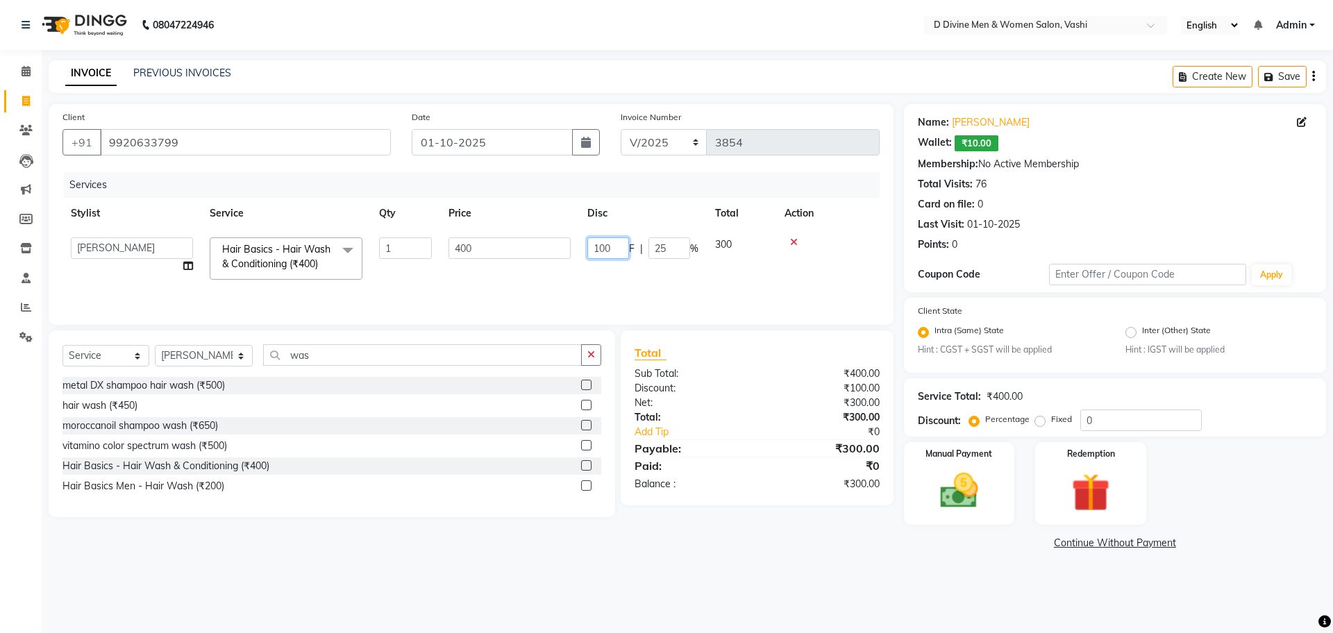
click at [608, 251] on input "100" at bounding box center [608, 248] width 42 height 22
type input "50"
click at [566, 278] on tr "A [PERSON_NAME] [PERSON_NAME] Divine salon [PERSON_NAME] [PERSON_NAME] [PERSON_…" at bounding box center [470, 258] width 817 height 59
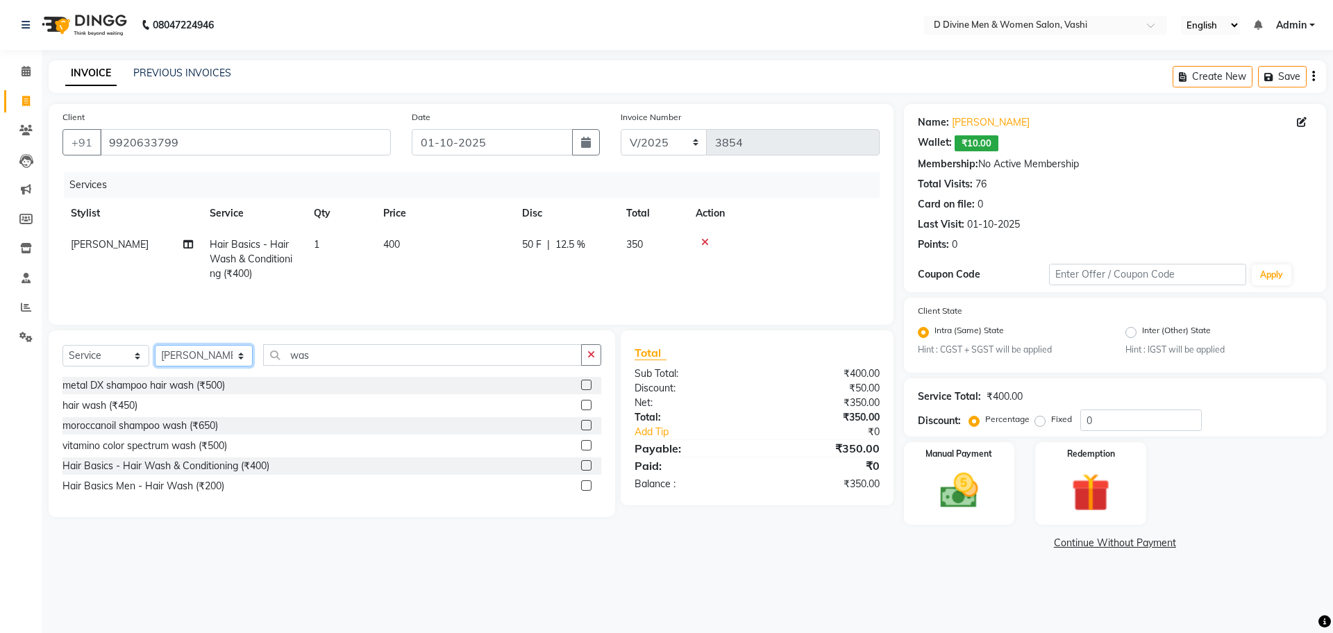
click at [233, 362] on select "Select Stylist A [PERSON_NAME] [PERSON_NAME] Divine salon [PERSON_NAME] [PERSON…" at bounding box center [204, 356] width 98 height 22
click at [309, 365] on input "was" at bounding box center [422, 355] width 319 height 22
type input "w"
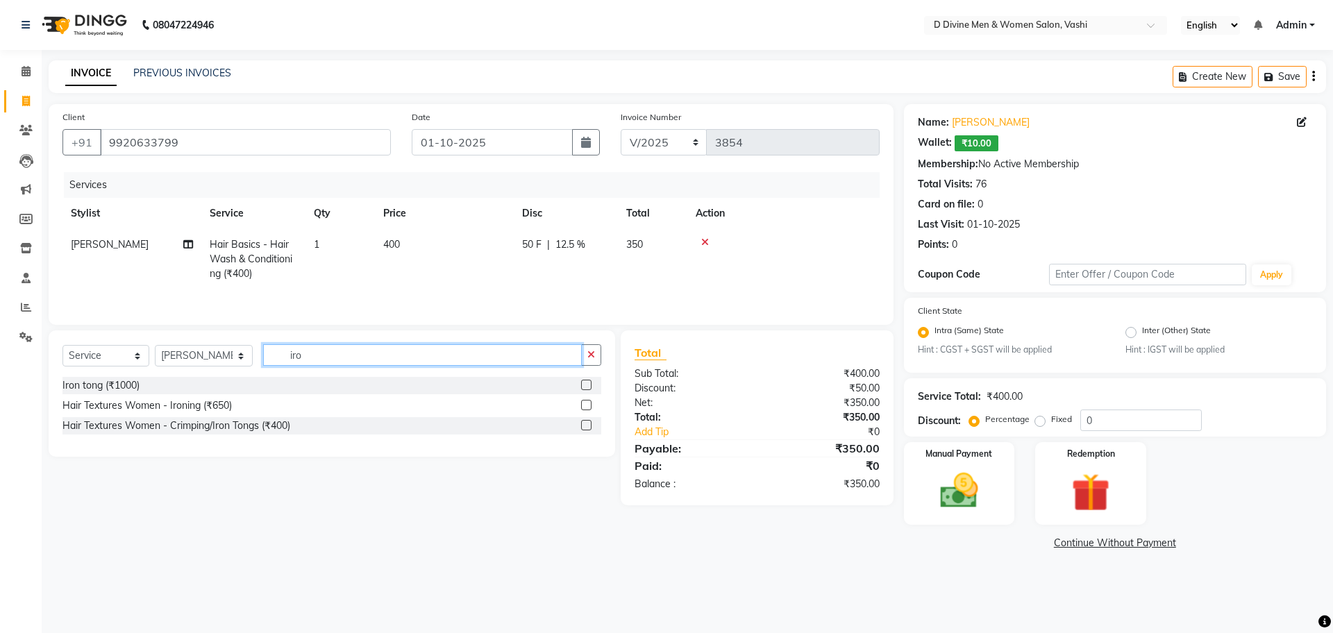
type input "iro"
drag, startPoint x: 588, startPoint y: 408, endPoint x: 604, endPoint y: 422, distance: 21.6
click at [588, 408] on label at bounding box center [586, 405] width 10 height 10
click at [588, 408] on input "checkbox" at bounding box center [585, 405] width 9 height 9
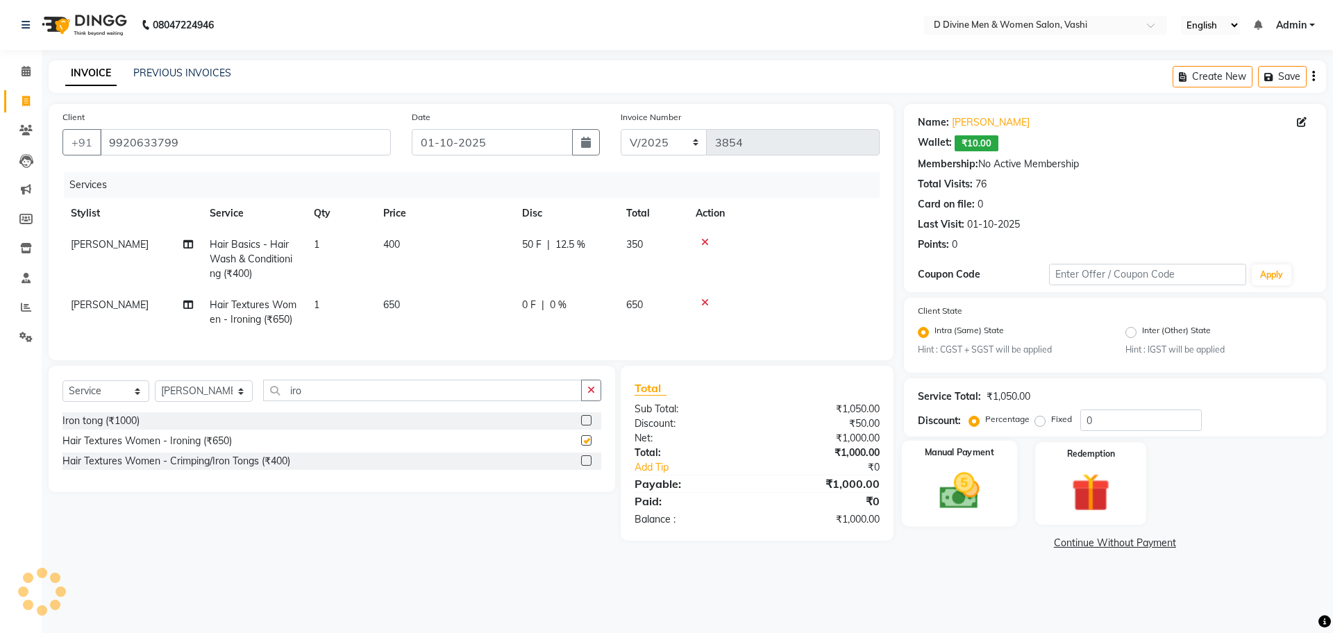
checkbox input "false"
click at [958, 494] on img at bounding box center [959, 492] width 65 height 46
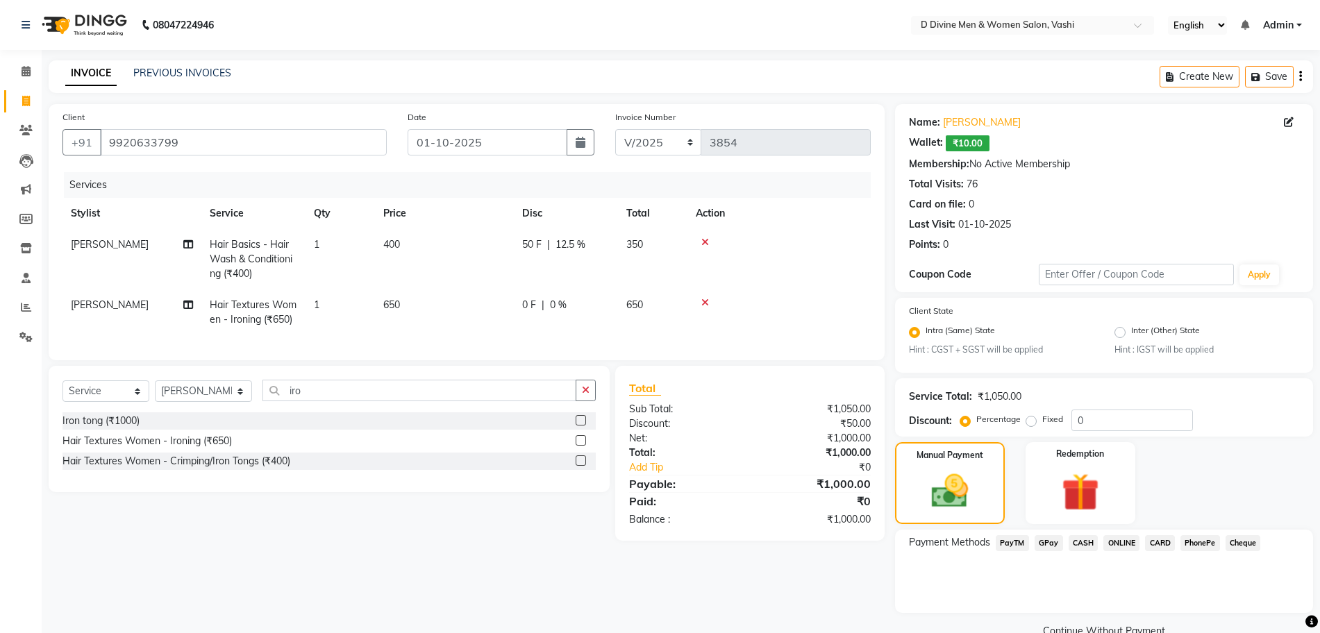
click at [1053, 545] on span "GPay" at bounding box center [1049, 543] width 28 height 16
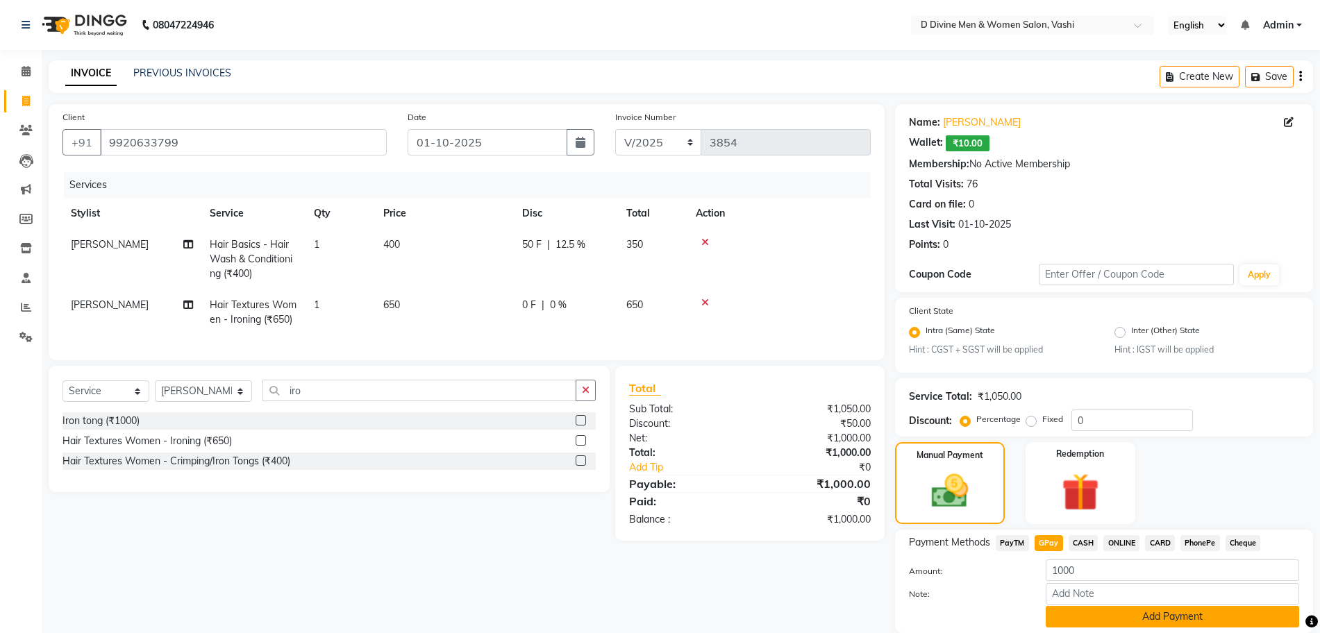
click at [1078, 611] on button "Add Payment" at bounding box center [1172, 617] width 253 height 22
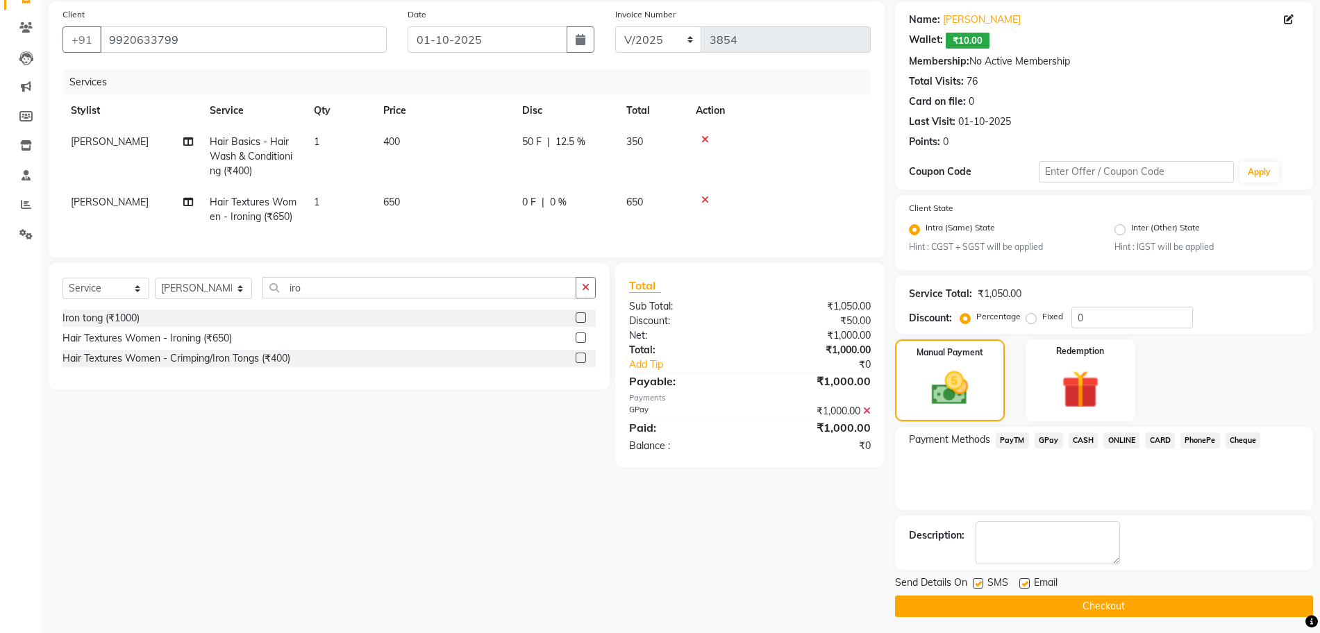
scroll to position [108, 0]
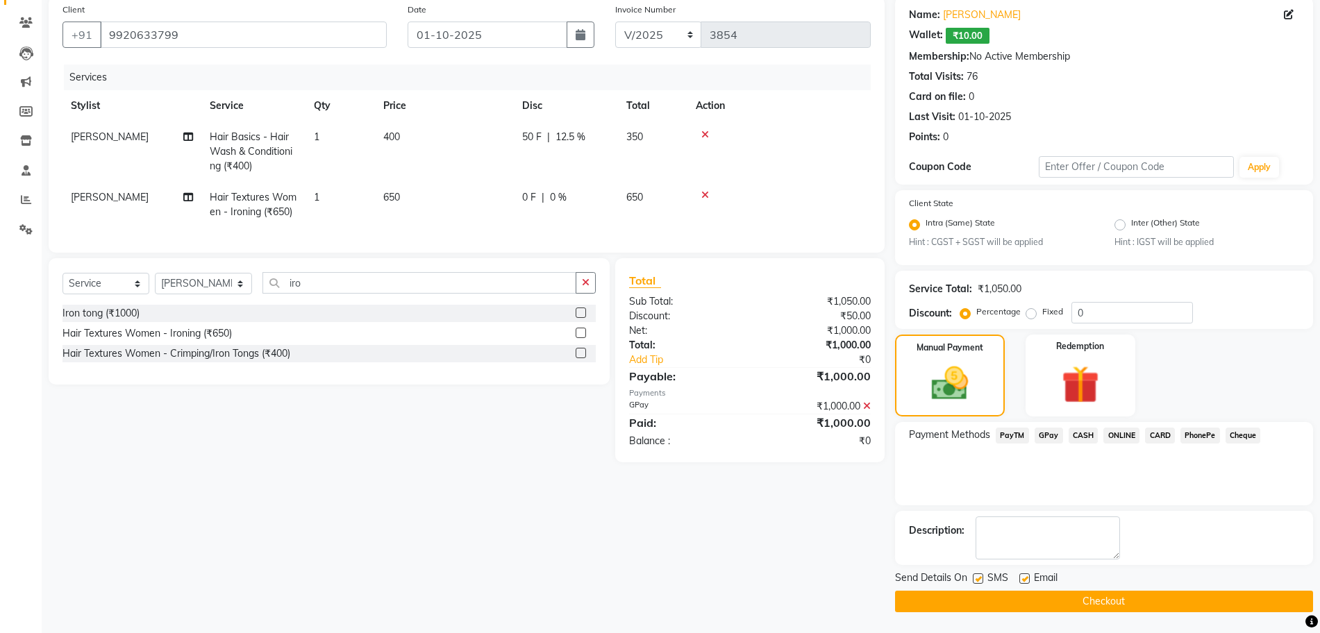
click at [985, 578] on div "SMS" at bounding box center [996, 579] width 47 height 17
click at [980, 581] on label at bounding box center [978, 579] width 10 height 10
click at [980, 581] on input "checkbox" at bounding box center [977, 579] width 9 height 9
checkbox input "false"
click at [1017, 580] on div "SMS" at bounding box center [996, 579] width 47 height 17
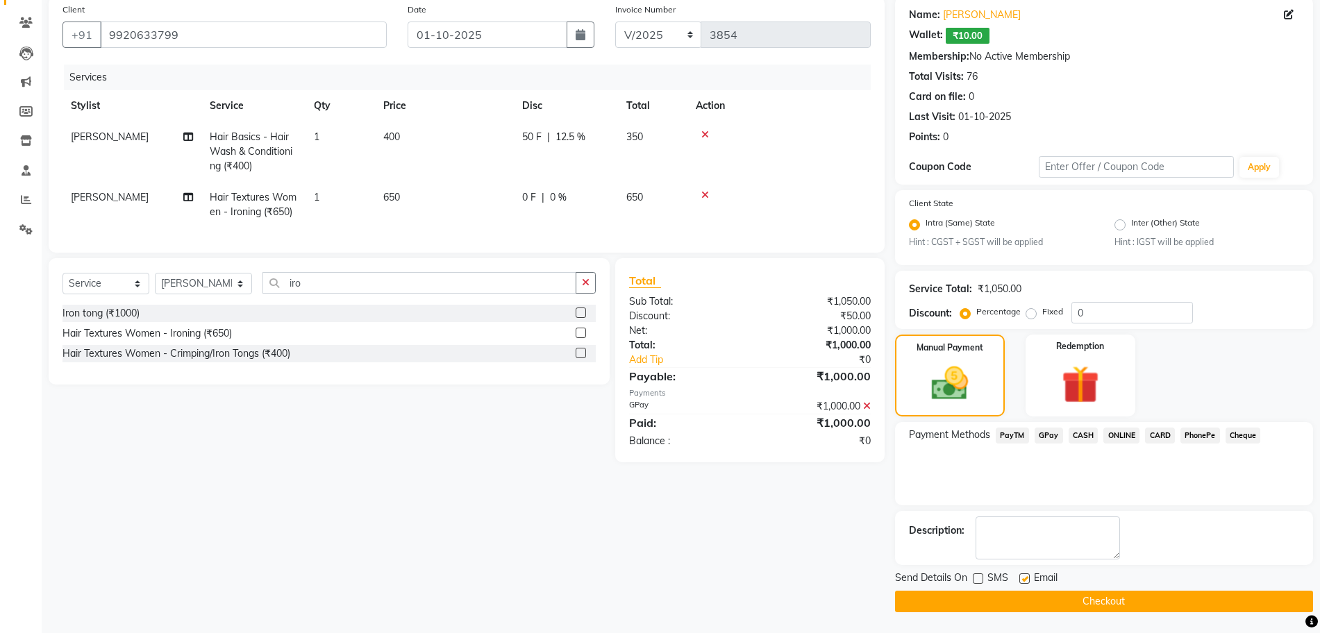
click at [1024, 582] on label at bounding box center [1024, 579] width 10 height 10
click at [1024, 582] on input "checkbox" at bounding box center [1023, 579] width 9 height 9
checkbox input "false"
click at [1024, 594] on button "Checkout" at bounding box center [1104, 602] width 418 height 22
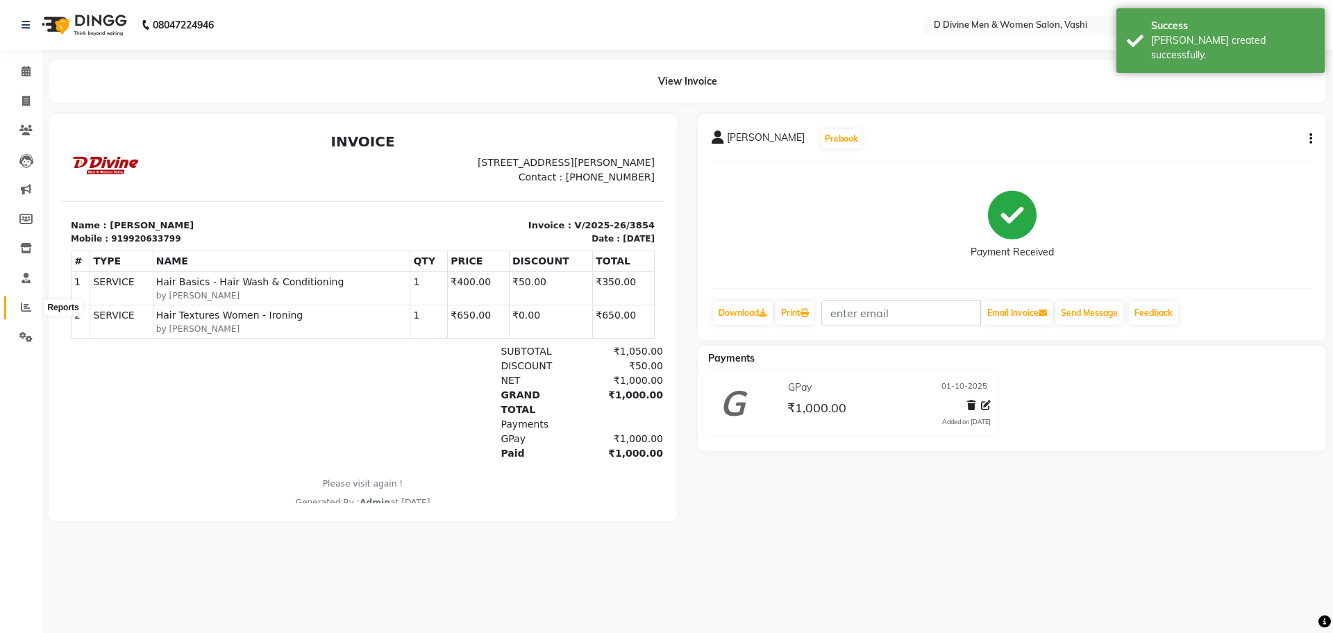
click at [33, 306] on span at bounding box center [26, 308] width 24 height 16
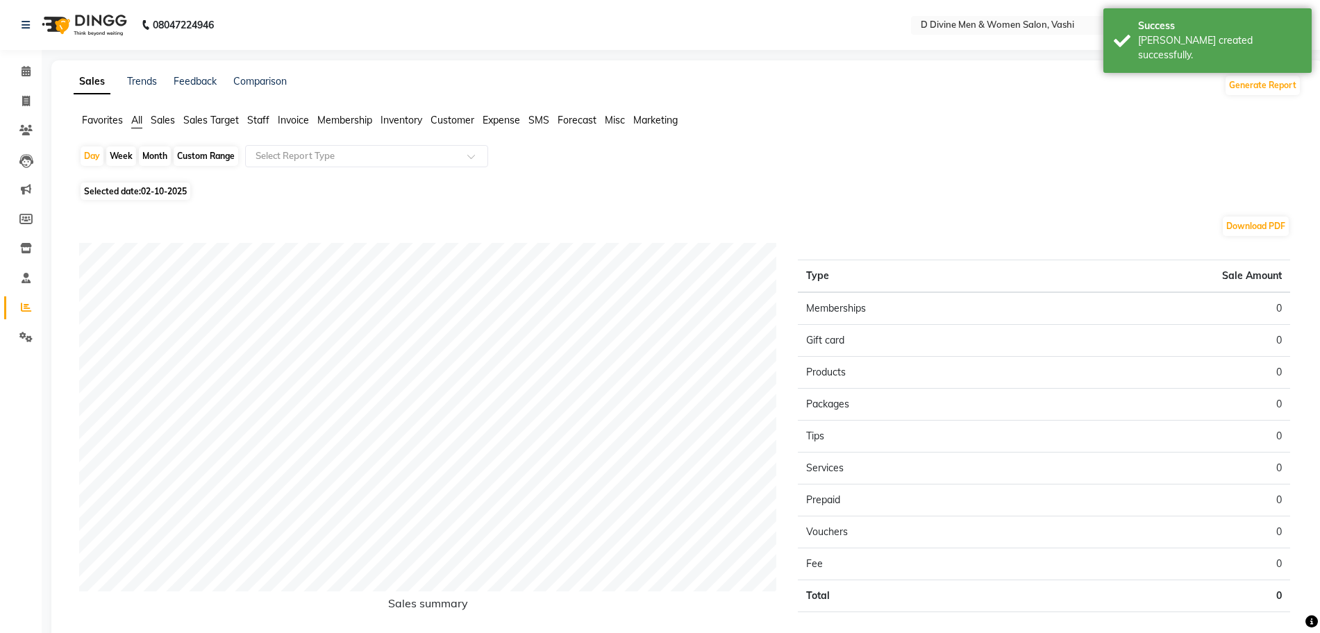
drag, startPoint x: 85, startPoint y: 161, endPoint x: 83, endPoint y: 169, distance: 7.8
click at [85, 160] on div "Day" at bounding box center [92, 156] width 23 height 19
select select "10"
select select "2025"
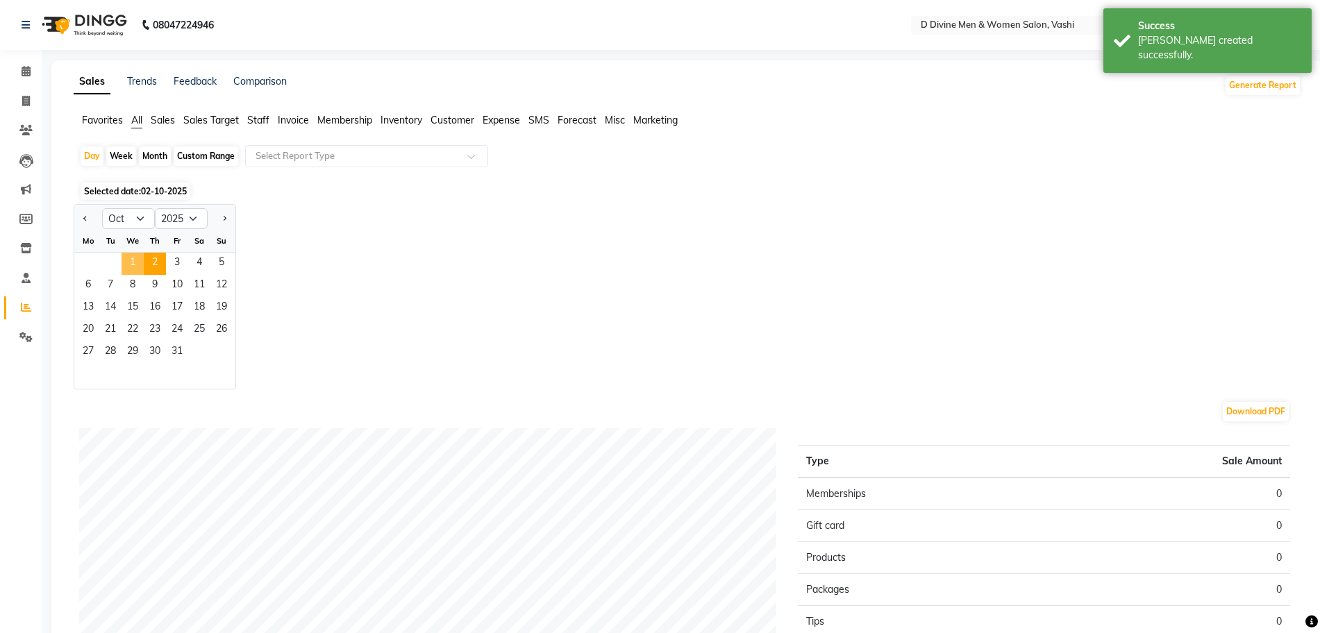
click at [132, 253] on span "1" at bounding box center [133, 264] width 22 height 22
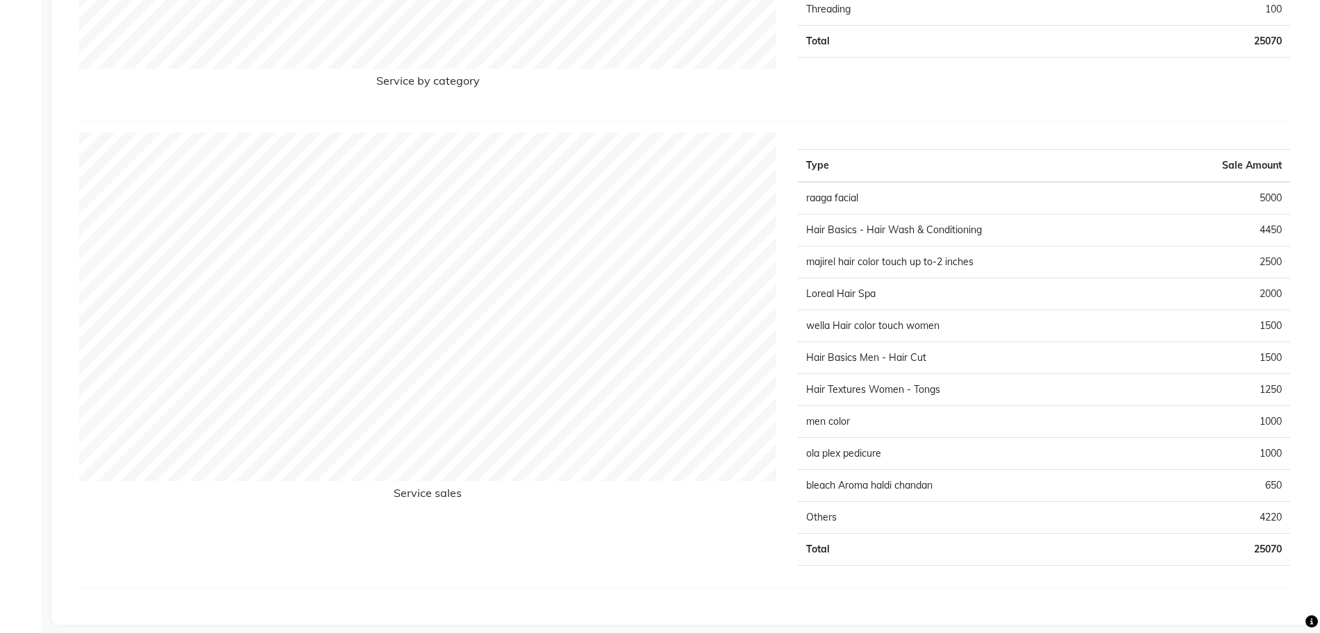
scroll to position [1773, 0]
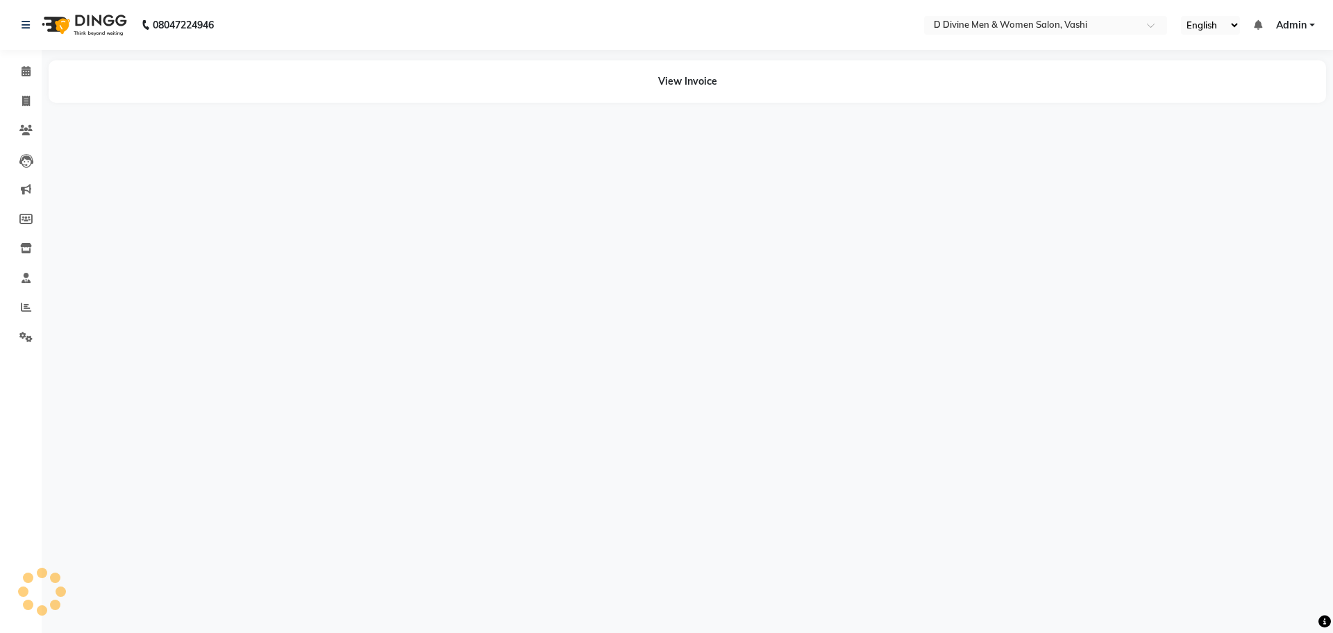
select select "718"
select select "service"
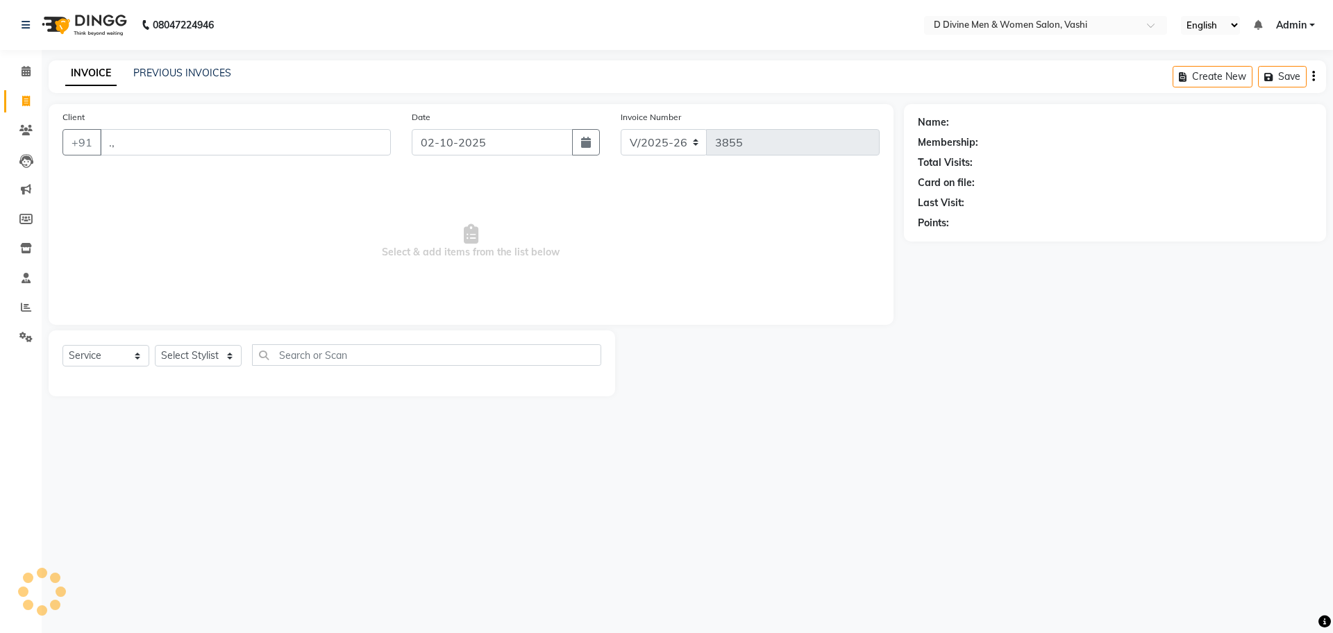
type input ".,ṁ"
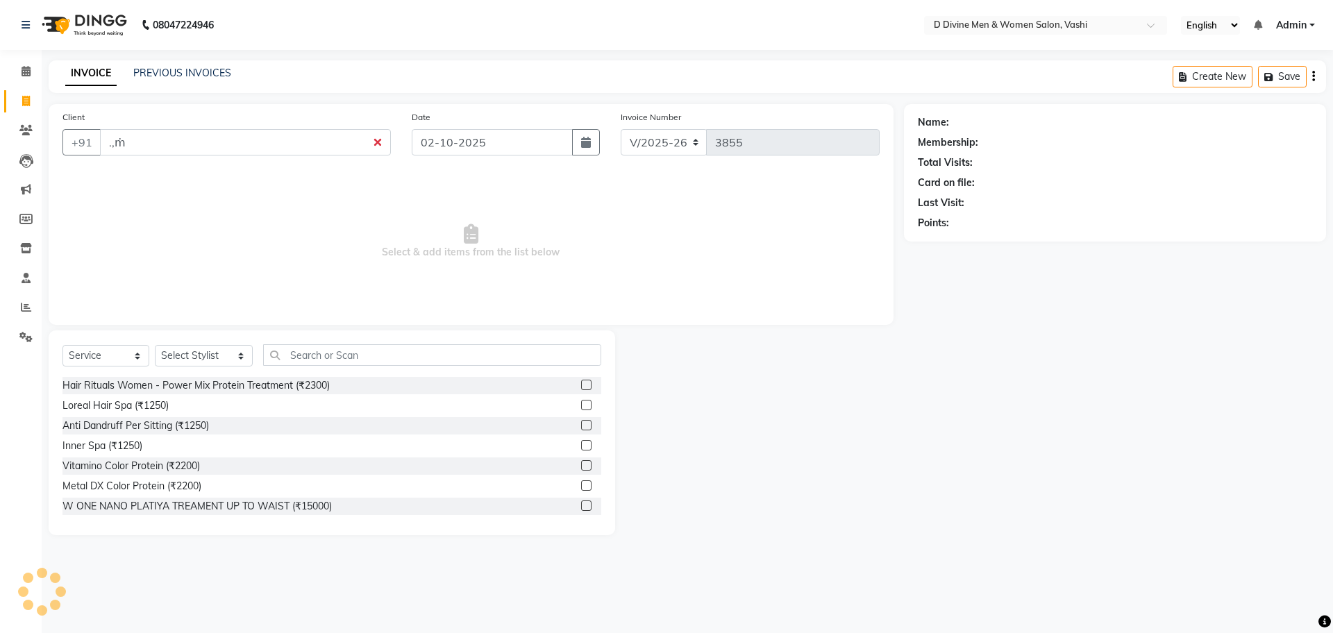
select select "10981"
type input ",/./.,..,ṁ,,,.,,.ṁ,ṁ"
